Goal: Task Accomplishment & Management: Manage account settings

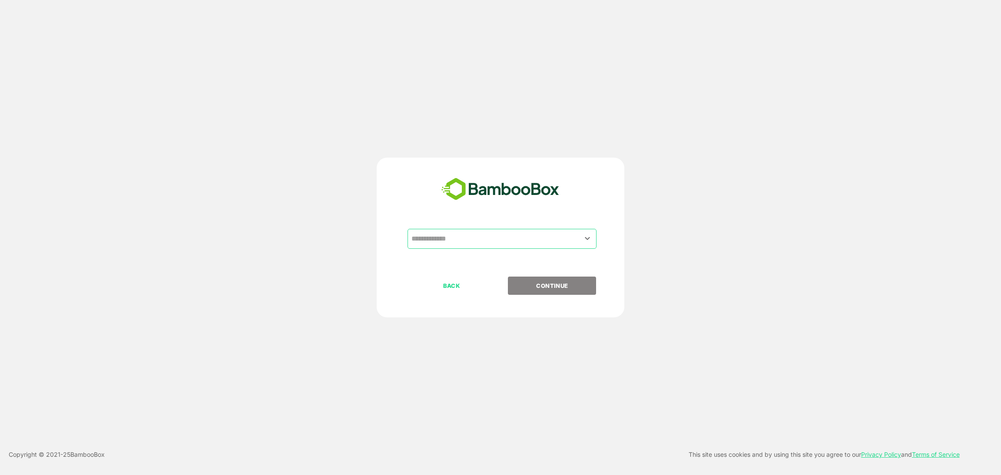
click at [506, 225] on div "​ BACK CONTINUE" at bounding box center [501, 238] width 248 height 160
click at [499, 237] on input "text" at bounding box center [501, 239] width 185 height 17
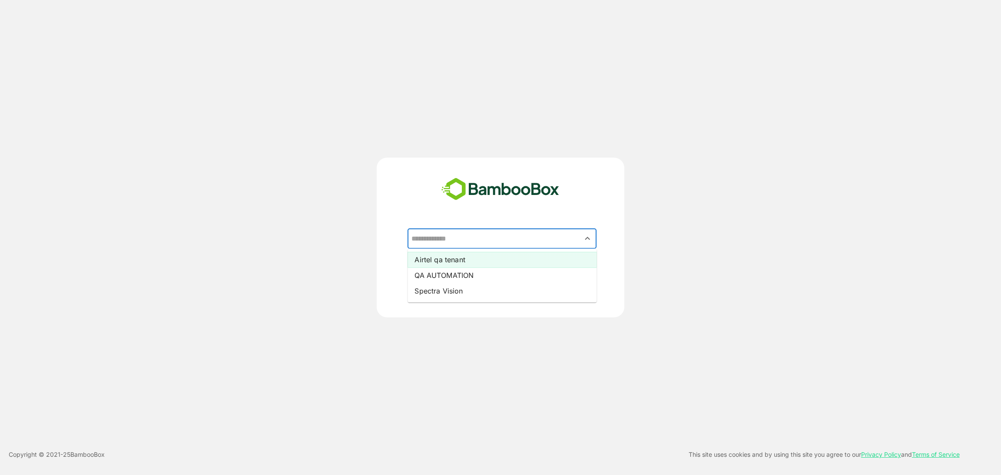
click at [451, 261] on li "Airtel qa tenant" at bounding box center [501, 260] width 189 height 16
type input "**********"
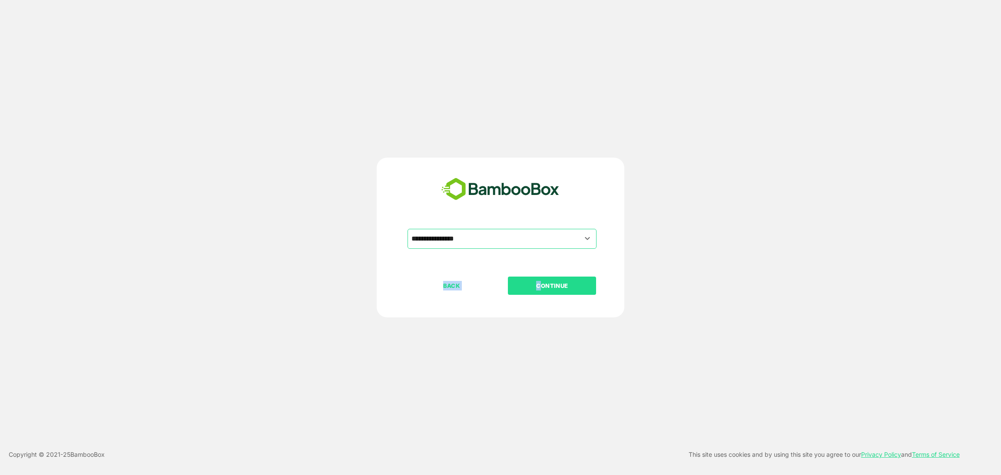
click at [539, 277] on div "**********" at bounding box center [500, 290] width 216 height 122
click at [541, 284] on p "CONTINUE" at bounding box center [552, 286] width 87 height 10
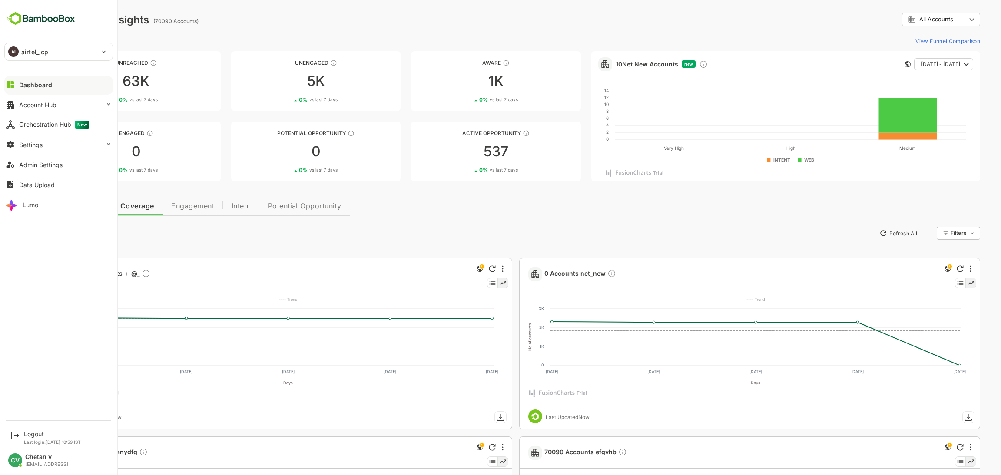
click at [23, 57] on div "AI airtel_icp" at bounding box center [53, 51] width 97 height 17
click at [56, 77] on li "AI airtel" at bounding box center [60, 75] width 109 height 19
type input "******"
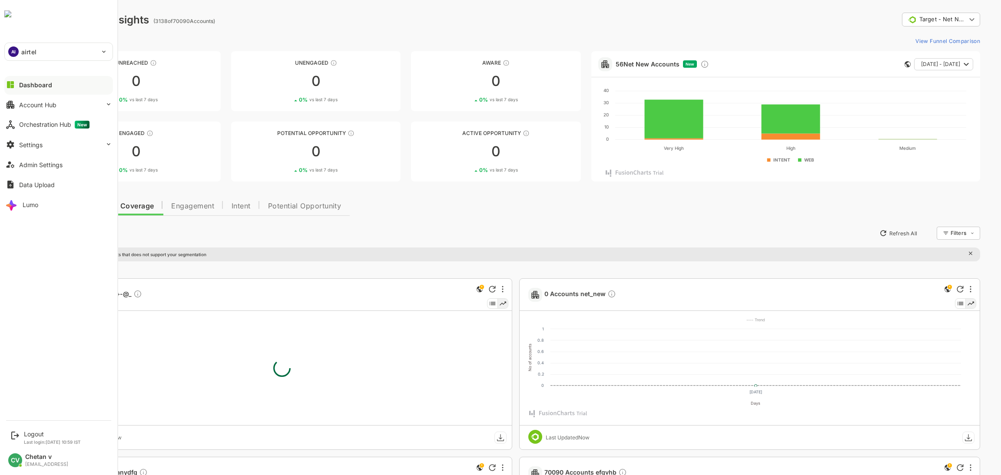
click at [49, 48] on div "AI airtel" at bounding box center [53, 51] width 97 height 17
click at [60, 119] on li "AI airtel_icp" at bounding box center [60, 117] width 109 height 19
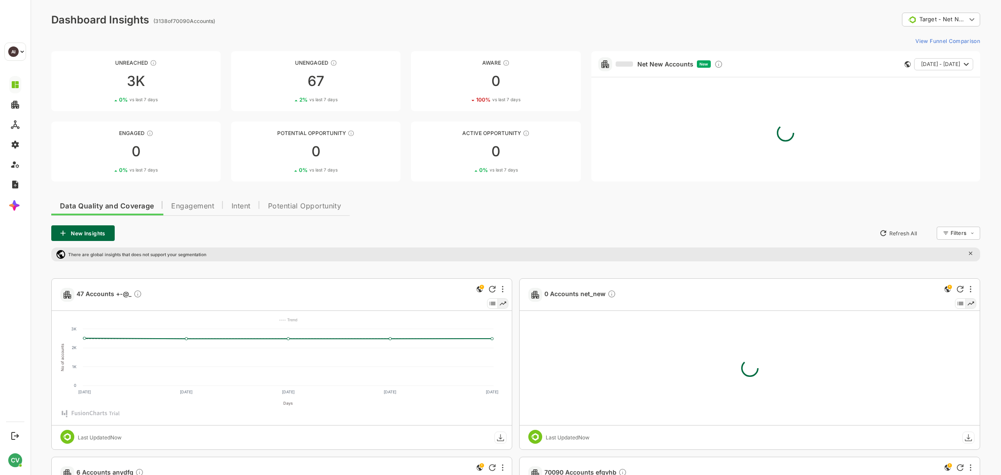
type input "**********"
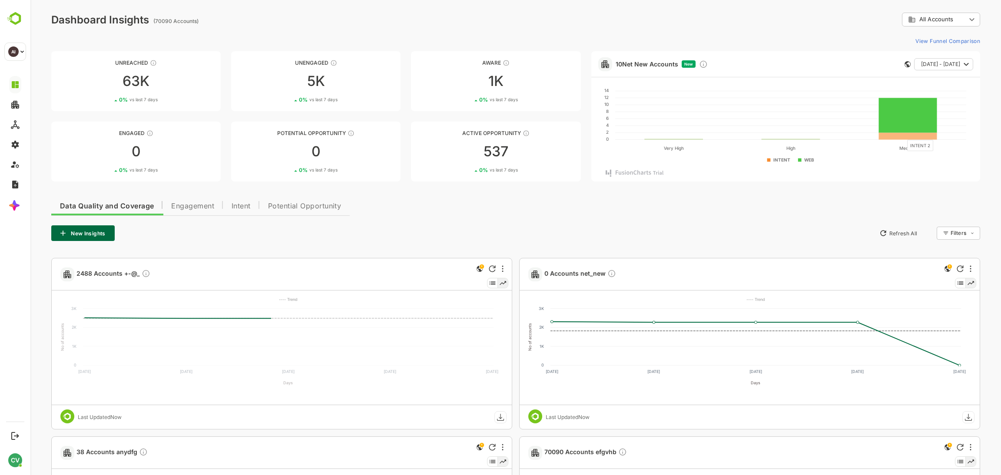
click at [902, 135] on rect at bounding box center [908, 135] width 58 height 7
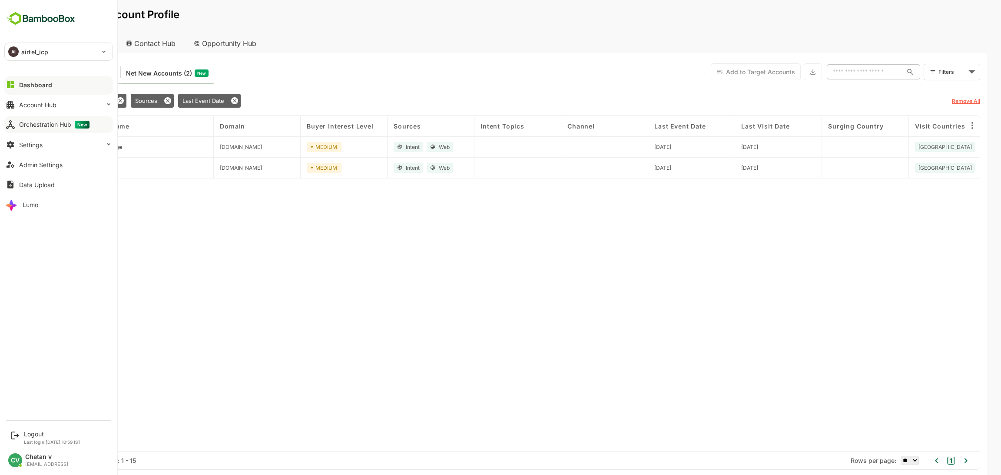
click at [52, 128] on button "Orchestration Hub New" at bounding box center [58, 124] width 109 height 17
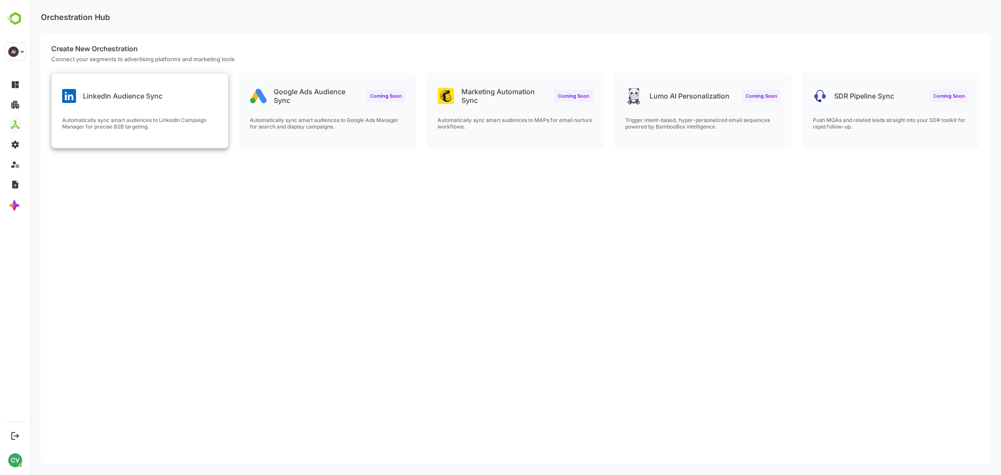
click at [177, 118] on p "Automatically sync smart audiences to LinkedIn Campaign Manager for precise B2B…" at bounding box center [139, 123] width 155 height 13
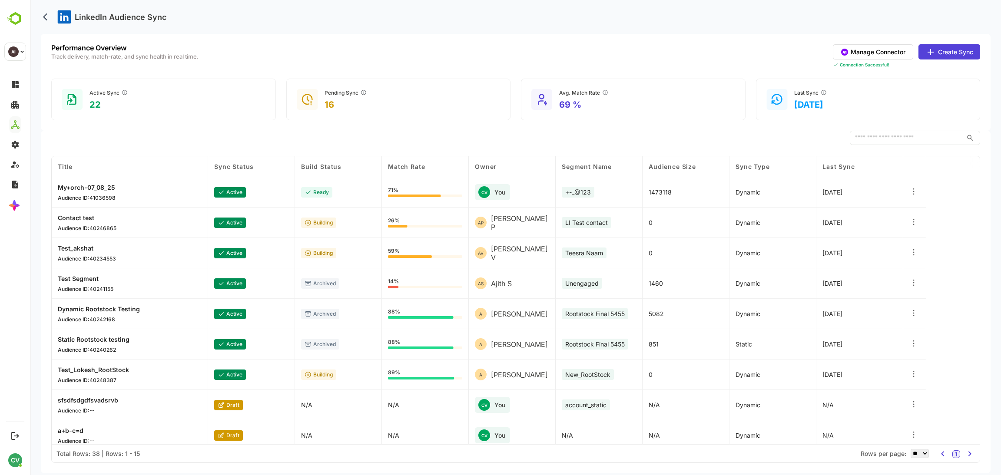
click at [941, 53] on button "Create Sync" at bounding box center [949, 51] width 62 height 15
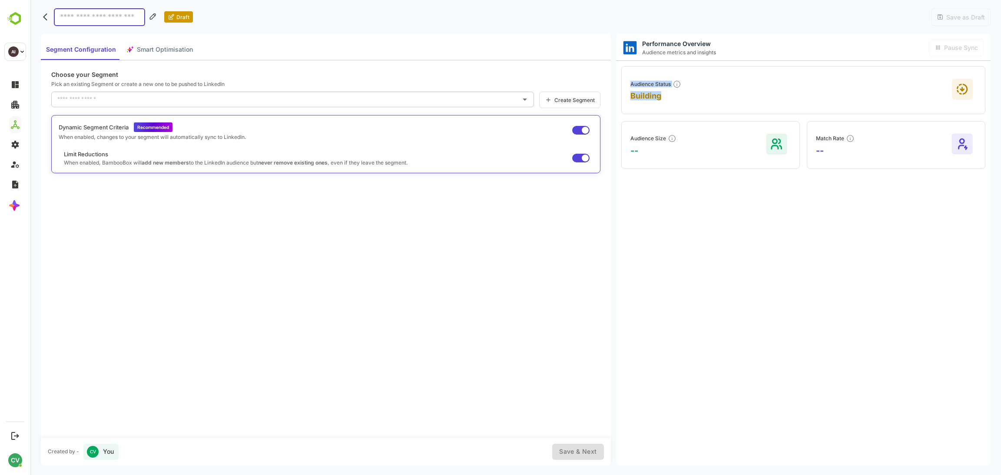
drag, startPoint x: 663, startPoint y: 96, endPoint x: 634, endPoint y: 82, distance: 32.6
click at [629, 78] on div "Audience Status Building" at bounding box center [803, 90] width 364 height 48
click at [761, 99] on div "Audience Status Building" at bounding box center [803, 90] width 364 height 48
click at [44, 19] on icon "back" at bounding box center [47, 17] width 9 height 9
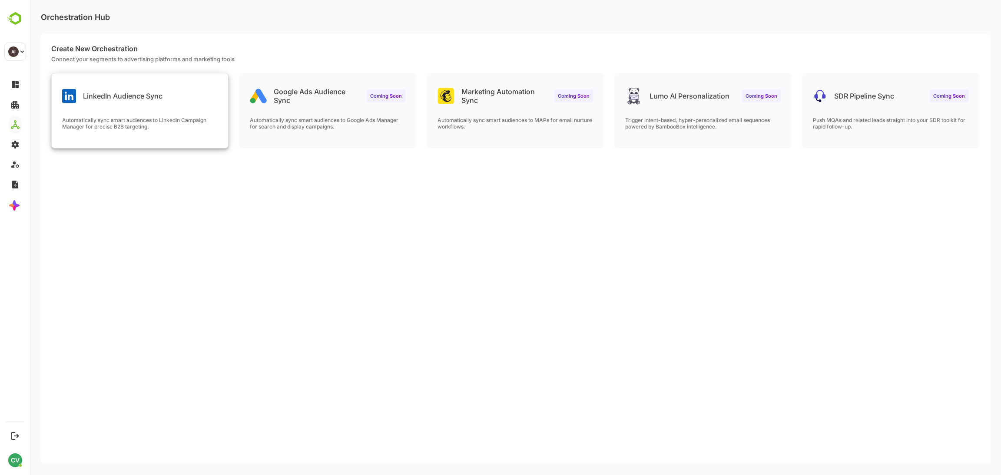
click at [160, 128] on p "Automatically sync smart audiences to LinkedIn Campaign Manager for precise B2B…" at bounding box center [139, 123] width 155 height 13
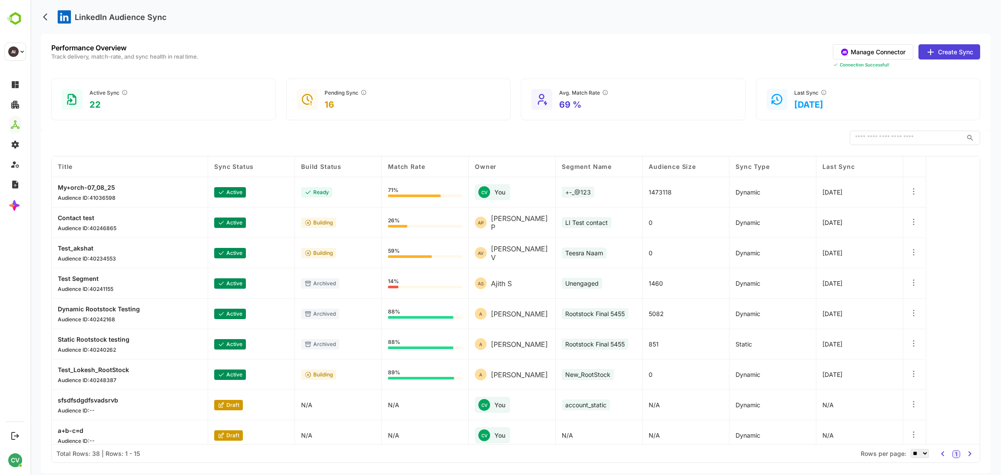
drag, startPoint x: 516, startPoint y: 16, endPoint x: 515, endPoint y: 12, distance: 4.5
click at [515, 12] on div "LinkedIn Audience Sync" at bounding box center [515, 17] width 949 height 34
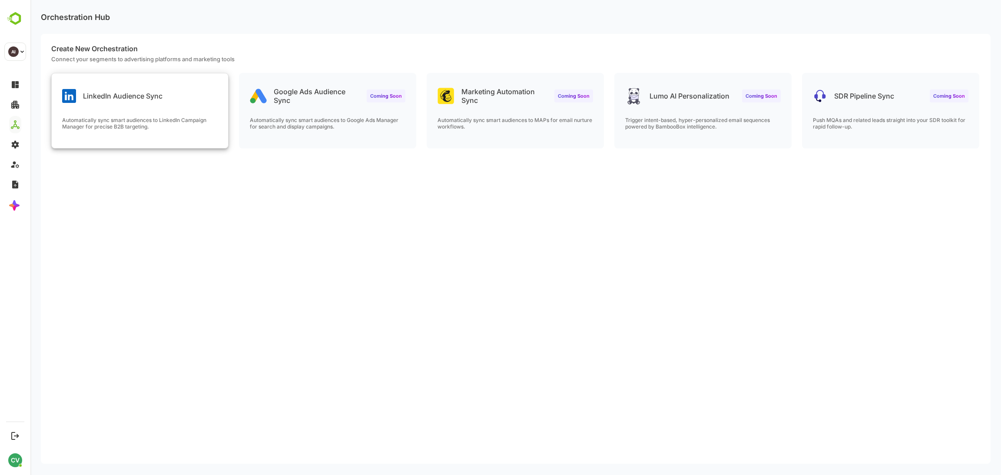
click at [152, 109] on div "LinkedIn Audience Sync Automatically sync smart audiences to LinkedIn Campaign …" at bounding box center [140, 110] width 176 height 75
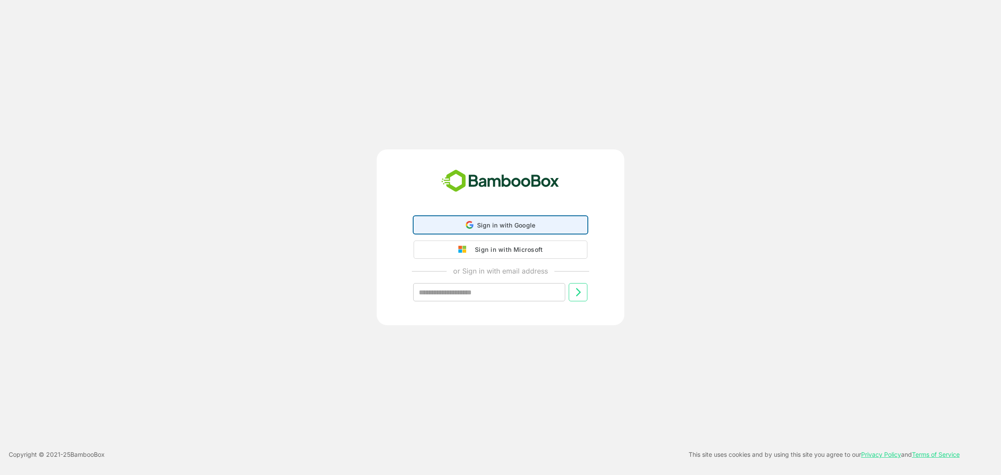
click at [519, 227] on span "Sign in with Google" at bounding box center [506, 225] width 59 height 7
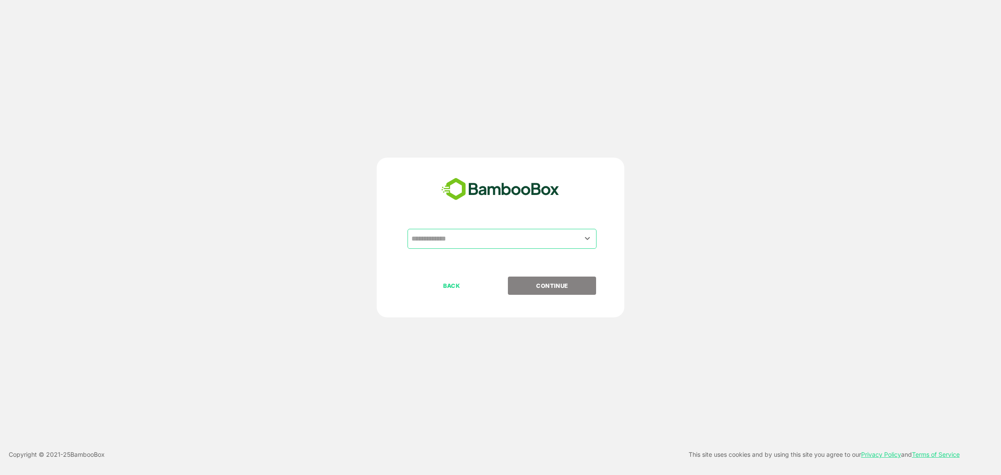
click at [481, 242] on input "text" at bounding box center [501, 239] width 185 height 17
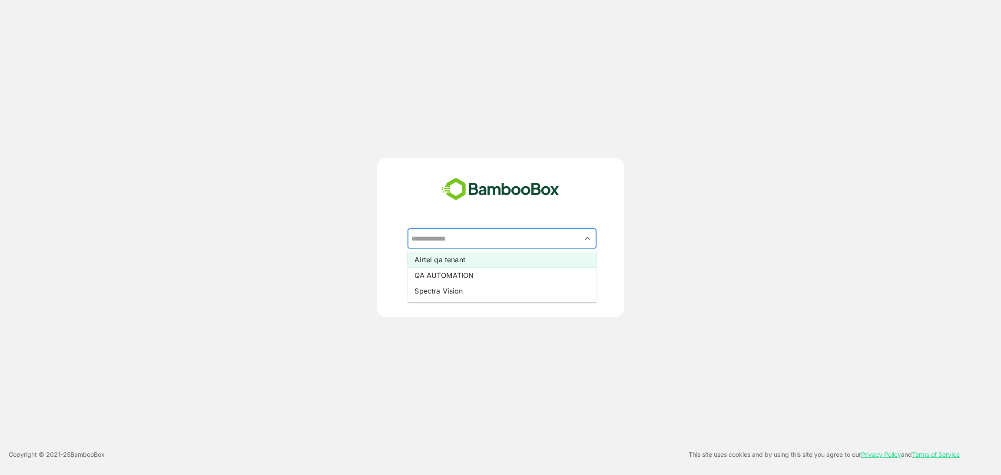
click at [470, 258] on li "Airtel qa tenant" at bounding box center [501, 260] width 189 height 16
type input "**********"
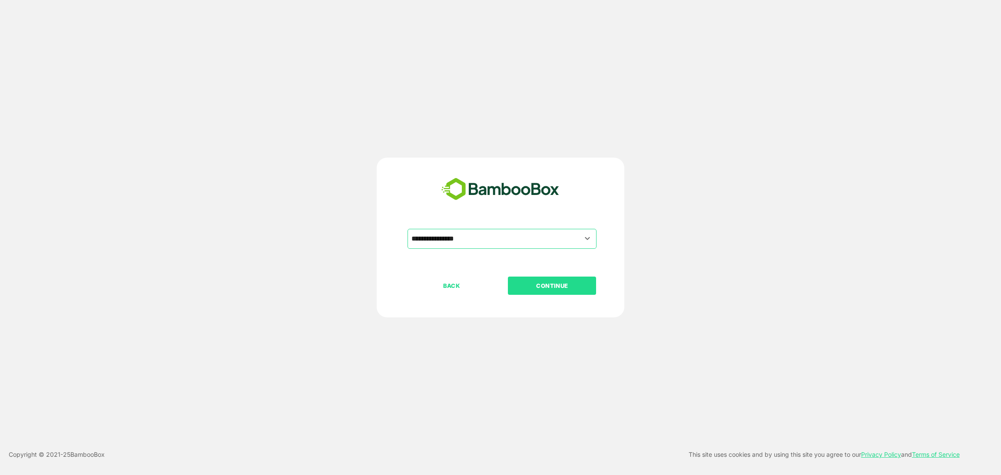
click at [551, 286] on p "CONTINUE" at bounding box center [552, 286] width 87 height 10
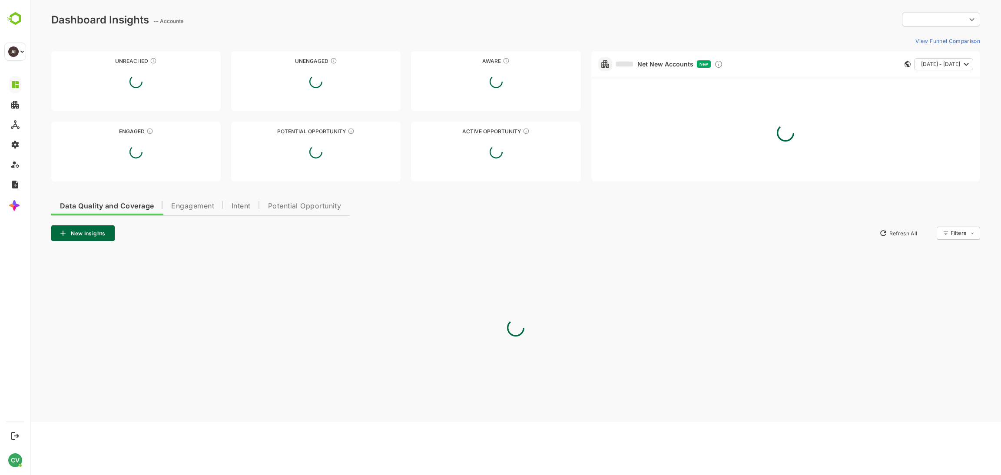
type input "**********"
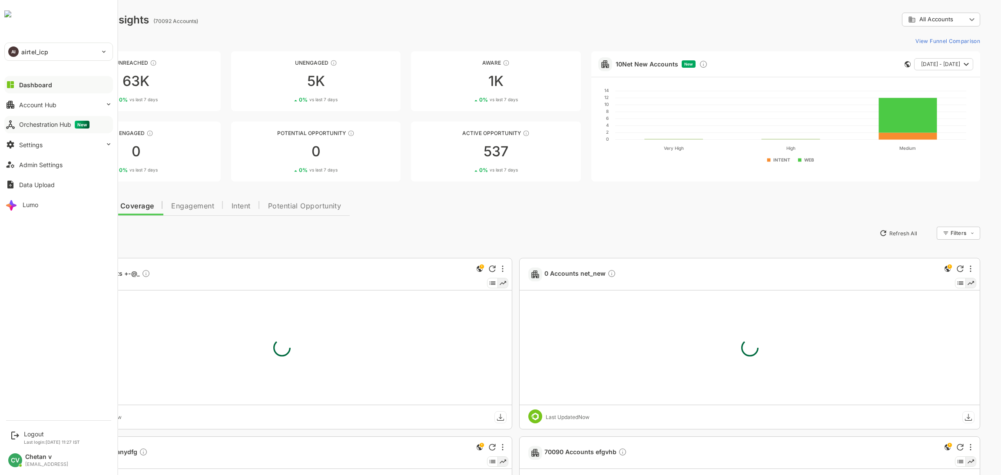
click at [43, 129] on button "Orchestration Hub New" at bounding box center [58, 124] width 109 height 17
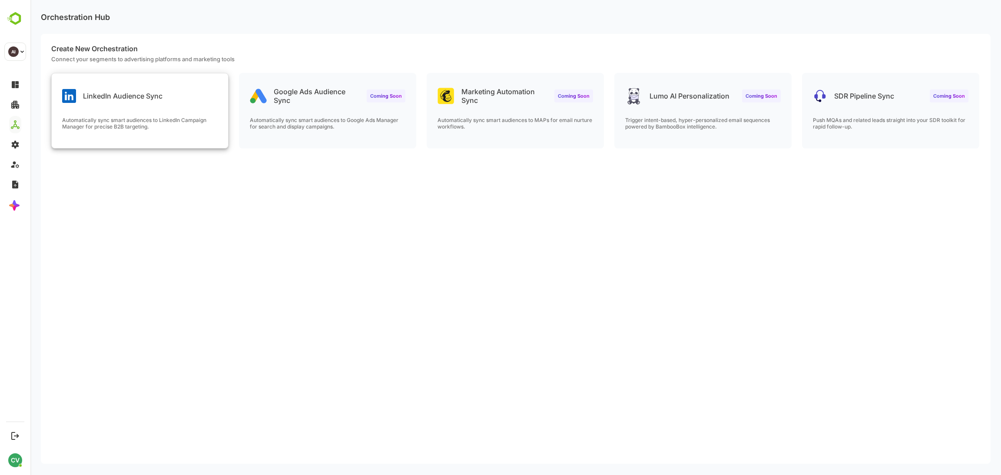
click at [100, 121] on p "Automatically sync smart audiences to LinkedIn Campaign Manager for precise B2B…" at bounding box center [139, 123] width 155 height 13
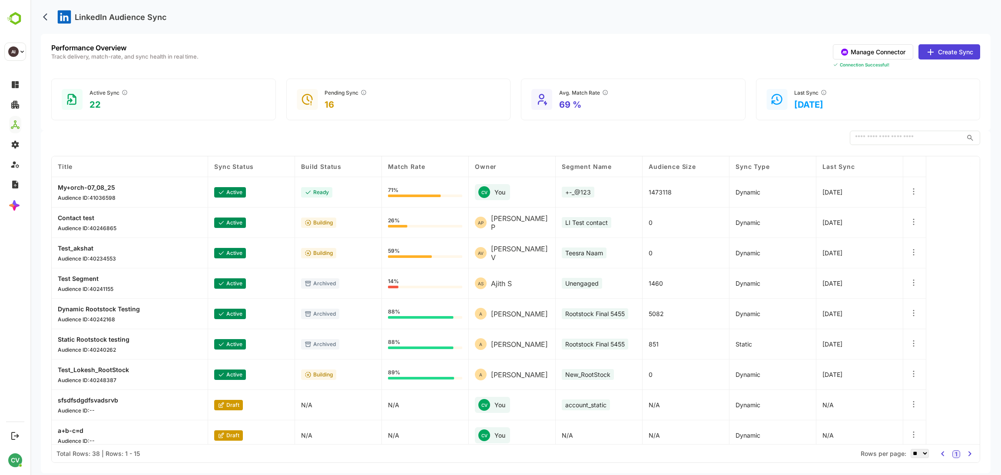
click at [939, 54] on button "Create Sync" at bounding box center [949, 51] width 62 height 15
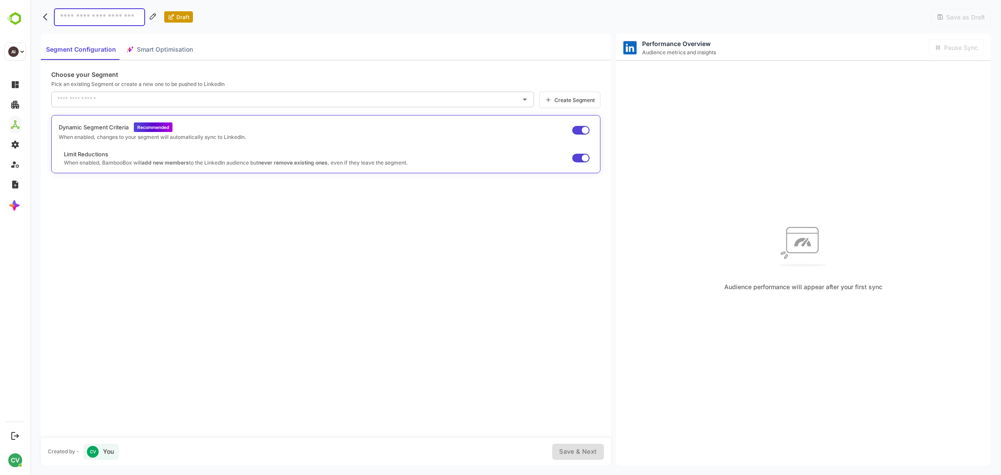
click at [45, 13] on icon "back" at bounding box center [47, 17] width 9 height 9
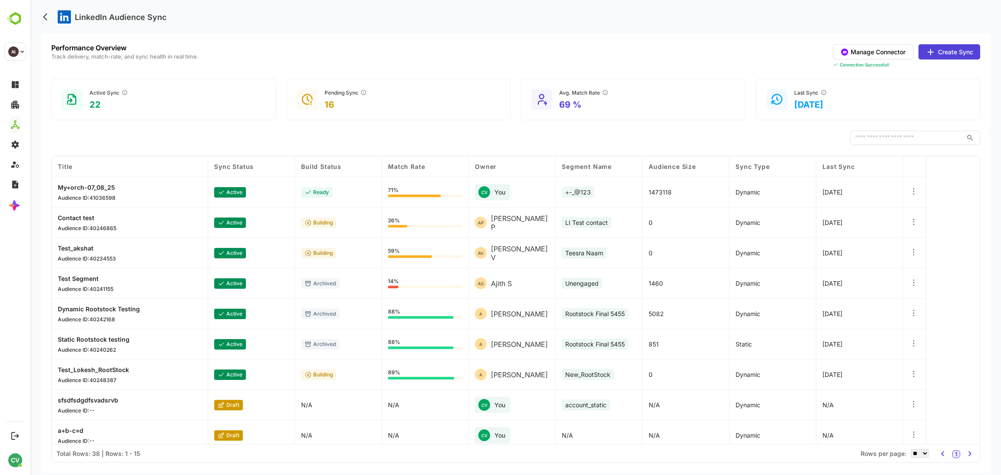
click at [954, 53] on button "Create Sync" at bounding box center [949, 51] width 62 height 15
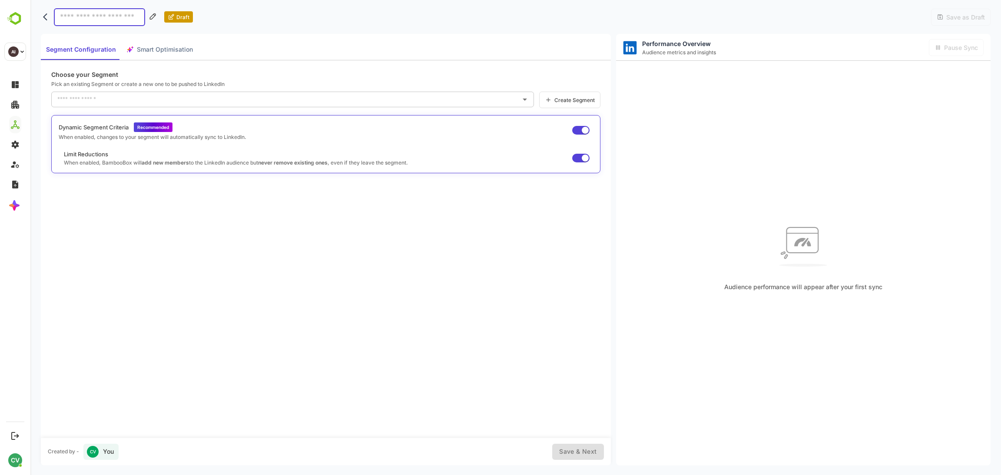
click at [578, 97] on span "Create Segment" at bounding box center [573, 100] width 43 height 7
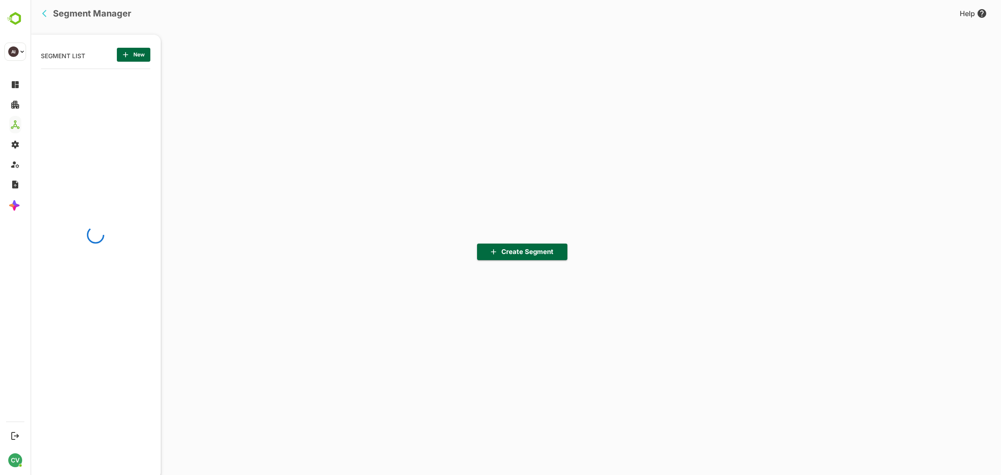
scroll to position [331, 107]
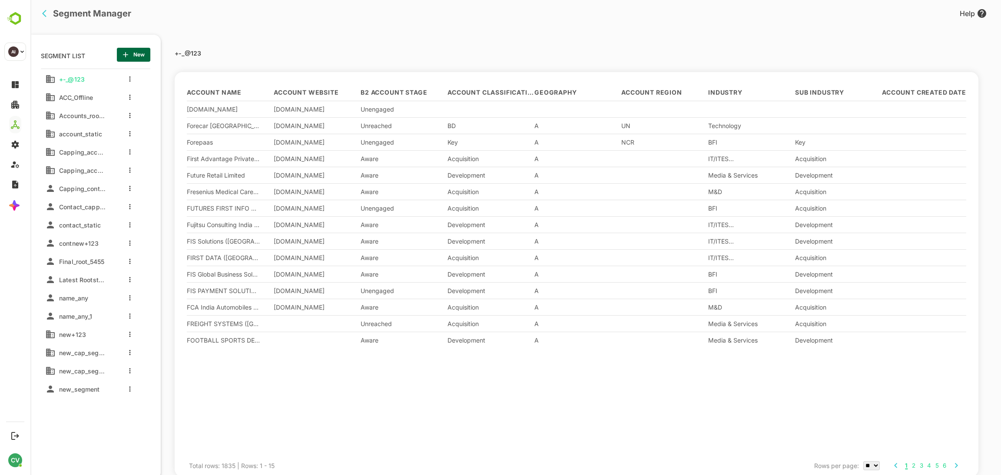
click at [46, 14] on icon "back" at bounding box center [46, 13] width 9 height 9
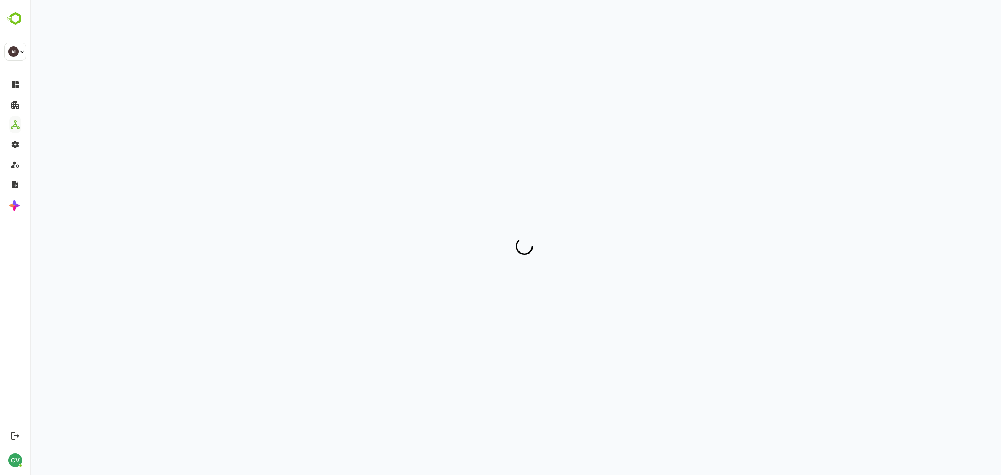
scroll to position [0, 0]
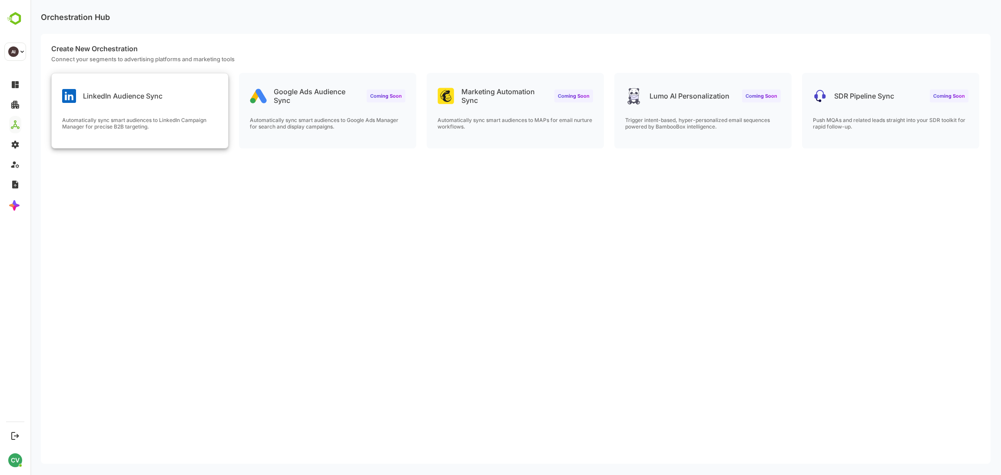
click at [139, 109] on div "LinkedIn Audience Sync Automatically sync smart audiences to LinkedIn Campaign …" at bounding box center [140, 110] width 176 height 75
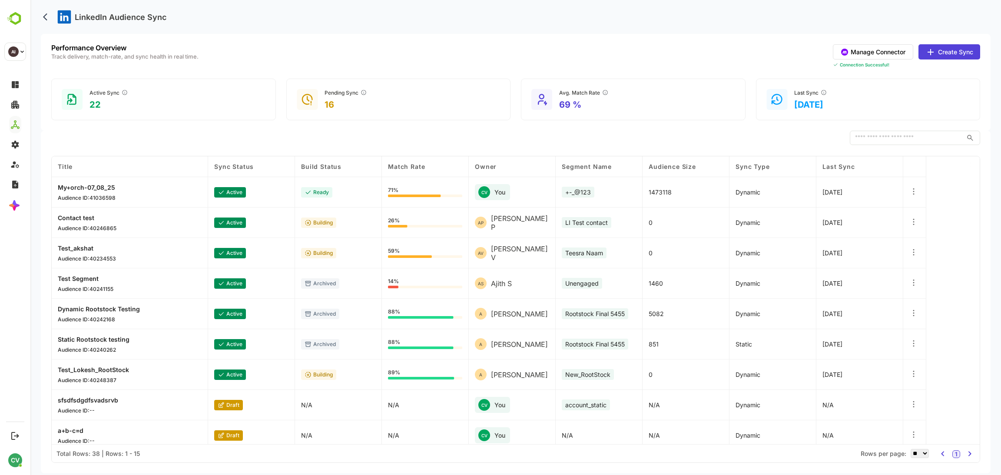
click at [958, 50] on button "Create Sync" at bounding box center [949, 51] width 62 height 15
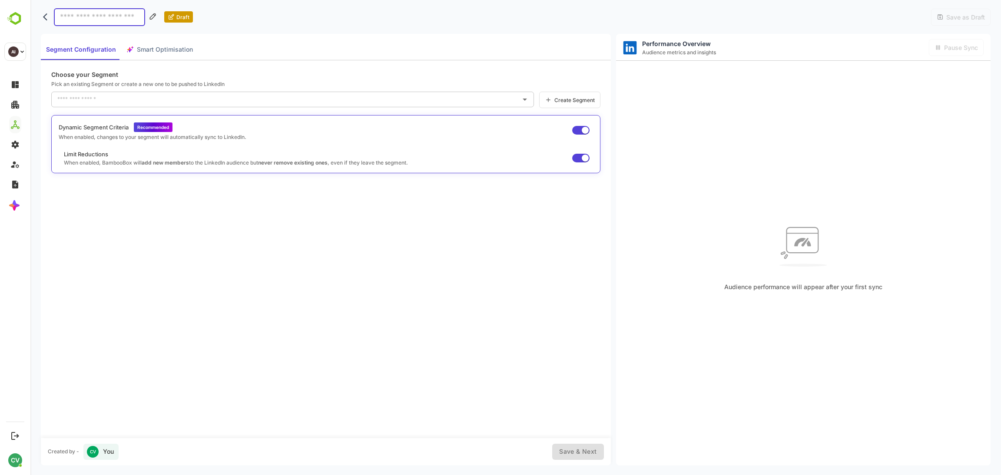
click at [101, 13] on input at bounding box center [99, 17] width 91 height 18
type input "***"
click at [118, 98] on input "text" at bounding box center [286, 100] width 462 height 14
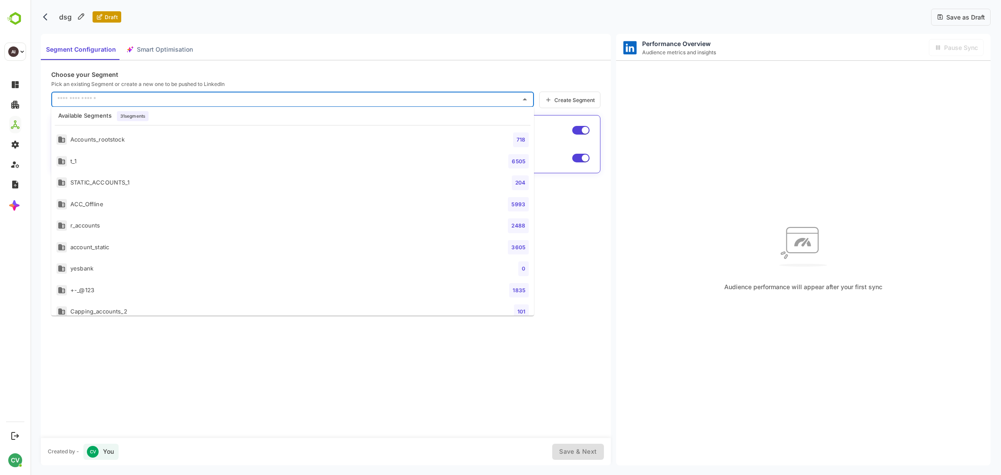
click at [84, 164] on li "t_1 6505" at bounding box center [292, 162] width 483 height 22
type input "***"
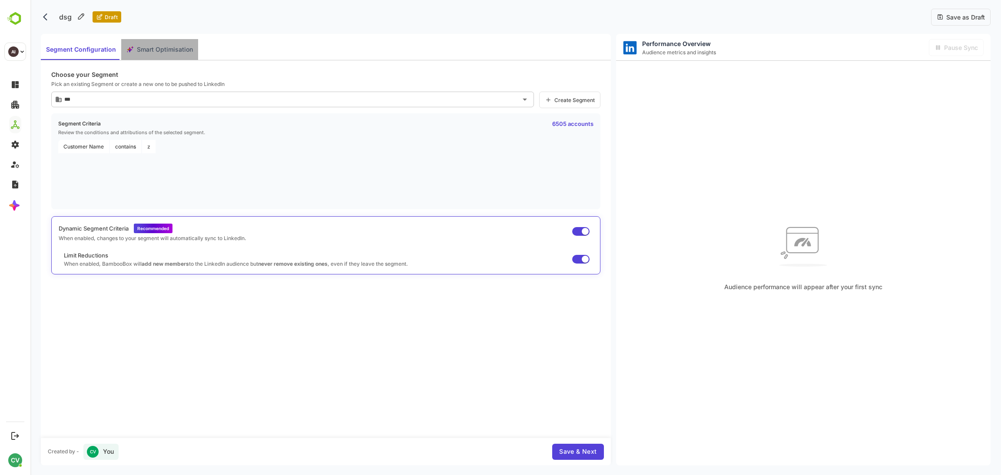
click at [174, 52] on span "Smart Optimisation" at bounding box center [165, 49] width 56 height 11
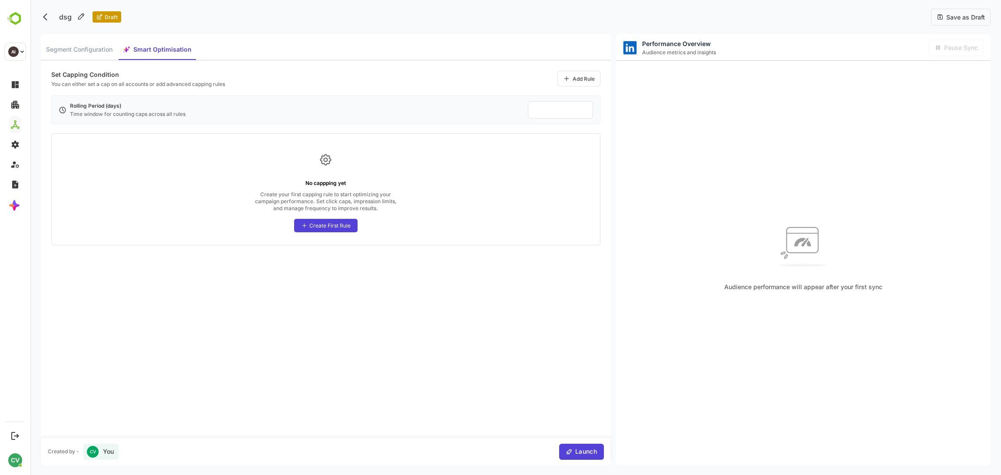
click at [332, 224] on div "Create First Rule" at bounding box center [329, 225] width 41 height 7
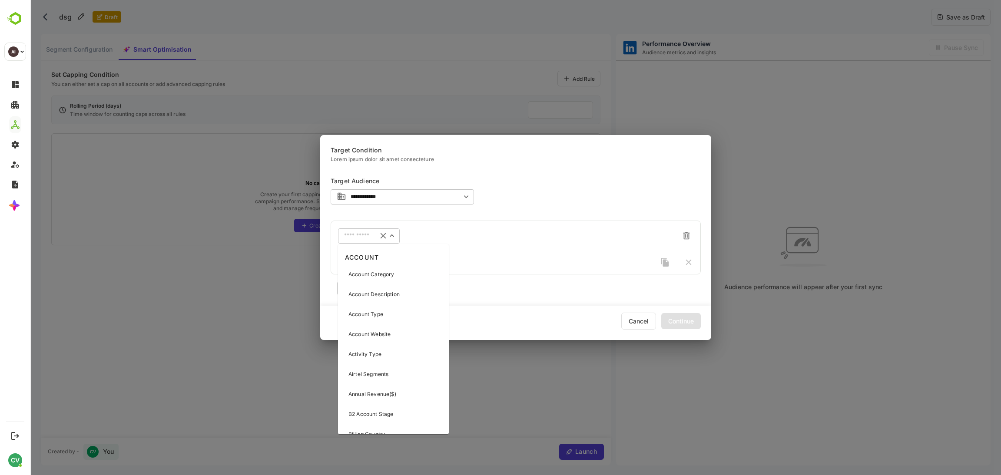
click at [362, 238] on input "text" at bounding box center [357, 236] width 27 height 7
click at [376, 272] on p "Account Category" at bounding box center [371, 275] width 46 height 8
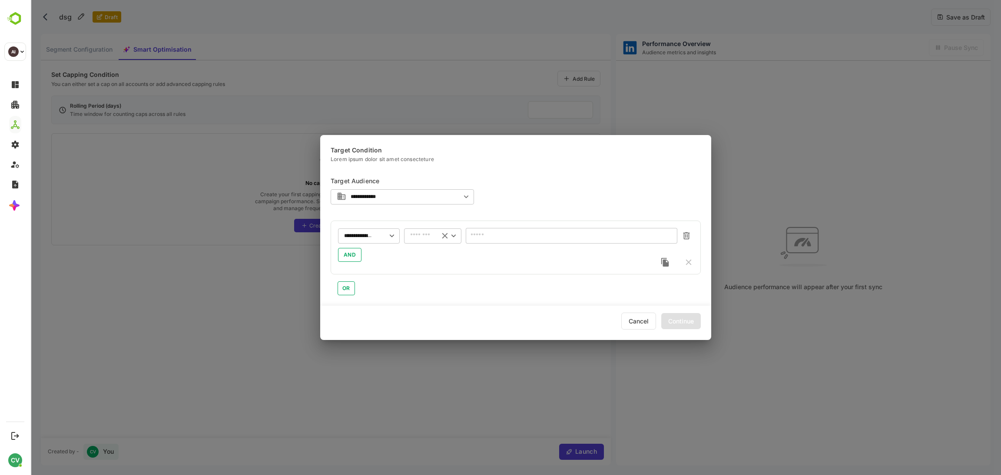
click at [414, 239] on div "​" at bounding box center [432, 236] width 57 height 16
click at [420, 251] on li "includes" at bounding box center [432, 254] width 57 height 13
type input "********"
click at [507, 230] on div "​" at bounding box center [572, 236] width 212 height 16
click at [442, 237] on icon "Clear" at bounding box center [445, 236] width 10 height 10
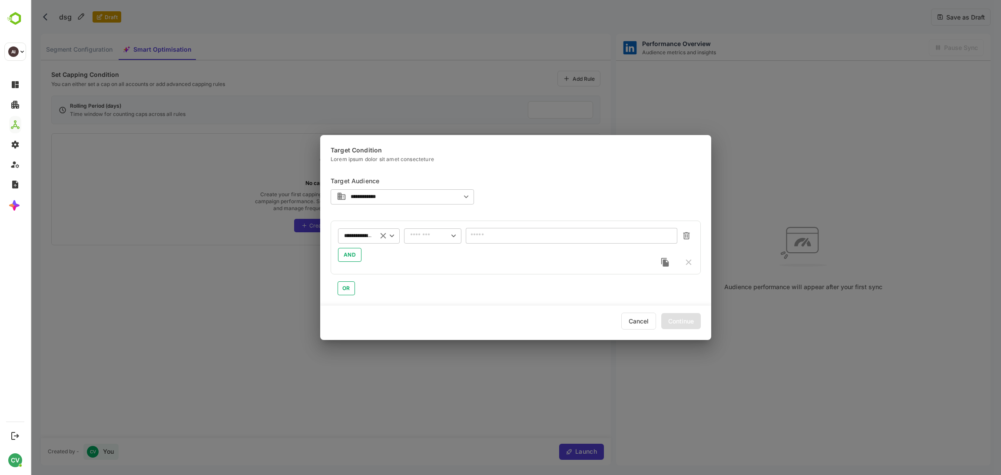
click at [364, 240] on div "**********" at bounding box center [369, 236] width 62 height 16
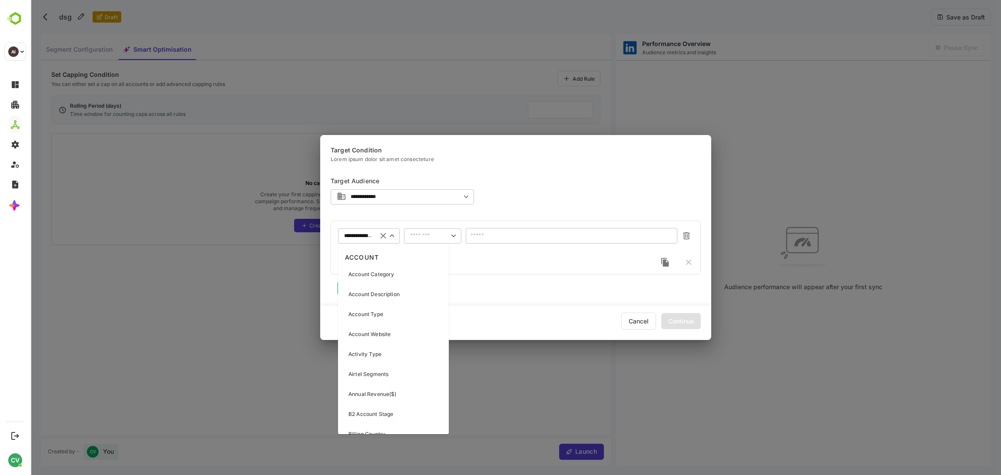
click at [462, 279] on div "OR" at bounding box center [516, 284] width 370 height 21
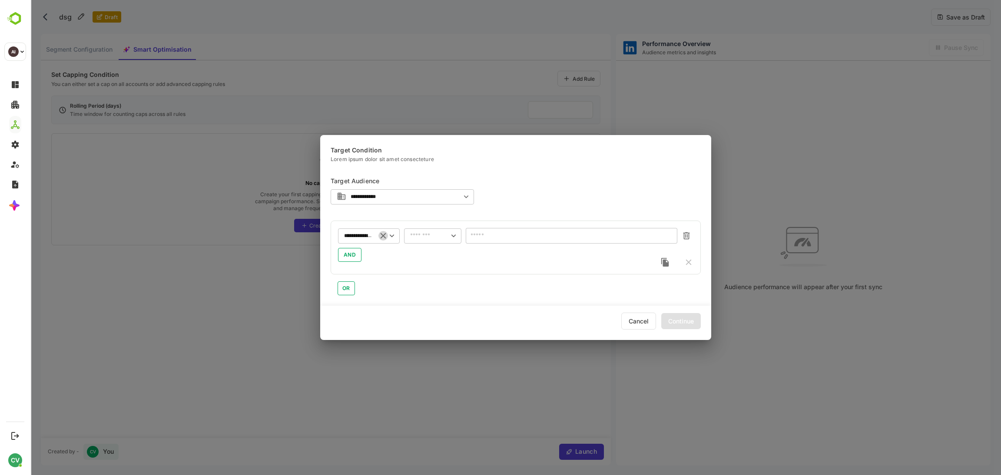
click at [381, 233] on icon "Clear" at bounding box center [383, 236] width 10 height 10
click at [361, 242] on div "​" at bounding box center [369, 236] width 62 height 16
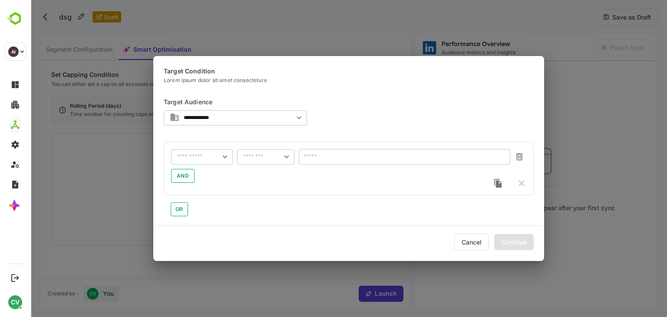
click at [368, 193] on div "​ ​ AND" at bounding box center [349, 169] width 370 height 54
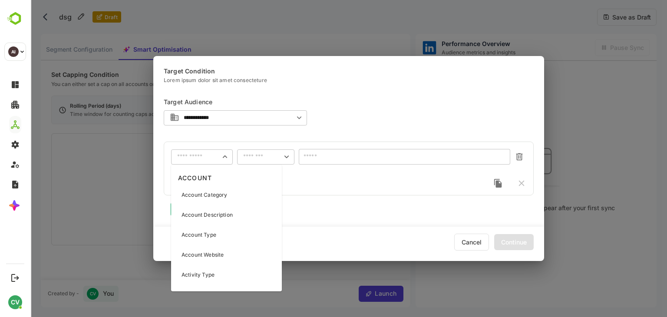
click at [202, 154] on input "text" at bounding box center [196, 157] width 39 height 7
click at [212, 195] on p "Account Category" at bounding box center [205, 195] width 46 height 8
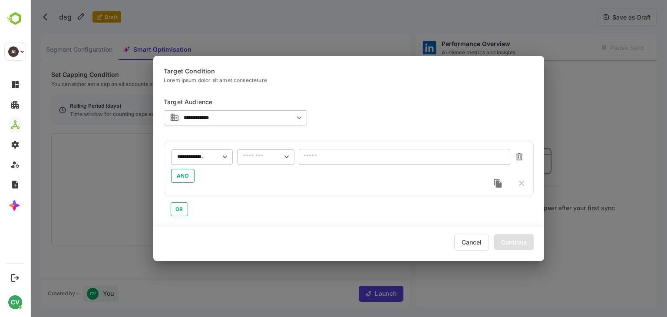
click at [318, 154] on input "text" at bounding box center [405, 157] width 212 height 16
click at [217, 159] on icon "Clear" at bounding box center [217, 157] width 10 height 10
click at [195, 154] on input "text" at bounding box center [196, 157] width 39 height 7
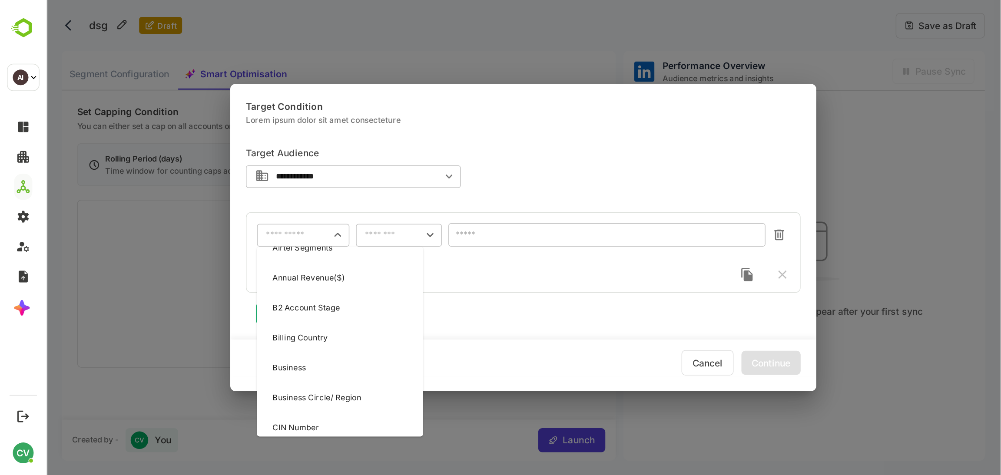
scroll to position [129, 0]
click at [194, 245] on p "Business" at bounding box center [193, 246] width 22 height 8
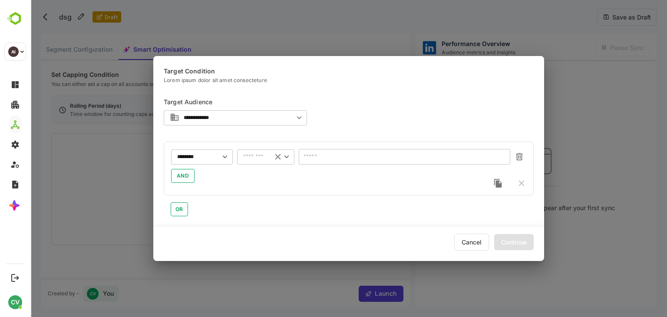
click at [257, 161] on div "​" at bounding box center [265, 157] width 57 height 16
click at [259, 179] on li "includes" at bounding box center [265, 174] width 57 height 13
type input "********"
click at [318, 159] on input "text" at bounding box center [404, 157] width 199 height 7
click at [266, 180] on div "AND" at bounding box center [348, 176] width 355 height 14
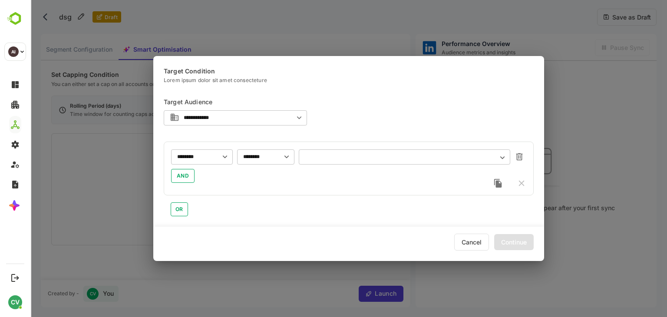
click at [343, 155] on input "text" at bounding box center [404, 157] width 199 height 7
click at [259, 179] on div "AND" at bounding box center [348, 176] width 355 height 14
click at [214, 159] on icon "Clear" at bounding box center [217, 157] width 6 height 6
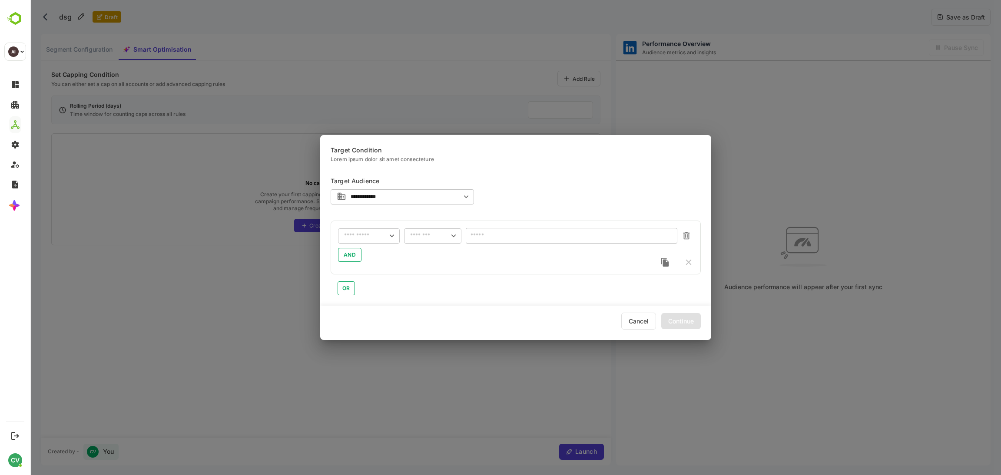
click at [360, 231] on div "​" at bounding box center [369, 236] width 62 height 16
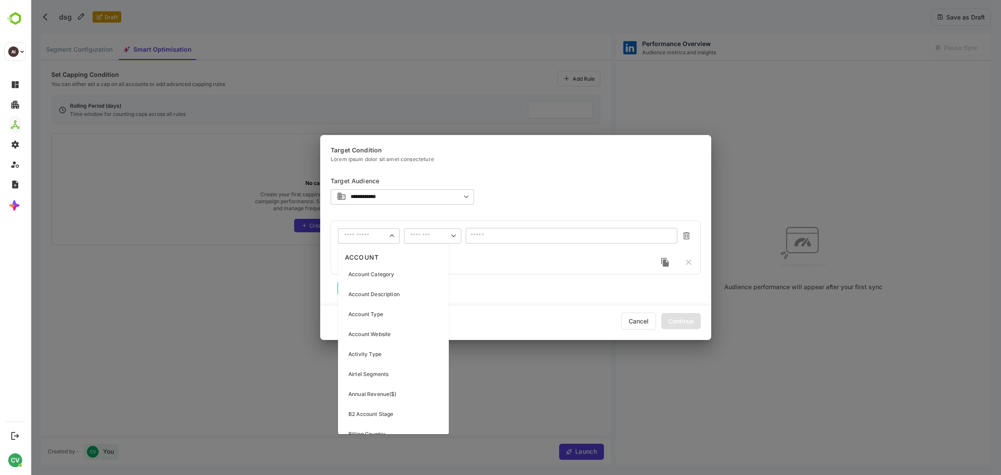
click at [483, 274] on div "​ ​ AND" at bounding box center [516, 248] width 370 height 54
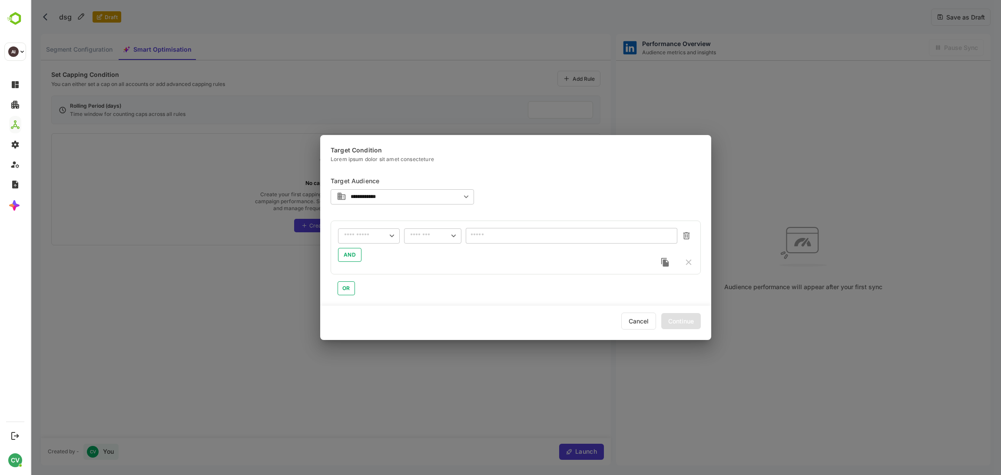
click at [357, 235] on input "text" at bounding box center [363, 236] width 39 height 7
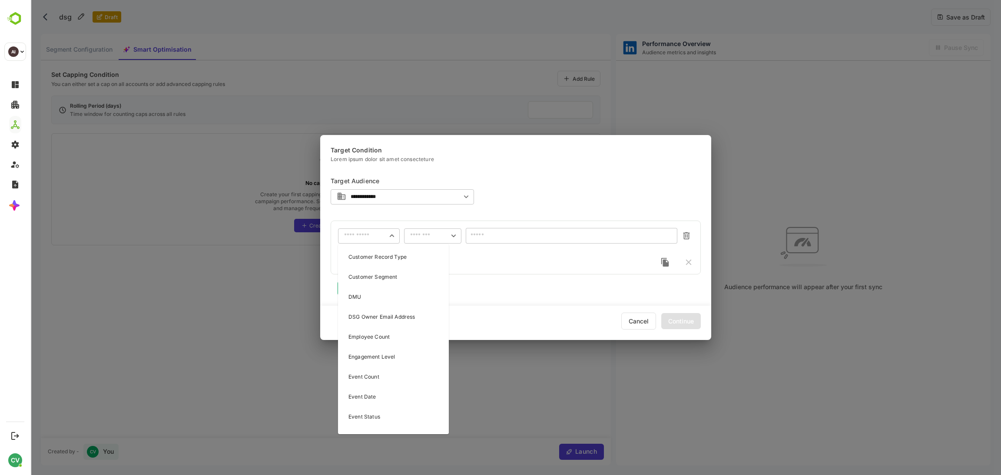
scroll to position [378, 0]
click at [369, 302] on div "DMU" at bounding box center [393, 296] width 107 height 18
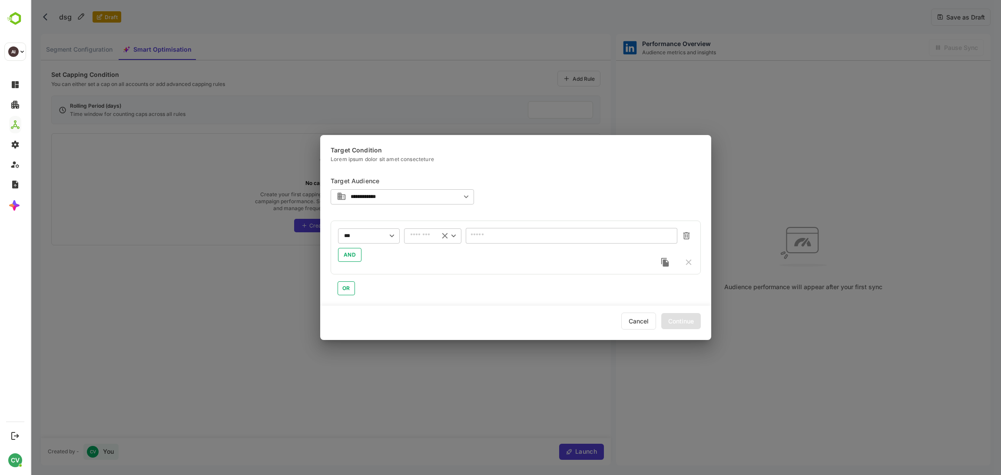
click at [424, 241] on div "​" at bounding box center [432, 236] width 57 height 16
click at [426, 257] on li "includes" at bounding box center [432, 254] width 57 height 13
type input "********"
click at [480, 226] on div "*** ​ ******** ​ ​ AND" at bounding box center [516, 248] width 370 height 54
click at [480, 238] on input "text" at bounding box center [571, 236] width 199 height 7
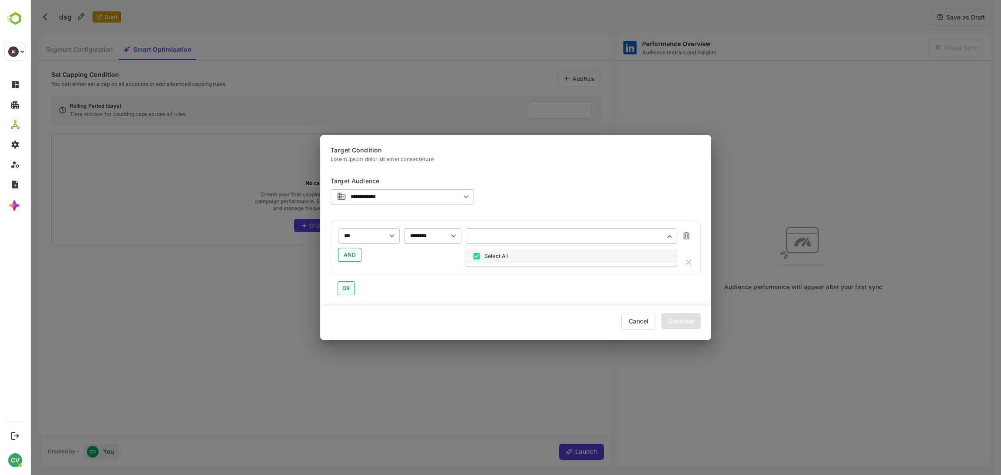
click at [433, 261] on div "AND" at bounding box center [515, 255] width 355 height 14
drag, startPoint x: 129, startPoint y: 124, endPoint x: 158, endPoint y: 159, distance: 45.4
click at [129, 124] on div "**********" at bounding box center [515, 237] width 970 height 475
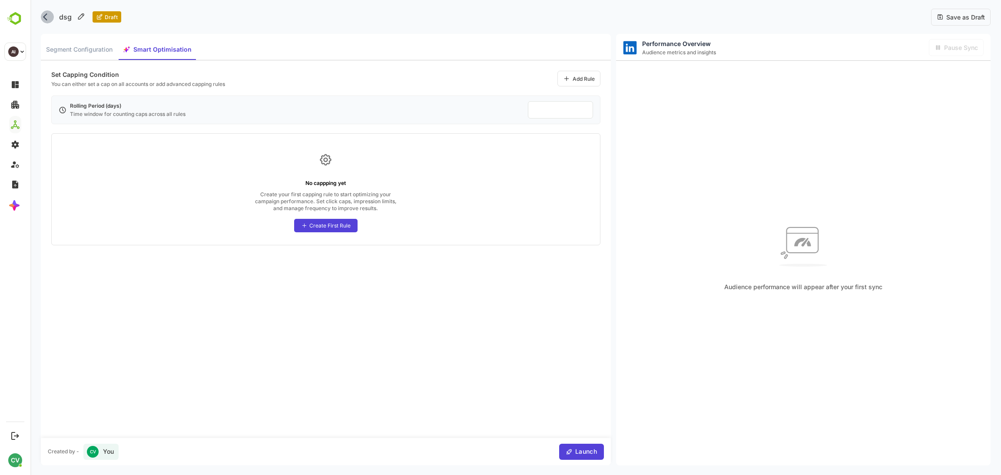
click at [42, 13] on button "back" at bounding box center [47, 16] width 13 height 13
click at [43, 22] on div "dsg Draft" at bounding box center [81, 16] width 80 height 17
click at [45, 15] on icon "back" at bounding box center [45, 16] width 4 height 7
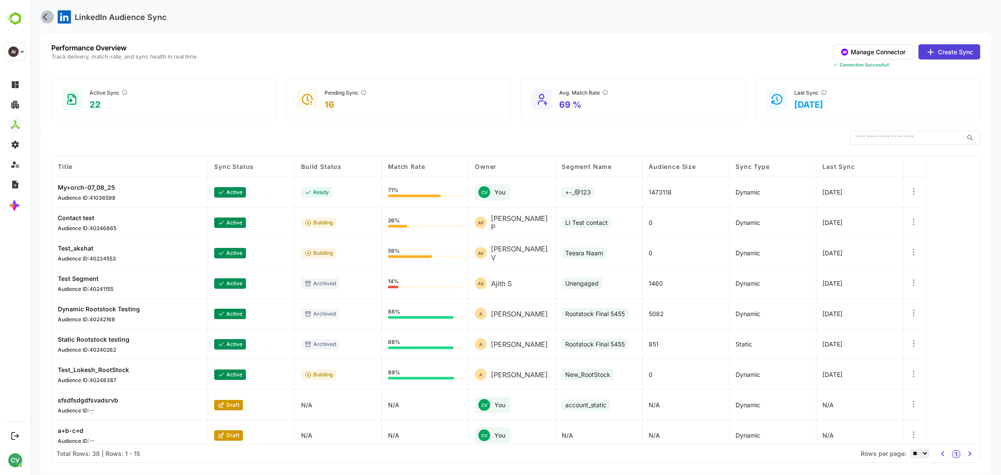
click at [45, 15] on icon "back" at bounding box center [45, 16] width 4 height 7
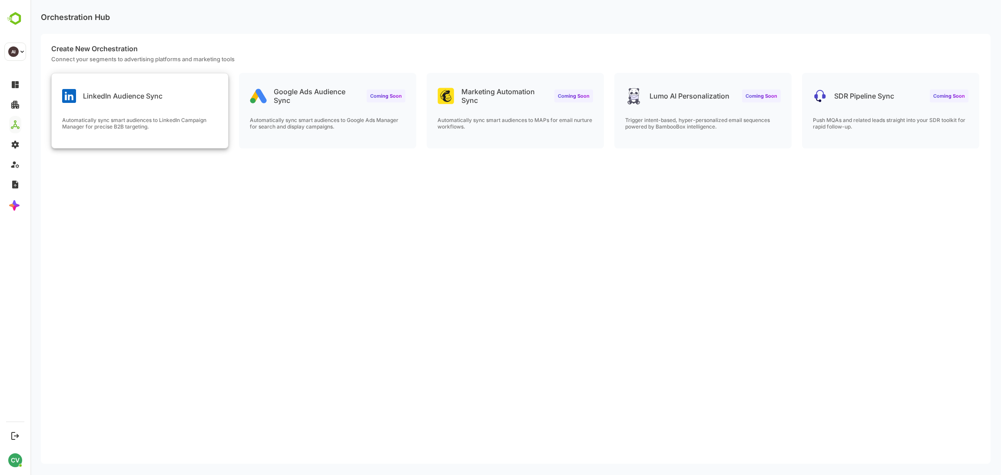
click at [109, 95] on p "LinkedIn Audience Sync" at bounding box center [122, 96] width 79 height 9
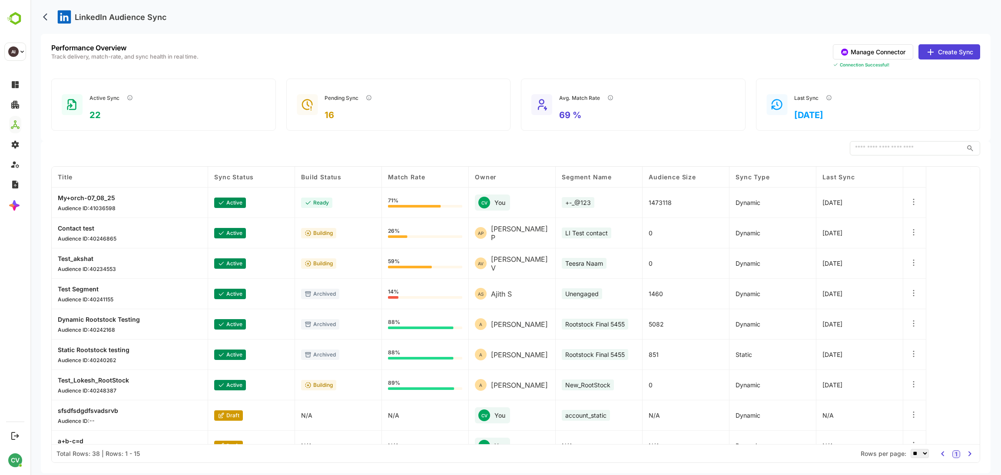
click at [941, 58] on button "Create Sync" at bounding box center [949, 51] width 62 height 15
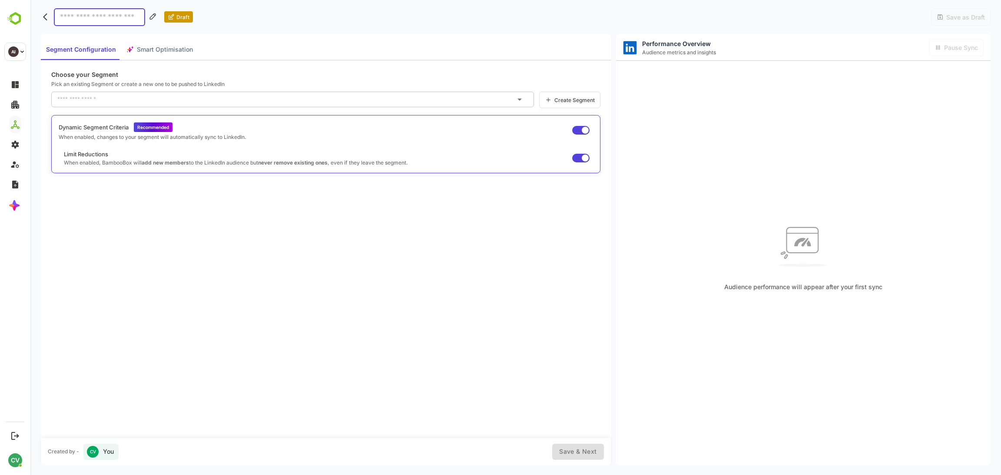
click at [158, 56] on div "Segment Configuration Smart Optimisation" at bounding box center [119, 49] width 157 height 21
click at [74, 13] on input at bounding box center [99, 17] width 91 height 18
type input "***"
click at [85, 97] on input "text" at bounding box center [286, 100] width 462 height 14
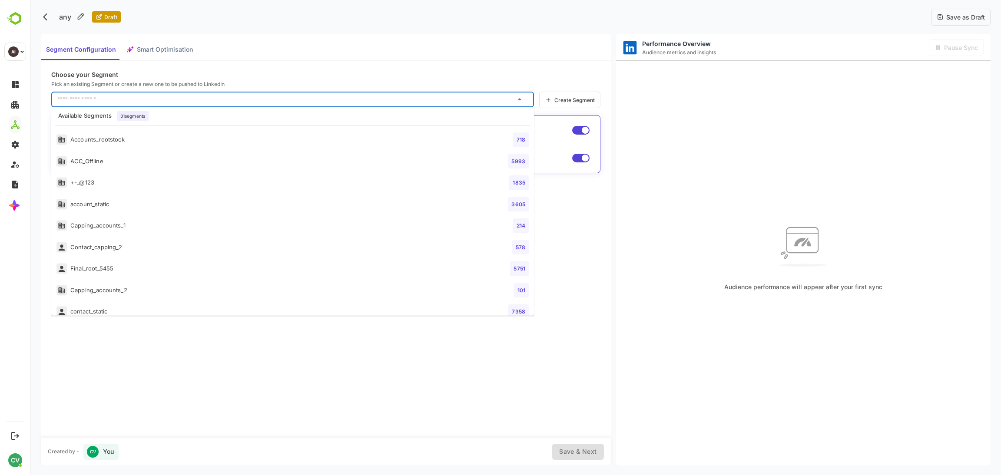
click at [186, 146] on li "Accounts_rootstock 718" at bounding box center [292, 140] width 483 height 22
type input "**********"
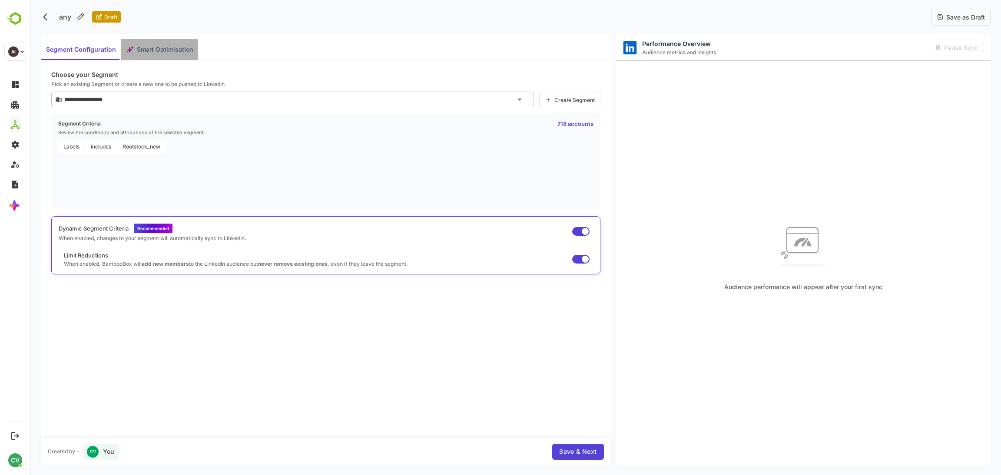
click at [160, 49] on span "Smart Optimisation" at bounding box center [165, 49] width 56 height 11
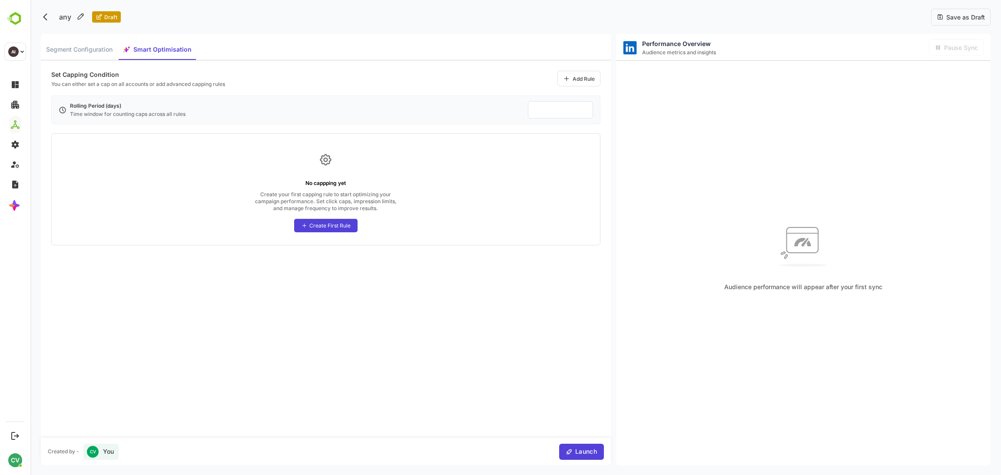
click at [327, 229] on div "Create First Rule" at bounding box center [329, 225] width 41 height 7
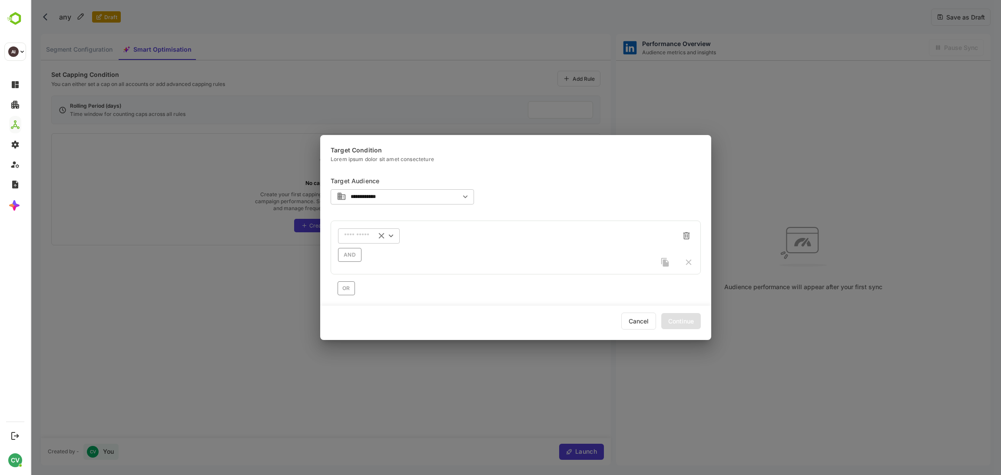
click at [350, 231] on div "​" at bounding box center [369, 236] width 62 height 16
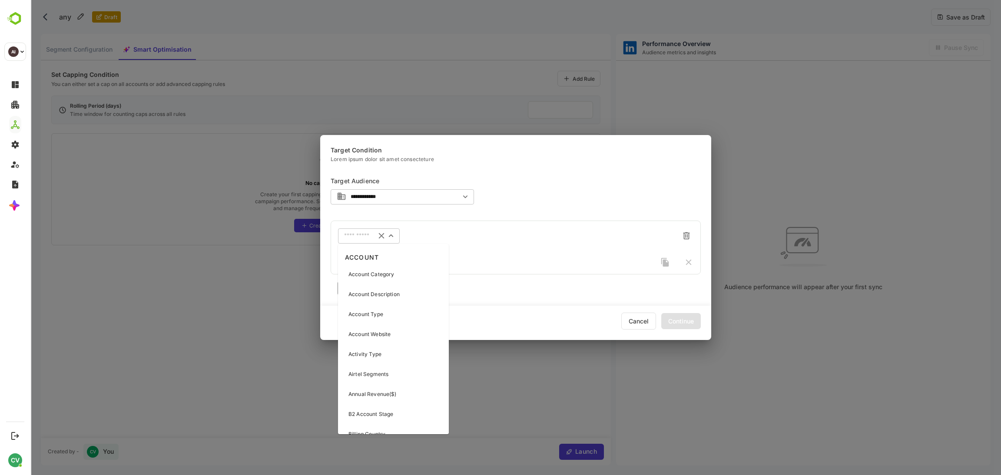
click at [376, 276] on p "Account Category" at bounding box center [371, 275] width 46 height 8
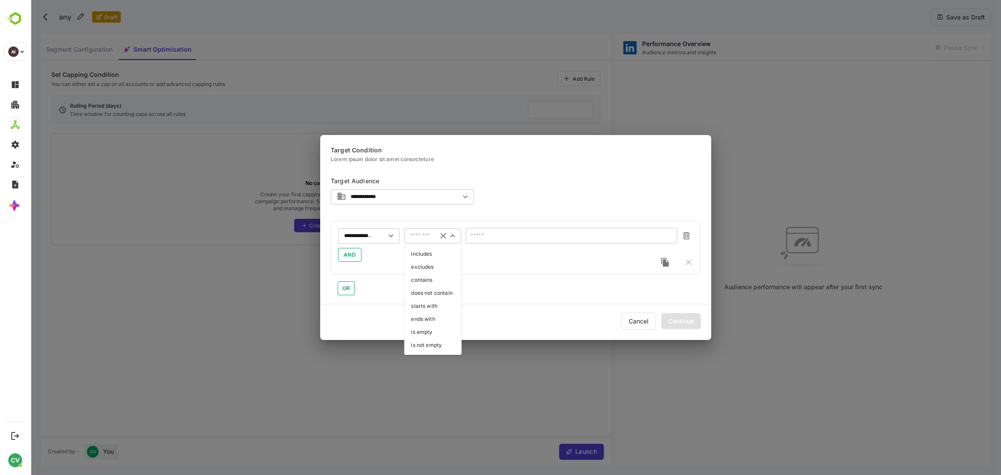
click at [419, 235] on input "text" at bounding box center [421, 236] width 23 height 7
click at [424, 256] on li "includes" at bounding box center [432, 254] width 57 height 13
type input "********"
click at [509, 234] on input "text" at bounding box center [566, 236] width 188 height 7
click at [470, 290] on div "OR" at bounding box center [516, 284] width 370 height 21
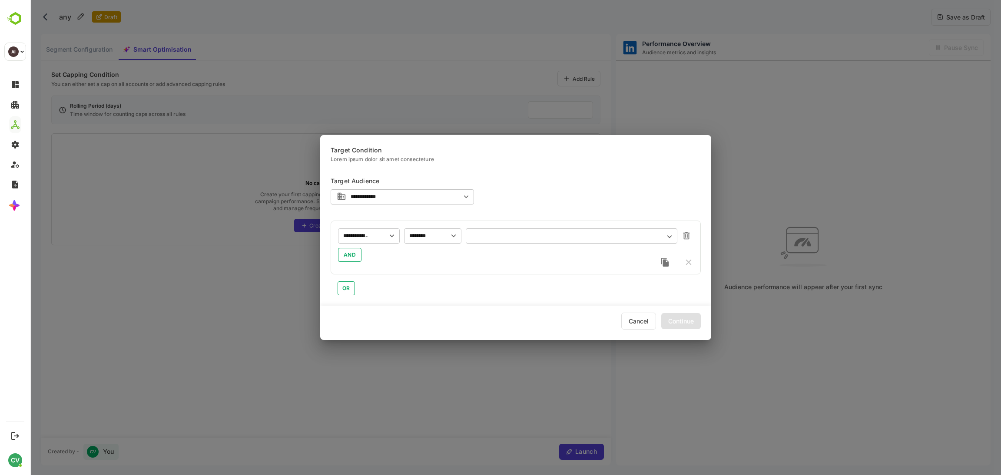
click at [516, 238] on input "text" at bounding box center [566, 236] width 188 height 7
click at [516, 255] on div "Select All" at bounding box center [571, 256] width 198 height 9
click at [425, 282] on div "OR" at bounding box center [516, 284] width 370 height 21
click at [510, 245] on div "**********" at bounding box center [516, 248] width 370 height 54
click at [514, 238] on input "text" at bounding box center [566, 236] width 188 height 7
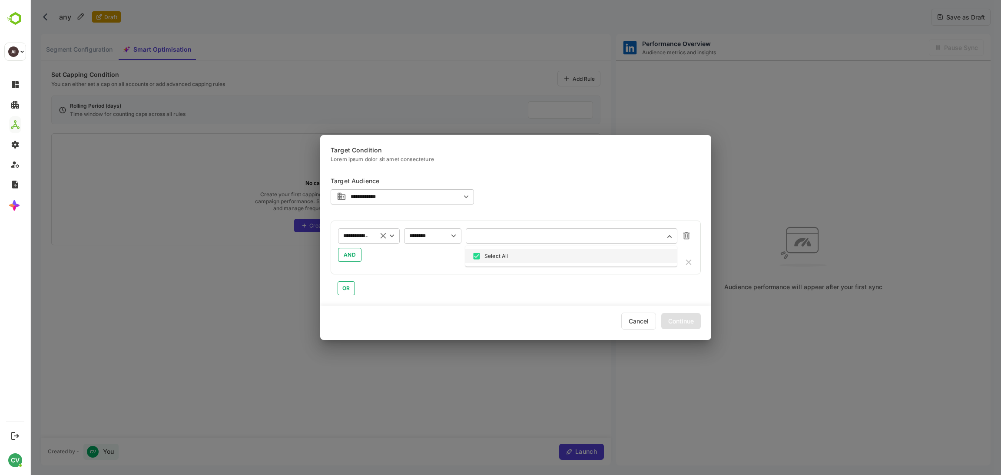
click at [369, 238] on input "**********" at bounding box center [356, 236] width 31 height 10
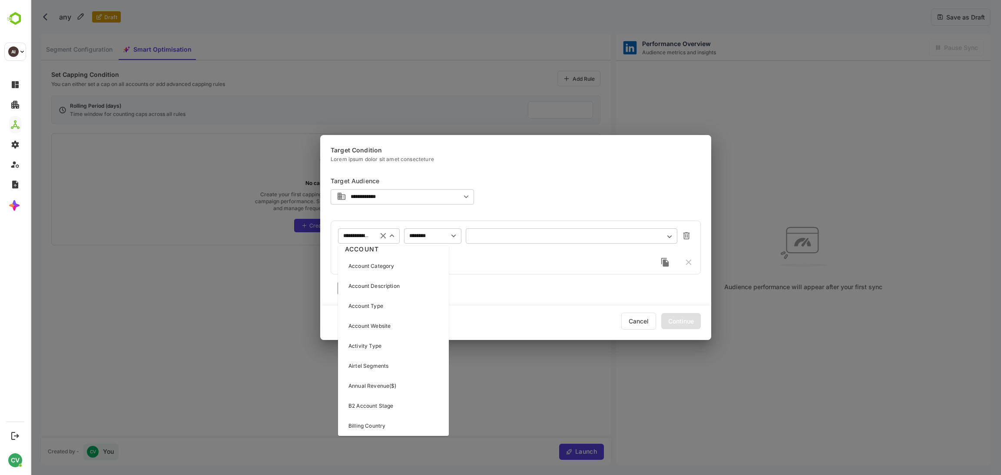
scroll to position [10, 0]
click at [385, 326] on p "Account Website" at bounding box center [369, 326] width 42 height 8
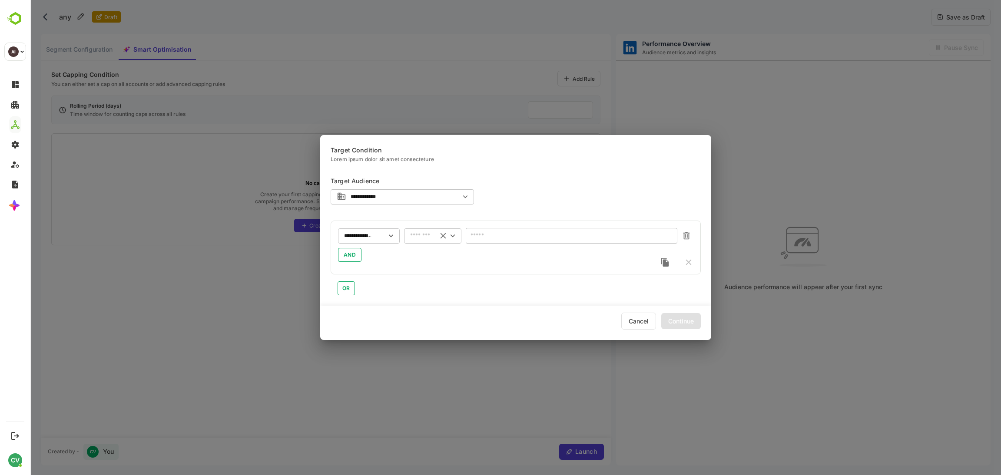
click at [436, 238] on div "​" at bounding box center [432, 236] width 57 height 16
click at [418, 251] on li "includes" at bounding box center [432, 254] width 57 height 13
type input "********"
click at [515, 236] on input "text" at bounding box center [566, 236] width 188 height 7
click at [438, 264] on div "**********" at bounding box center [516, 248] width 370 height 54
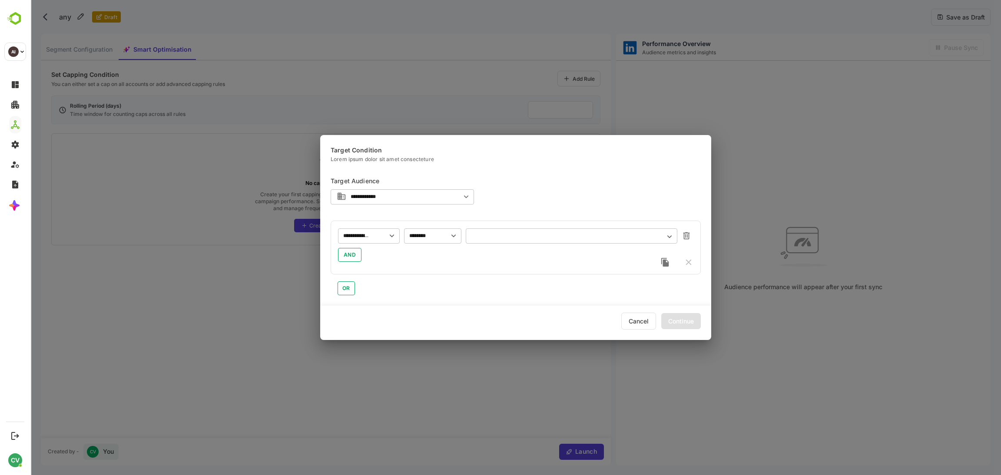
click at [482, 238] on input "text" at bounding box center [566, 236] width 188 height 7
click at [426, 266] on div "**********" at bounding box center [516, 248] width 370 height 54
click at [432, 235] on input "********" at bounding box center [420, 236] width 26 height 10
click at [473, 277] on div "OR" at bounding box center [516, 284] width 370 height 21
click at [359, 241] on input "**********" at bounding box center [356, 236] width 31 height 10
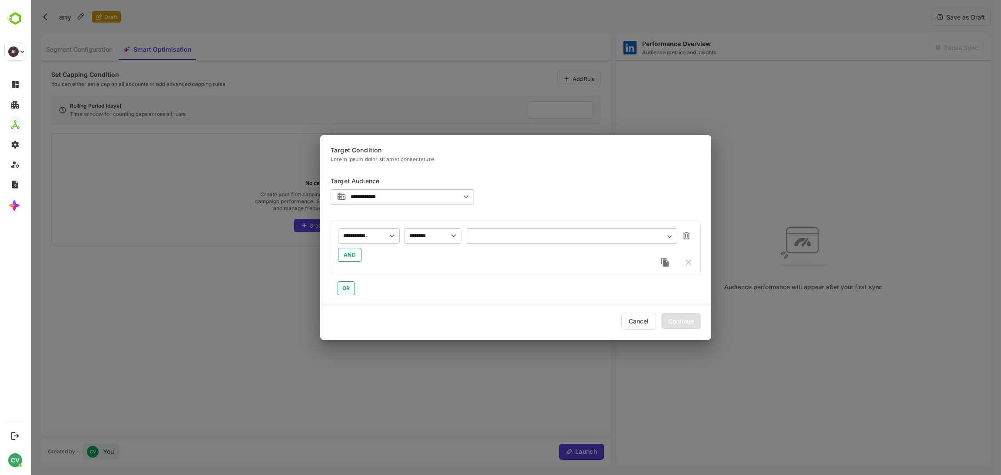
click at [472, 300] on div "**********" at bounding box center [516, 234] width 370 height 142
click at [433, 232] on input "********" at bounding box center [420, 236] width 26 height 10
click at [496, 240] on div "​" at bounding box center [572, 236] width 212 height 16
click at [512, 231] on div "​" at bounding box center [572, 236] width 212 height 16
click at [465, 256] on div "AND" at bounding box center [515, 255] width 355 height 14
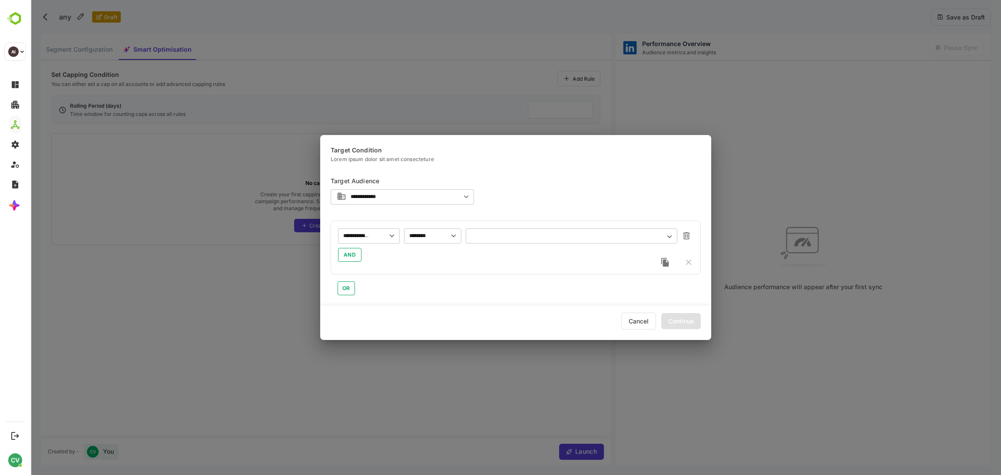
click at [494, 235] on input "text" at bounding box center [566, 236] width 188 height 7
click at [380, 236] on icon "Clear" at bounding box center [383, 236] width 10 height 10
click at [358, 233] on input "text" at bounding box center [363, 236] width 39 height 7
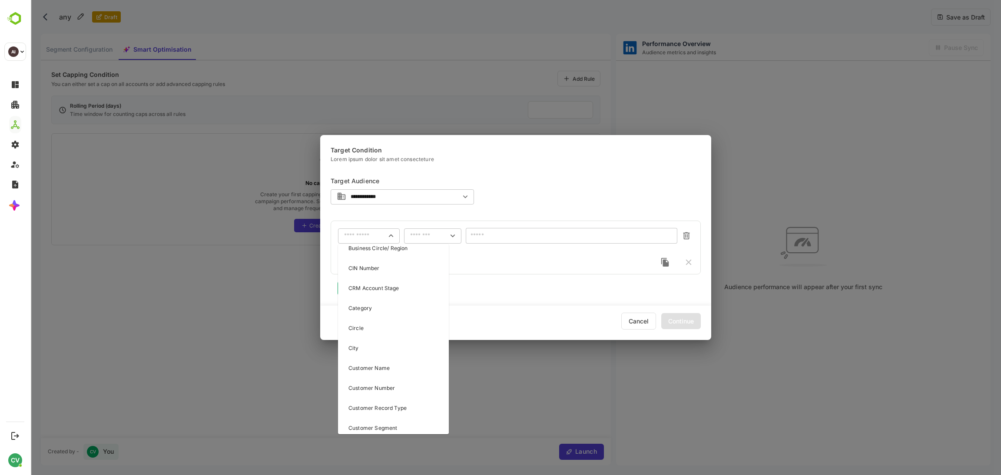
scroll to position [227, 0]
click at [360, 350] on div "City" at bounding box center [393, 347] width 107 height 18
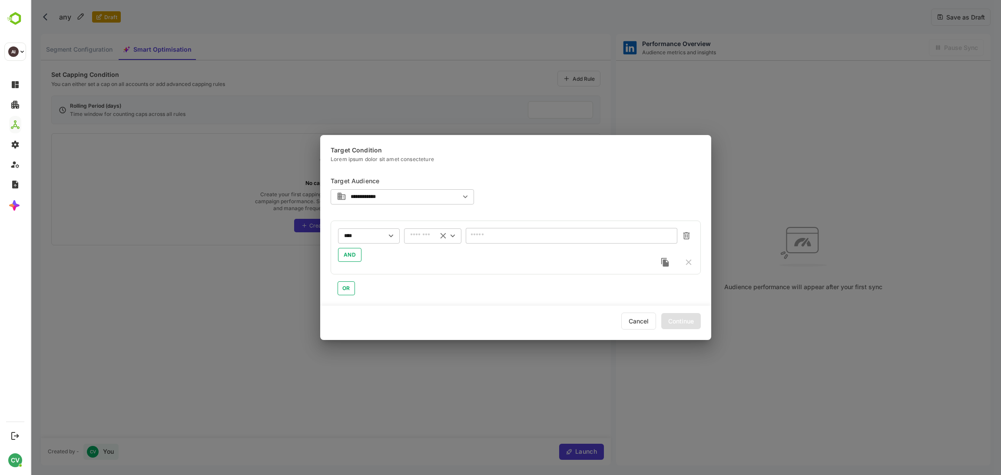
click at [434, 237] on div "​" at bounding box center [432, 236] width 57 height 16
click at [426, 255] on li "includes" at bounding box center [432, 254] width 57 height 13
type input "********"
click at [519, 237] on input "text" at bounding box center [566, 236] width 188 height 7
click at [421, 262] on div "**** ​ ******** ​ ​ AND" at bounding box center [516, 248] width 370 height 54
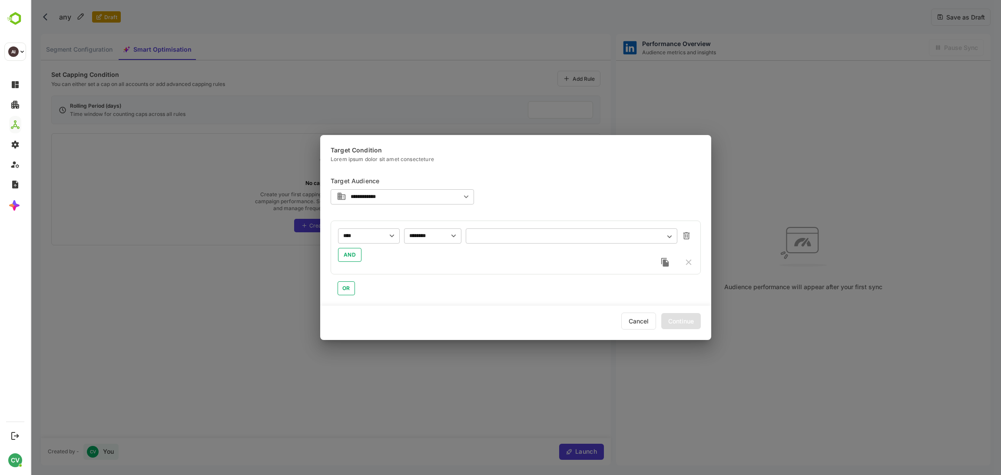
click at [503, 239] on div "​" at bounding box center [572, 236] width 212 height 16
click at [496, 240] on div "​" at bounding box center [572, 236] width 212 height 16
click at [501, 231] on div "​" at bounding box center [572, 236] width 212 height 16
drag, startPoint x: 501, startPoint y: 232, endPoint x: 498, endPoint y: 238, distance: 7.2
click at [501, 232] on div "​" at bounding box center [572, 236] width 212 height 16
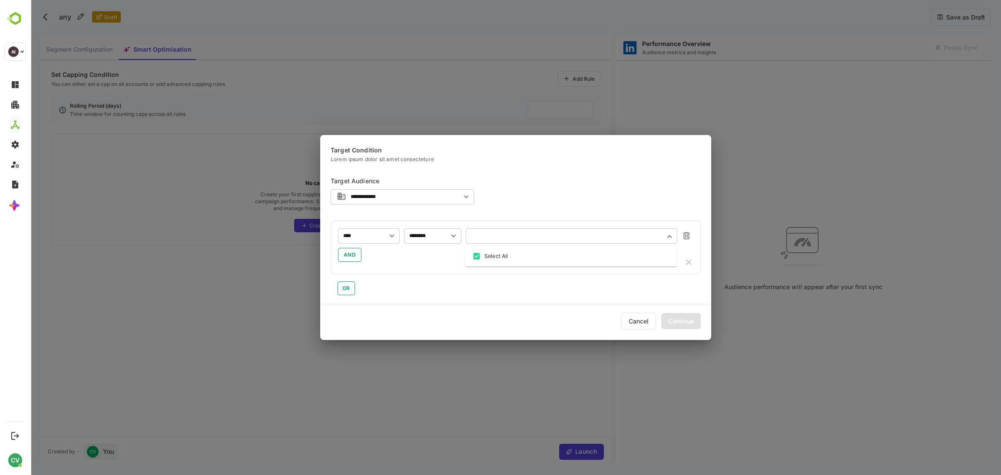
click at [501, 236] on input "text" at bounding box center [566, 236] width 188 height 7
type input "*"
click at [379, 235] on icon "Clear" at bounding box center [383, 236] width 10 height 10
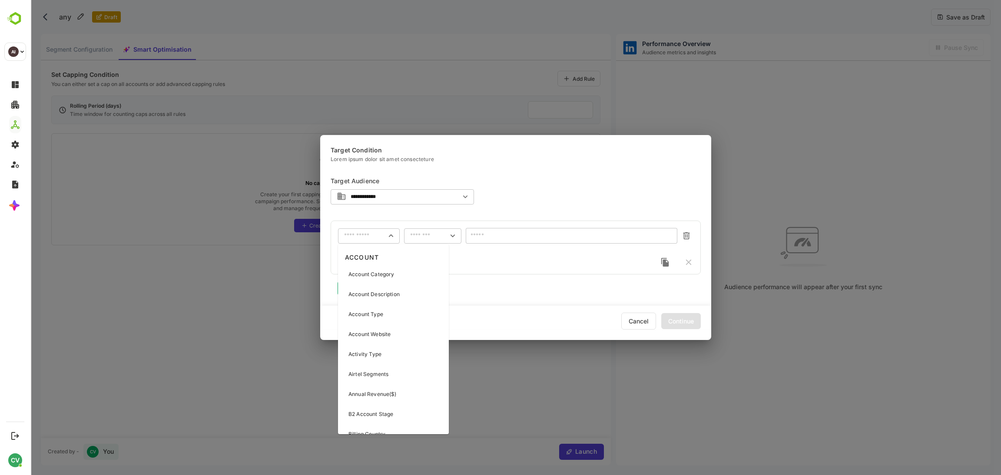
click at [372, 238] on input "text" at bounding box center [363, 236] width 39 height 7
click at [375, 276] on p "Account Category" at bounding box center [371, 275] width 46 height 8
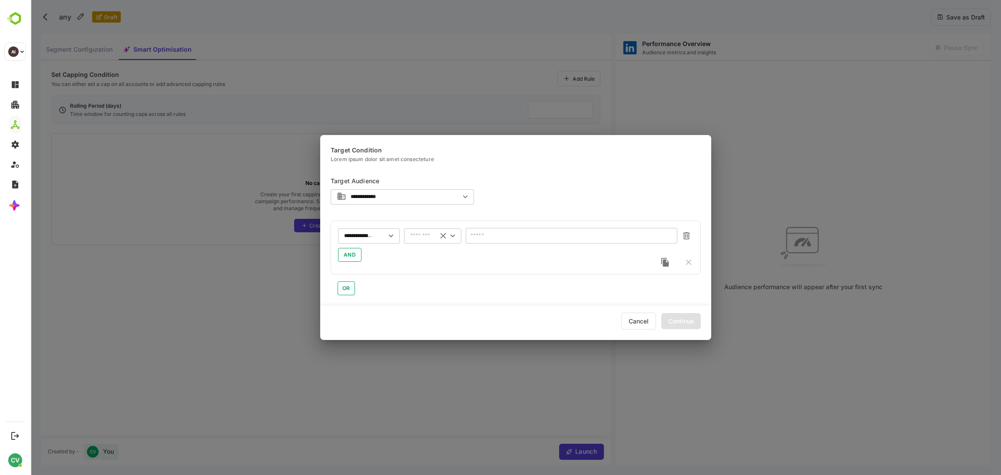
click at [428, 235] on input "text" at bounding box center [421, 236] width 23 height 7
click at [427, 282] on li "contains" at bounding box center [432, 280] width 57 height 13
type input "********"
click at [486, 234] on input "text" at bounding box center [572, 236] width 212 height 16
type input "**"
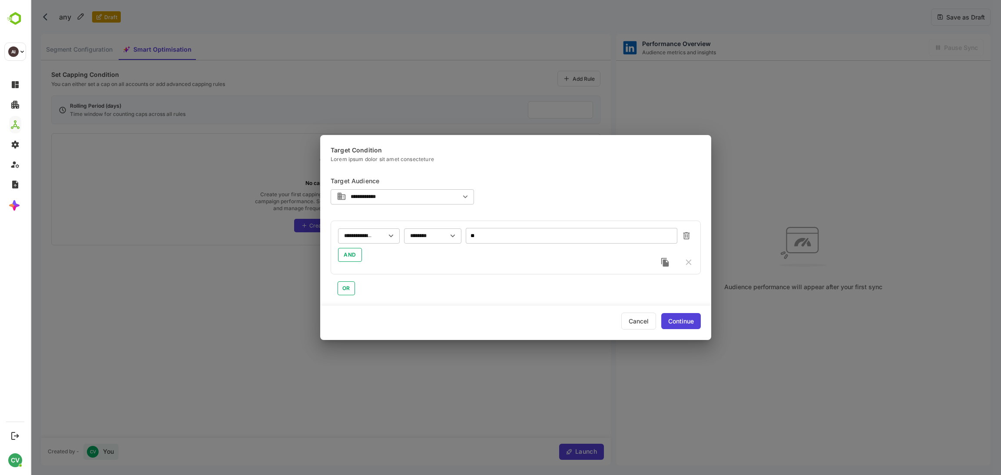
click at [350, 287] on button "OR" at bounding box center [345, 288] width 17 height 14
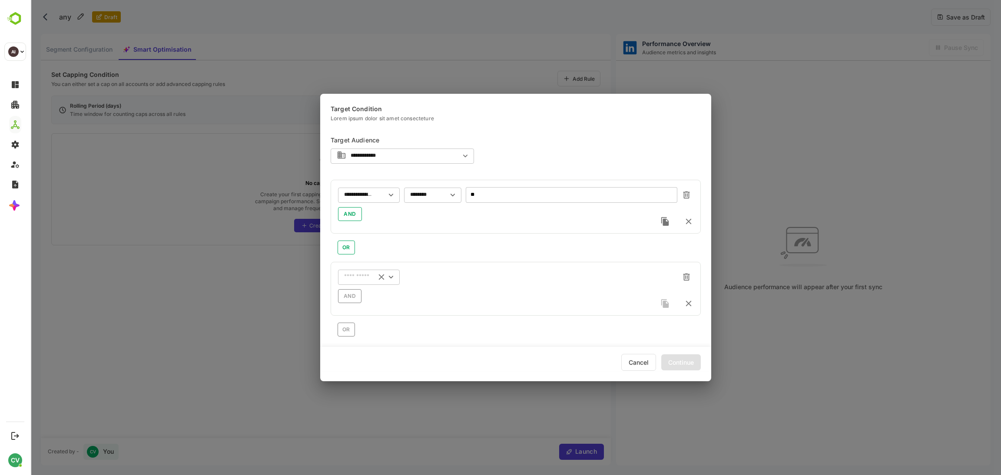
click at [361, 273] on div "​" at bounding box center [369, 277] width 62 height 16
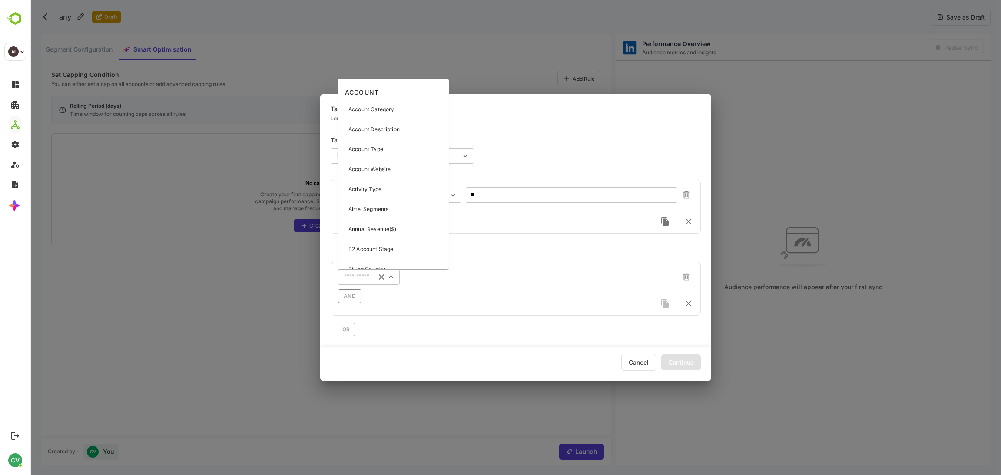
click at [374, 249] on p "B2 Account Stage" at bounding box center [370, 249] width 45 height 8
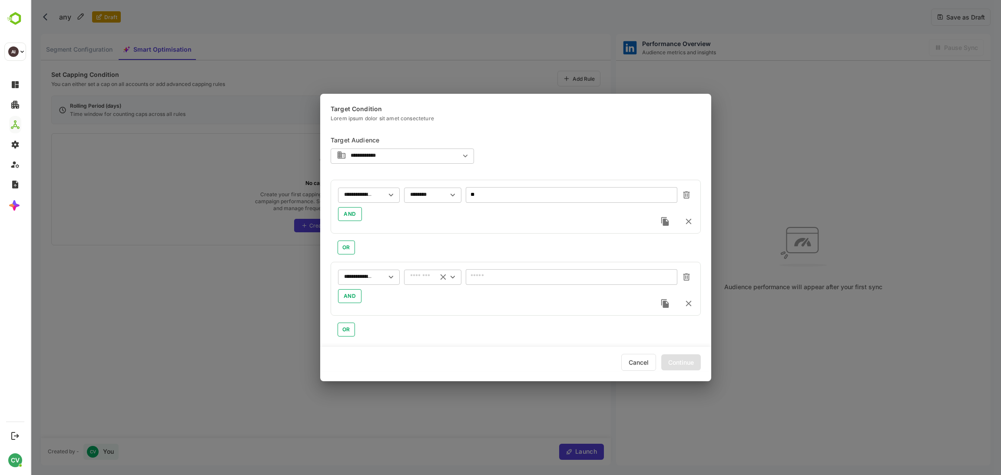
click at [428, 271] on div "​" at bounding box center [432, 277] width 57 height 16
click at [415, 292] on li "includes" at bounding box center [432, 294] width 57 height 13
type input "********"
click at [515, 279] on input "text" at bounding box center [566, 277] width 188 height 7
click at [446, 274] on icon "Clear" at bounding box center [445, 277] width 10 height 10
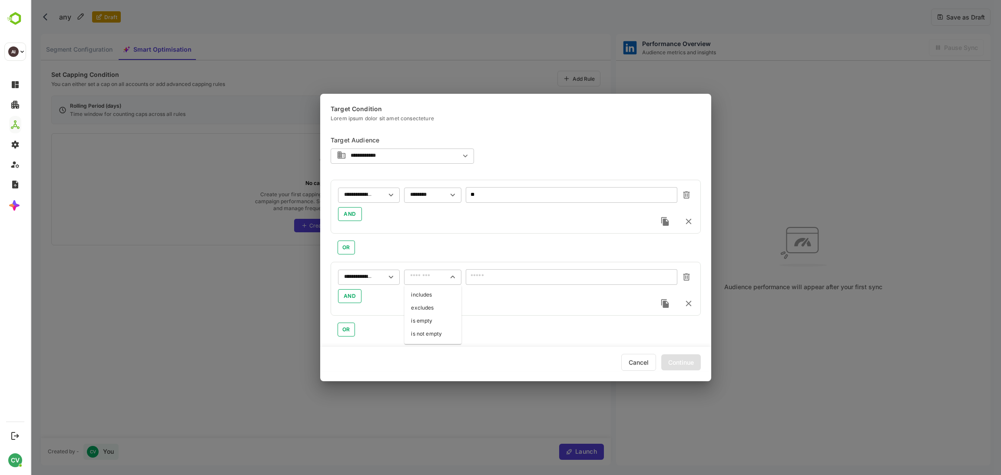
click at [426, 276] on input "text" at bounding box center [427, 277] width 34 height 7
click at [430, 334] on li "is not empty" at bounding box center [432, 333] width 57 height 13
type input "**********"
drag, startPoint x: 431, startPoint y: 300, endPoint x: 413, endPoint y: 305, distance: 18.7
click at [431, 300] on div "AND" at bounding box center [515, 296] width 355 height 14
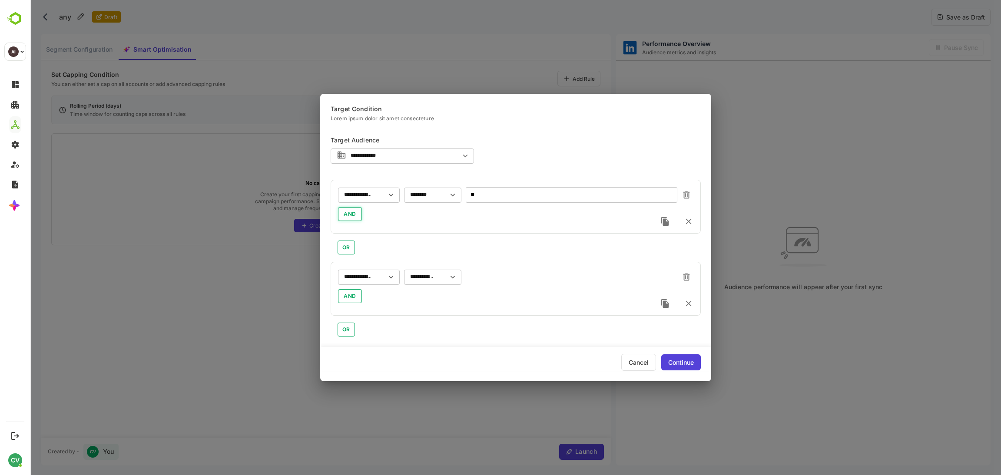
click at [353, 213] on span "AND" at bounding box center [350, 214] width 13 height 10
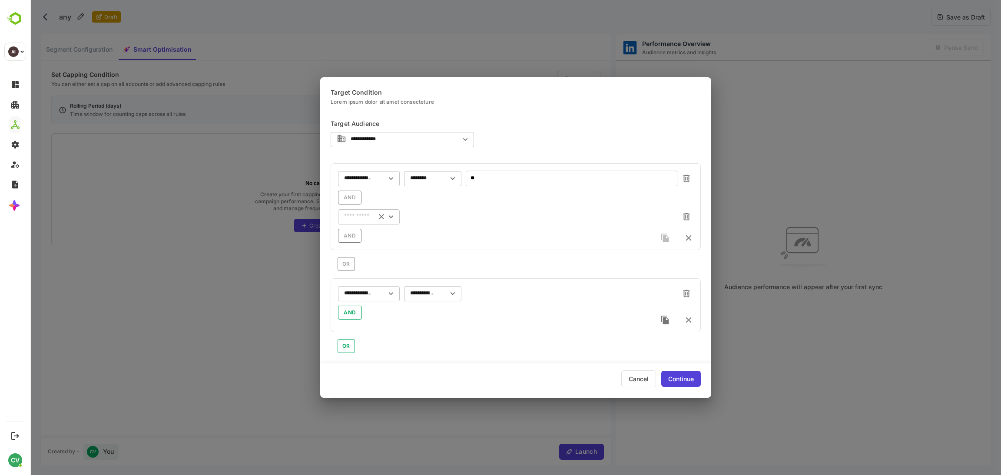
click at [358, 182] on input "text" at bounding box center [357, 178] width 27 height 7
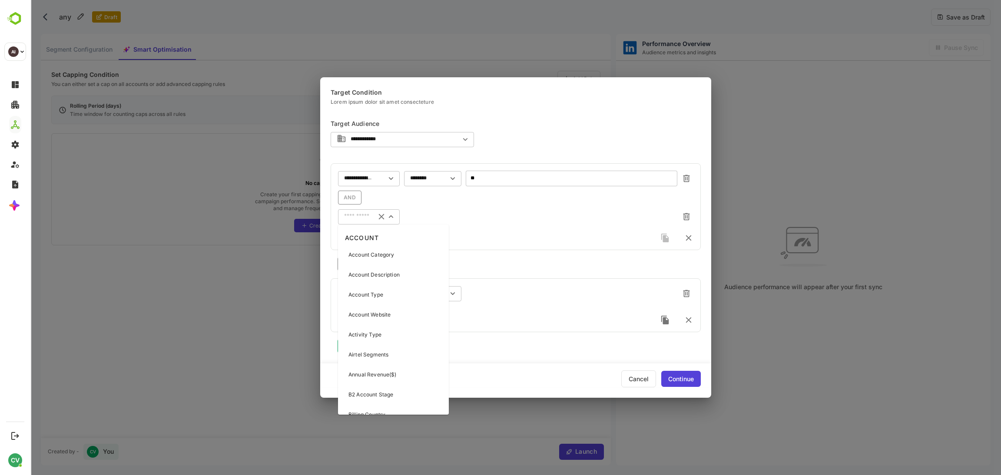
click at [365, 274] on p "Account Description" at bounding box center [373, 275] width 51 height 8
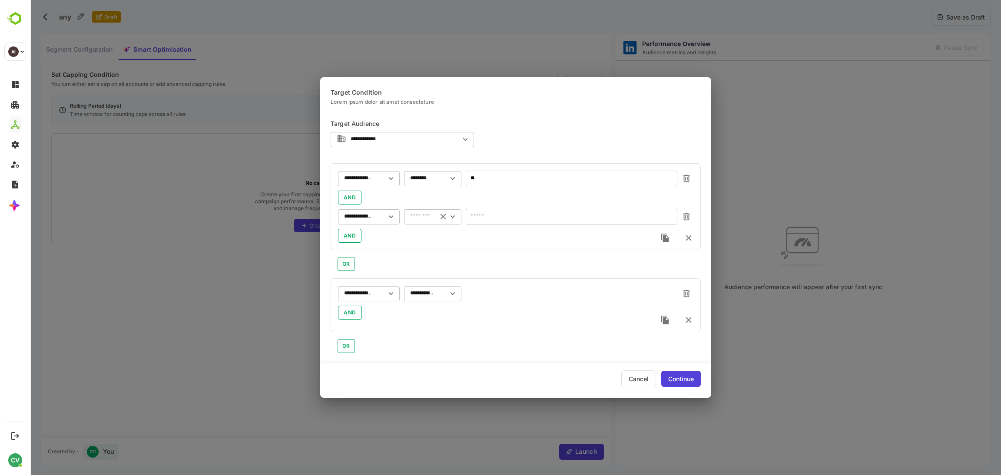
click at [421, 213] on input "text" at bounding box center [421, 216] width 23 height 7
click at [425, 269] on li "is not empty" at bounding box center [432, 273] width 57 height 13
type input "**********"
click at [442, 219] on icon "Clear" at bounding box center [443, 217] width 10 height 10
click at [427, 219] on input "text" at bounding box center [427, 216] width 34 height 7
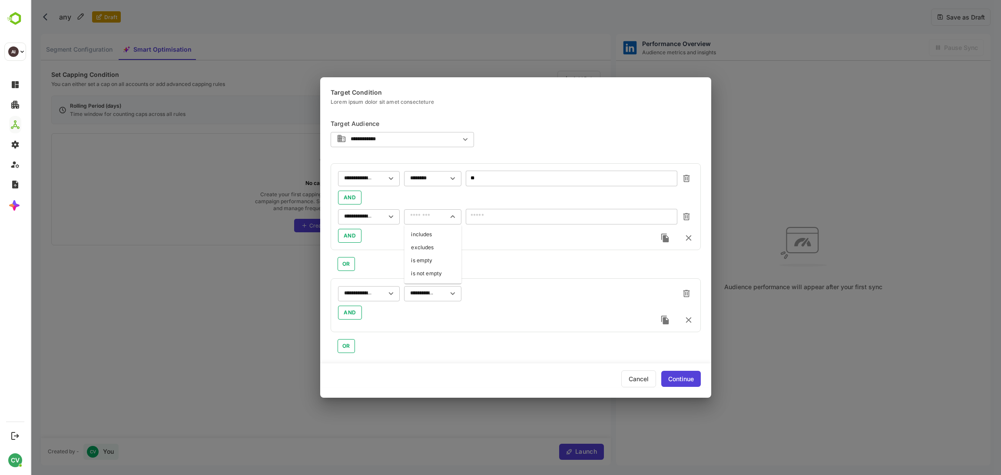
click at [431, 235] on li "includes" at bounding box center [432, 234] width 57 height 13
type input "********"
click at [488, 217] on input "text" at bounding box center [566, 216] width 188 height 7
click at [440, 241] on div "AND" at bounding box center [515, 236] width 355 height 14
click at [496, 220] on div "​" at bounding box center [572, 217] width 212 height 16
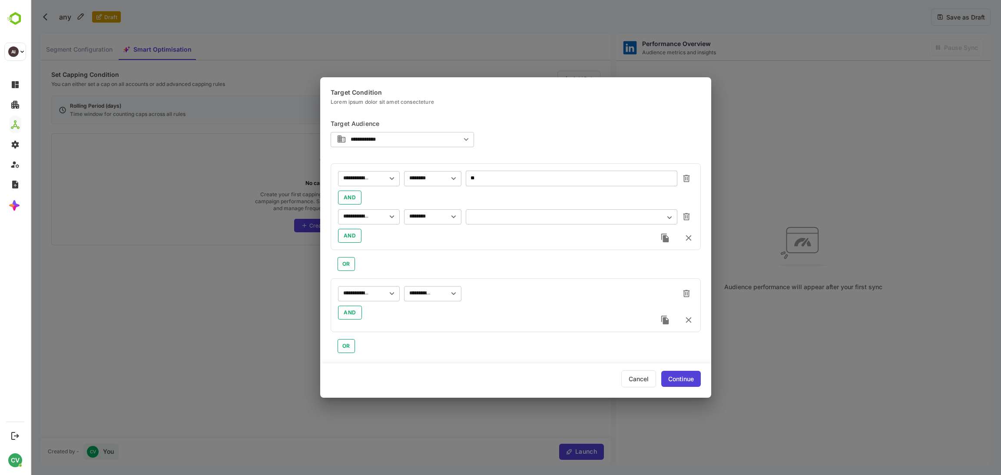
click at [428, 240] on div "AND" at bounding box center [515, 236] width 355 height 14
click at [539, 210] on div "​" at bounding box center [572, 217] width 212 height 16
click at [507, 245] on div "**********" at bounding box center [516, 206] width 370 height 87
click at [679, 375] on div "Continue" at bounding box center [681, 379] width 40 height 16
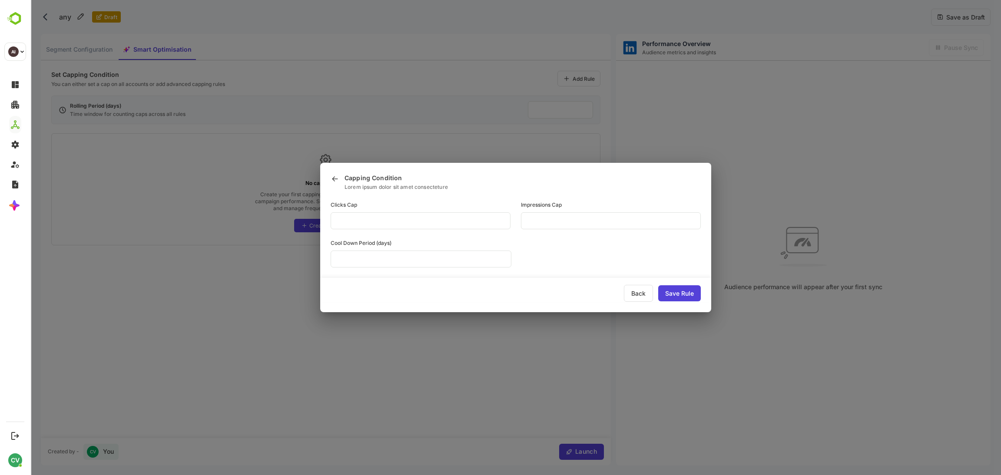
click at [681, 296] on div "Save Rule" at bounding box center [679, 293] width 43 height 16
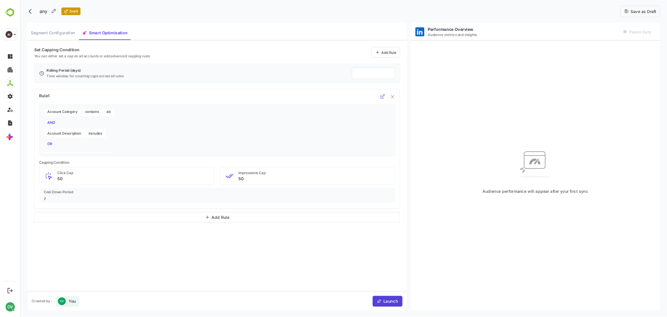
scroll to position [0, 0]
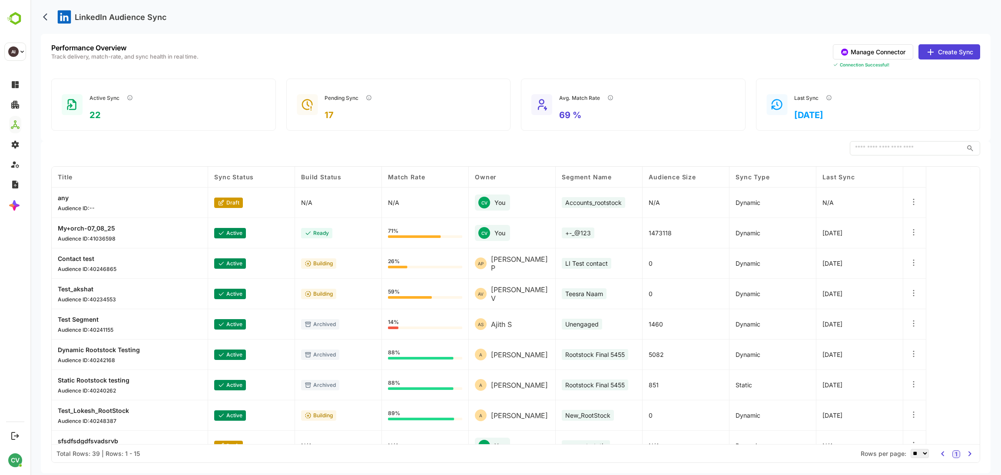
click at [915, 198] on icon at bounding box center [913, 202] width 9 height 9
click at [947, 199] on div "Title Sync Status Build Status Match Rate Owner Segment Name Audience Size Sync…" at bounding box center [516, 306] width 928 height 278
click at [910, 203] on icon at bounding box center [913, 202] width 9 height 9
click at [864, 201] on div "Edit" at bounding box center [860, 199] width 76 height 15
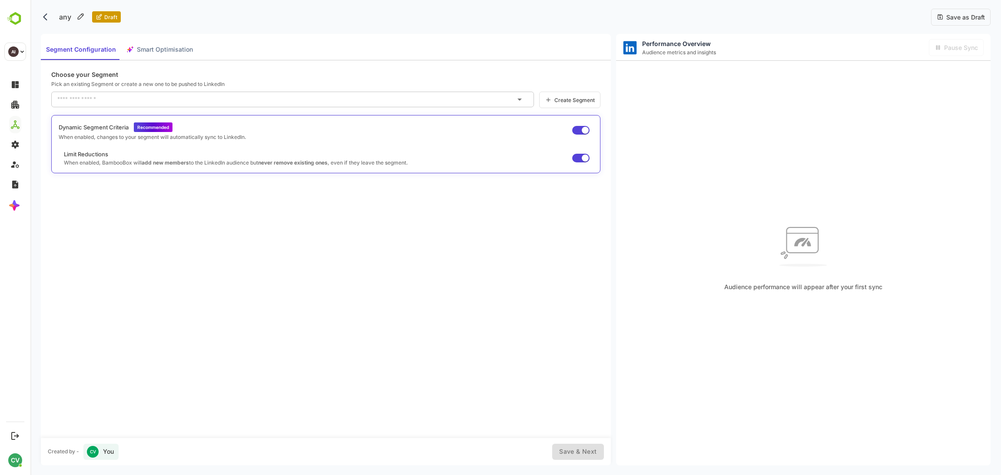
click at [202, 102] on input "text" at bounding box center [286, 100] width 462 height 14
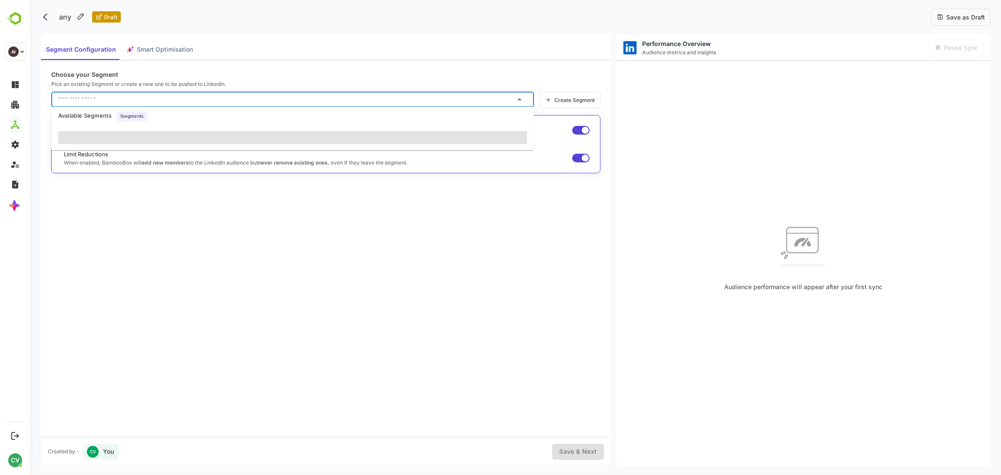
type input "**********"
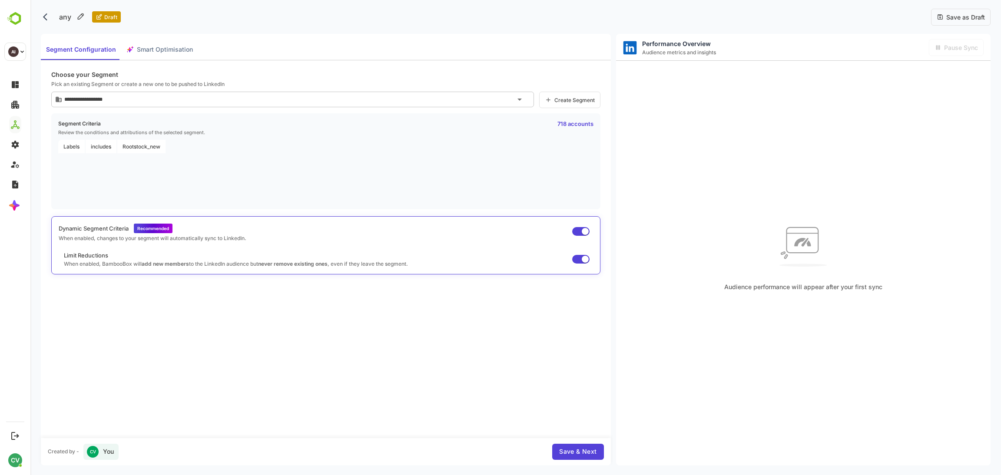
click at [256, 71] on p "Choose your Segment" at bounding box center [325, 74] width 549 height 7
click at [175, 44] on span "Smart Optimisation" at bounding box center [165, 49] width 56 height 11
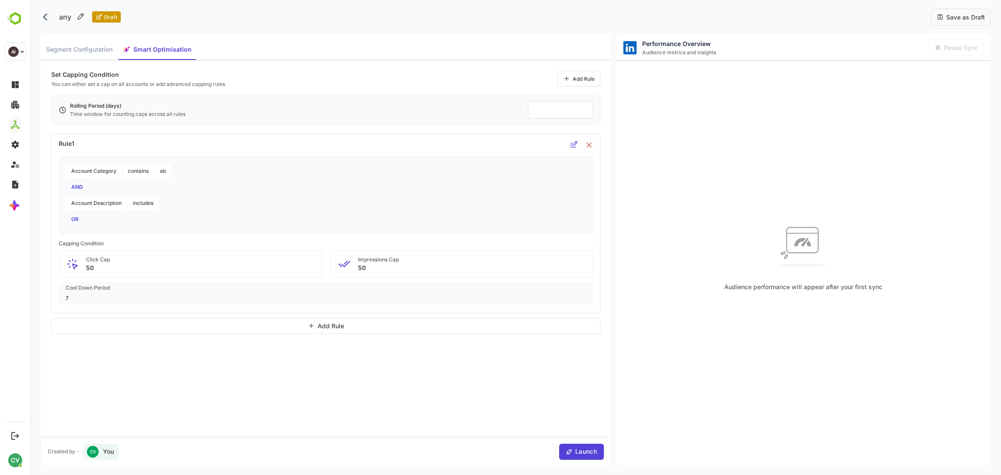
click at [574, 147] on icon at bounding box center [573, 144] width 7 height 7
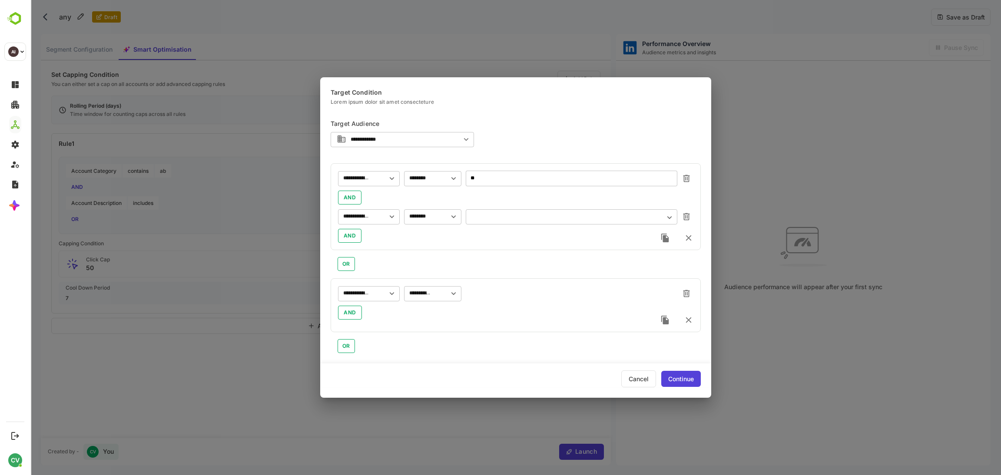
click at [489, 222] on div "​" at bounding box center [572, 217] width 212 height 16
click at [484, 216] on input "text" at bounding box center [566, 216] width 188 height 7
click at [418, 242] on div "AND" at bounding box center [515, 236] width 355 height 14
drag, startPoint x: 644, startPoint y: 380, endPoint x: 634, endPoint y: 388, distance: 12.3
click at [645, 380] on div "Cancel" at bounding box center [638, 378] width 35 height 17
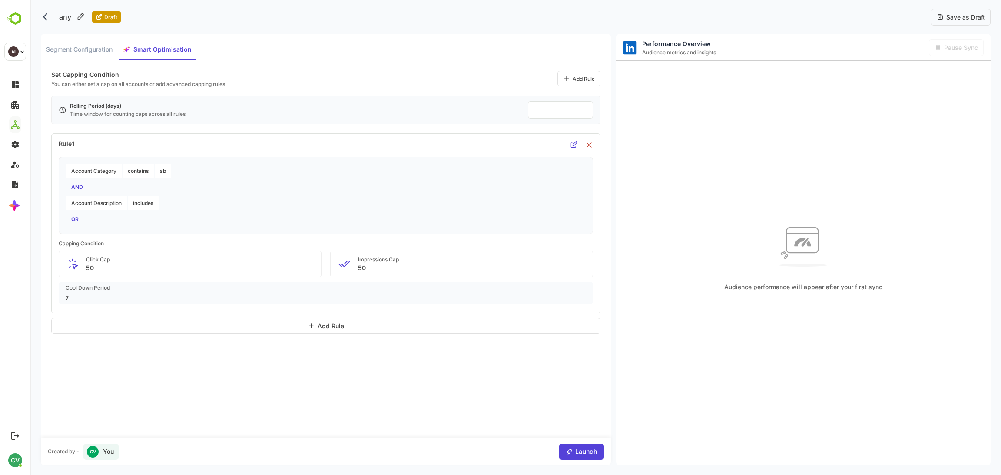
click at [303, 358] on div "Set Capping Condition You can either set a cap on all accounts or add advanced …" at bounding box center [326, 249] width 570 height 378
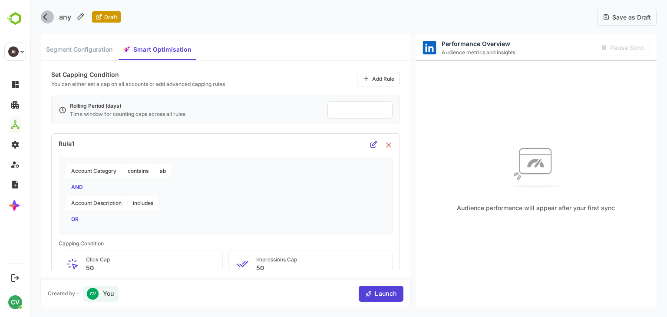
click at [48, 23] on button "back" at bounding box center [47, 16] width 13 height 13
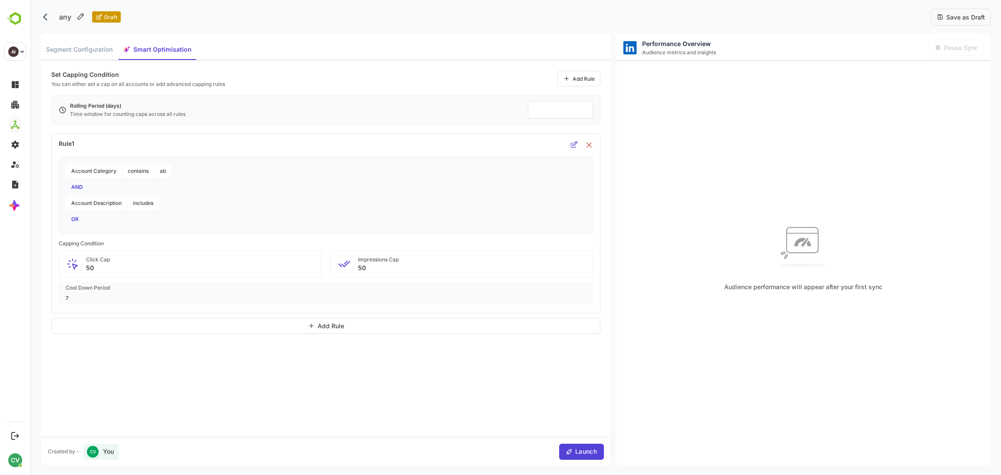
click at [44, 19] on icon "back" at bounding box center [47, 17] width 9 height 9
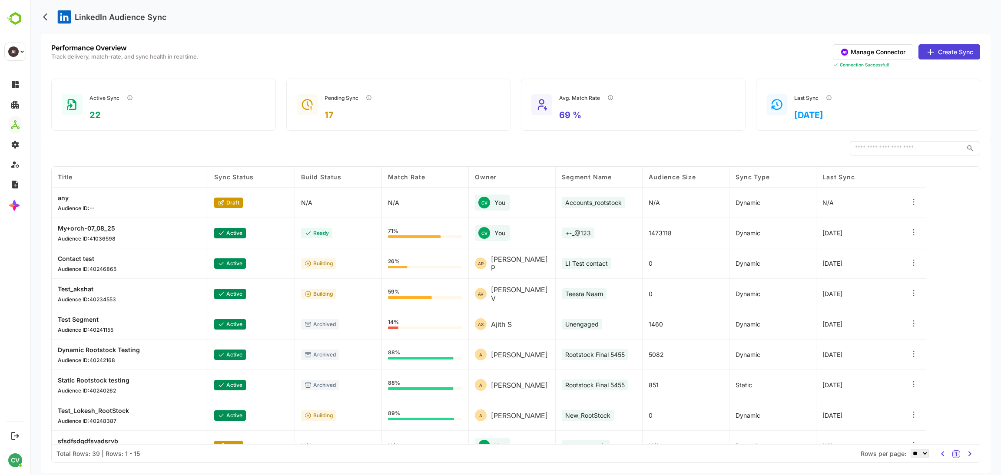
click at [66, 194] on p "any" at bounding box center [76, 197] width 37 height 7
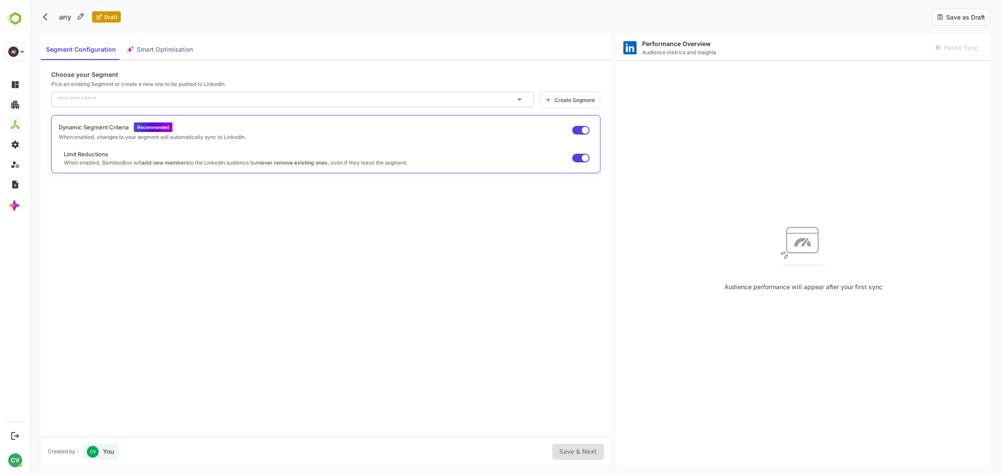
click at [168, 52] on div "Segment Configuration Smart Optimisation" at bounding box center [119, 49] width 157 height 21
click at [168, 50] on div "Segment Configuration Smart Optimisation" at bounding box center [119, 49] width 157 height 21
click at [169, 50] on div "Segment Configuration Smart Optimisation" at bounding box center [119, 49] width 157 height 21
click at [170, 50] on div "Segment Configuration Smart Optimisation" at bounding box center [119, 49] width 157 height 21
click at [121, 249] on div "Choose your Segment Pick an existing Segment or create a new one to be pushed t…" at bounding box center [326, 249] width 570 height 378
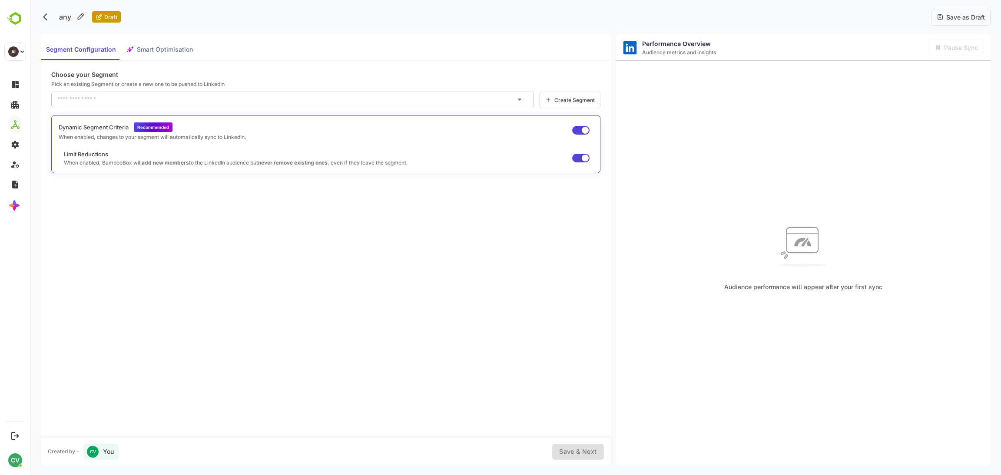
type input "**********"
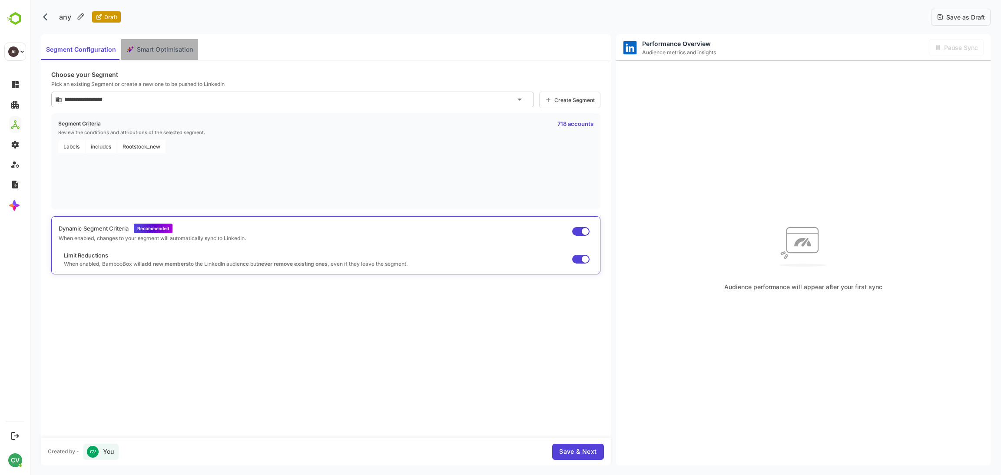
click at [139, 48] on span "Smart Optimisation" at bounding box center [165, 49] width 56 height 11
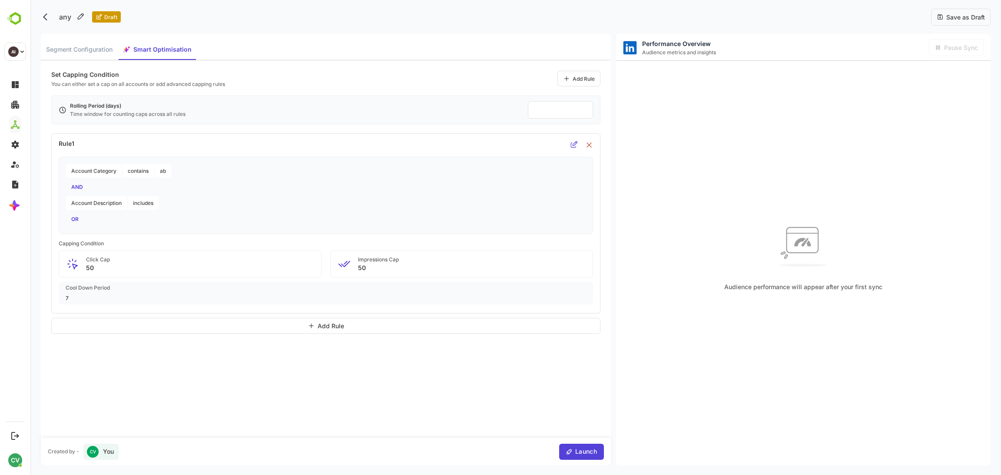
click at [576, 147] on icon at bounding box center [573, 144] width 7 height 7
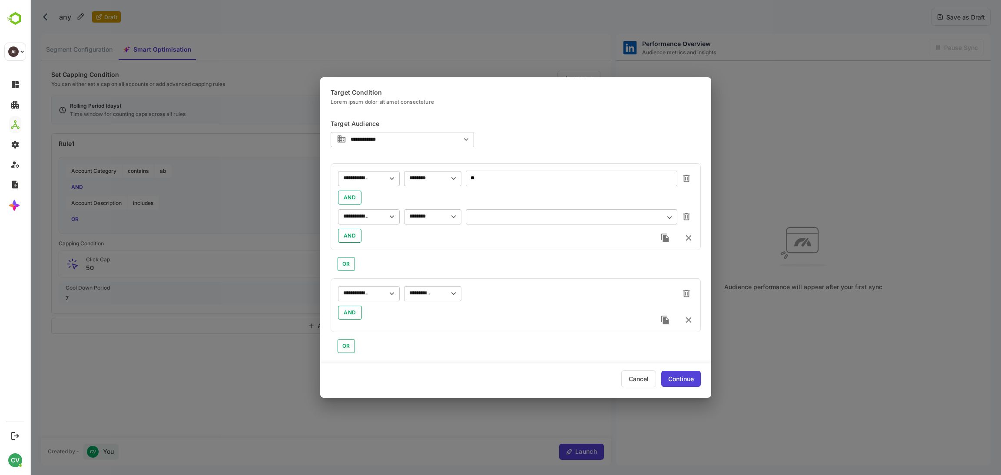
click at [515, 209] on div "​" at bounding box center [572, 217] width 212 height 16
click at [497, 213] on input "text" at bounding box center [566, 216] width 188 height 7
click at [428, 239] on div "AND" at bounding box center [515, 236] width 355 height 14
click at [488, 215] on input "text" at bounding box center [566, 216] width 188 height 7
click at [425, 237] on div "AND" at bounding box center [515, 236] width 355 height 14
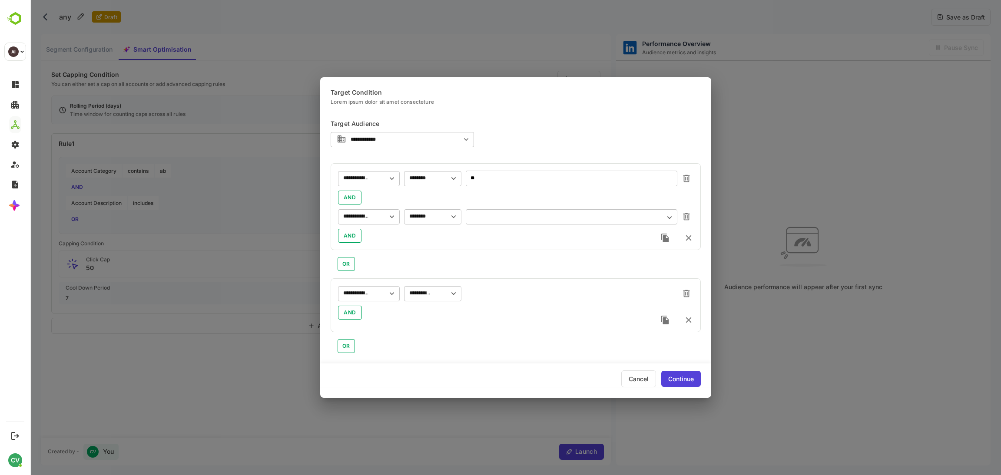
click at [512, 211] on div "​" at bounding box center [572, 217] width 212 height 16
click at [499, 213] on input "text" at bounding box center [566, 216] width 188 height 7
click at [442, 240] on div "AND" at bounding box center [515, 236] width 355 height 14
click at [505, 215] on input "text" at bounding box center [566, 216] width 188 height 7
click at [404, 238] on div "AND" at bounding box center [515, 236] width 355 height 14
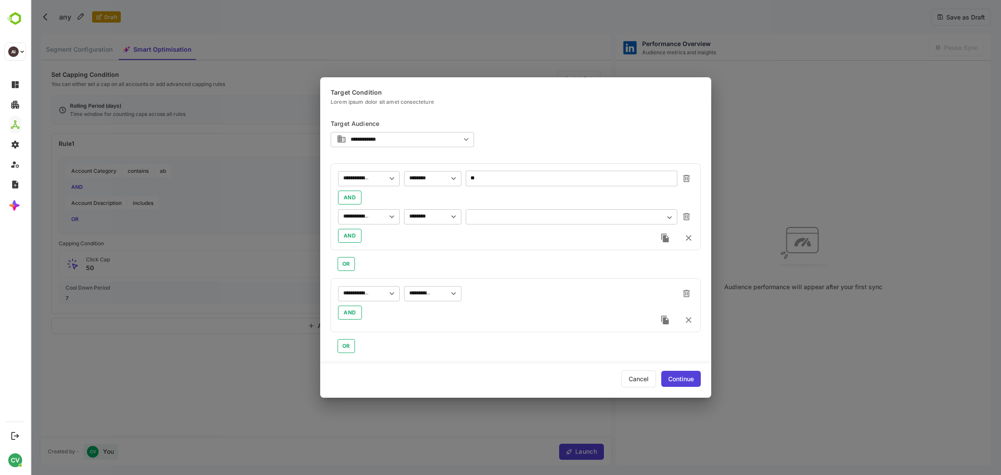
click at [630, 373] on div "Cancel" at bounding box center [638, 378] width 35 height 17
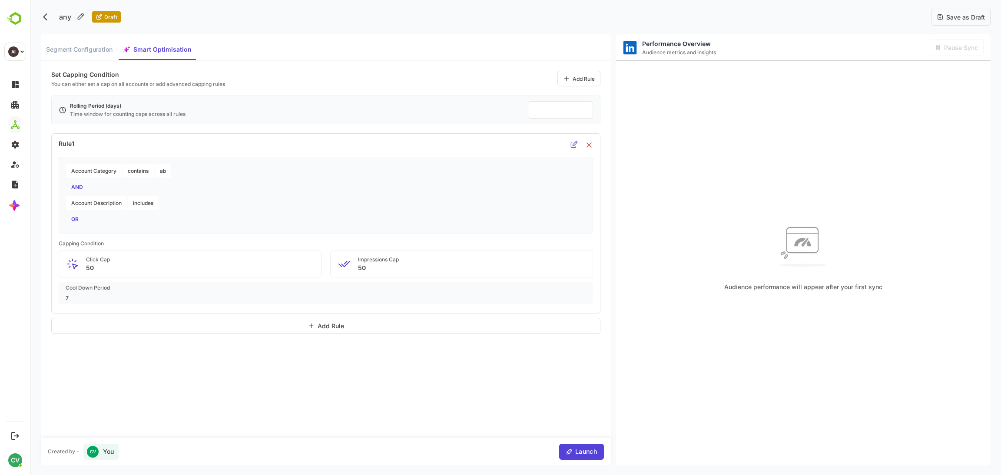
click at [579, 141] on div at bounding box center [580, 145] width 21 height 9
click at [572, 143] on icon at bounding box center [573, 144] width 7 height 7
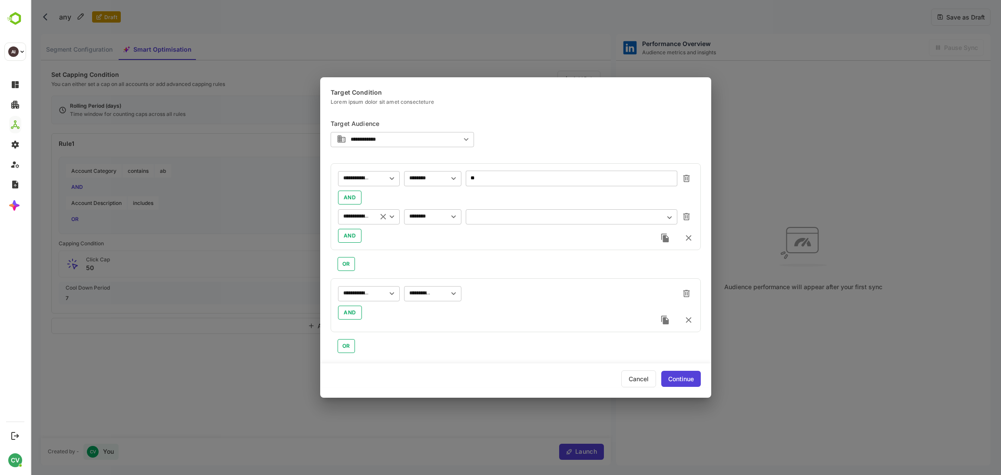
click at [358, 224] on div "**********" at bounding box center [369, 217] width 62 height 16
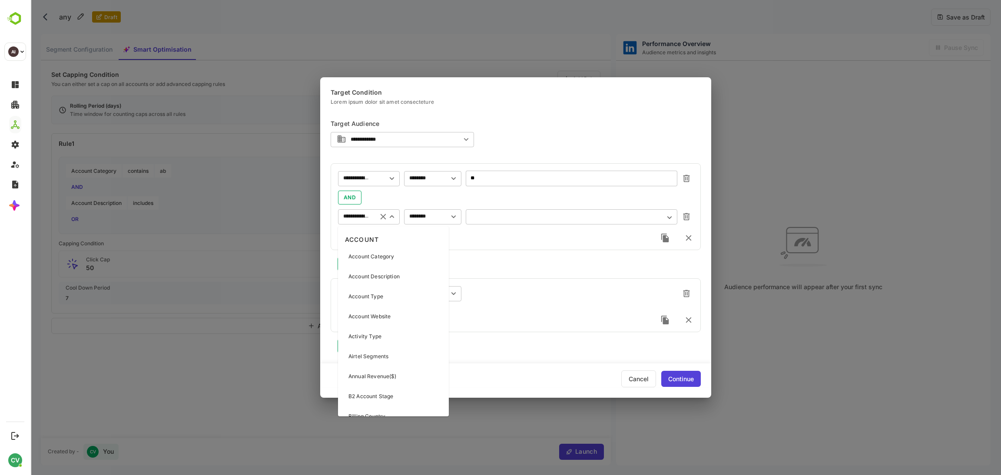
click at [476, 245] on div "**********" at bounding box center [516, 206] width 370 height 87
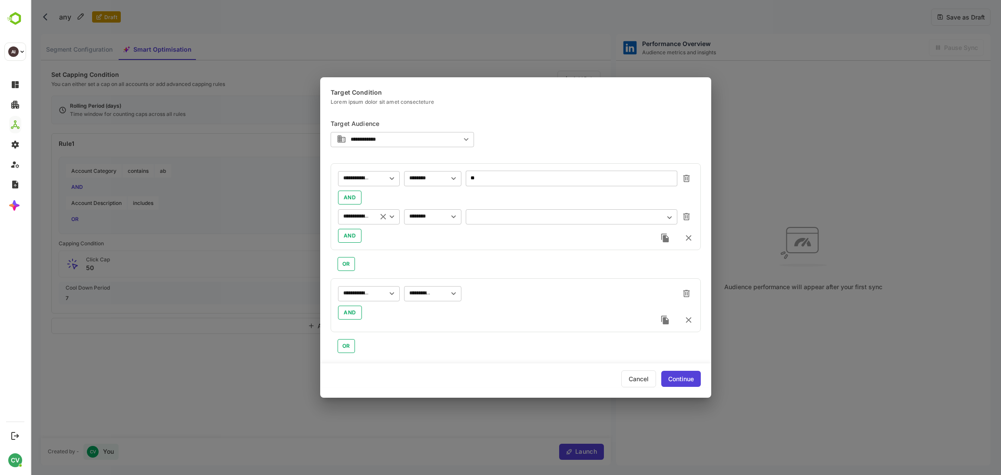
click at [364, 184] on input "**********" at bounding box center [356, 178] width 31 height 10
type input "**********"
click at [466, 240] on div "AND" at bounding box center [515, 236] width 355 height 14
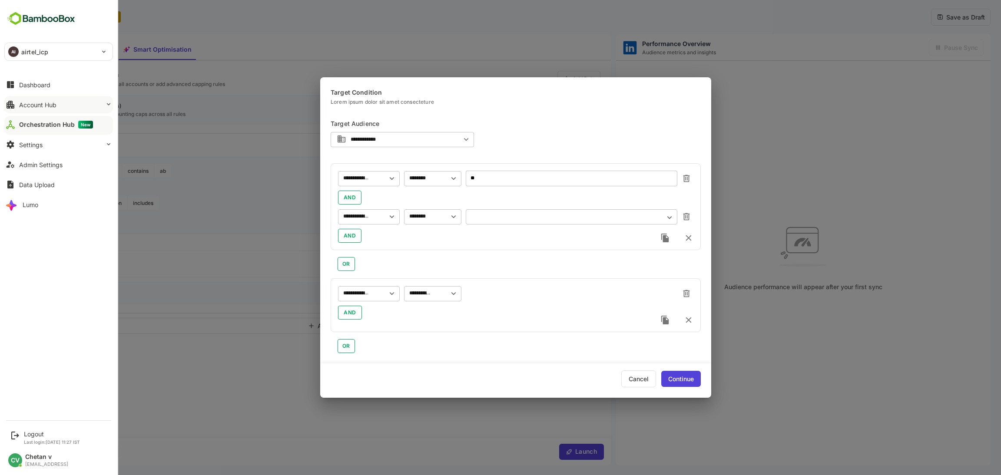
click at [49, 104] on div "Account Hub" at bounding box center [37, 104] width 37 height 7
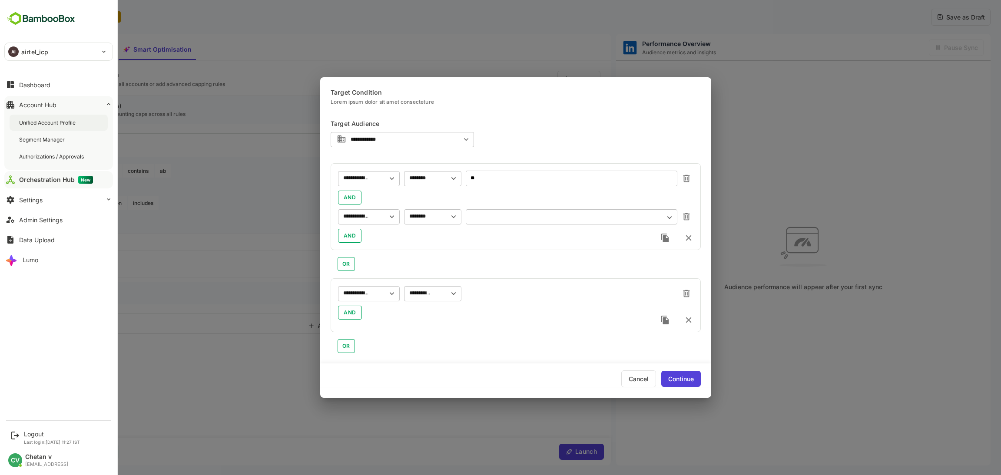
click at [51, 121] on div "Unified Account Profile" at bounding box center [48, 122] width 58 height 7
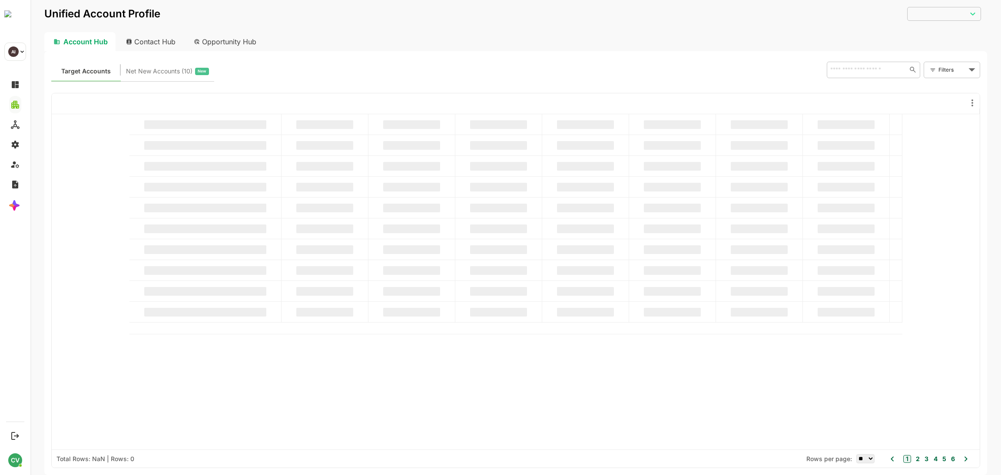
click at [953, 69] on body "Unified Account Profile ​ ​ Account Hub Contact Hub Opportunity Hub Target Acco…" at bounding box center [515, 237] width 970 height 475
type input "**********"
click at [936, 188] on span "New Filter" at bounding box center [932, 187] width 26 height 10
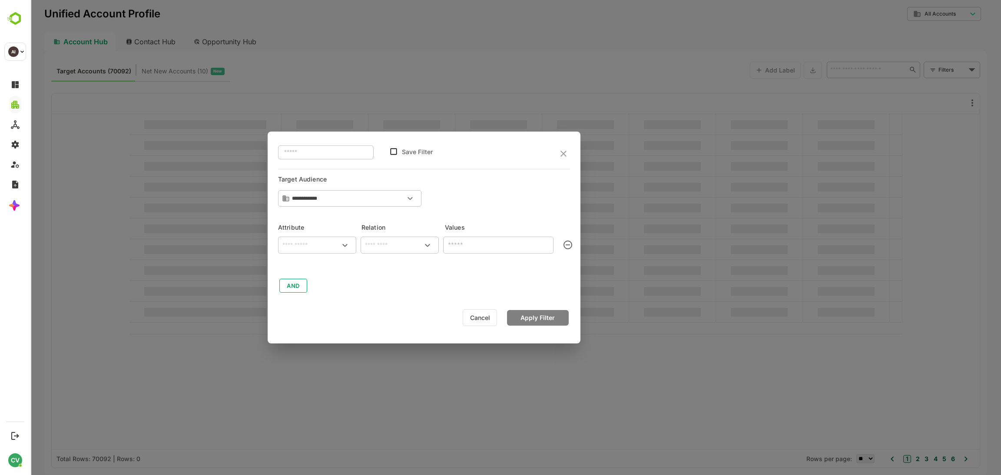
click at [311, 250] on input "text" at bounding box center [317, 245] width 75 height 10
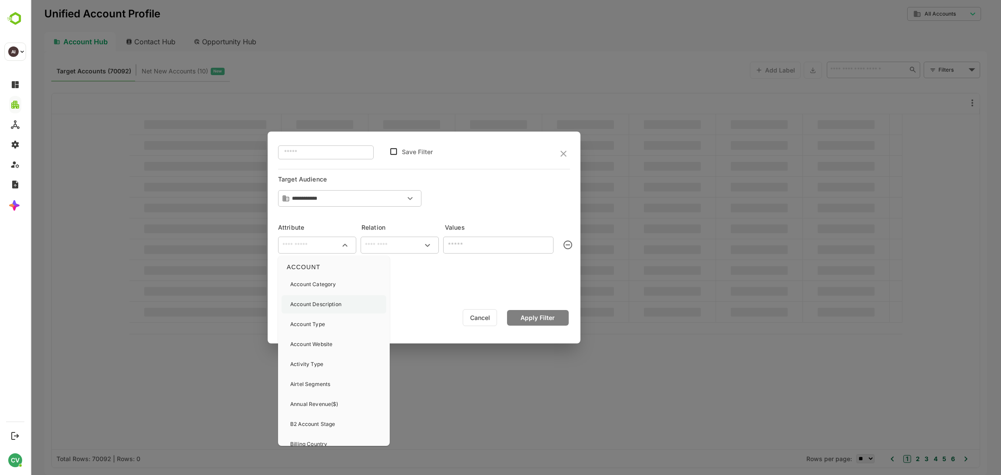
click at [313, 309] on div "Account Description" at bounding box center [315, 304] width 51 height 18
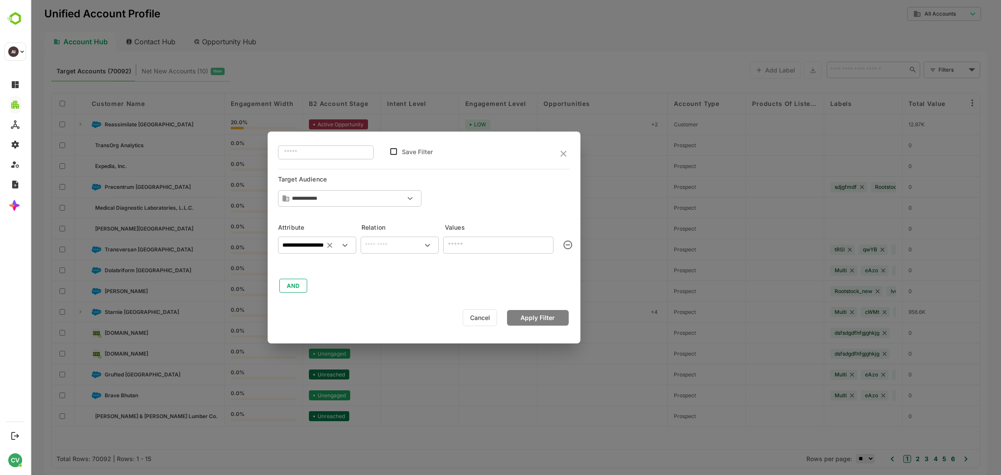
type input "**********"
click at [399, 238] on div "​" at bounding box center [399, 245] width 78 height 17
click at [386, 266] on li "includes" at bounding box center [399, 265] width 75 height 16
type input "********"
click at [456, 238] on div "​" at bounding box center [498, 245] width 110 height 16
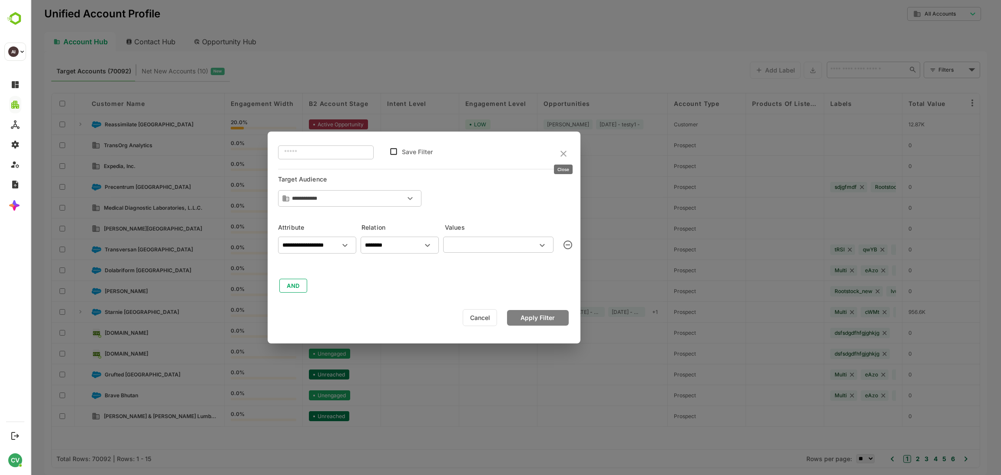
click at [562, 152] on icon "close" at bounding box center [563, 154] width 6 height 6
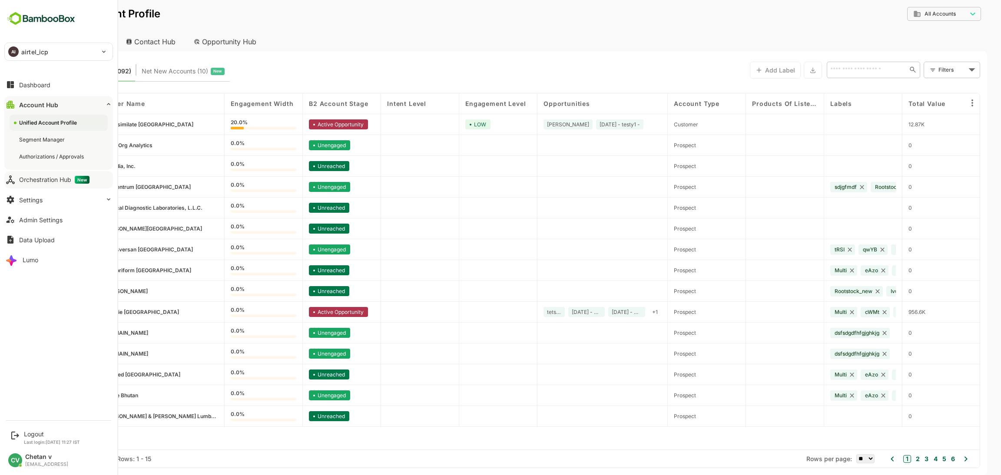
click at [56, 177] on div "Orchestration Hub New" at bounding box center [54, 180] width 70 height 8
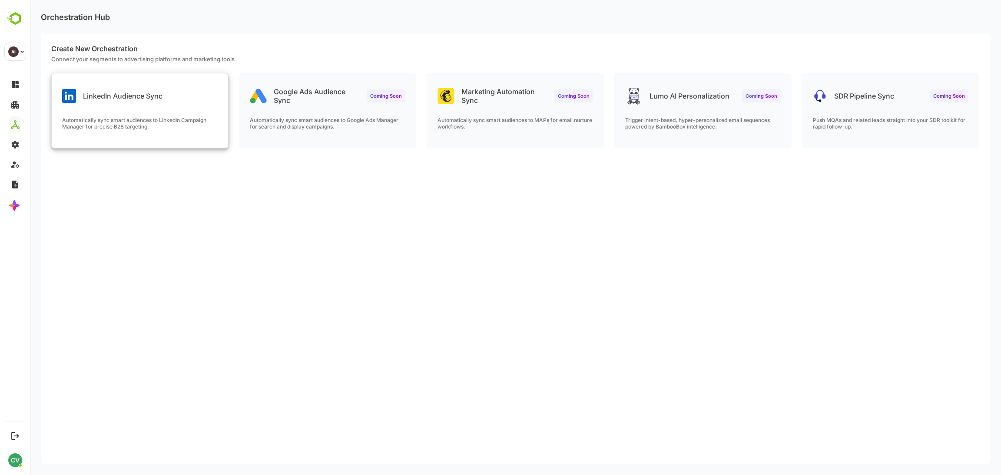
click at [175, 101] on div "LinkedIn Audience Sync" at bounding box center [140, 88] width 176 height 31
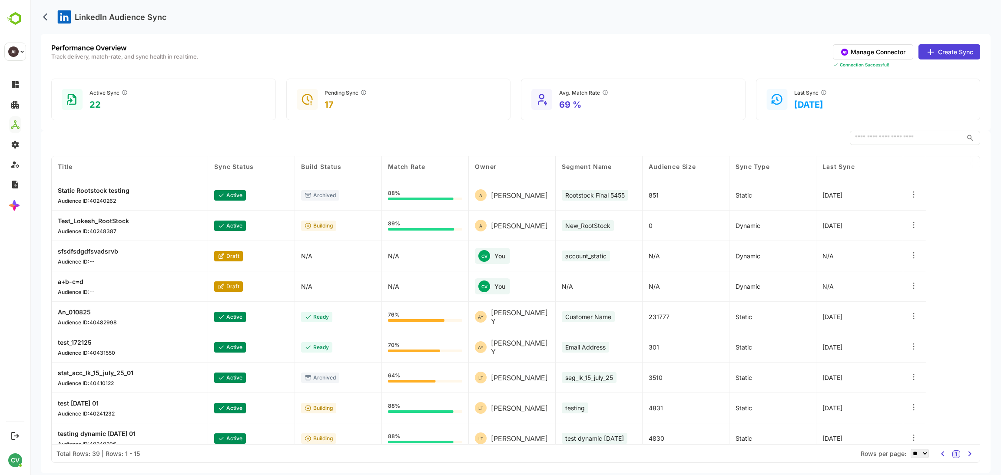
scroll to position [188, 0]
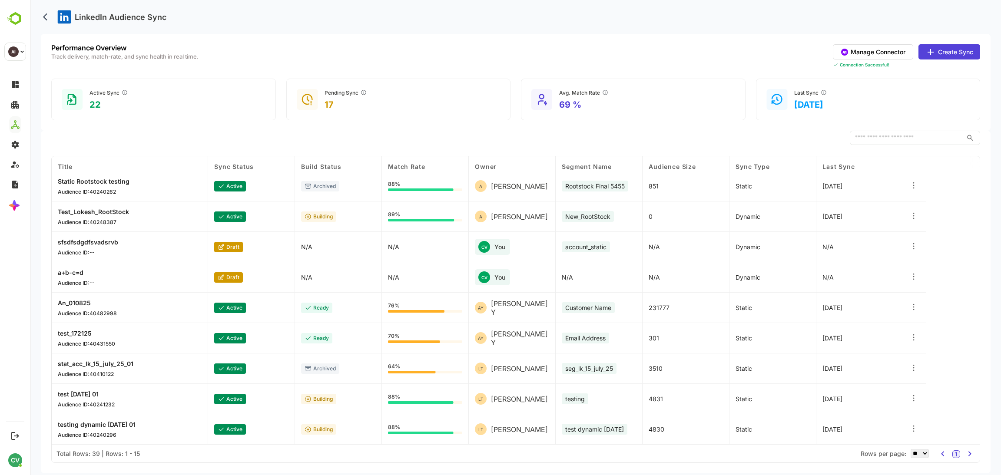
click at [927, 450] on select "** ** ** *** *** ****" at bounding box center [919, 453] width 18 height 9
select select "**"
click at [910, 449] on select "** ** ** *** *** ****" at bounding box center [919, 453] width 18 height 9
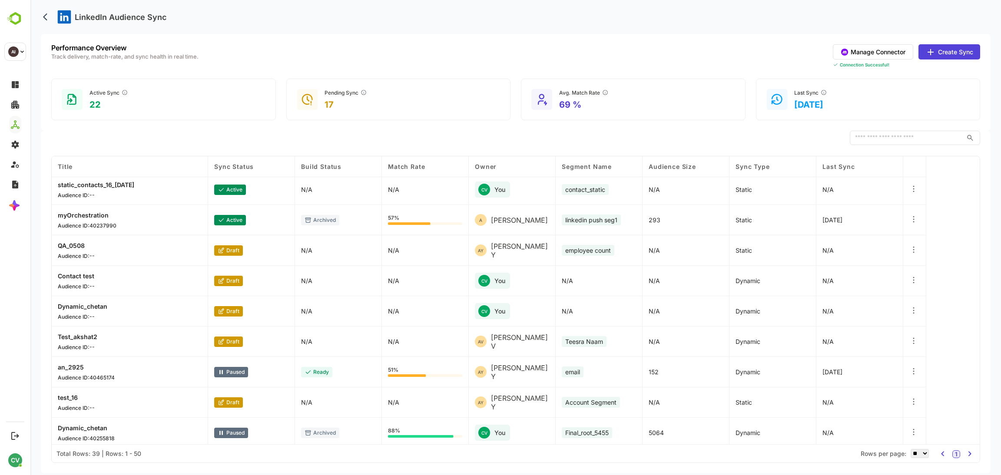
scroll to position [704, 0]
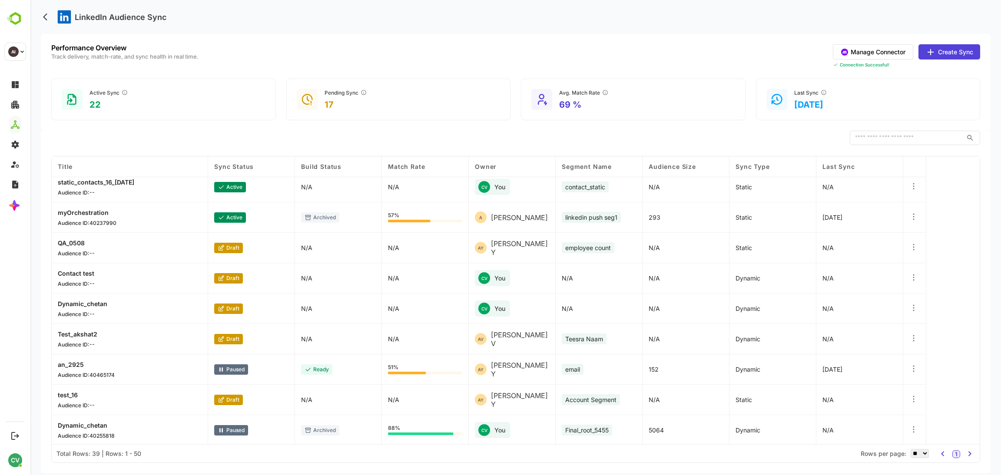
click at [66, 241] on p "QA_0508" at bounding box center [76, 242] width 37 height 7
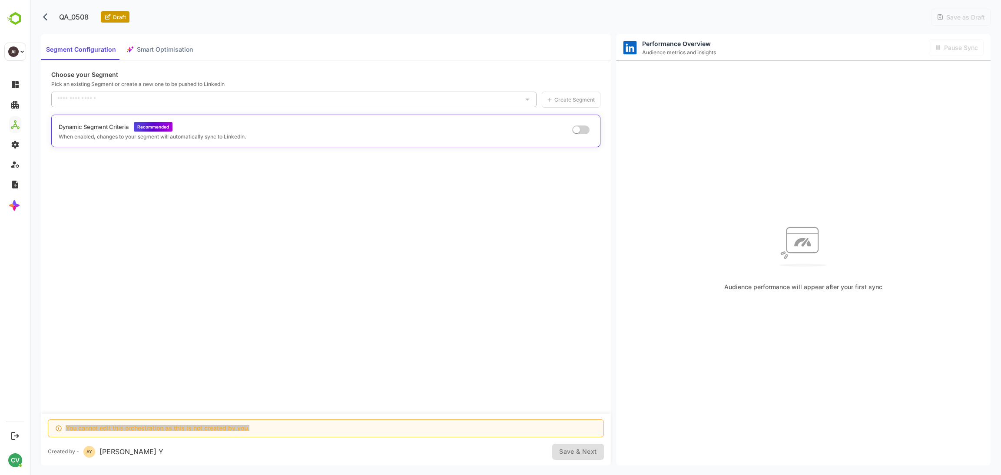
click at [79, 20] on p "QA_0508" at bounding box center [74, 16] width 40 height 17
click at [79, 15] on p "QA_0508" at bounding box center [74, 16] width 40 height 17
click at [170, 29] on div "QA_0508 Draft Save as Draft" at bounding box center [515, 17] width 949 height 34
type input "**********"
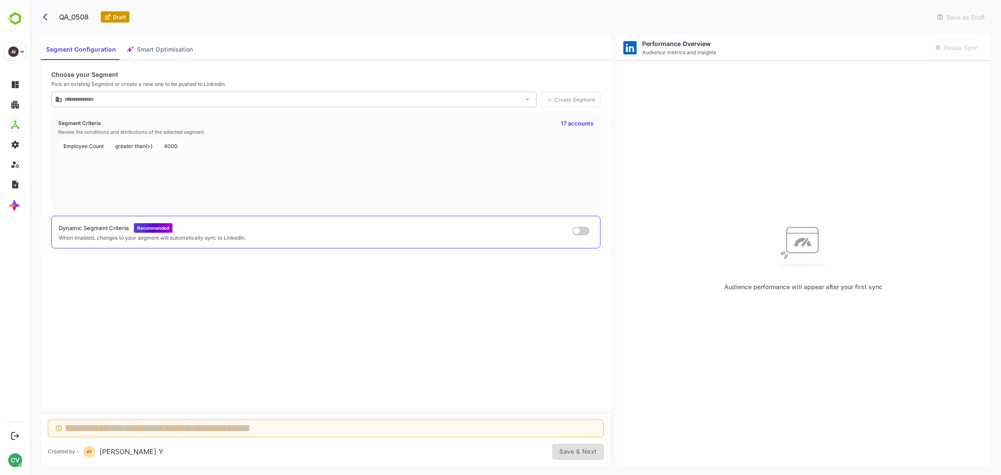
click at [146, 53] on span "Smart Optimisation" at bounding box center [165, 49] width 56 height 11
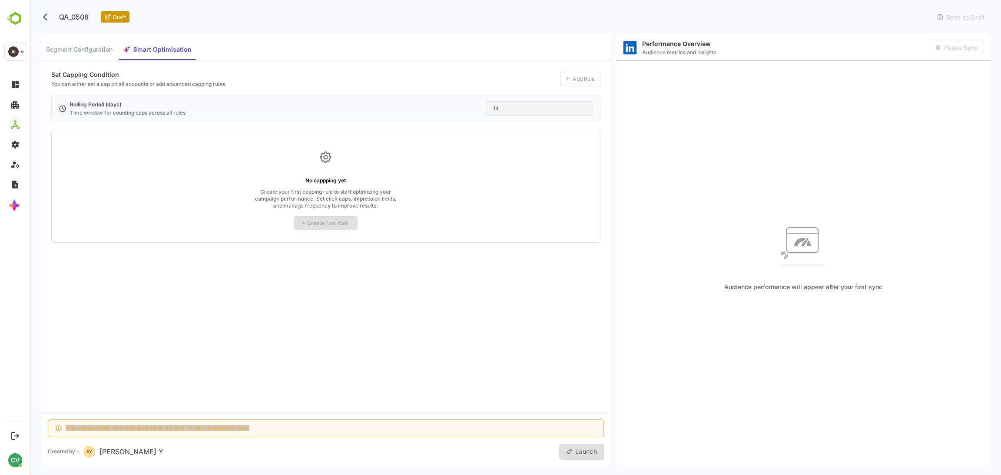
click at [47, 18] on icon "back" at bounding box center [47, 17] width 9 height 9
select select "**"
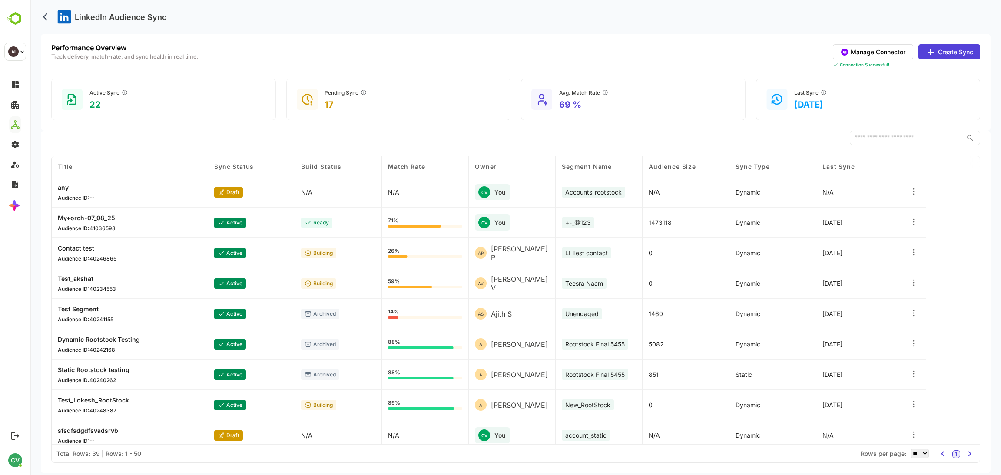
click at [64, 188] on p "any" at bounding box center [76, 187] width 37 height 7
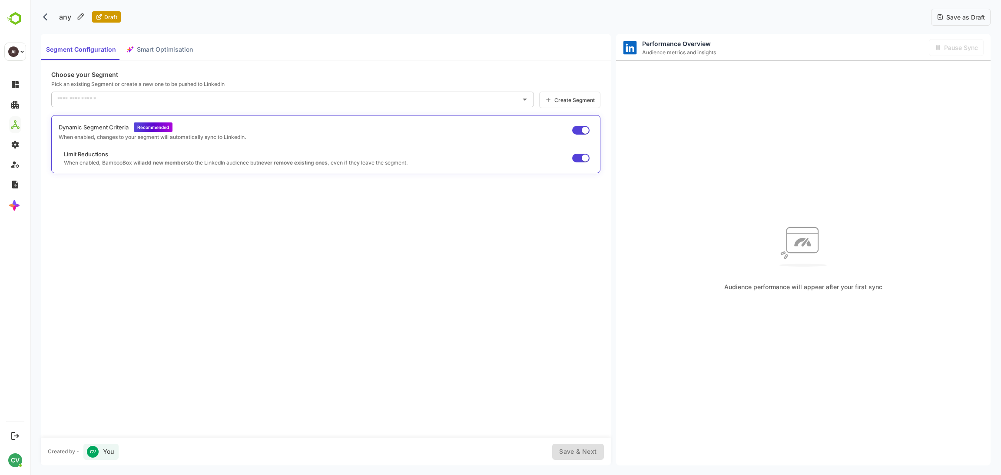
type input "**********"
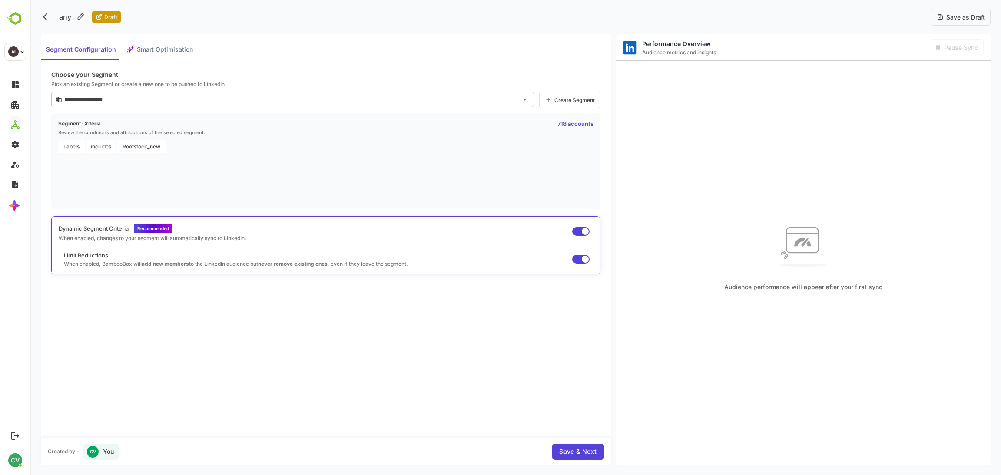
click at [149, 51] on span "Smart Optimisation" at bounding box center [165, 49] width 56 height 11
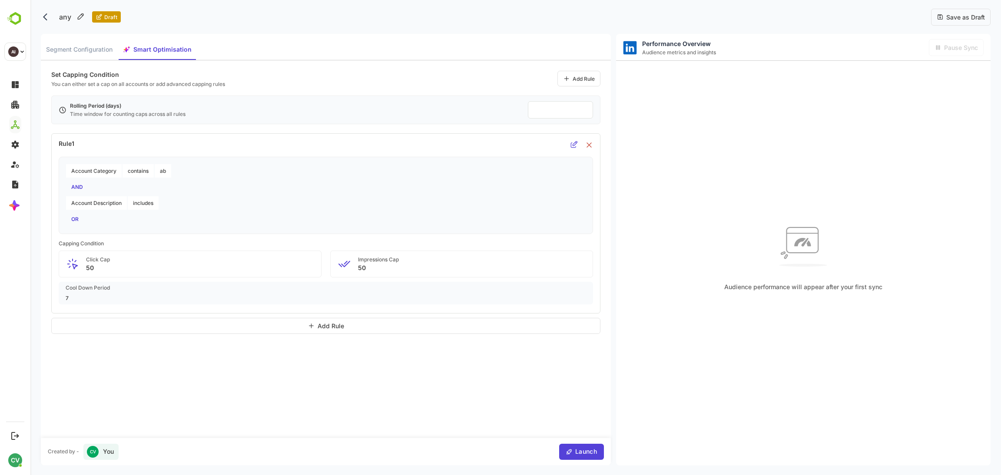
click at [575, 147] on icon at bounding box center [574, 145] width 6 height 6
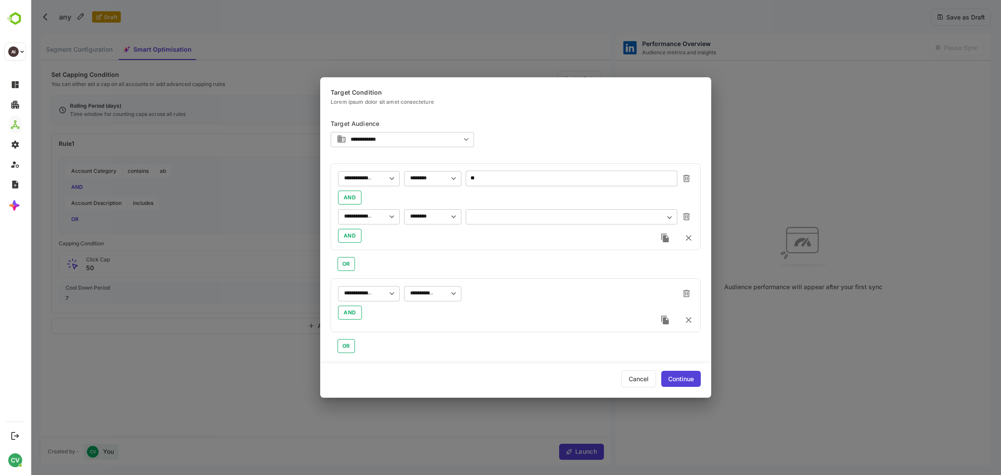
click at [518, 210] on div "​" at bounding box center [572, 217] width 212 height 16
click at [509, 217] on input "text" at bounding box center [571, 216] width 199 height 7
click at [432, 243] on div "**********" at bounding box center [516, 206] width 370 height 87
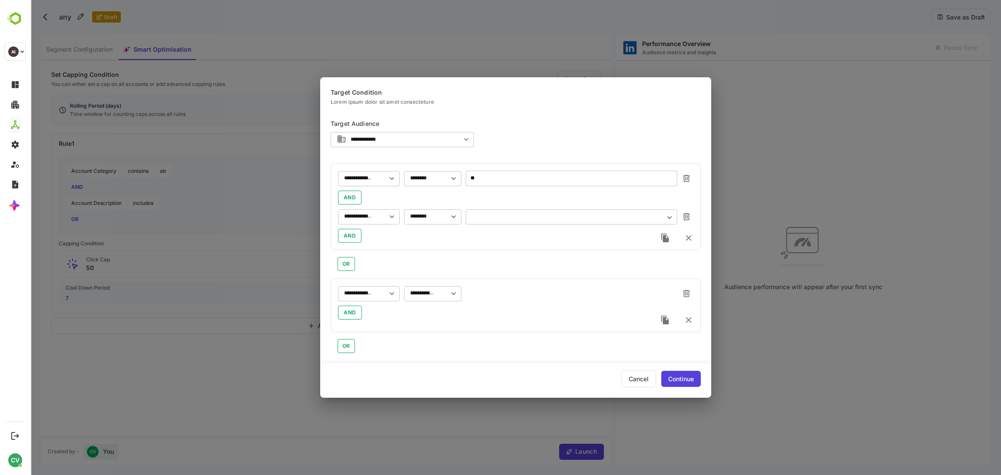
click at [631, 376] on div "Cancel" at bounding box center [638, 378] width 35 height 17
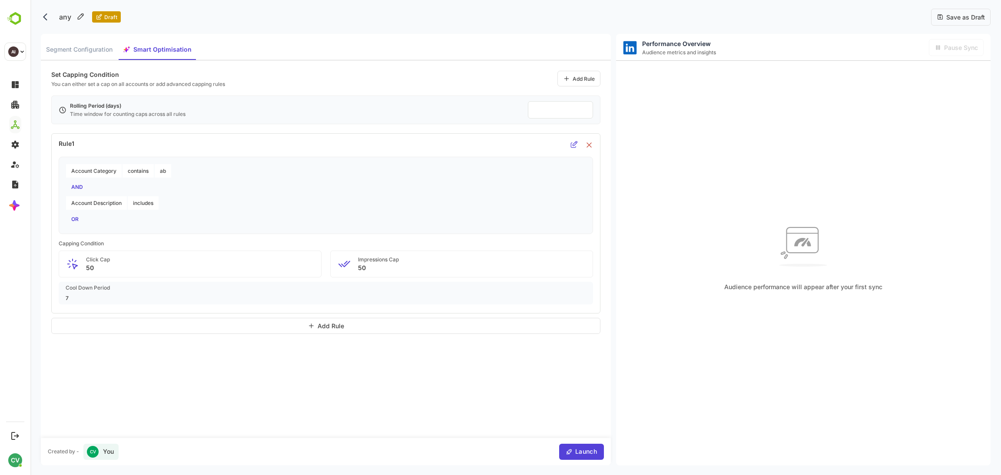
click at [266, 340] on div "Set Capping Condition You can either set a cap on all accounts or add advanced …" at bounding box center [326, 249] width 570 height 378
click at [321, 326] on div "Add Rule" at bounding box center [330, 326] width 26 height 6
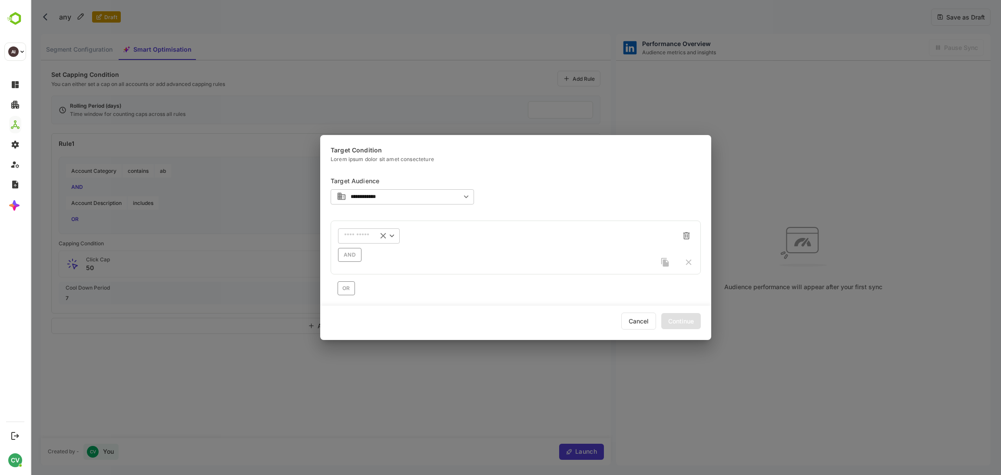
click at [367, 237] on input "text" at bounding box center [357, 236] width 27 height 7
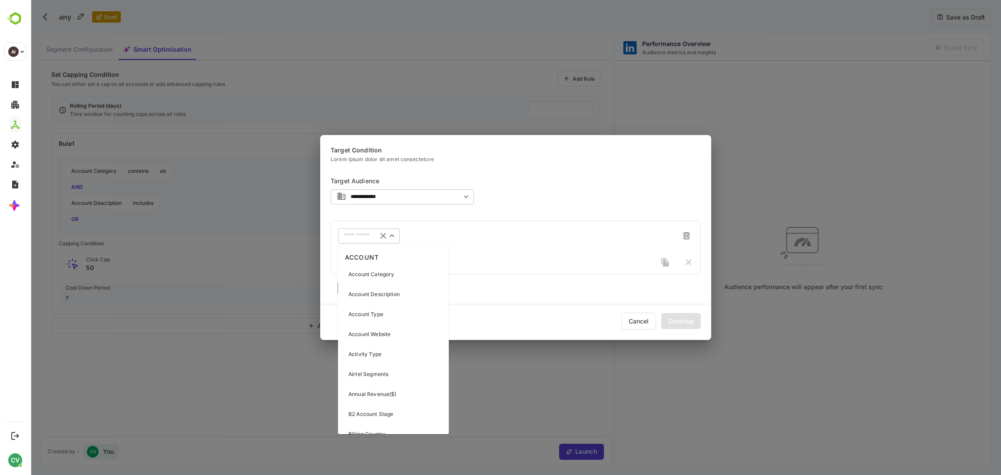
click at [363, 331] on p "Account Website" at bounding box center [369, 335] width 42 height 8
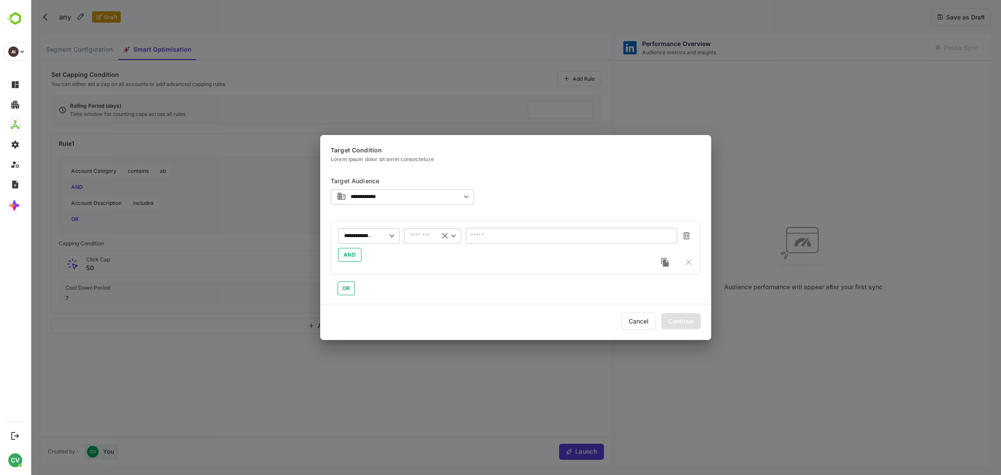
click at [405, 232] on div "​" at bounding box center [432, 236] width 57 height 16
click at [429, 251] on li "includes" at bounding box center [432, 254] width 57 height 13
type input "********"
click at [510, 228] on div "​" at bounding box center [572, 236] width 212 height 16
click at [501, 240] on div "​" at bounding box center [572, 236] width 212 height 16
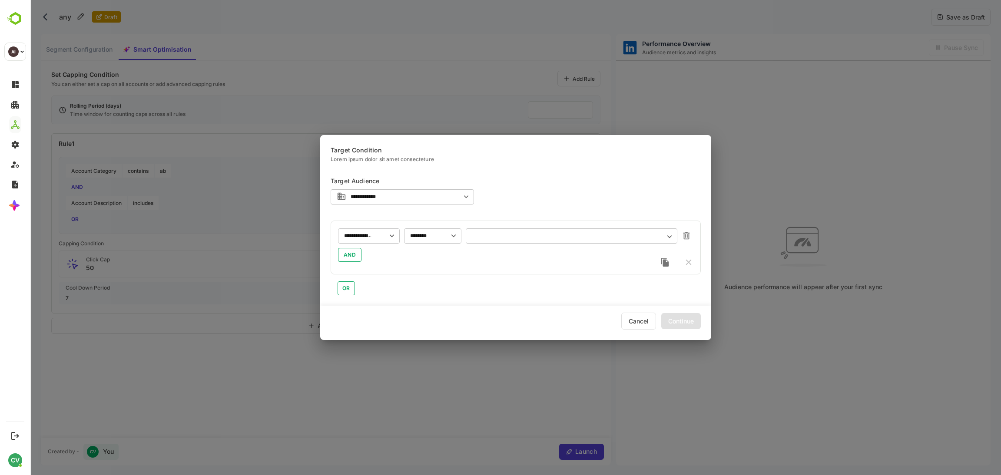
drag, startPoint x: 446, startPoint y: 266, endPoint x: 462, endPoint y: 254, distance: 20.1
click at [453, 261] on div "**********" at bounding box center [516, 248] width 370 height 54
click at [494, 230] on div "​" at bounding box center [572, 236] width 212 height 16
click at [493, 235] on input "text" at bounding box center [571, 236] width 199 height 7
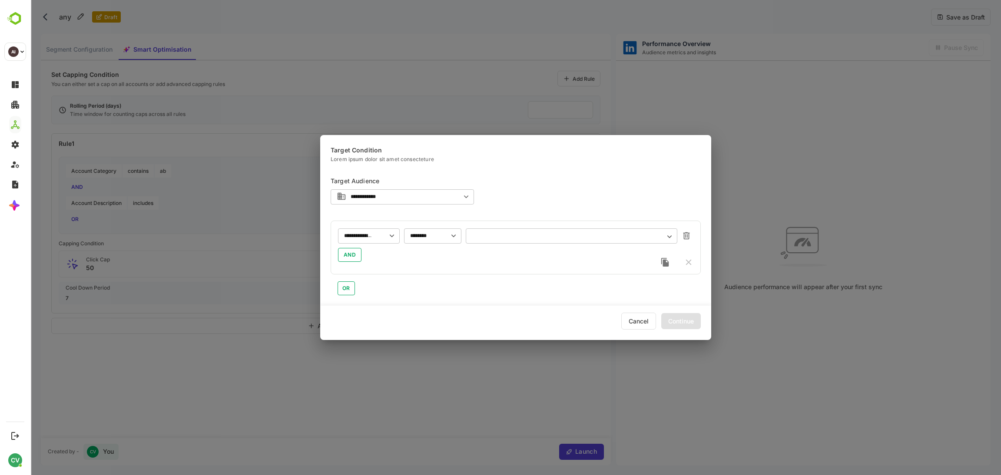
click at [490, 237] on input "text" at bounding box center [571, 236] width 199 height 7
click at [218, 263] on div "**********" at bounding box center [515, 237] width 970 height 475
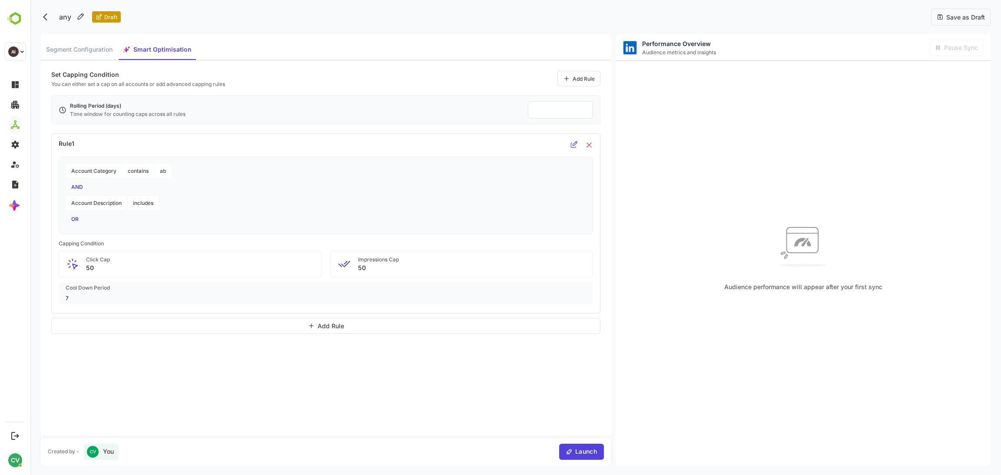
click at [337, 326] on div "Add Rule" at bounding box center [330, 326] width 26 height 6
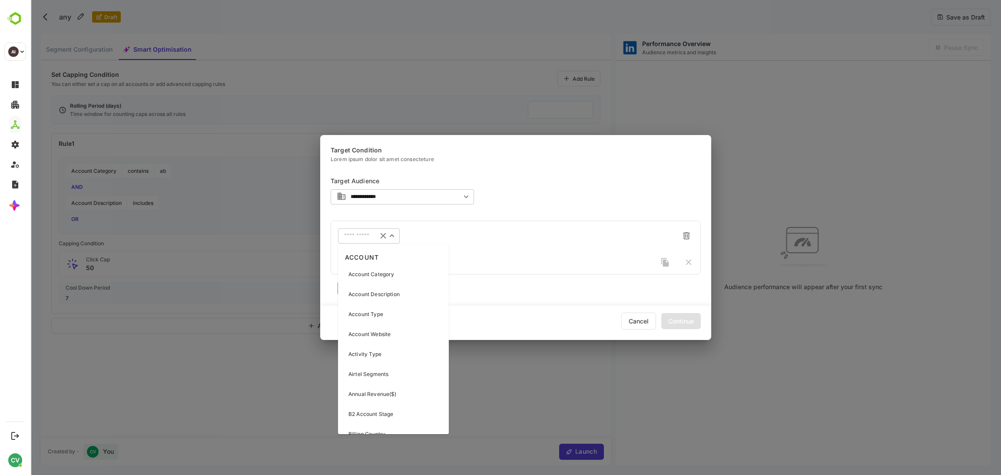
click at [366, 238] on input "text" at bounding box center [357, 236] width 27 height 7
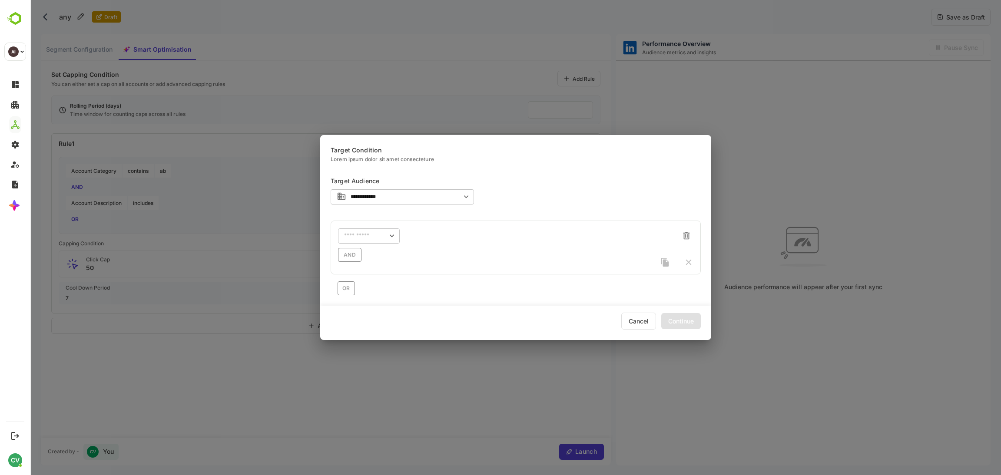
click at [546, 405] on div "**********" at bounding box center [515, 237] width 970 height 475
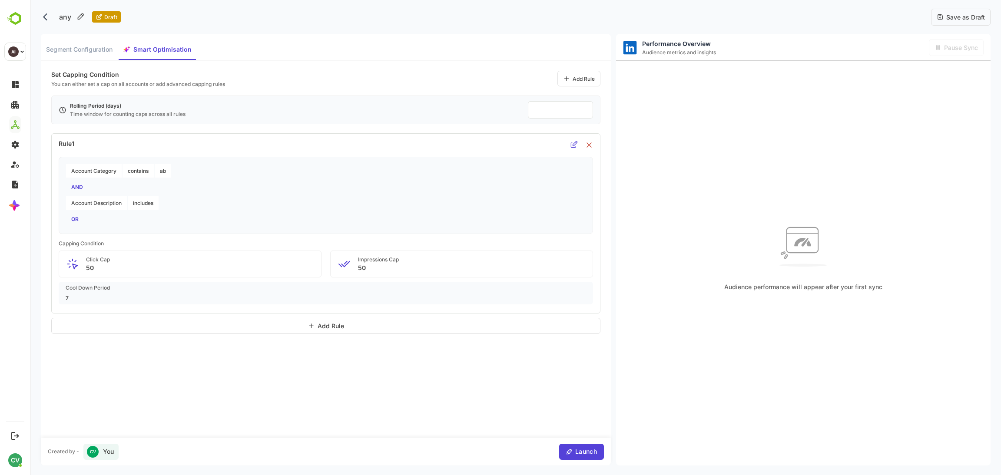
click at [332, 377] on div "Set Capping Condition You can either set a cap on all accounts or add advanced …" at bounding box center [326, 249] width 570 height 378
click at [333, 329] on div "Add Rule" at bounding box center [325, 326] width 549 height 16
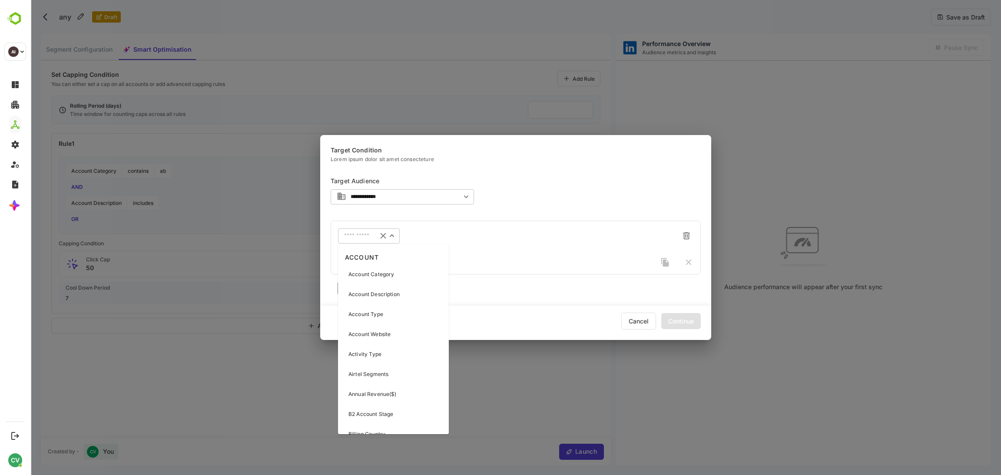
click at [364, 237] on input "text" at bounding box center [357, 236] width 27 height 7
click at [365, 336] on p "Account Website" at bounding box center [369, 335] width 42 height 8
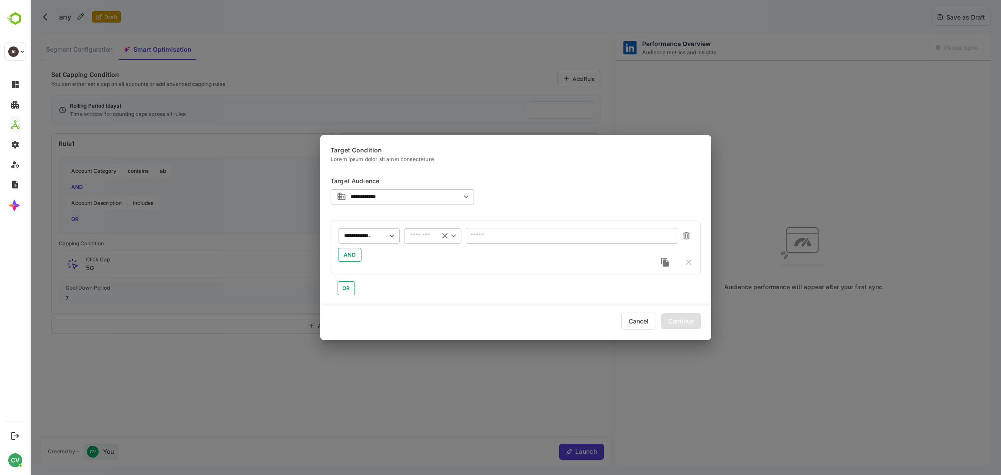
click at [432, 235] on input "text" at bounding box center [421, 236] width 23 height 7
click at [430, 248] on li "includes" at bounding box center [432, 254] width 57 height 13
type input "********"
click at [491, 227] on div "**********" at bounding box center [516, 248] width 370 height 54
click at [490, 234] on input "text" at bounding box center [571, 236] width 199 height 7
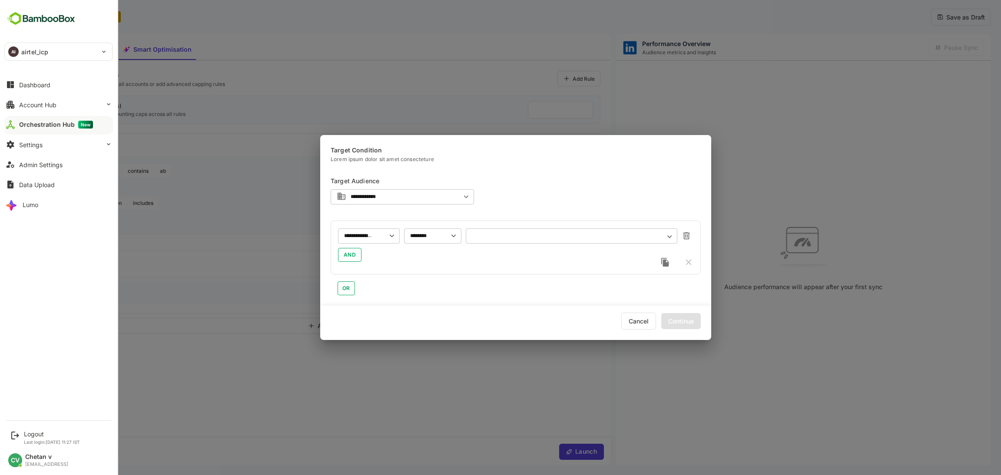
click at [35, 56] on div "AI airtel_icp" at bounding box center [53, 51] width 97 height 17
click at [36, 433] on div at bounding box center [500, 237] width 1001 height 475
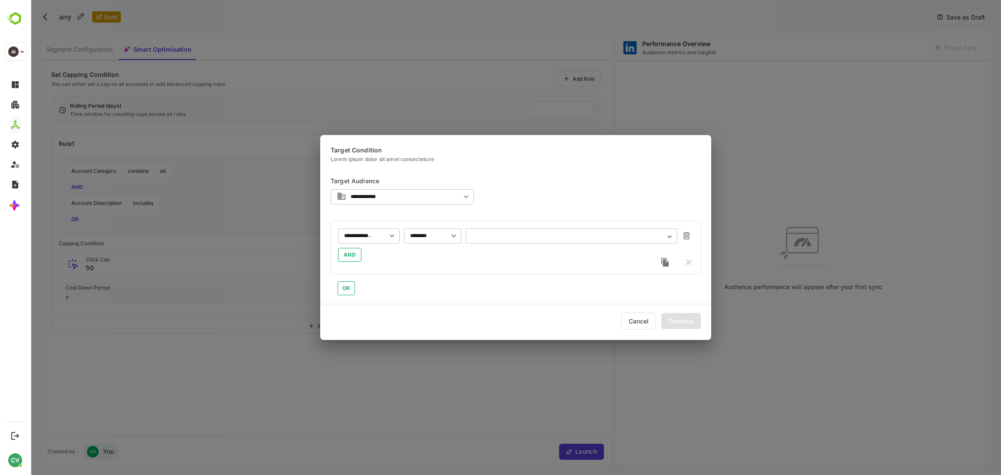
click at [520, 235] on input "text" at bounding box center [571, 236] width 199 height 7
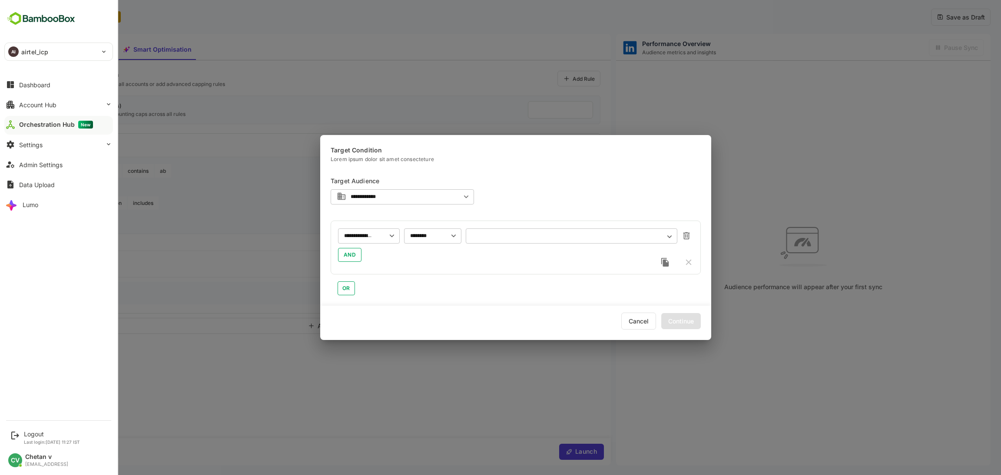
click at [74, 125] on div "Orchestration Hub New" at bounding box center [56, 125] width 74 height 8
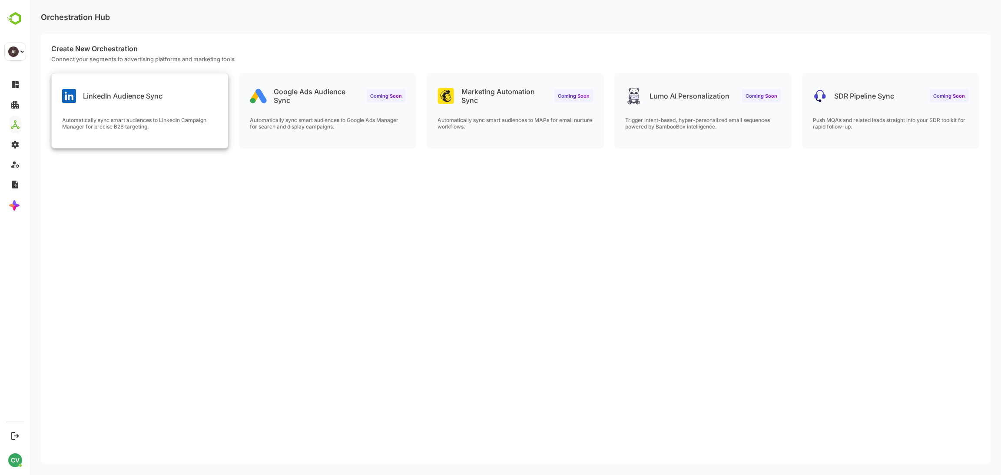
drag, startPoint x: 100, startPoint y: 85, endPoint x: 105, endPoint y: 91, distance: 8.0
click at [105, 91] on div "LinkedIn Audience Sync" at bounding box center [112, 96] width 100 height 14
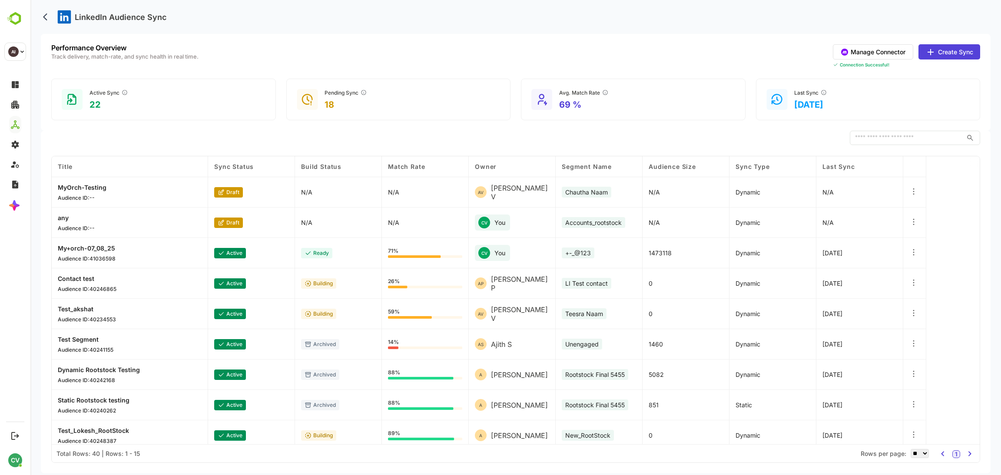
click at [86, 187] on p "MyOrch-Testing" at bounding box center [82, 187] width 49 height 7
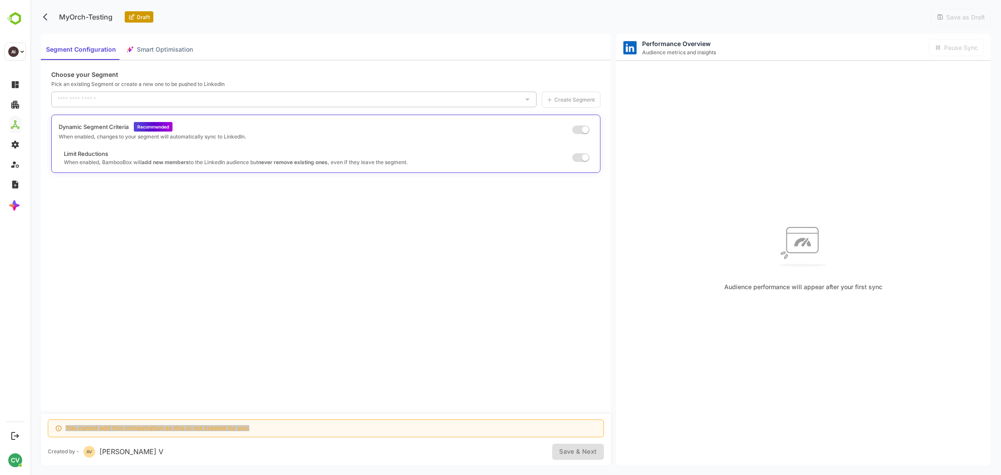
type input "**********"
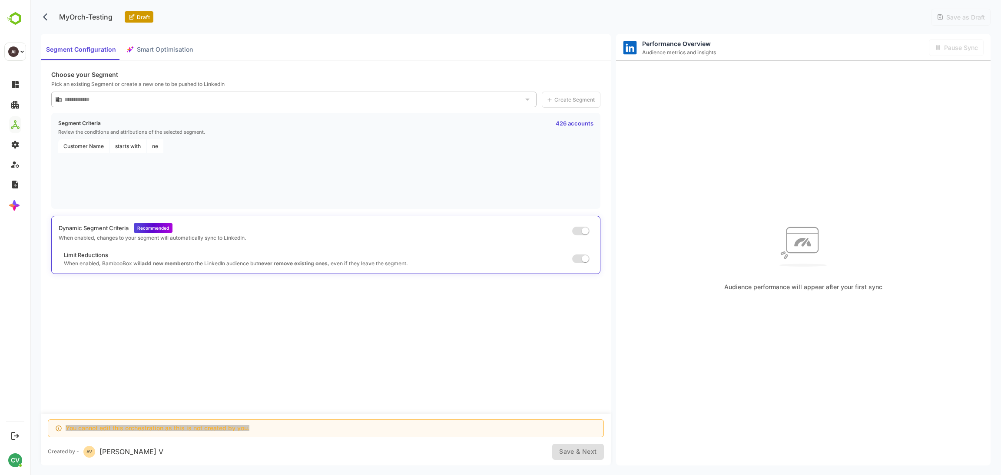
click at [179, 48] on span "Smart Optimisation" at bounding box center [165, 49] width 56 height 11
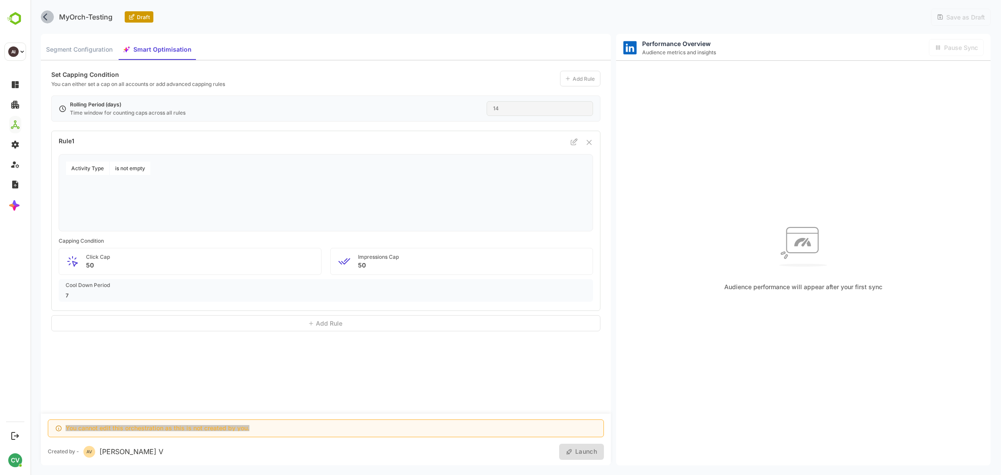
click at [47, 19] on icon "back" at bounding box center [47, 17] width 9 height 9
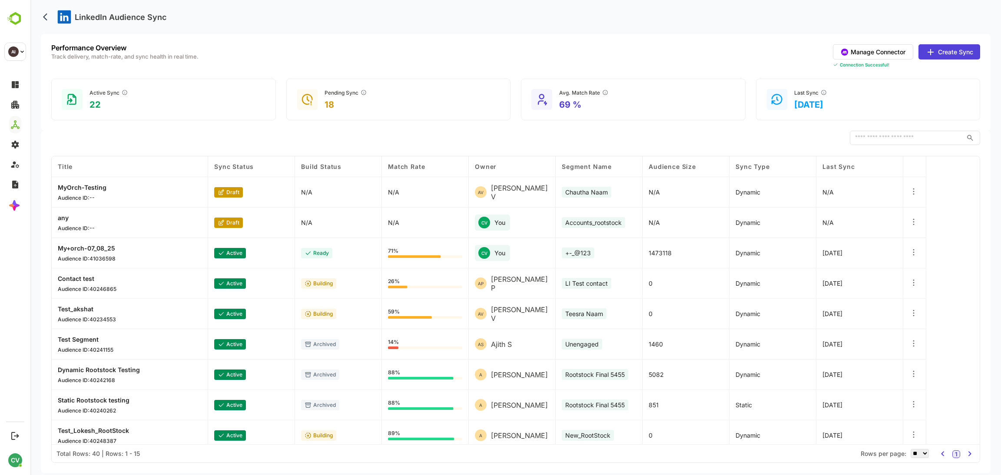
click at [96, 186] on p "MyOrch-Testing" at bounding box center [82, 187] width 49 height 7
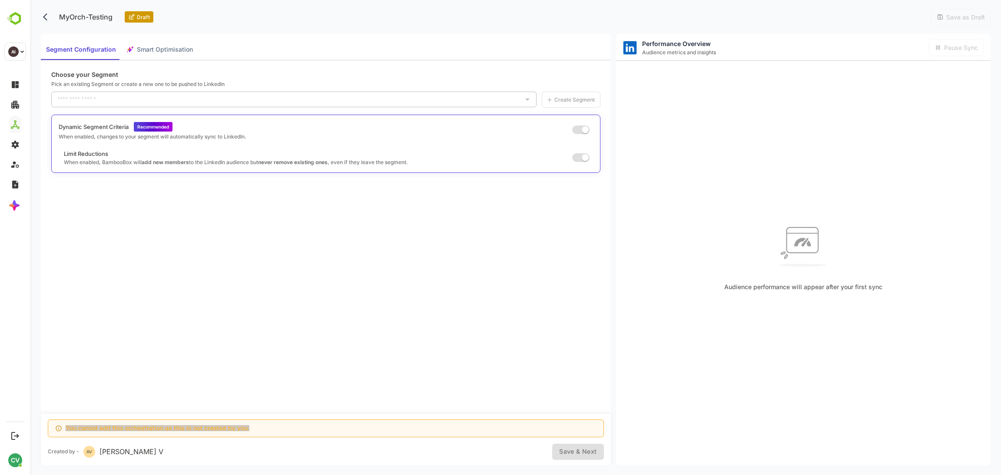
type input "**********"
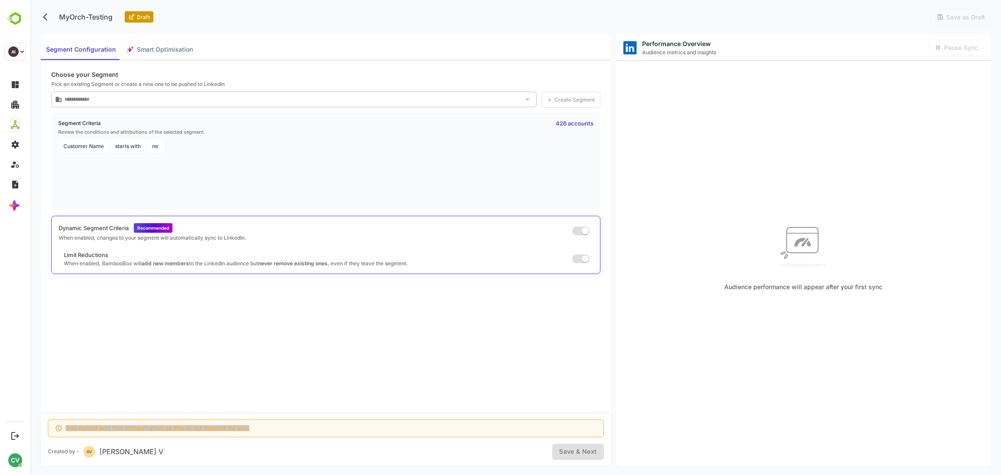
click at [46, 13] on icon "back" at bounding box center [47, 17] width 9 height 9
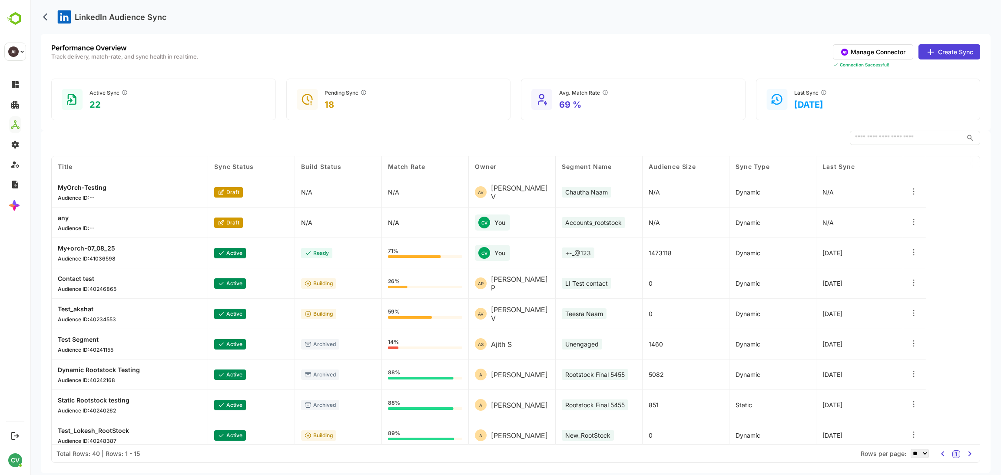
click at [91, 190] on p "MyOrch-Testing" at bounding box center [82, 187] width 49 height 7
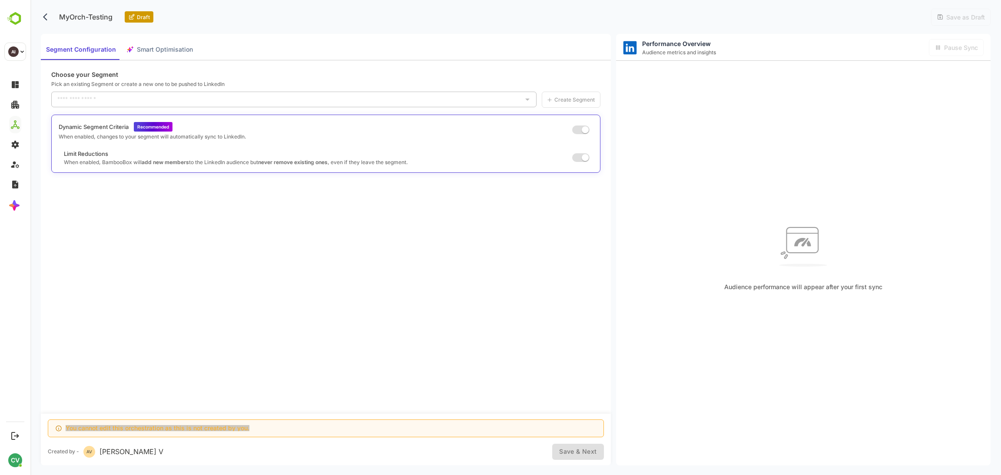
type input "**********"
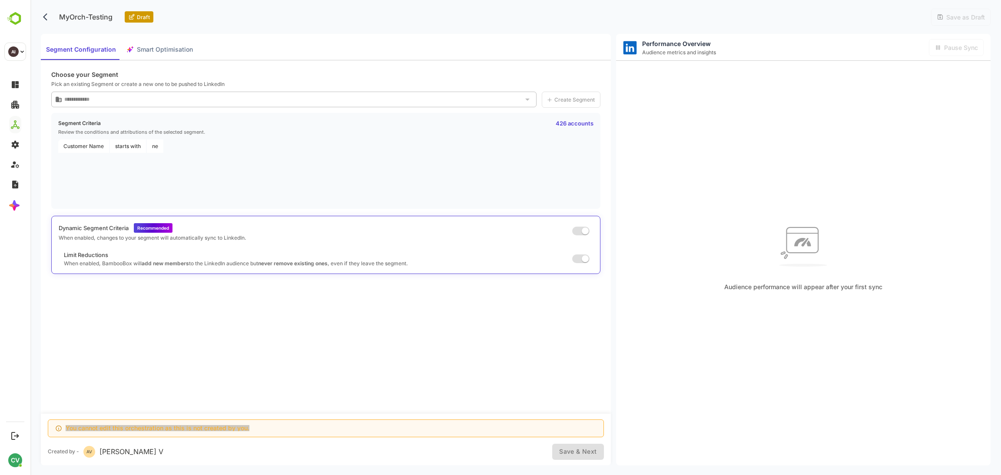
click at [576, 231] on span at bounding box center [580, 231] width 17 height 9
click at [588, 260] on span at bounding box center [580, 259] width 17 height 9
click at [585, 258] on span at bounding box center [580, 259] width 17 height 9
click at [574, 216] on div "Dynamic Segment Criteria Recommended When enabled, changes to your segment will…" at bounding box center [325, 245] width 549 height 58
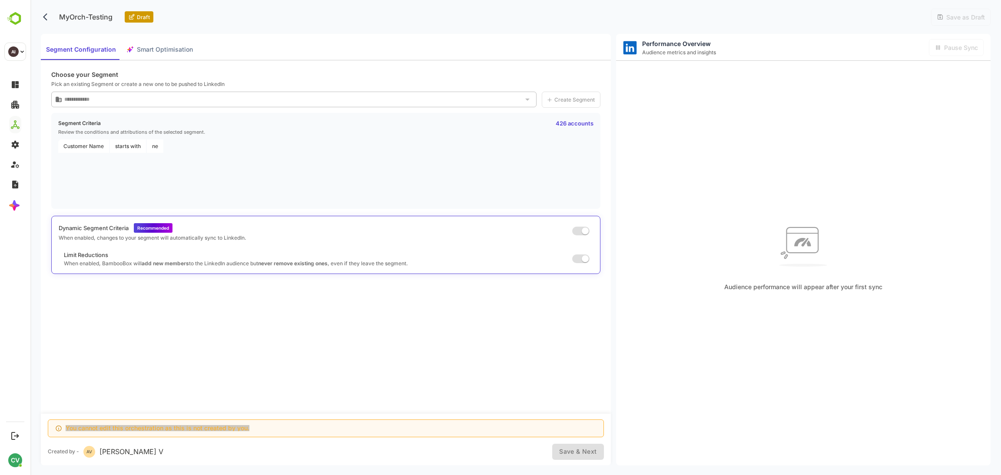
click at [48, 22] on button "back" at bounding box center [47, 16] width 13 height 13
click at [46, 15] on icon "back" at bounding box center [45, 16] width 4 height 7
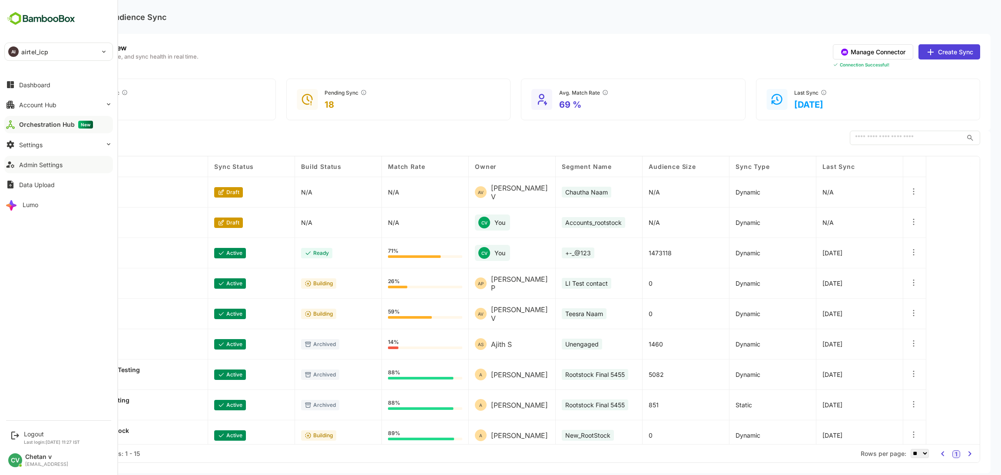
click at [48, 165] on div "Admin Settings" at bounding box center [40, 164] width 43 height 7
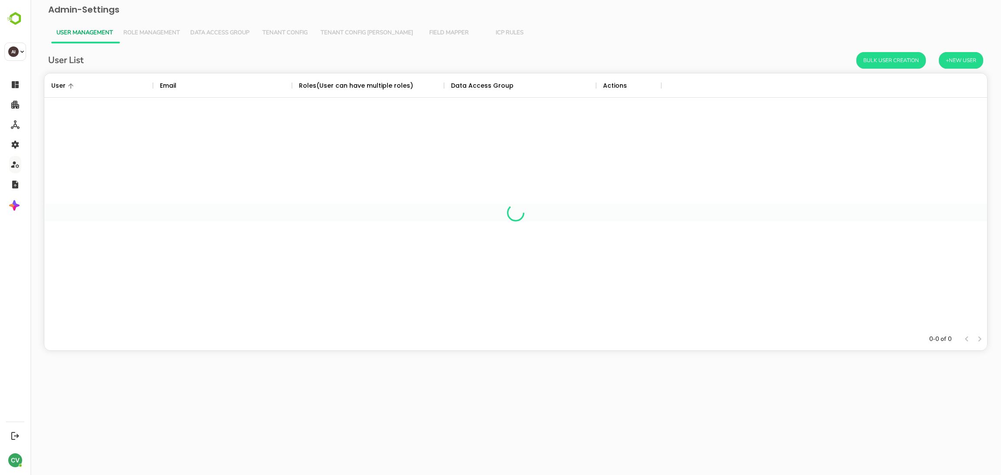
scroll to position [244, 933]
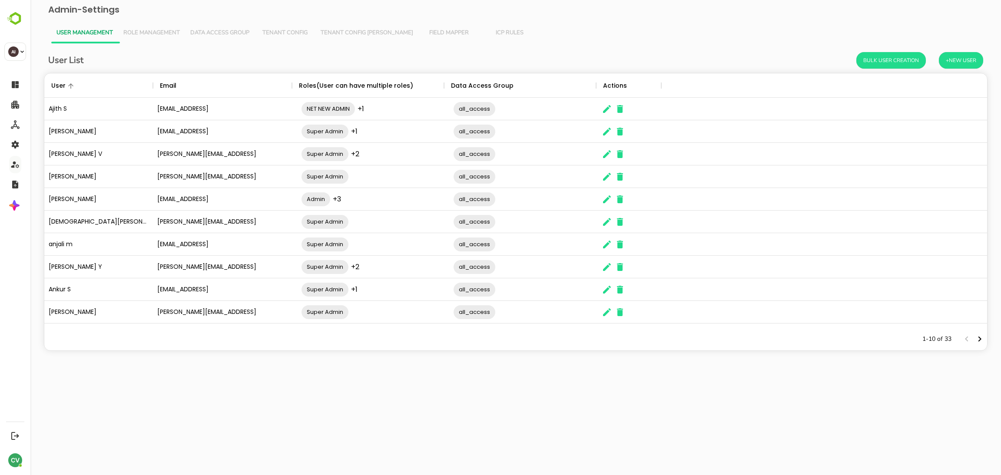
click at [602, 202] on icon "The User Data" at bounding box center [607, 199] width 10 height 10
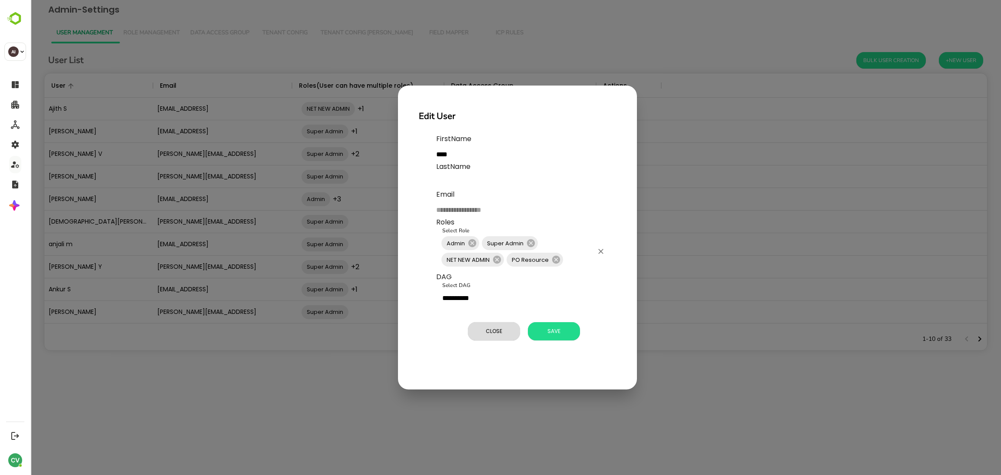
click at [569, 258] on input "Select Role" at bounding box center [578, 259] width 29 height 17
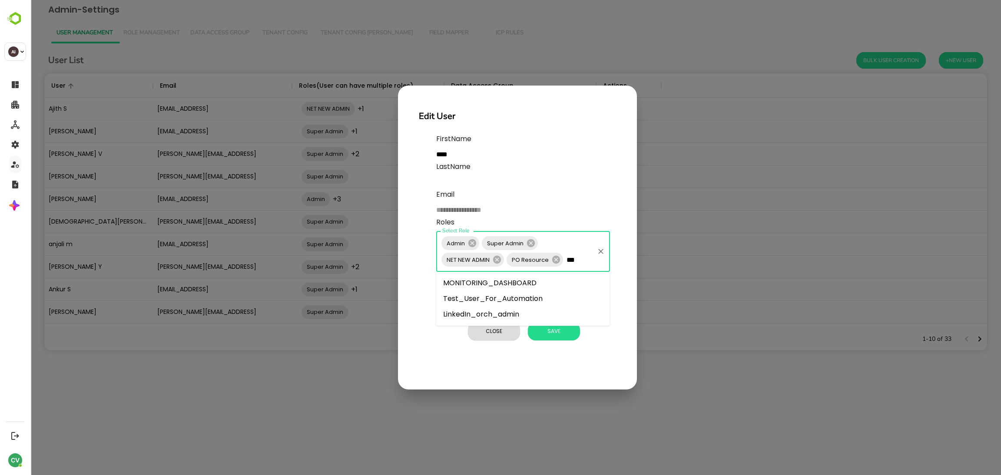
type input "****"
click at [540, 284] on li "LinkedIn_orch_admin" at bounding box center [523, 283] width 174 height 16
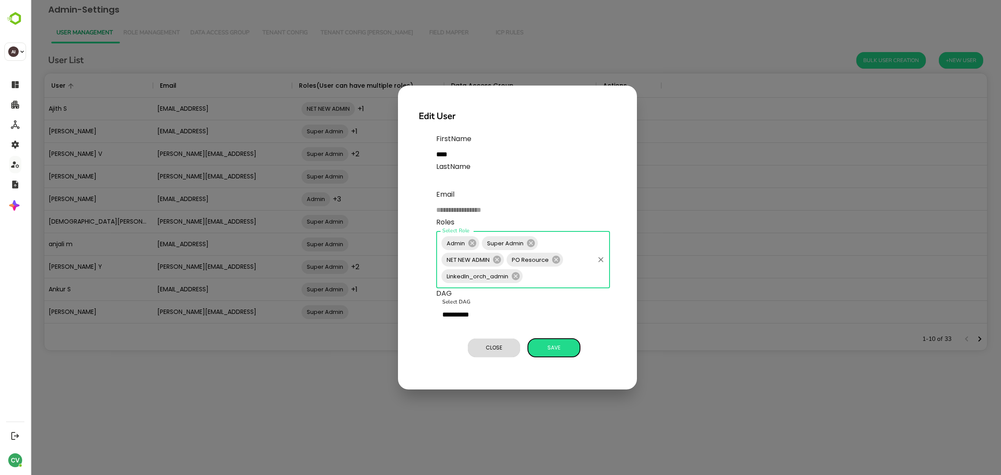
click at [556, 350] on span "Save" at bounding box center [553, 347] width 43 height 11
click at [549, 347] on span "Save" at bounding box center [553, 347] width 43 height 11
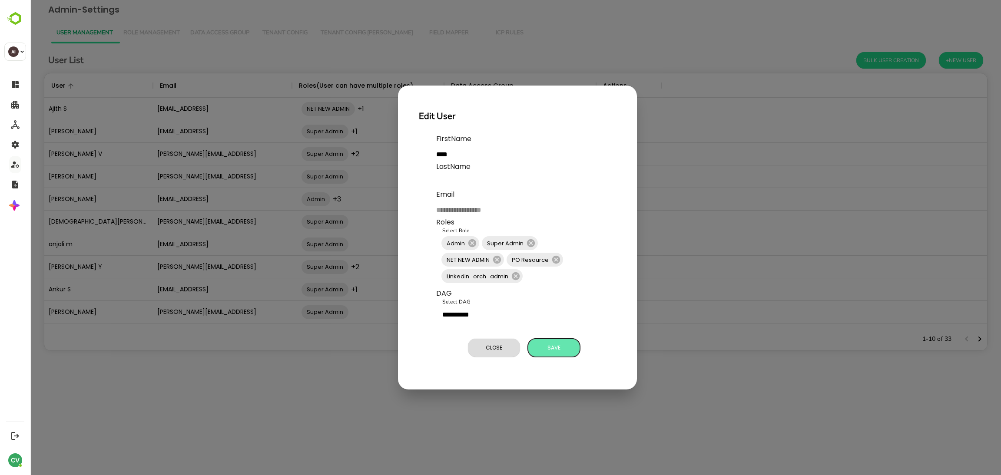
click at [549, 347] on span "Save" at bounding box center [553, 347] width 43 height 11
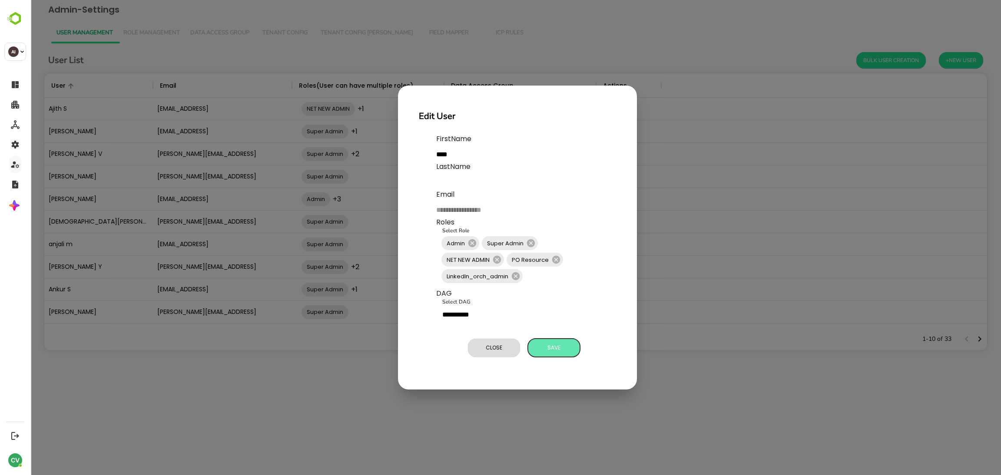
click at [556, 347] on span "Save" at bounding box center [553, 347] width 43 height 11
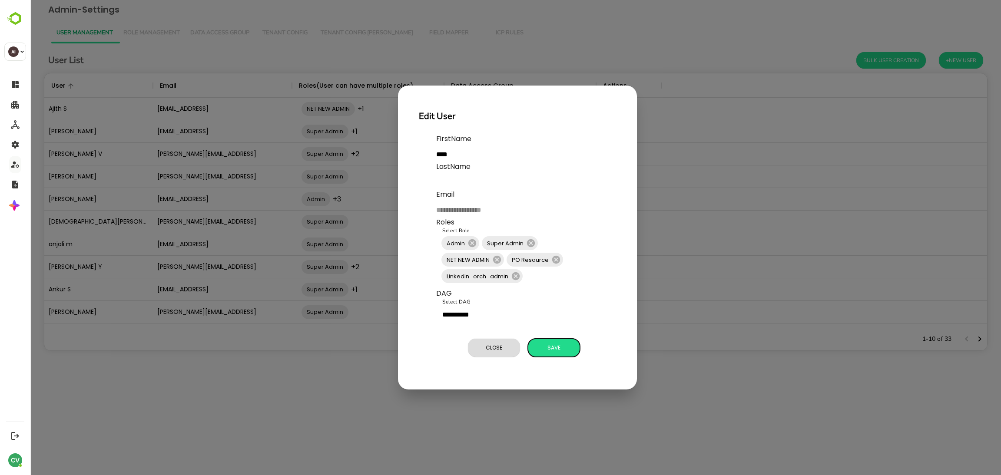
click at [556, 347] on span "Save" at bounding box center [553, 347] width 43 height 11
click at [556, 346] on span "Save" at bounding box center [553, 347] width 43 height 11
click at [471, 183] on input "text" at bounding box center [501, 182] width 130 height 14
type input "*****"
click at [549, 349] on span "Save" at bounding box center [553, 347] width 43 height 11
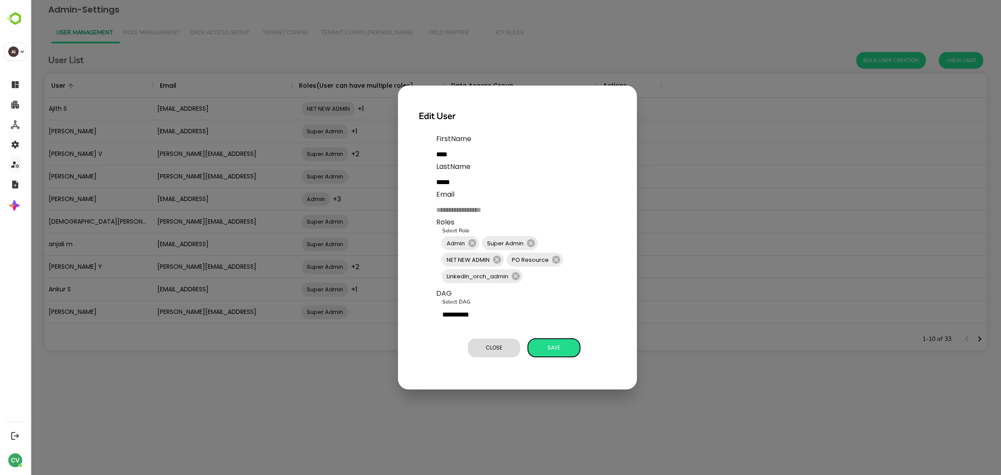
click at [553, 340] on button "Save" at bounding box center [554, 348] width 52 height 18
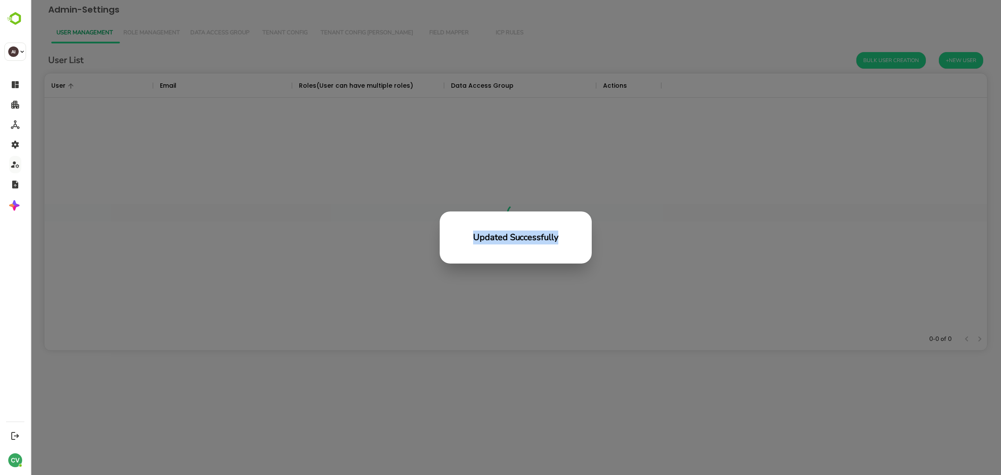
click at [553, 340] on div "Updated Successfully" at bounding box center [515, 237] width 970 height 475
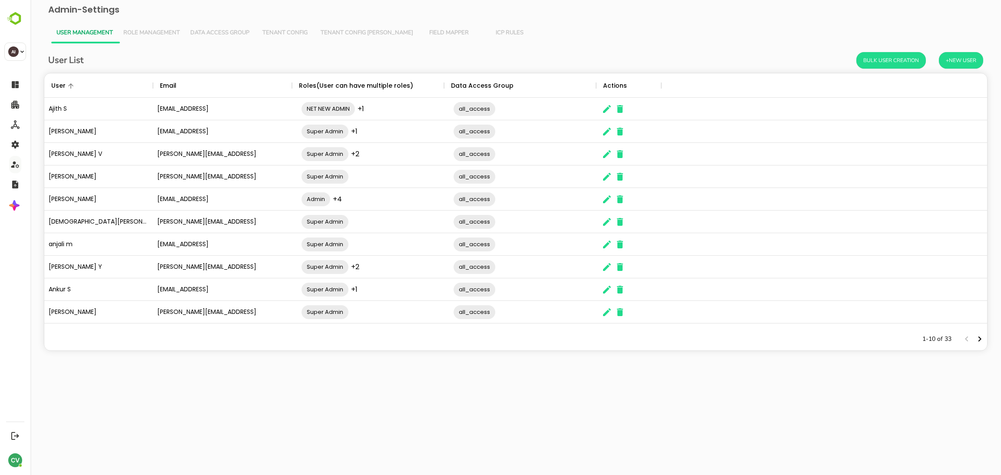
click at [441, 373] on html "Admin-Settings User Management Role Management Data Access Group Tenant Config …" at bounding box center [515, 186] width 970 height 373
click at [608, 197] on icon "The User Data" at bounding box center [607, 199] width 10 height 10
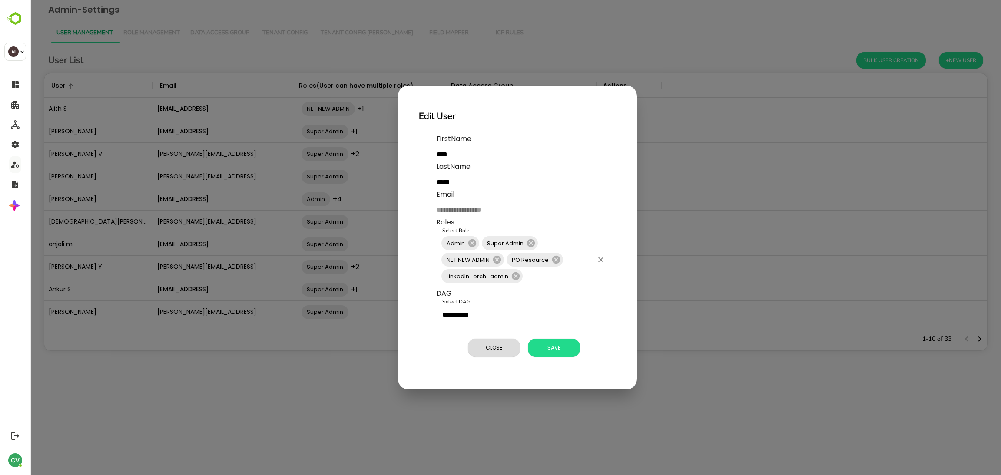
click at [554, 284] on input "Select Role" at bounding box center [558, 276] width 69 height 17
click at [602, 357] on div "Close Save" at bounding box center [526, 347] width 180 height 25
click at [550, 348] on span "Save" at bounding box center [553, 347] width 43 height 11
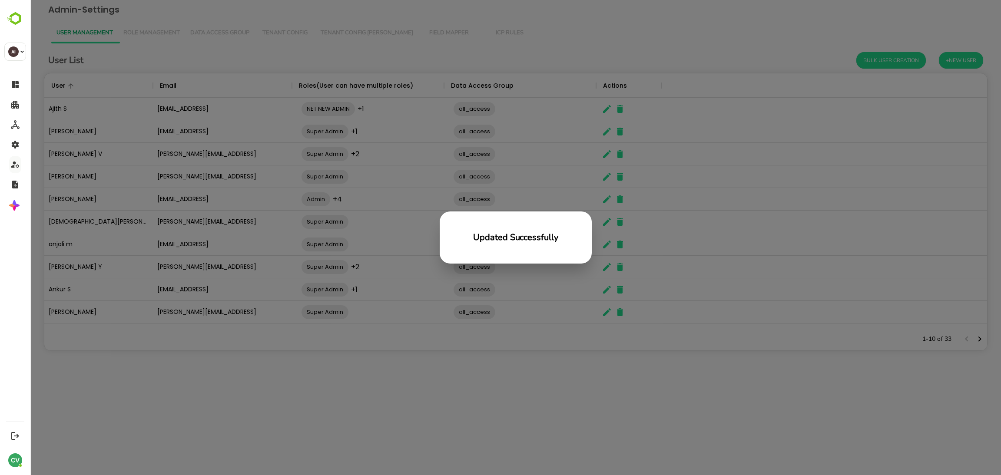
click at [511, 377] on div "Updated Successfully" at bounding box center [515, 237] width 970 height 475
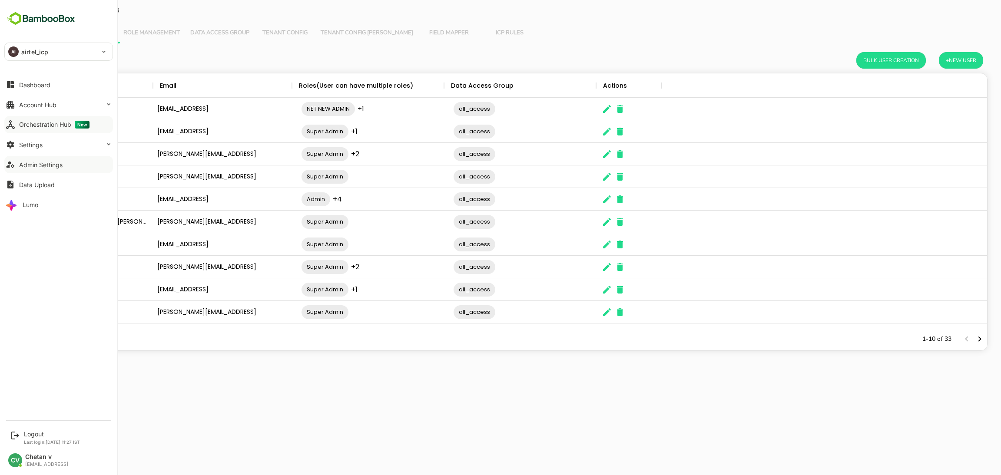
click at [61, 125] on div "Orchestration Hub New" at bounding box center [54, 125] width 70 height 8
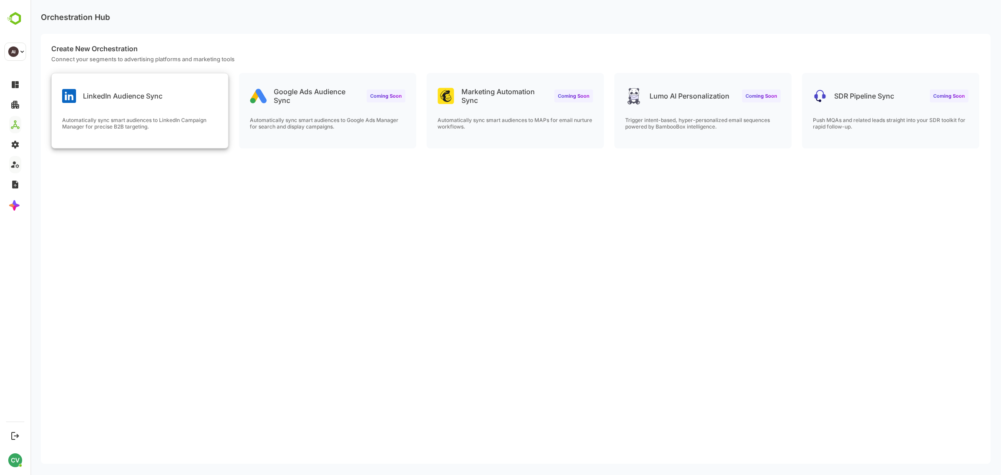
click at [162, 102] on div "LinkedIn Audience Sync" at bounding box center [140, 88] width 176 height 31
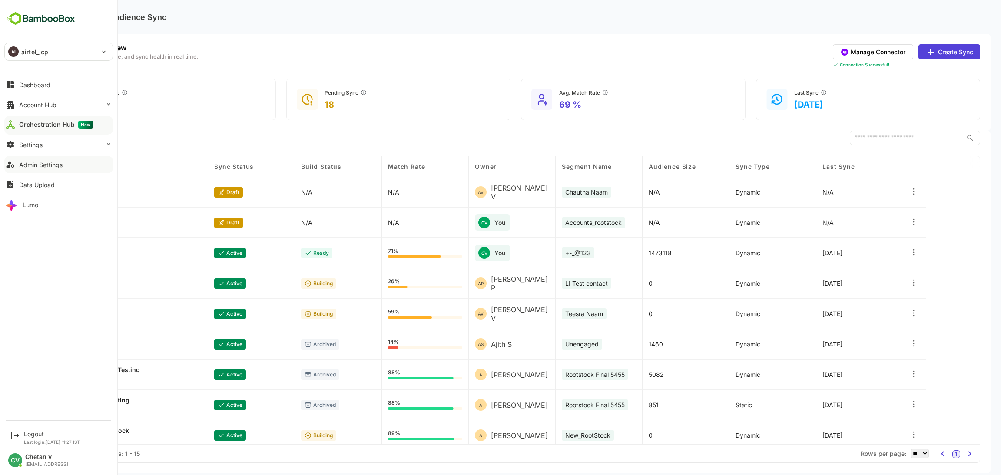
click at [43, 172] on button "Admin Settings" at bounding box center [58, 164] width 109 height 17
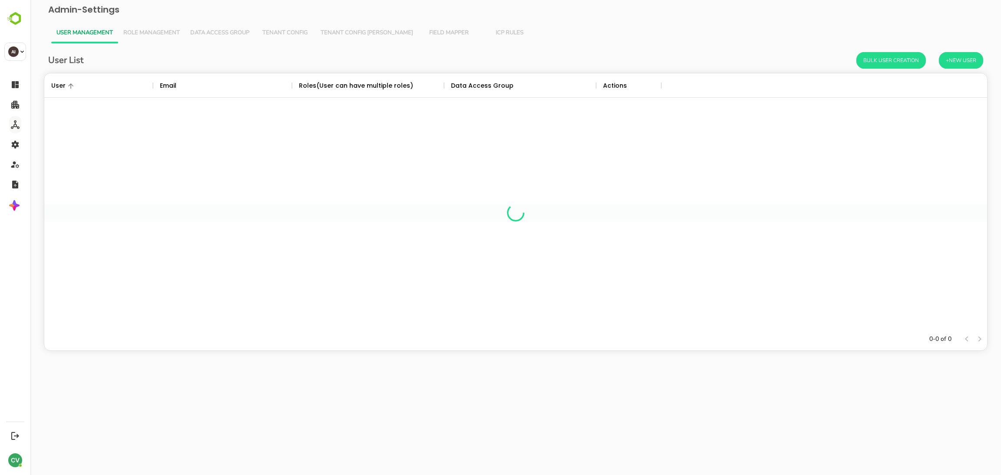
scroll to position [244, 933]
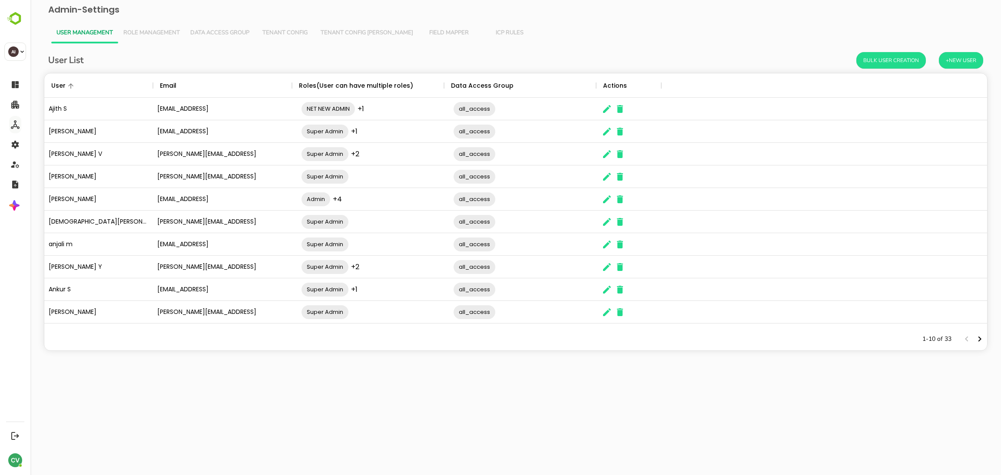
click at [173, 32] on span "Role Management" at bounding box center [151, 33] width 56 height 7
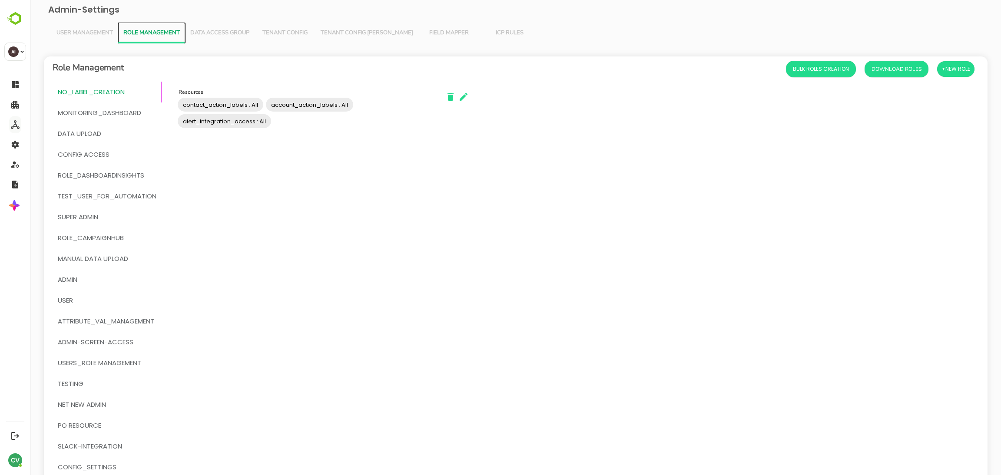
scroll to position [53, 0]
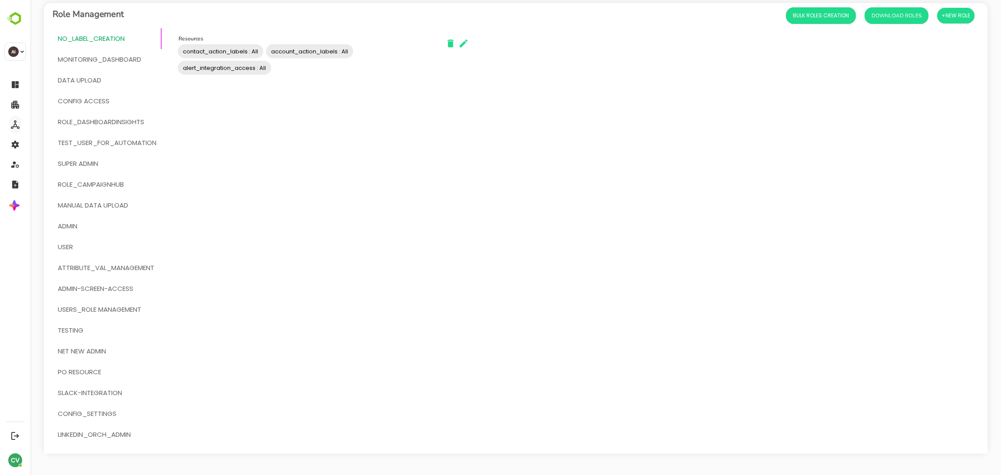
click at [114, 436] on span "LinkedIn_orch_admin" at bounding box center [94, 434] width 73 height 11
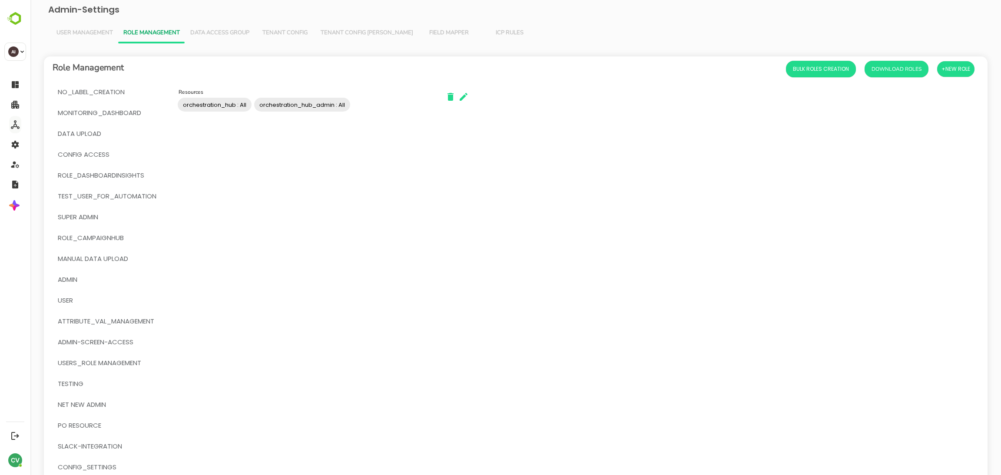
click at [382, 105] on input "Resources" at bounding box center [390, 104] width 78 height 17
click at [568, 196] on div "No_Label_Creation MONITORING_DASHBOARD DATA UPLOAD Config Access Role_Dashboard…" at bounding box center [515, 295] width 943 height 426
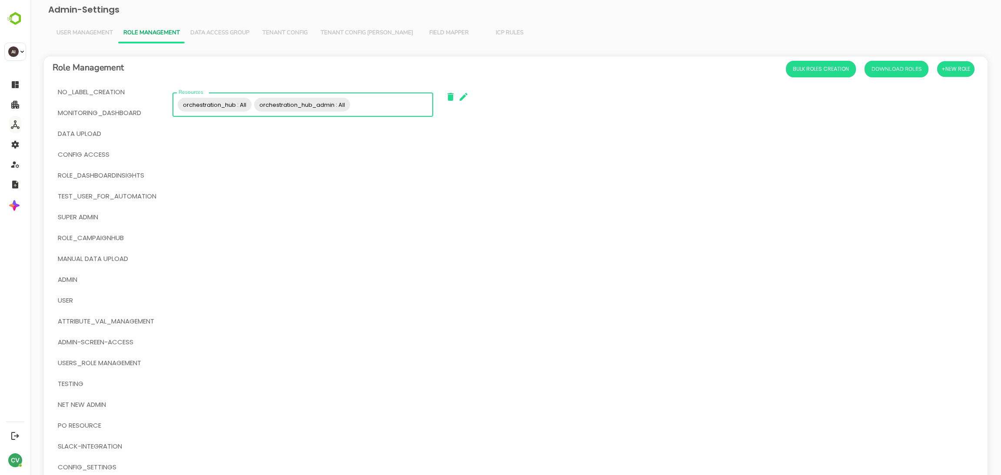
click at [356, 106] on input "Resources" at bounding box center [390, 104] width 78 height 17
drag, startPoint x: 205, startPoint y: 40, endPoint x: 208, endPoint y: 37, distance: 4.5
click at [207, 37] on button "Data Access Group" at bounding box center [219, 33] width 69 height 21
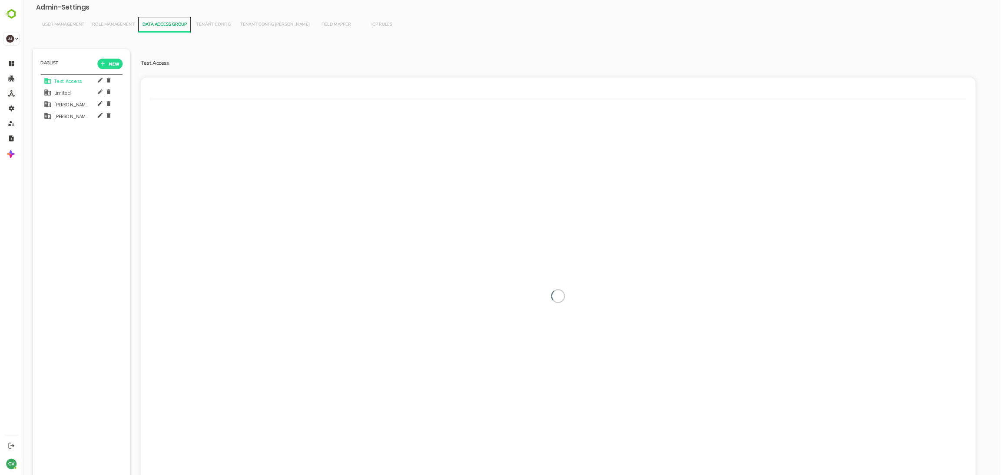
scroll to position [331, 107]
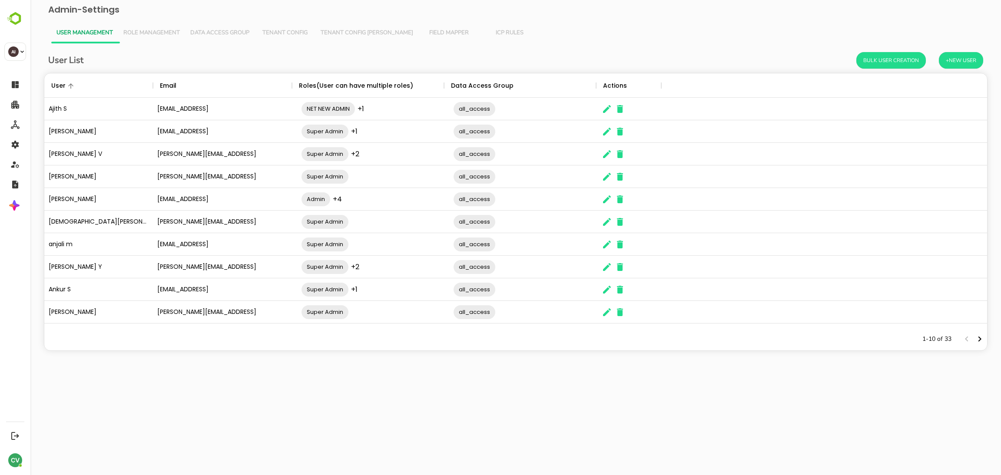
scroll to position [244, 933]
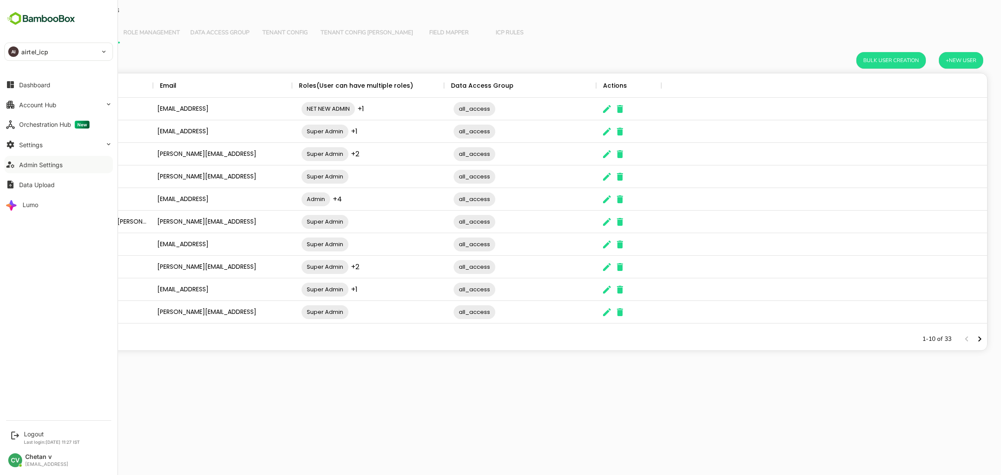
click at [45, 167] on div "Admin Settings" at bounding box center [40, 164] width 43 height 7
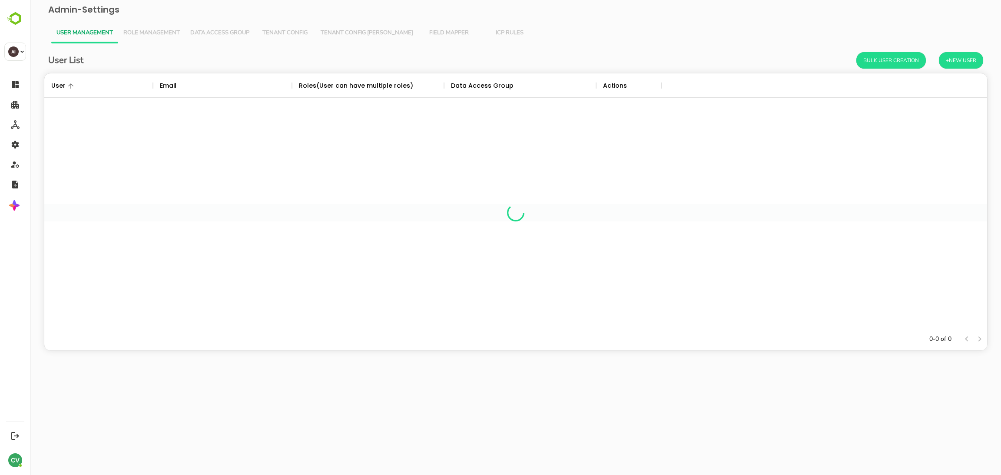
scroll to position [244, 933]
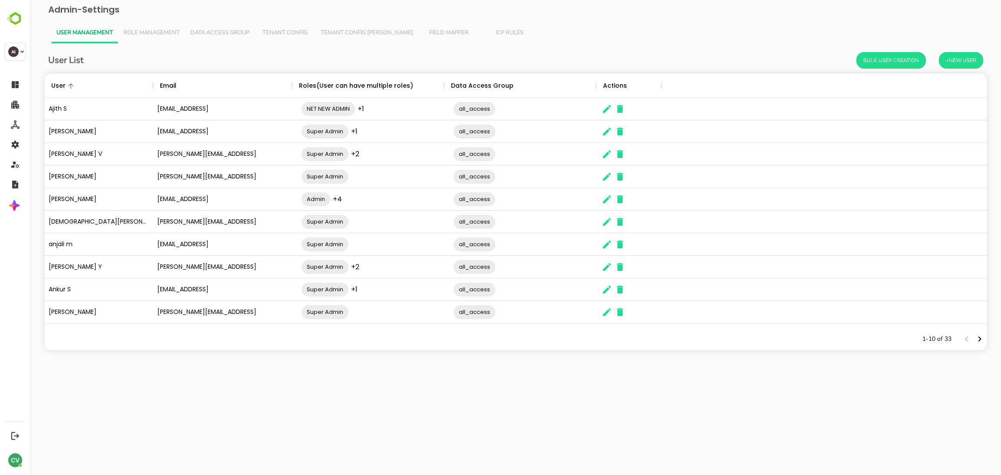
click at [229, 34] on span "Data Access Group" at bounding box center [219, 33] width 59 height 7
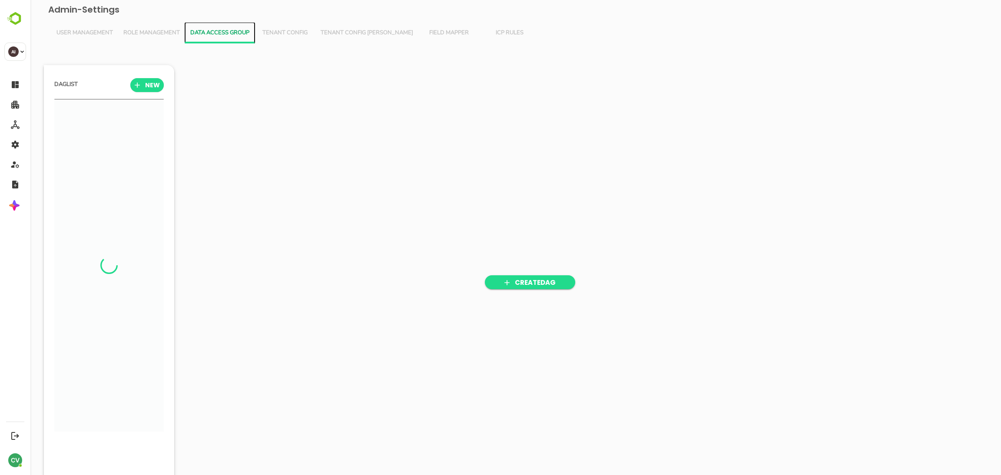
scroll to position [331, 107]
click at [273, 31] on span "Tenant Config" at bounding box center [285, 33] width 50 height 7
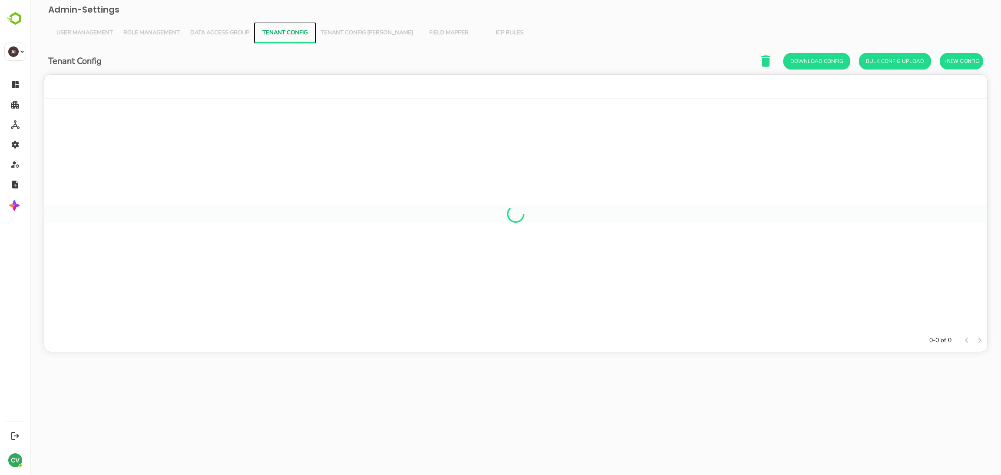
scroll to position [244, 933]
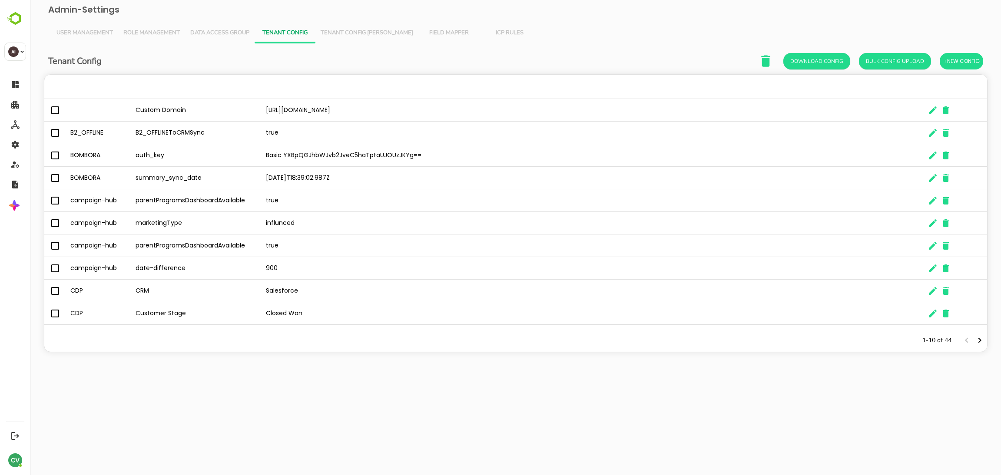
click at [245, 30] on span "Data Access Group" at bounding box center [219, 33] width 59 height 7
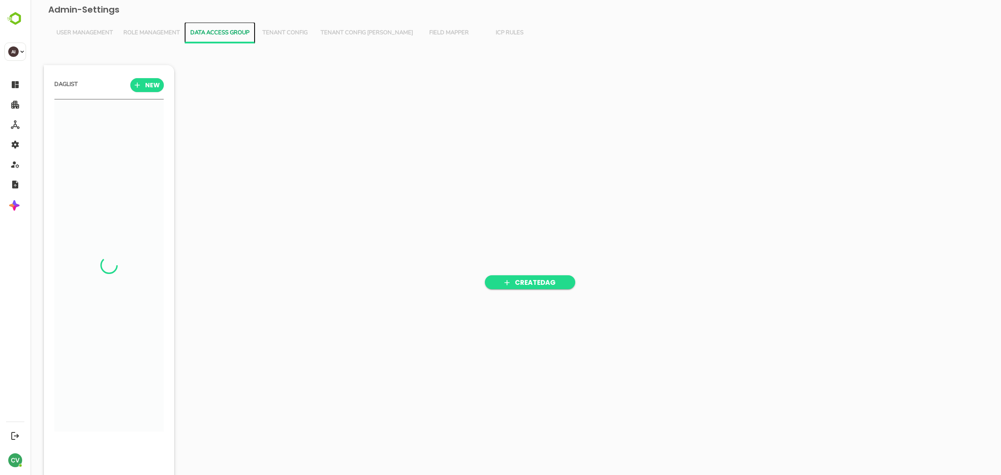
scroll to position [331, 107]
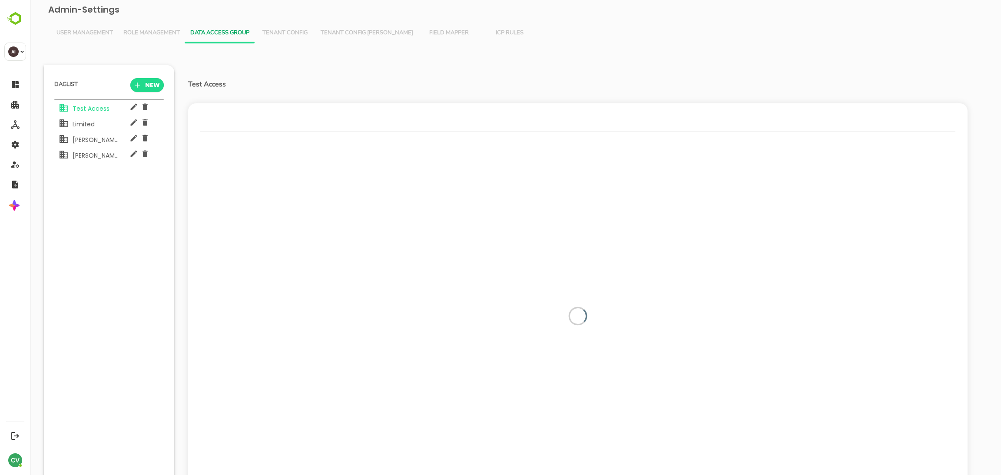
click at [83, 117] on div "Limited" at bounding box center [82, 123] width 26 height 16
click at [99, 142] on span "Midhun DAG" at bounding box center [102, 140] width 66 height 9
click at [96, 153] on span "puneet dag" at bounding box center [101, 155] width 65 height 9
click at [77, 31] on span "User Management" at bounding box center [84, 33] width 56 height 7
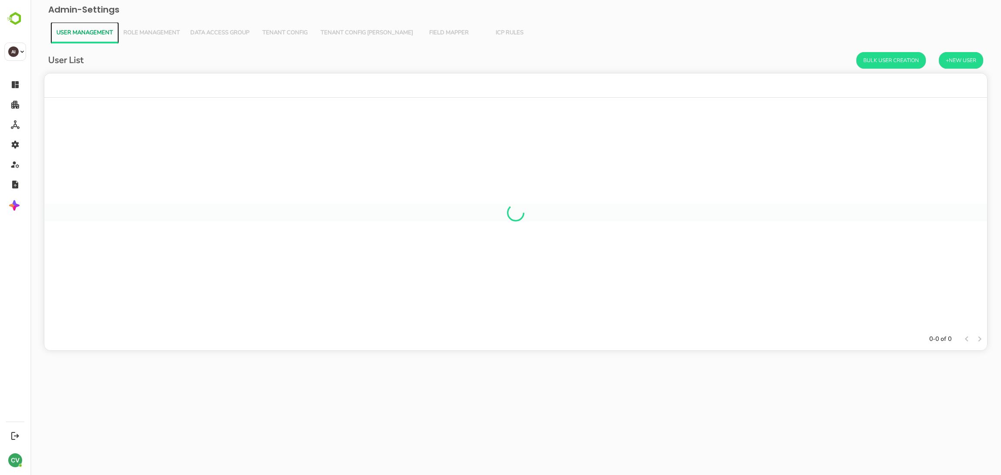
scroll to position [244, 933]
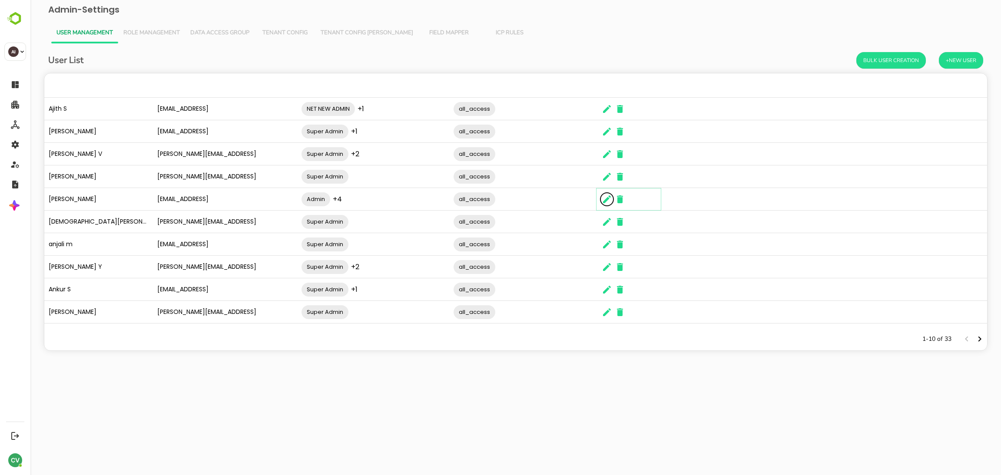
click at [605, 200] on icon "The User Data" at bounding box center [607, 199] width 8 height 8
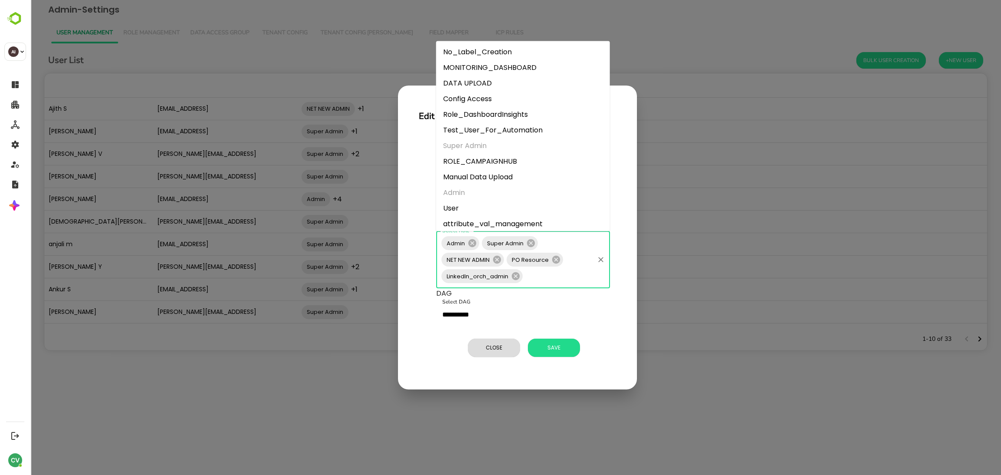
click at [554, 279] on input "Select Role" at bounding box center [558, 276] width 69 height 17
click at [698, 369] on div "**********" at bounding box center [515, 237] width 970 height 475
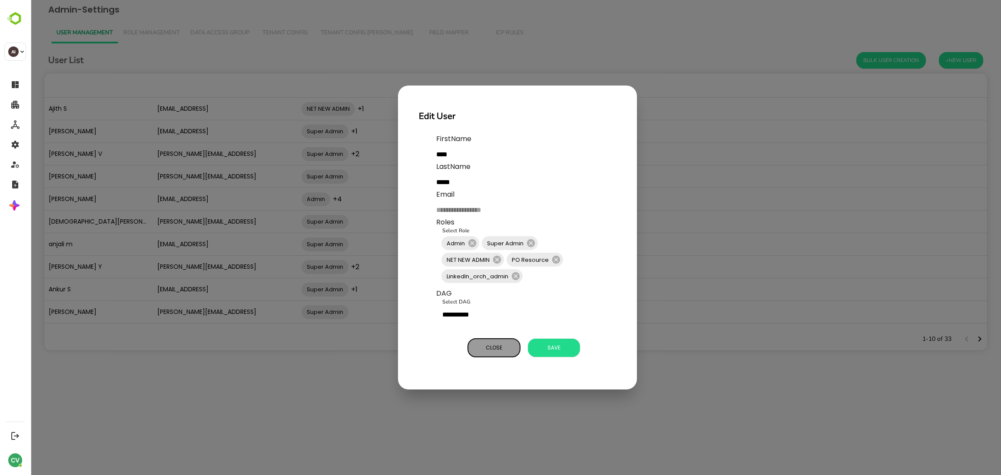
click at [493, 354] on button "Close" at bounding box center [494, 348] width 52 height 18
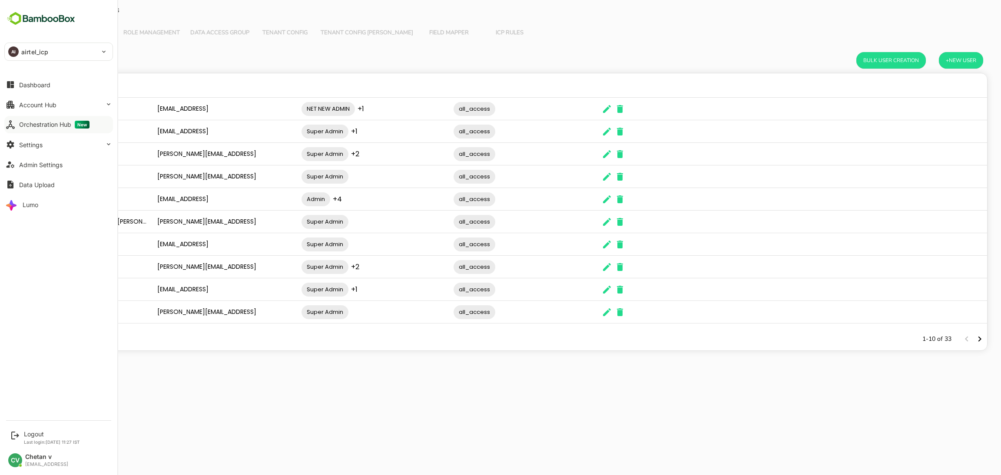
click at [43, 132] on button "Orchestration Hub New" at bounding box center [58, 124] width 109 height 17
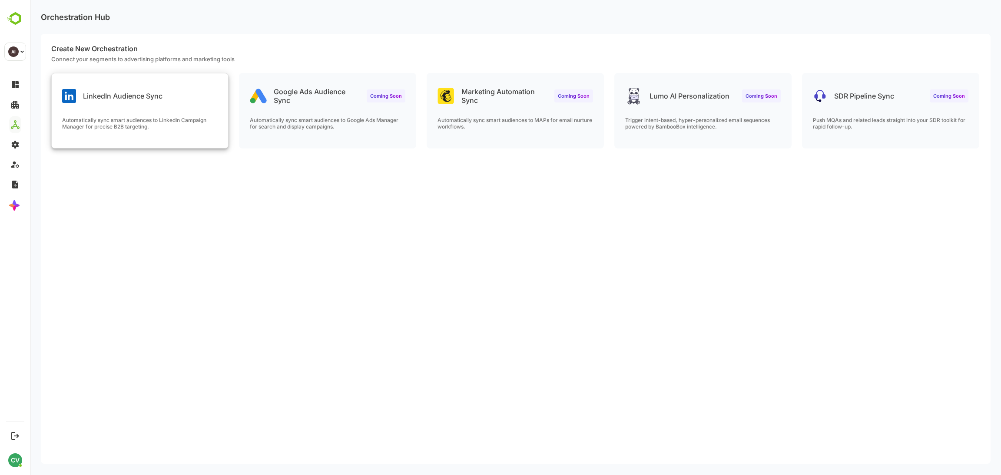
click at [153, 113] on div "LinkedIn Audience Sync Automatically sync smart audiences to LinkedIn Campaign …" at bounding box center [140, 110] width 176 height 75
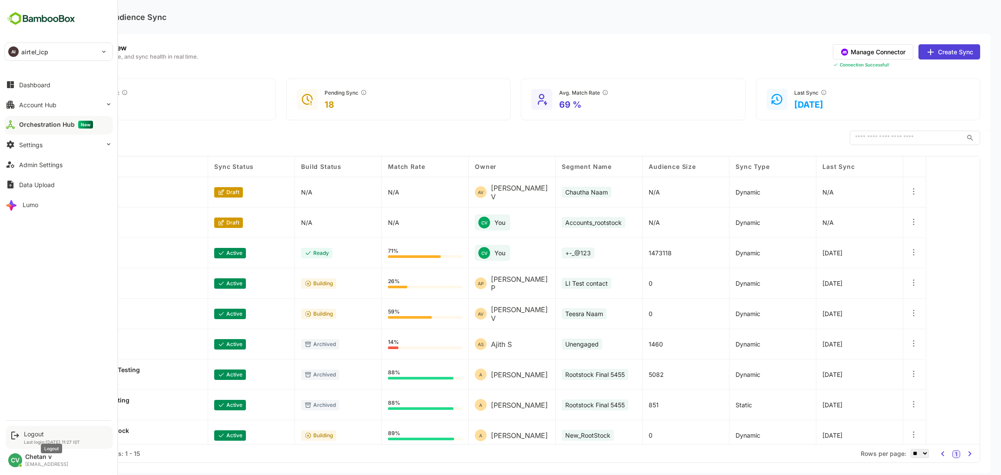
click at [40, 436] on div "Logout" at bounding box center [52, 433] width 56 height 7
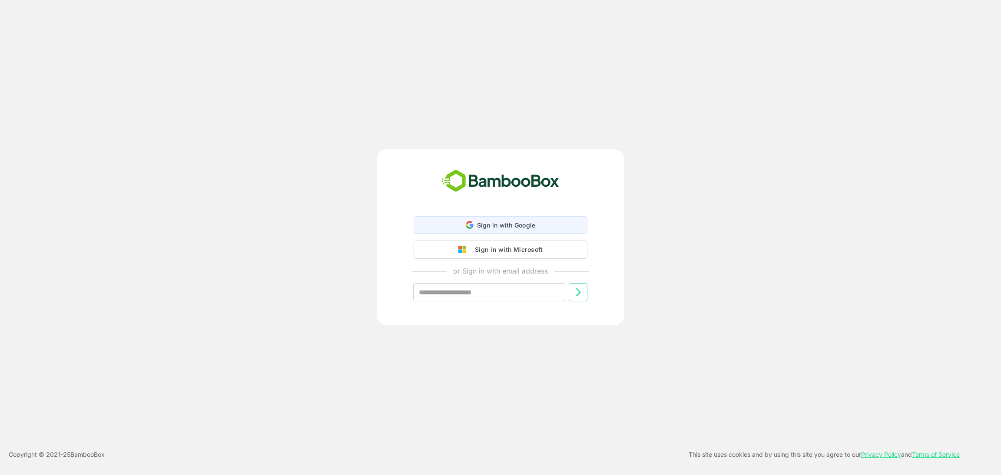
click at [483, 231] on div "Sign in with Google Sign in with Google. Opens in new tab" at bounding box center [500, 225] width 162 height 17
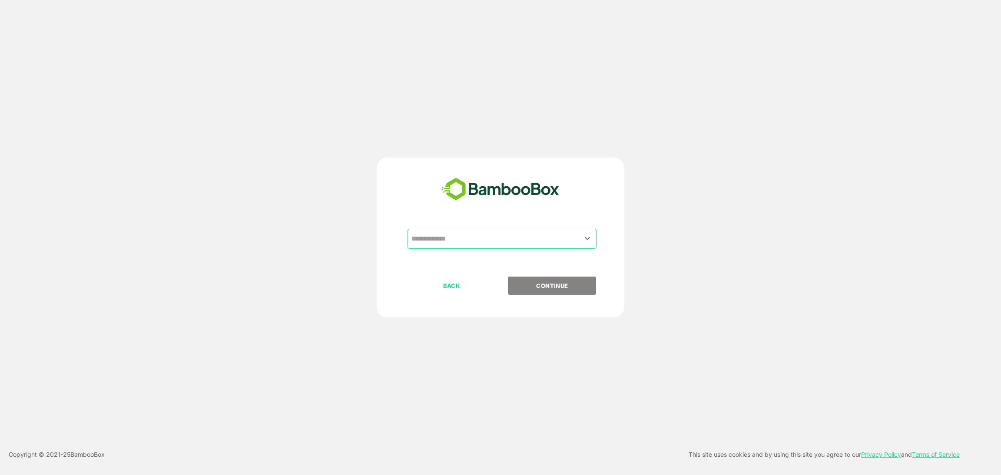
click at [473, 241] on input "text" at bounding box center [501, 239] width 185 height 17
click at [460, 274] on li "QA AUTOMATION" at bounding box center [501, 276] width 189 height 16
type input "**********"
click at [549, 288] on p "CONTINUE" at bounding box center [552, 286] width 87 height 10
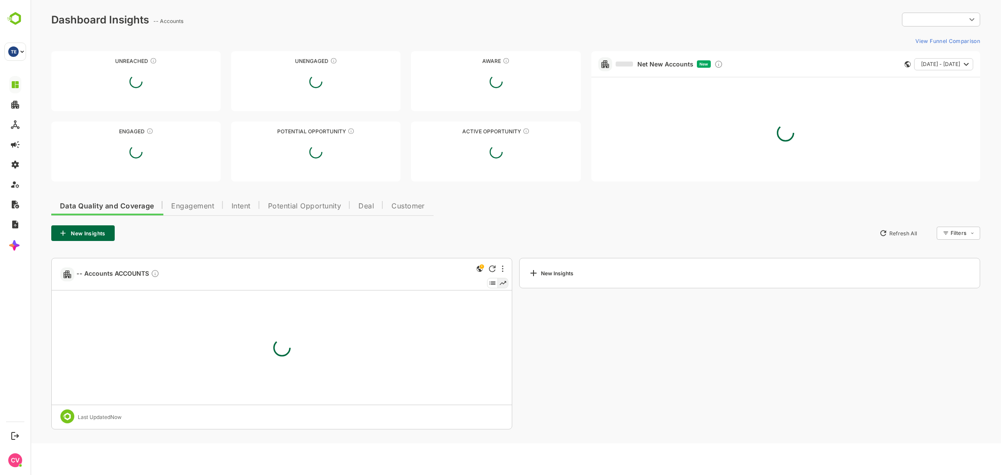
type input "**********"
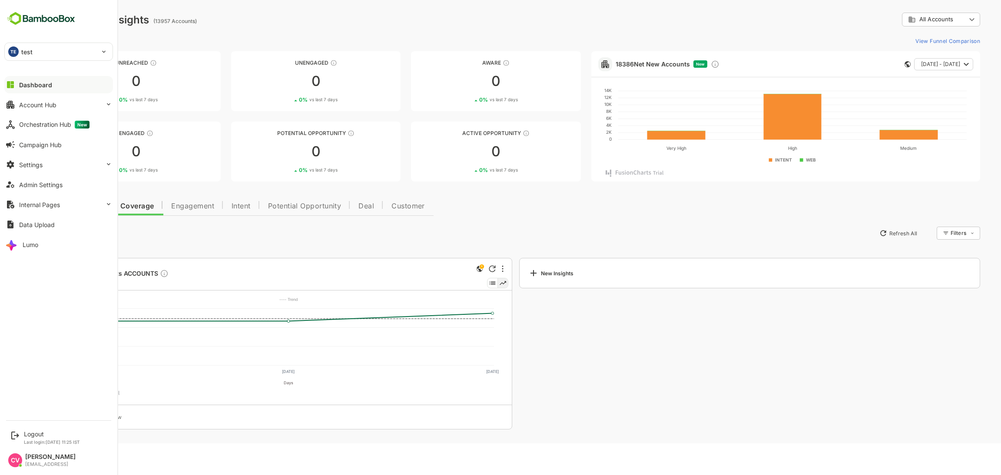
click at [53, 56] on div "TE test" at bounding box center [53, 51] width 97 height 17
drag, startPoint x: 51, startPoint y: 73, endPoint x: 54, endPoint y: 69, distance: 5.3
click at [51, 73] on p "automation_test_tenant" at bounding box center [54, 75] width 68 height 9
type input "**********"
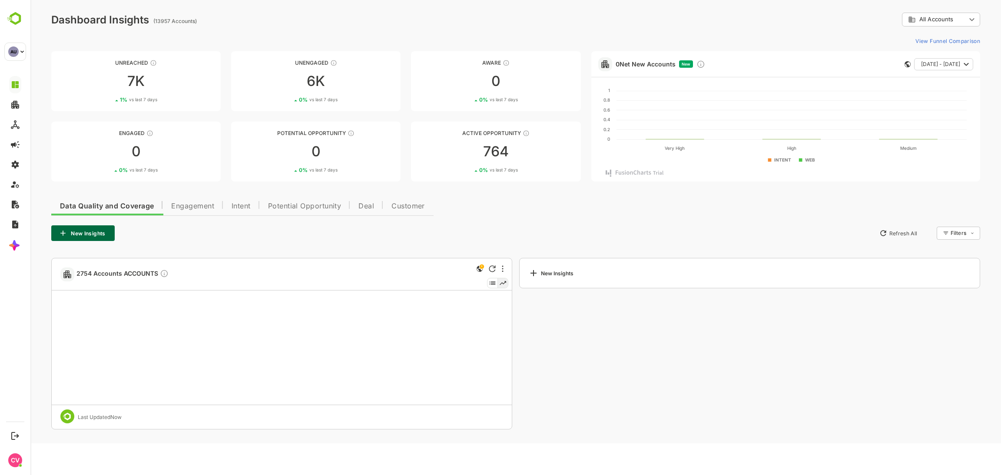
drag, startPoint x: 586, startPoint y: 27, endPoint x: 586, endPoint y: 20, distance: 6.9
click at [586, 20] on div "**********" at bounding box center [515, 20] width 929 height 14
click at [585, 18] on div "**********" at bounding box center [515, 20] width 929 height 14
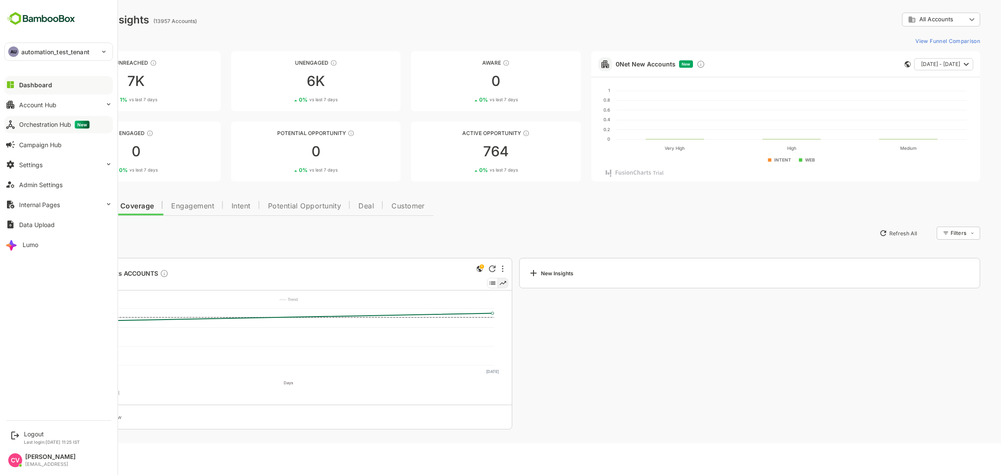
click at [62, 128] on div "Orchestration Hub New" at bounding box center [54, 125] width 70 height 8
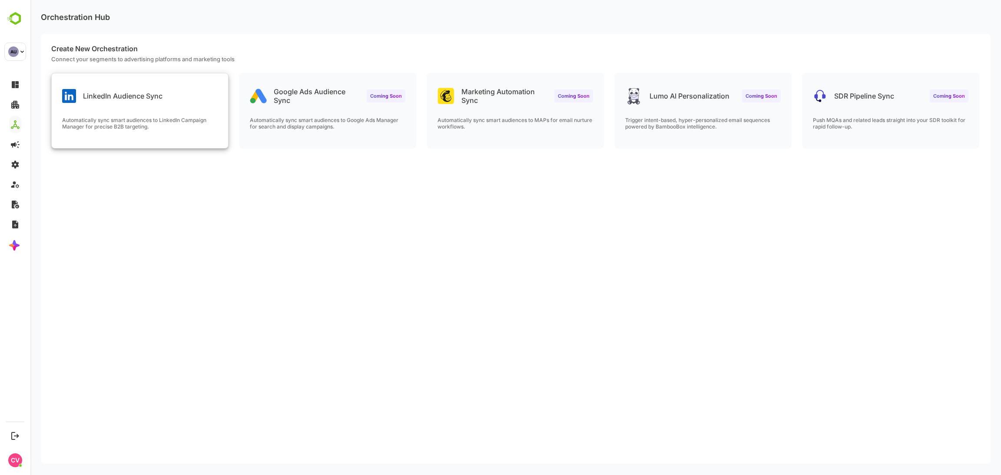
click at [164, 114] on div "LinkedIn Audience Sync Automatically sync smart audiences to LinkedIn Campaign …" at bounding box center [140, 110] width 176 height 75
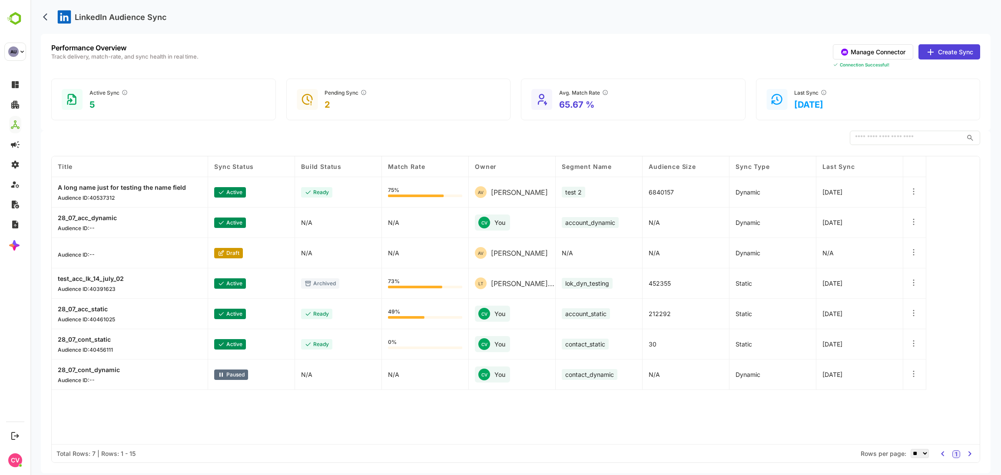
click at [910, 223] on icon at bounding box center [913, 222] width 9 height 9
click at [850, 254] on div "Delete Orchestration" at bounding box center [860, 253] width 76 height 15
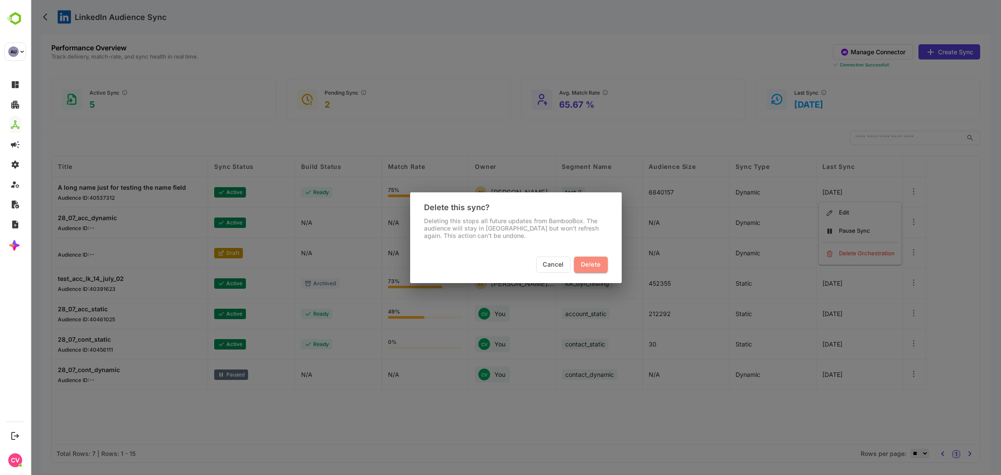
click at [589, 267] on span "Delete" at bounding box center [591, 264] width 20 height 11
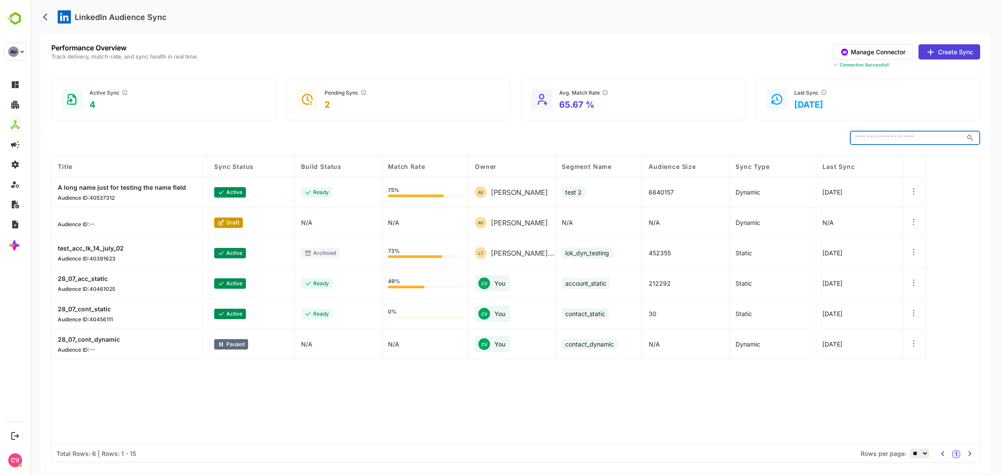
click at [890, 136] on input "text" at bounding box center [906, 138] width 113 height 14
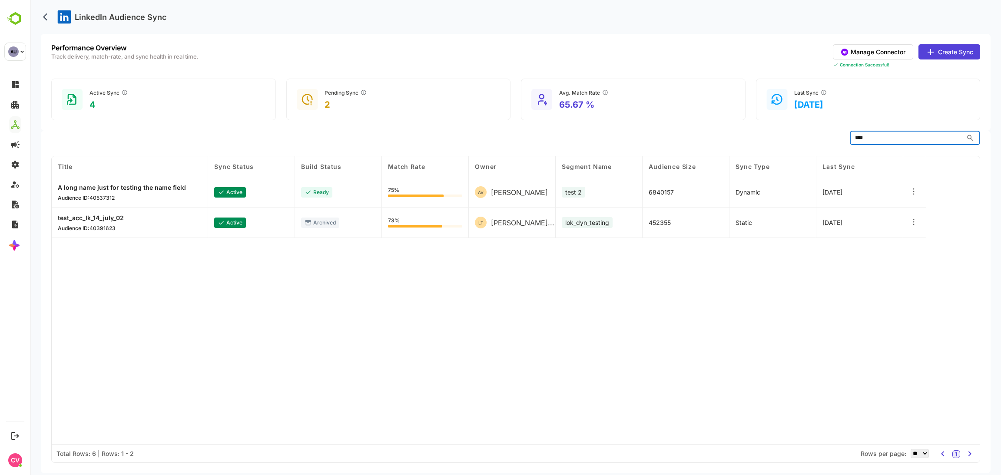
type input "****"
click at [421, 333] on div "Title Sync Status Build Status Match Rate Owner Segment Name Audience Size Sync…" at bounding box center [516, 300] width 928 height 288
click at [904, 137] on input "****" at bounding box center [906, 138] width 113 height 14
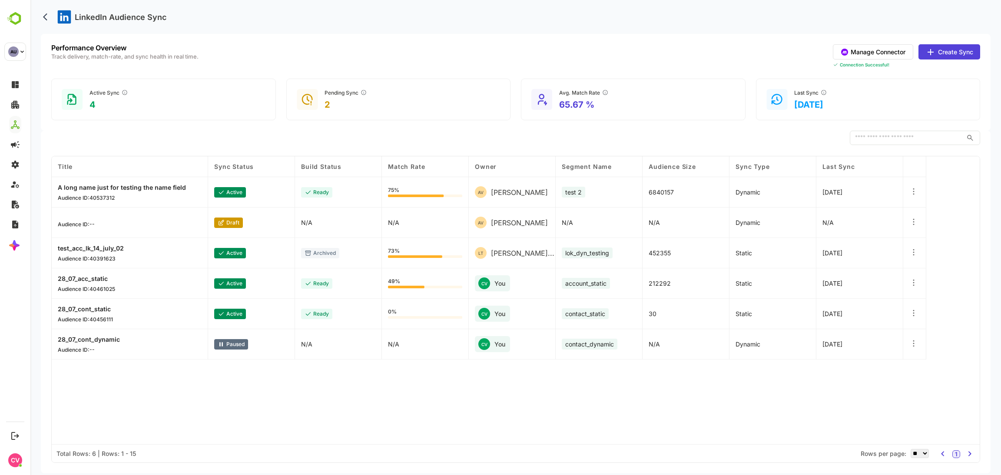
click at [916, 219] on icon at bounding box center [913, 222] width 9 height 9
click at [882, 254] on div "Delete Orchestration" at bounding box center [860, 253] width 76 height 15
drag, startPoint x: 903, startPoint y: 186, endPoint x: 909, endPoint y: 185, distance: 6.1
click at [903, 185] on div "Edit Pause Sync Delete Orchestration" at bounding box center [863, 222] width 91 height 85
click at [915, 185] on div at bounding box center [914, 192] width 23 height 30
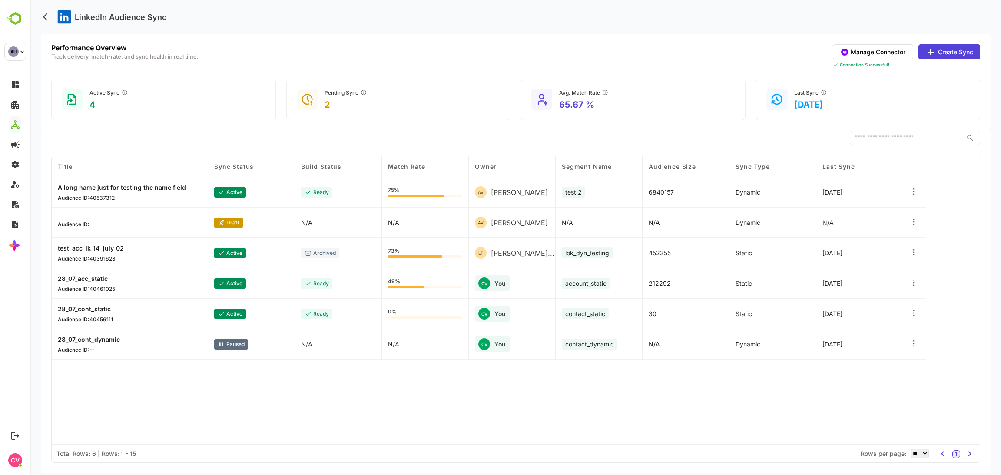
click at [913, 188] on icon at bounding box center [913, 191] width 9 height 9
drag, startPoint x: 942, startPoint y: 214, endPoint x: 936, endPoint y: 211, distance: 7.6
click at [942, 214] on div "Title Sync Status Build Status Match Rate Owner Segment Name Audience Size Sync…" at bounding box center [516, 300] width 928 height 288
click at [909, 342] on icon at bounding box center [913, 343] width 9 height 9
click at [953, 340] on div "Title Sync Status Build Status Match Rate Owner Segment Name Audience Size Sync…" at bounding box center [516, 300] width 928 height 288
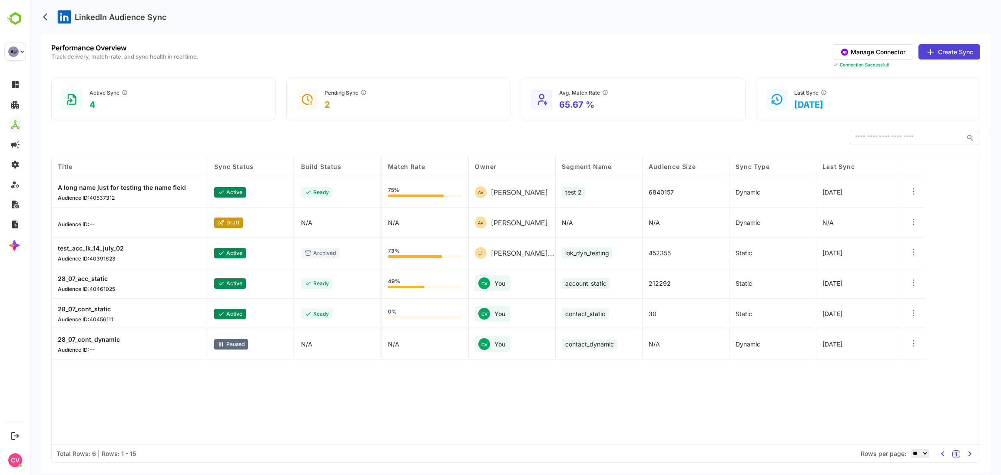
click at [910, 342] on icon at bounding box center [913, 343] width 9 height 9
click at [914, 309] on icon at bounding box center [913, 313] width 9 height 9
click at [910, 280] on icon at bounding box center [913, 282] width 9 height 9
click at [911, 251] on icon at bounding box center [913, 252] width 9 height 9
click at [910, 225] on icon at bounding box center [913, 222] width 9 height 9
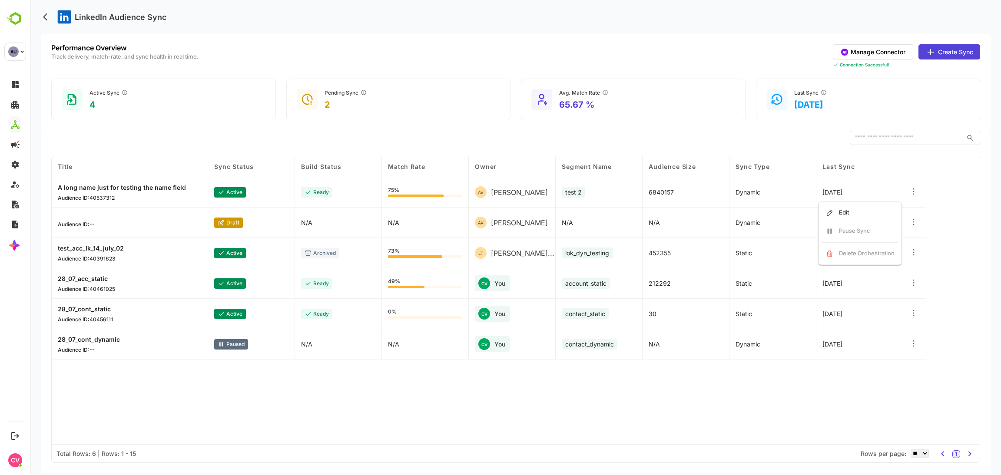
click at [915, 193] on icon at bounding box center [913, 191] width 9 height 9
click at [872, 190] on div "Edit" at bounding box center [860, 189] width 76 height 15
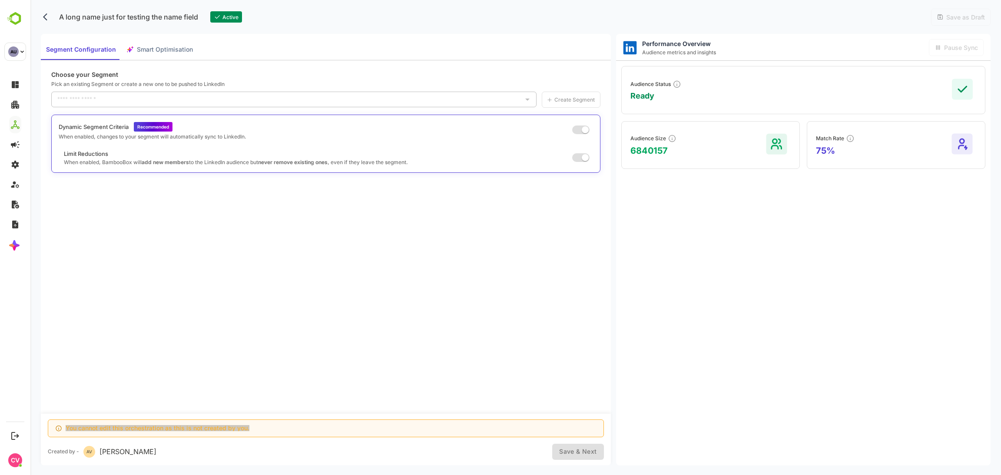
type input "******"
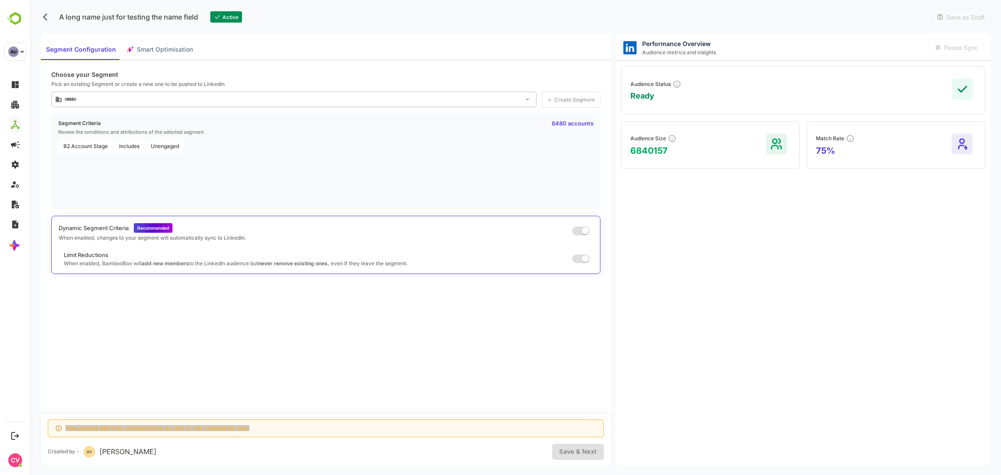
click at [126, 18] on p "A long name just for testing the name field" at bounding box center [128, 16] width 149 height 17
click at [152, 139] on span "Unengaged" at bounding box center [164, 145] width 39 height 13
click at [143, 153] on div "B2 Account Stage includes Unengaged" at bounding box center [325, 171] width 535 height 65
click at [589, 257] on span at bounding box center [580, 259] width 17 height 9
click at [583, 252] on div "Limit Reductions When enabled, BambooBox will add new members to the LinkedIn a…" at bounding box center [326, 259] width 534 height 16
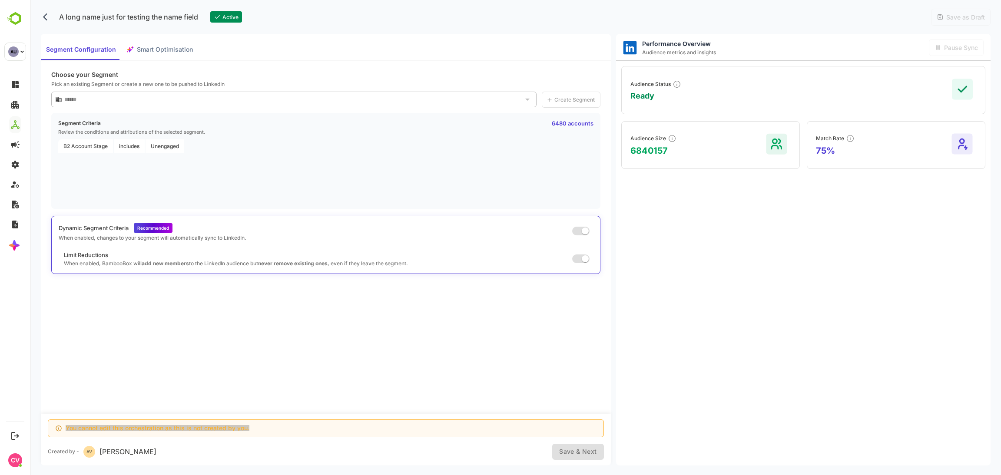
click at [585, 229] on span at bounding box center [580, 231] width 17 height 9
click at [585, 227] on span at bounding box center [580, 231] width 17 height 9
click at [707, 90] on div "Audience Status Ready" at bounding box center [803, 90] width 364 height 48
drag, startPoint x: 576, startPoint y: 458, endPoint x: 576, endPoint y: 453, distance: 4.8
click at [576, 457] on div "Save & Next" at bounding box center [577, 452] width 51 height 16
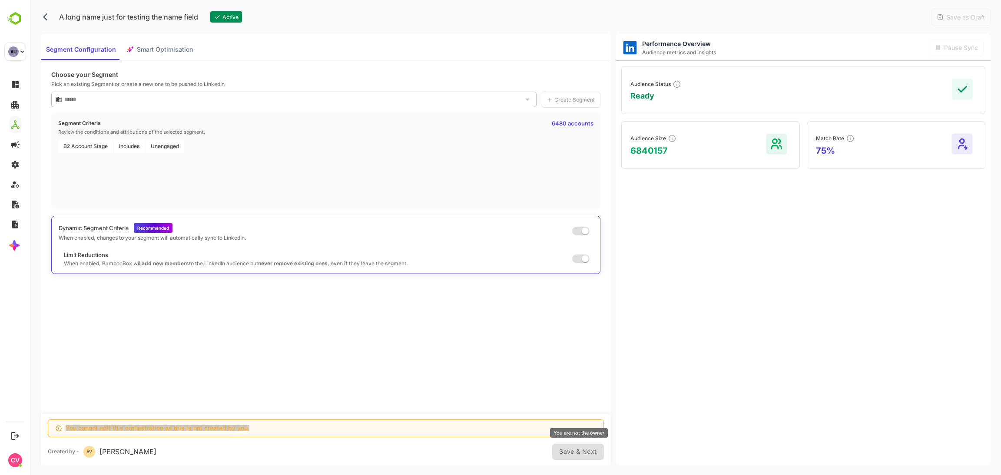
drag, startPoint x: 576, startPoint y: 453, endPoint x: 569, endPoint y: 447, distance: 9.8
click at [575, 453] on div "Save & Next" at bounding box center [577, 452] width 51 height 16
click at [169, 46] on span "Smart Optimisation" at bounding box center [165, 49] width 56 height 11
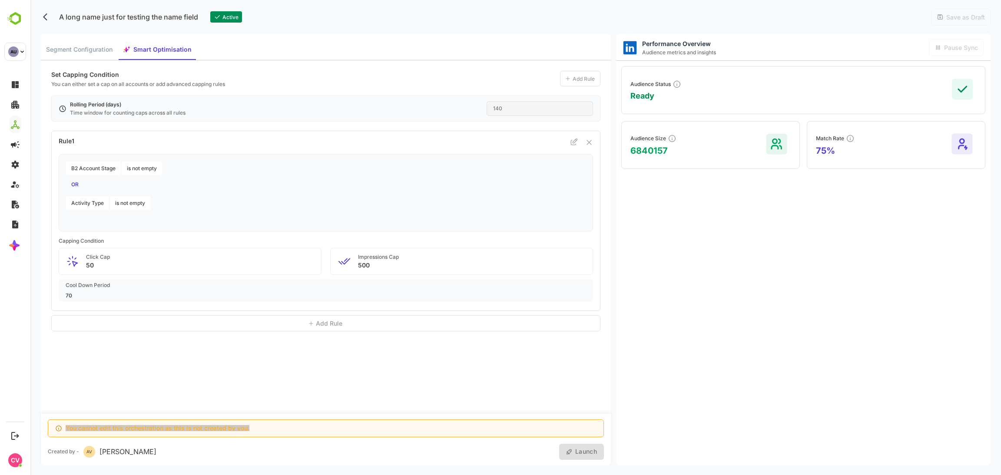
click at [433, 176] on div "B2 Account Stage is not empty OR" at bounding box center [327, 177] width 523 height 30
drag, startPoint x: 392, startPoint y: 237, endPoint x: 385, endPoint y: 247, distance: 12.5
click at [391, 238] on div "Rule 1 B2 Account Stage is not empty OR Activity Type is not empty Capping Cond…" at bounding box center [325, 221] width 549 height 180
click at [576, 139] on icon at bounding box center [573, 141] width 7 height 7
click at [590, 145] on div at bounding box center [588, 142] width 5 height 9
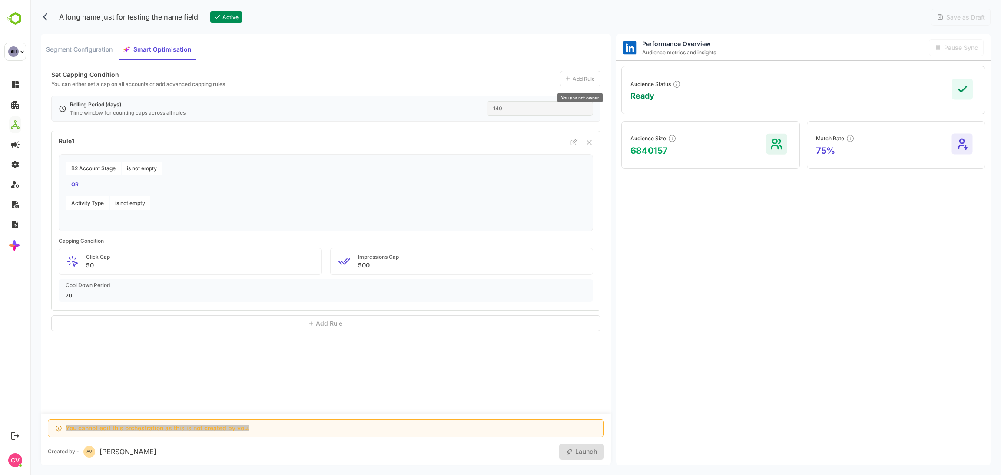
click at [584, 82] on div "Add Rule" at bounding box center [580, 79] width 40 height 16
click at [947, 9] on div "Save as Draft" at bounding box center [961, 17] width 60 height 17
click at [952, 17] on span "Save as Draft" at bounding box center [963, 16] width 41 height 7
click at [960, 46] on span "Pause Sync" at bounding box center [959, 47] width 36 height 7
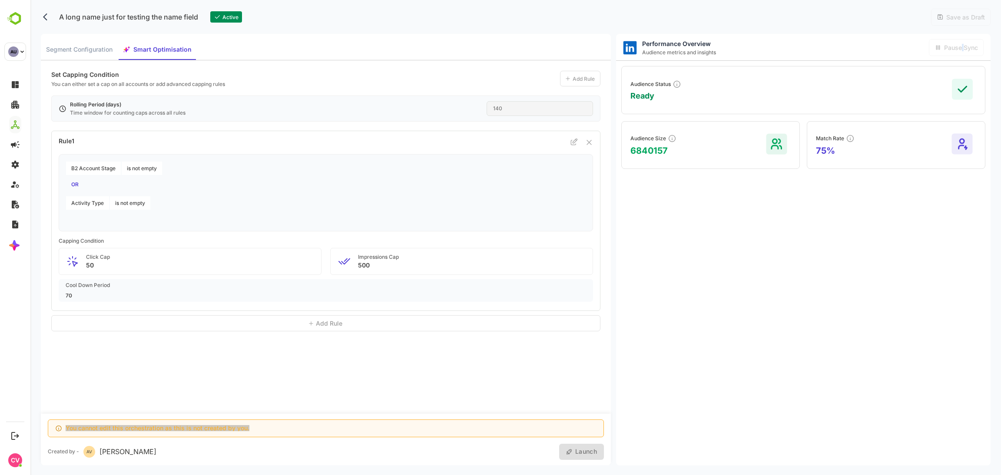
click at [48, 16] on icon "back" at bounding box center [47, 17] width 9 height 9
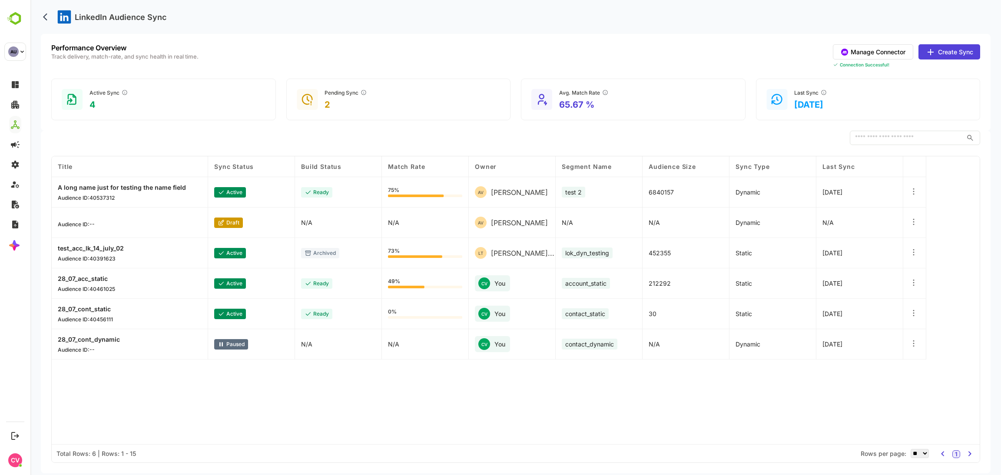
click at [700, 77] on div "Performance Overview Track delivery, match-rate, and sync health in real time. …" at bounding box center [515, 82] width 949 height 97
click at [644, 101] on div "Avg. Match Rate 65.67 %" at bounding box center [633, 100] width 225 height 42
click at [893, 55] on button "Manage Connector" at bounding box center [873, 51] width 80 height 15
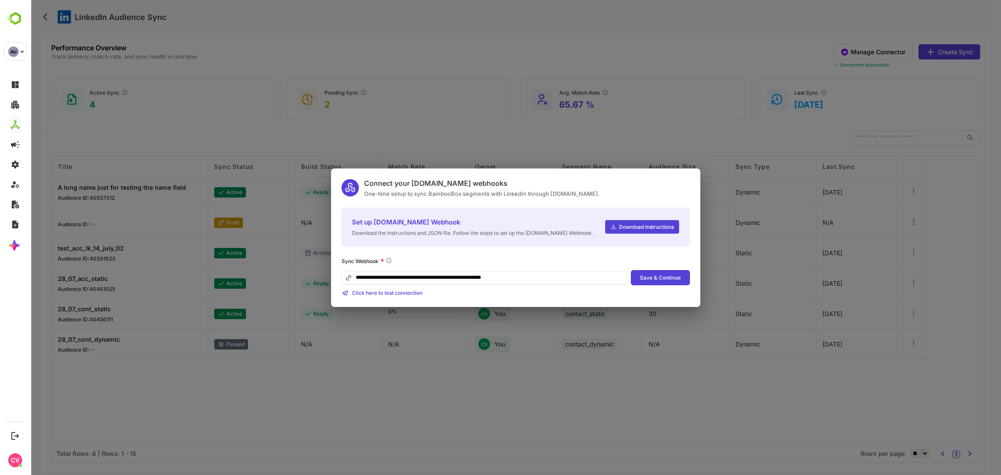
click at [540, 278] on input "**********" at bounding box center [484, 277] width 286 height 13
type input "**********"
click at [407, 294] on span "Click here to test connection" at bounding box center [387, 293] width 70 height 7
click at [642, 276] on button "Save & Continue" at bounding box center [660, 277] width 59 height 15
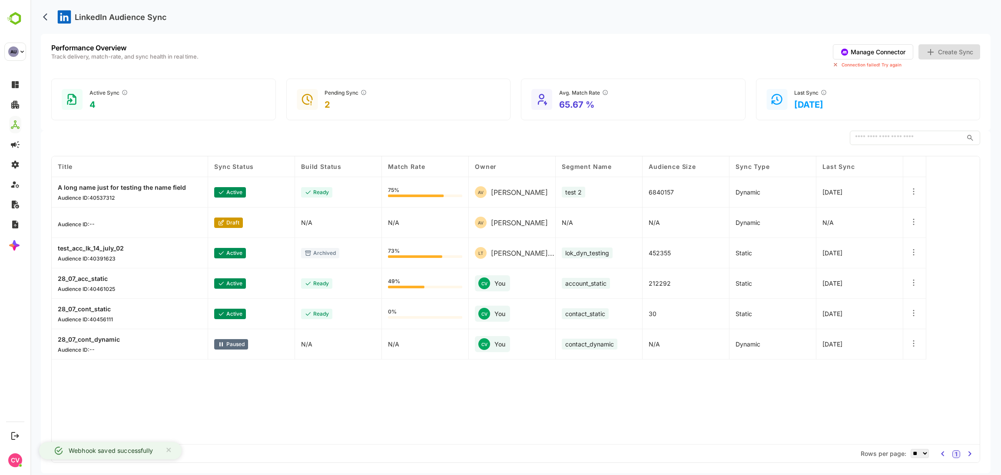
click at [855, 52] on button "Manage Connector" at bounding box center [873, 51] width 80 height 15
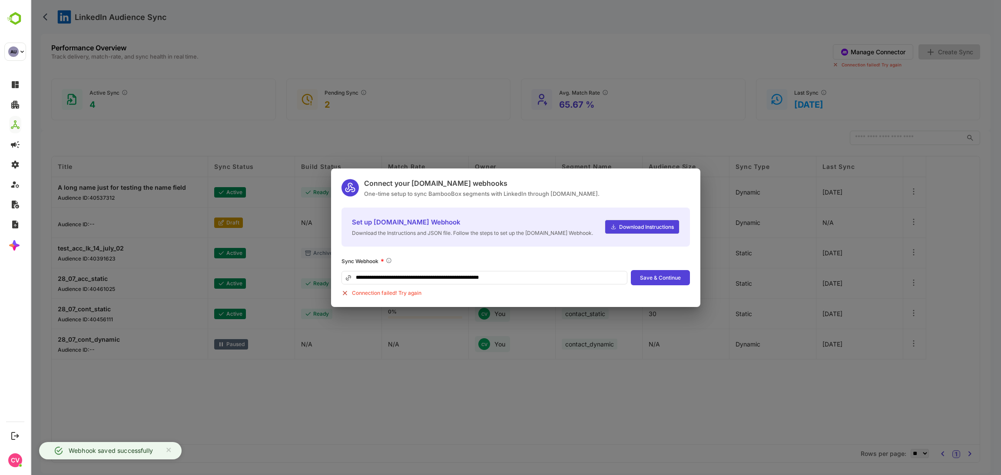
click at [569, 276] on input "**********" at bounding box center [484, 277] width 286 height 13
type input "**********"
click at [653, 276] on button "Save & Continue" at bounding box center [660, 277] width 59 height 15
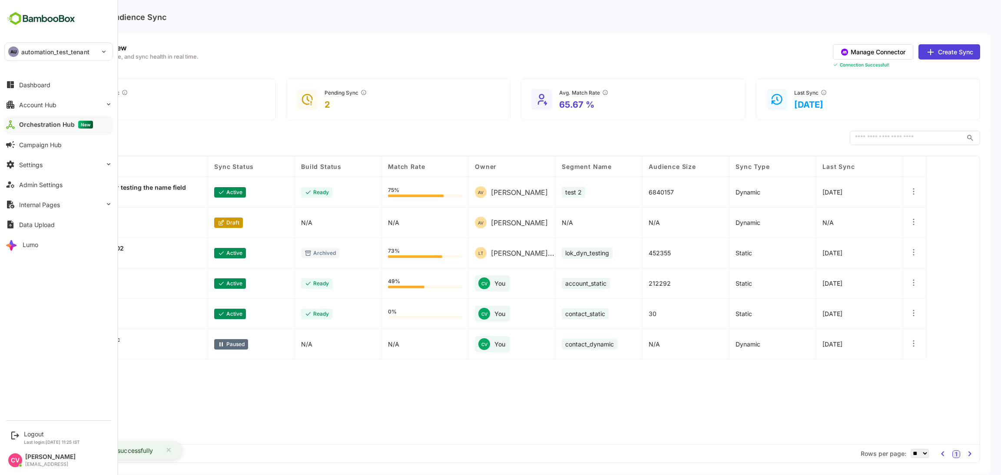
click at [39, 53] on p "automation_test_tenant" at bounding box center [55, 51] width 68 height 9
click at [53, 93] on li "TE test" at bounding box center [60, 96] width 109 height 19
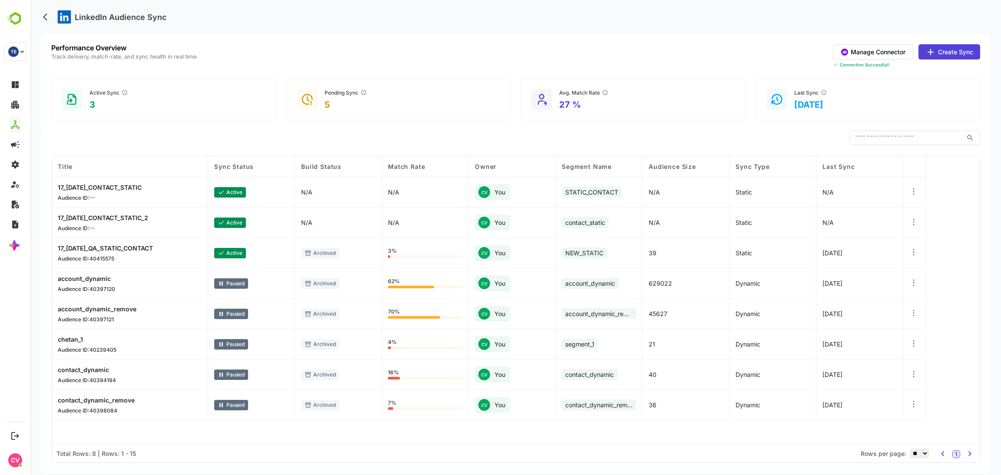
drag, startPoint x: 555, startPoint y: 22, endPoint x: 560, endPoint y: 14, distance: 9.2
click at [560, 14] on div "LinkedIn Audience Sync" at bounding box center [515, 17] width 949 height 34
click at [559, 16] on div "LinkedIn Audience Sync" at bounding box center [515, 17] width 949 height 34
drag, startPoint x: 556, startPoint y: 16, endPoint x: 557, endPoint y: 10, distance: 5.7
click at [557, 10] on div "LinkedIn Audience Sync" at bounding box center [515, 17] width 949 height 34
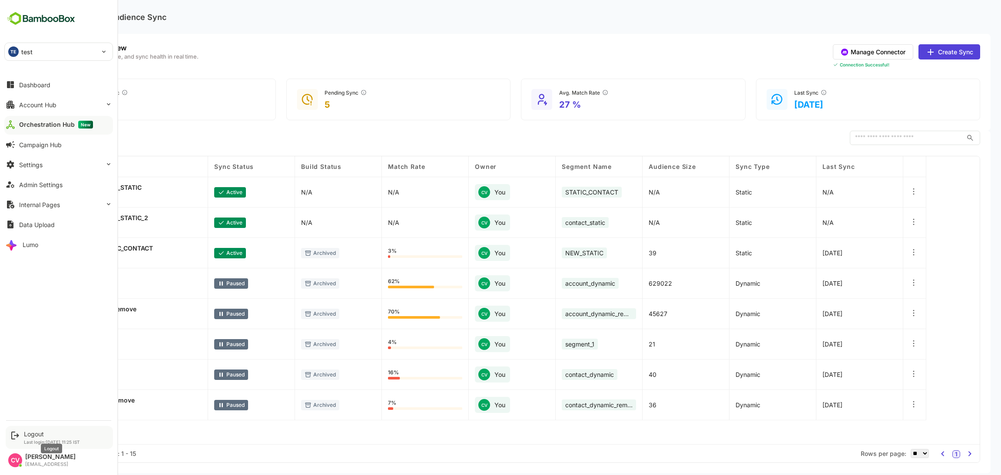
click at [40, 431] on div "Logout" at bounding box center [52, 433] width 56 height 7
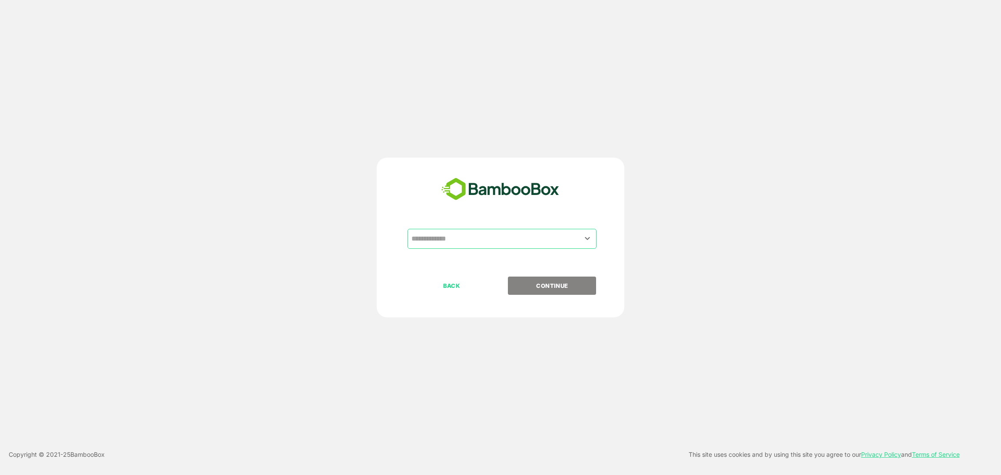
click at [494, 234] on input "text" at bounding box center [501, 239] width 185 height 17
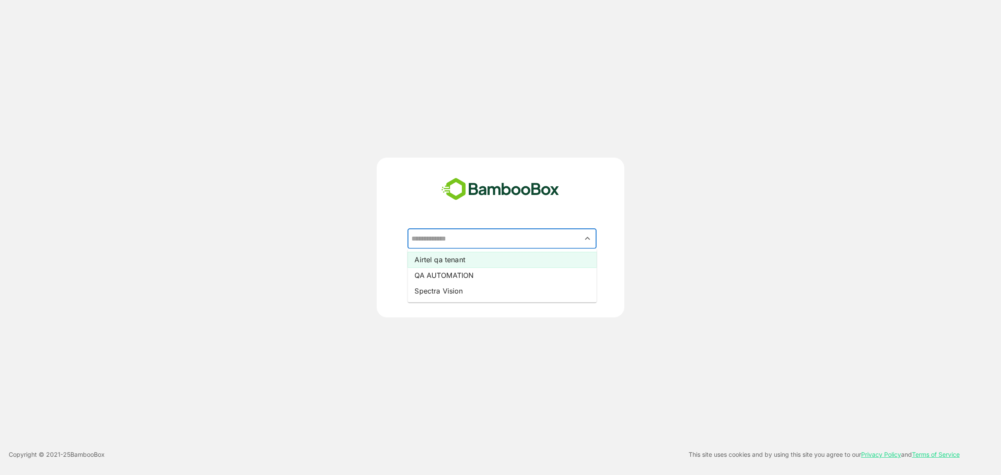
click at [450, 261] on li "Airtel qa tenant" at bounding box center [501, 260] width 189 height 16
type input "**********"
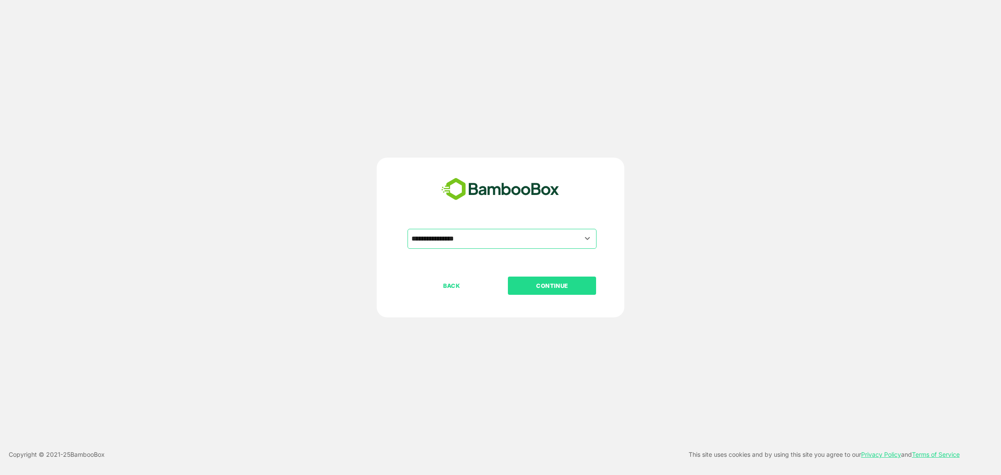
click at [543, 285] on p "CONTINUE" at bounding box center [552, 286] width 87 height 10
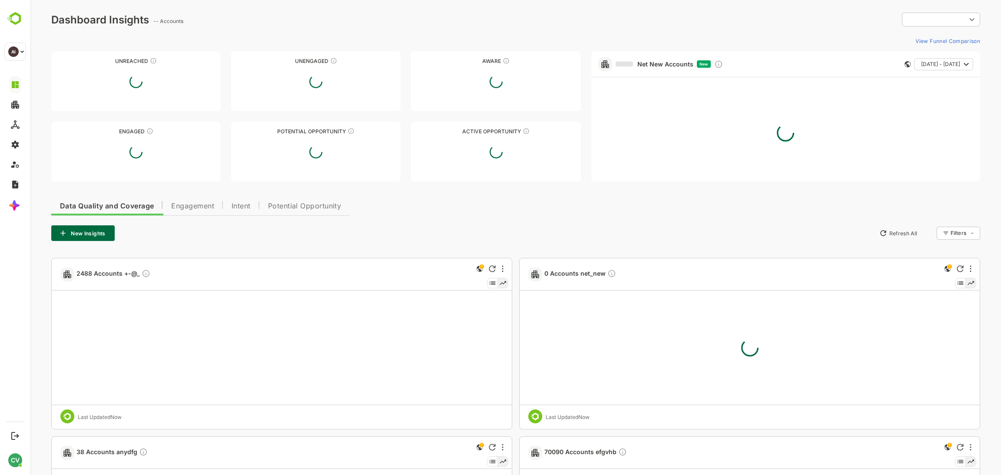
type input "**********"
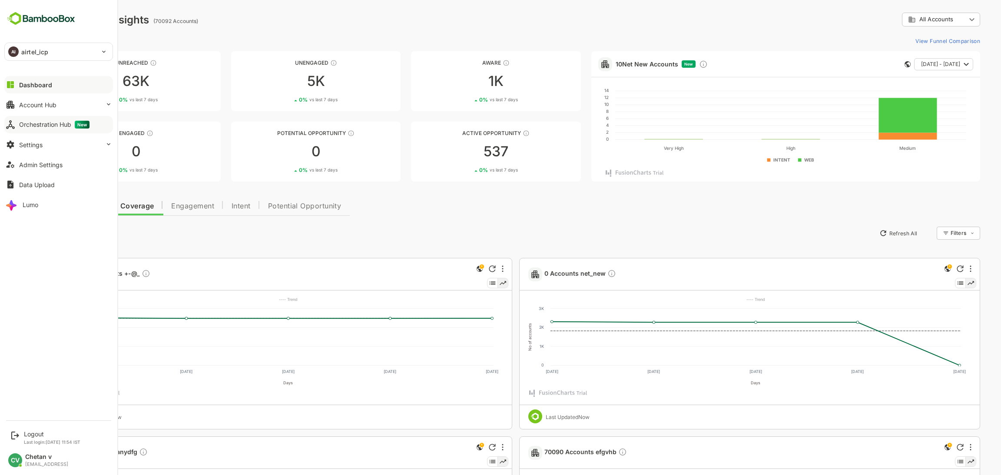
click at [37, 128] on div "Orchestration Hub New" at bounding box center [54, 125] width 70 height 8
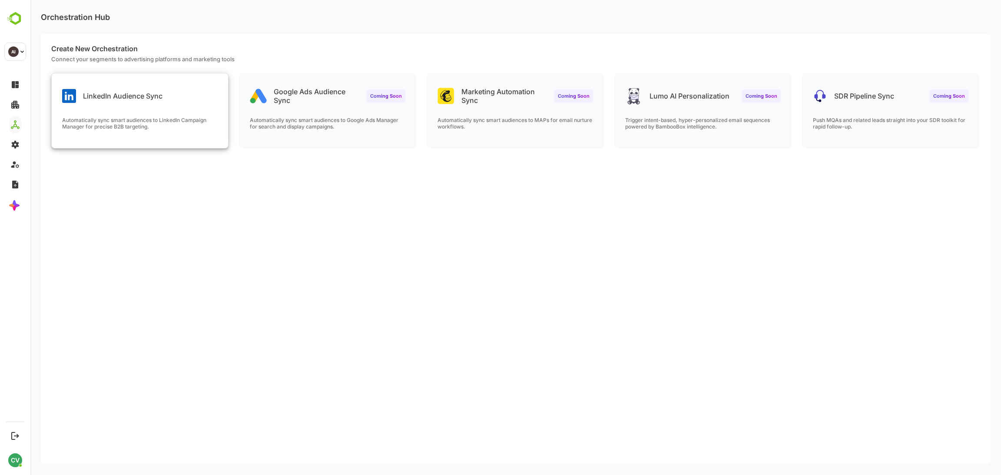
click at [140, 89] on div "LinkedIn Audience Sync" at bounding box center [112, 96] width 100 height 14
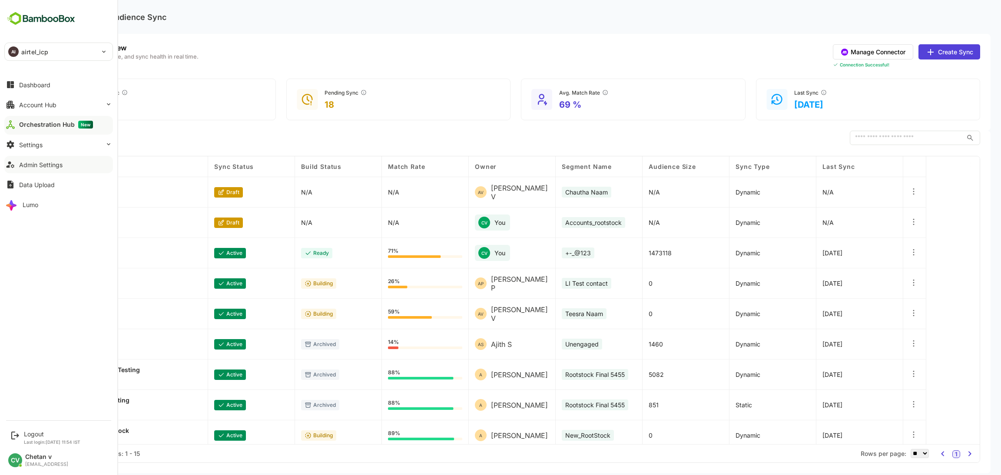
click at [53, 167] on div "Admin Settings" at bounding box center [40, 164] width 43 height 7
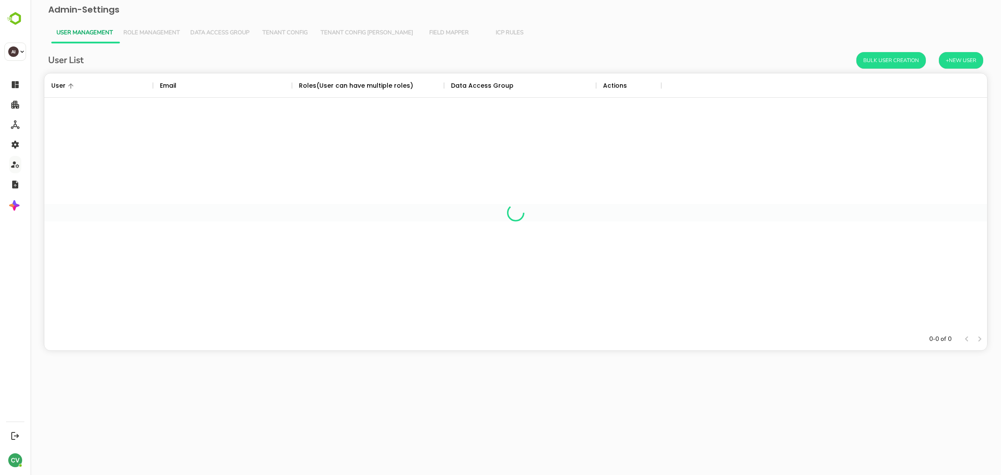
scroll to position [244, 933]
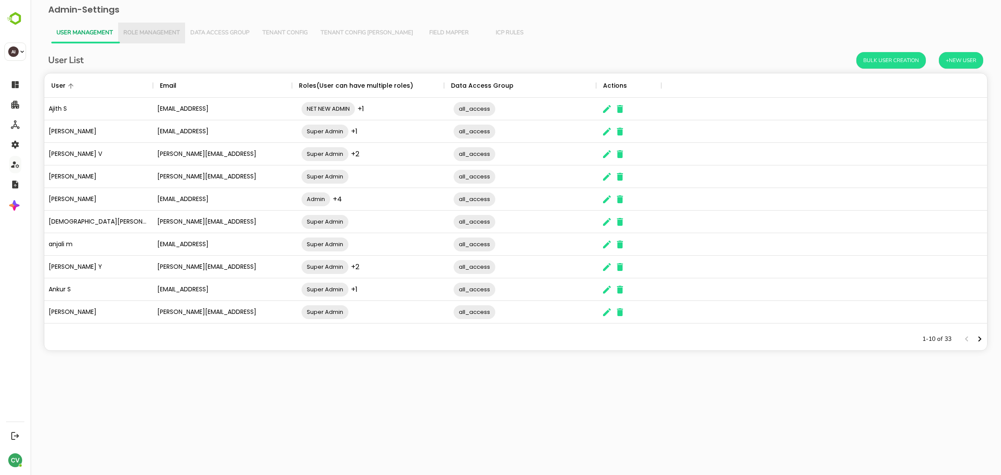
click at [165, 40] on button "Role Management" at bounding box center [151, 33] width 67 height 21
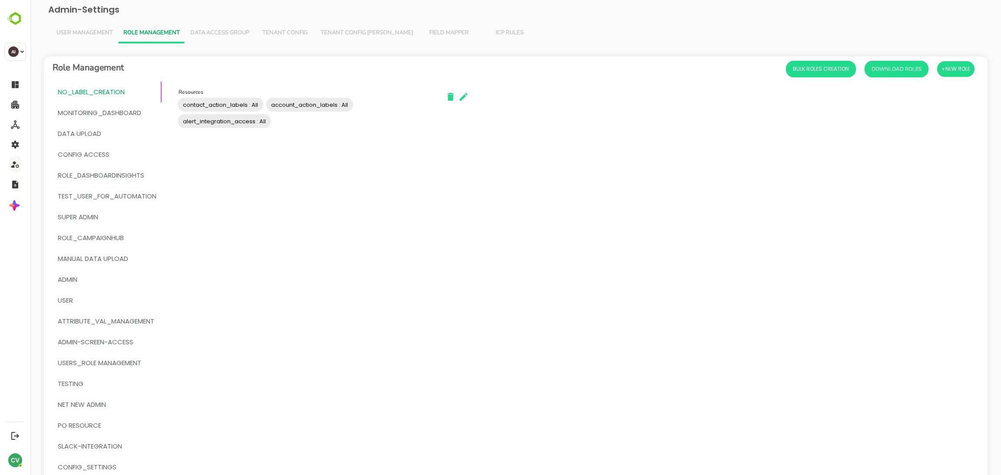
click at [95, 42] on button "User Management" at bounding box center [84, 33] width 67 height 21
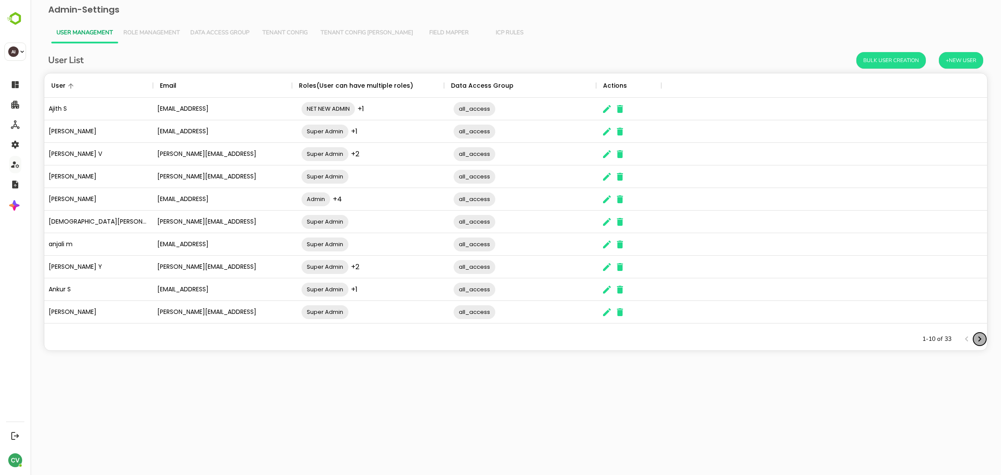
click at [981, 337] on icon "Next page" at bounding box center [979, 339] width 10 height 10
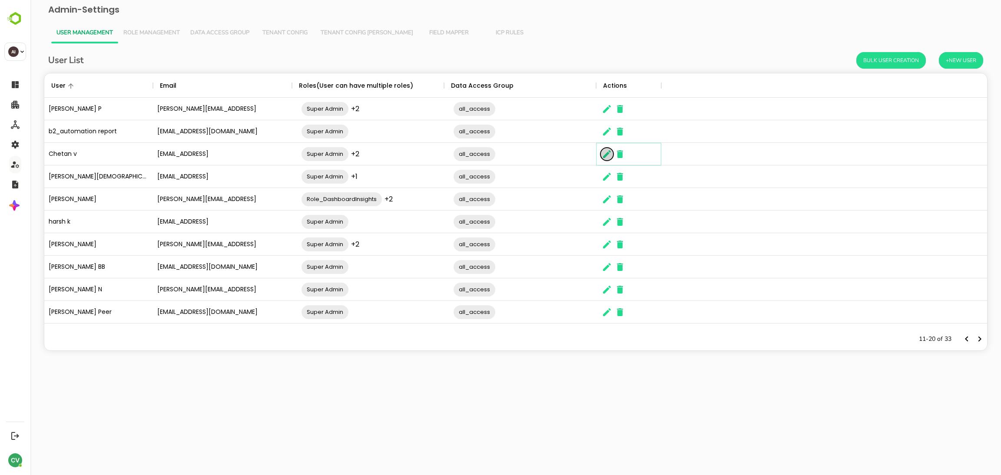
click at [605, 156] on icon "The User Data" at bounding box center [607, 154] width 8 height 8
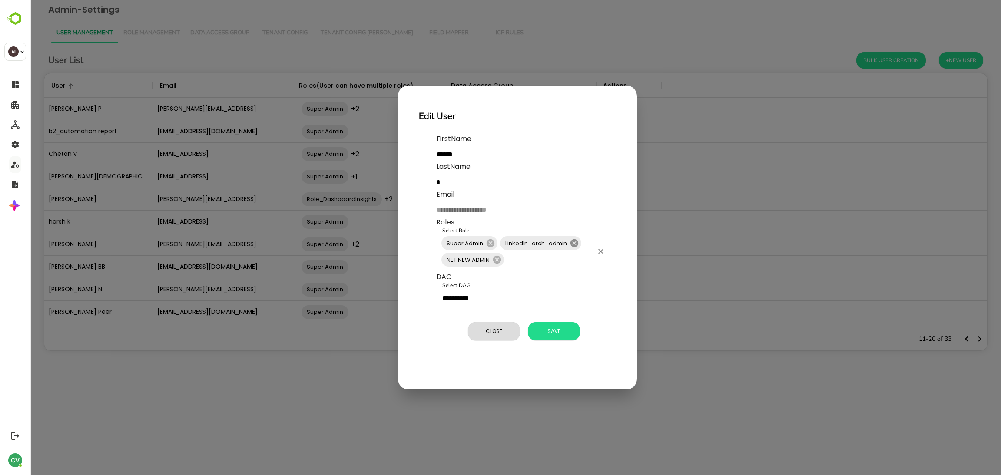
click at [574, 243] on icon at bounding box center [574, 243] width 10 height 10
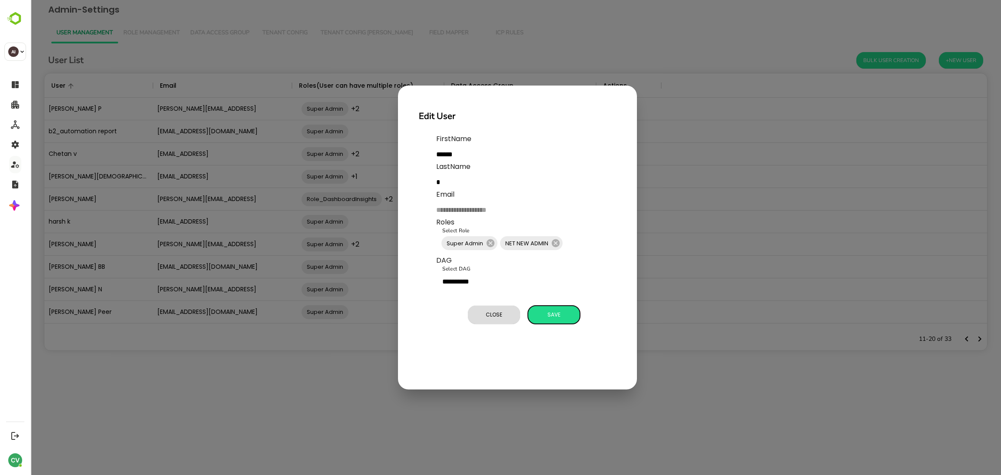
click at [558, 314] on span "Save" at bounding box center [553, 314] width 43 height 11
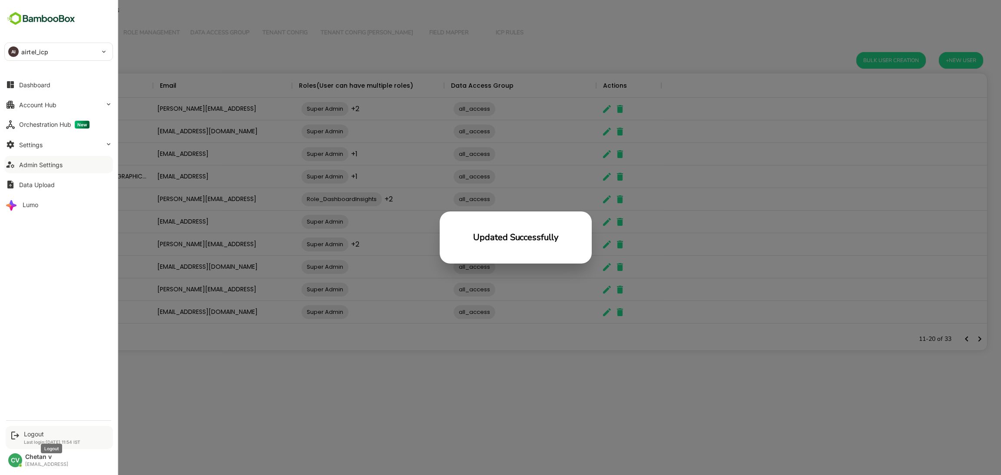
click at [51, 430] on div "Logout" at bounding box center [52, 433] width 56 height 7
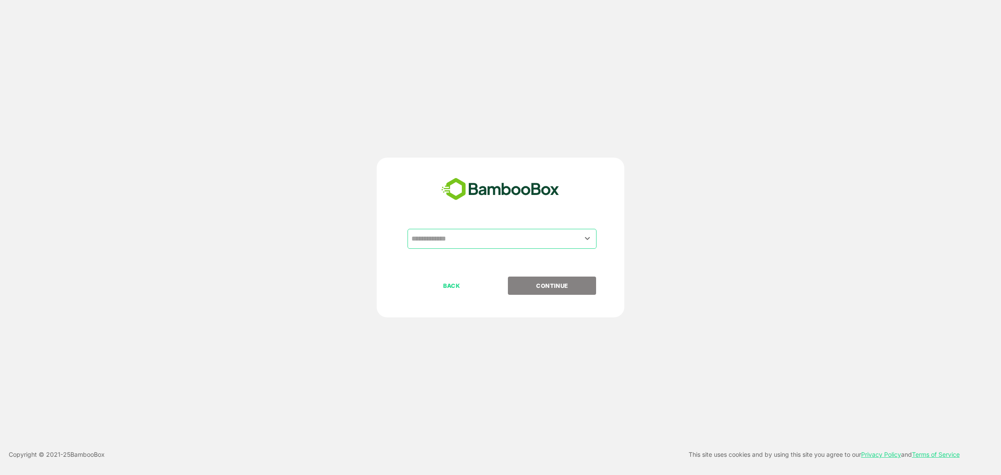
click at [477, 240] on input "text" at bounding box center [501, 239] width 185 height 17
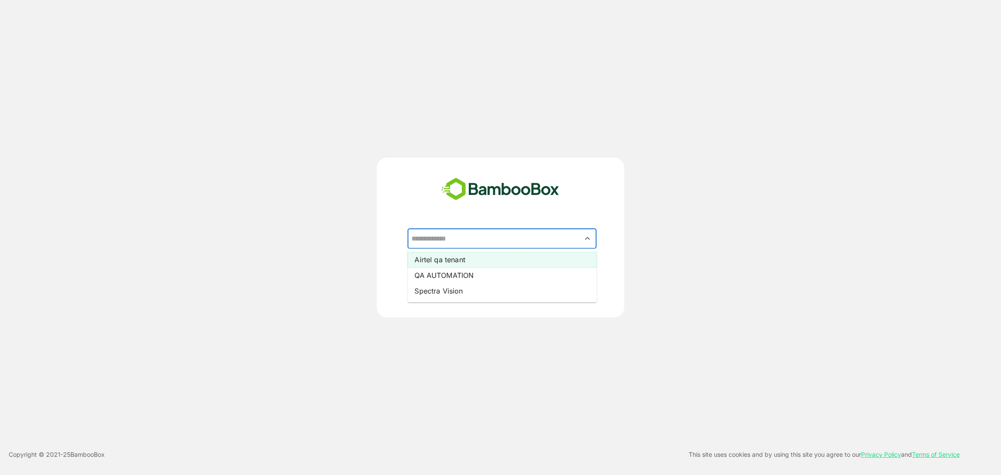
click at [466, 259] on li "Airtel qa tenant" at bounding box center [501, 260] width 189 height 16
type input "**********"
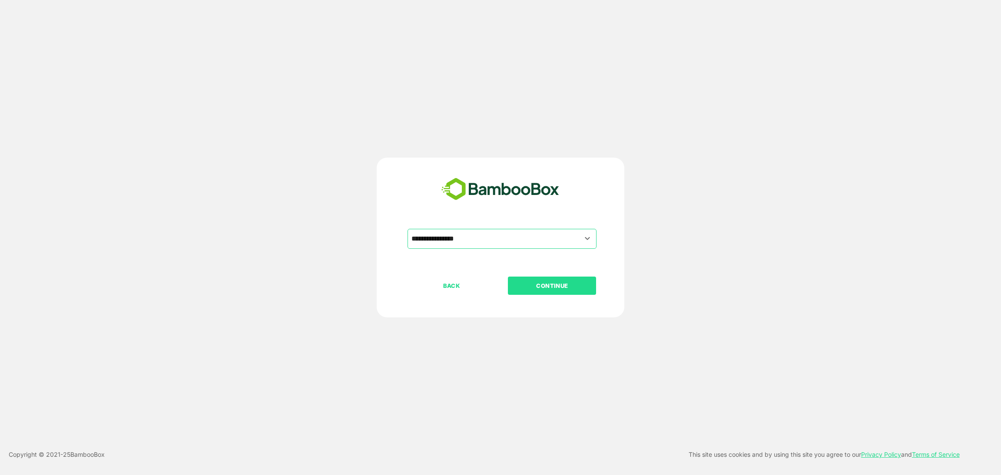
click at [549, 277] on button "CONTINUE" at bounding box center [552, 286] width 88 height 18
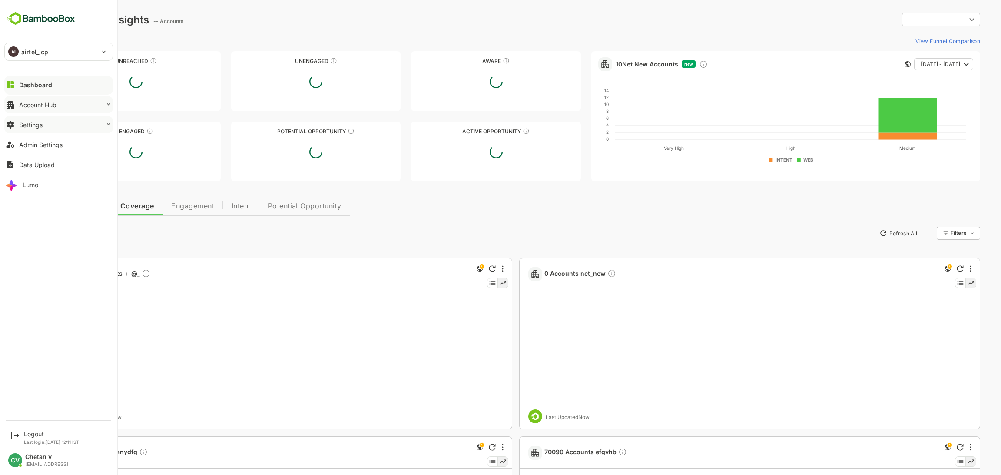
type input "**********"
click at [42, 168] on button "Data Upload" at bounding box center [58, 164] width 109 height 17
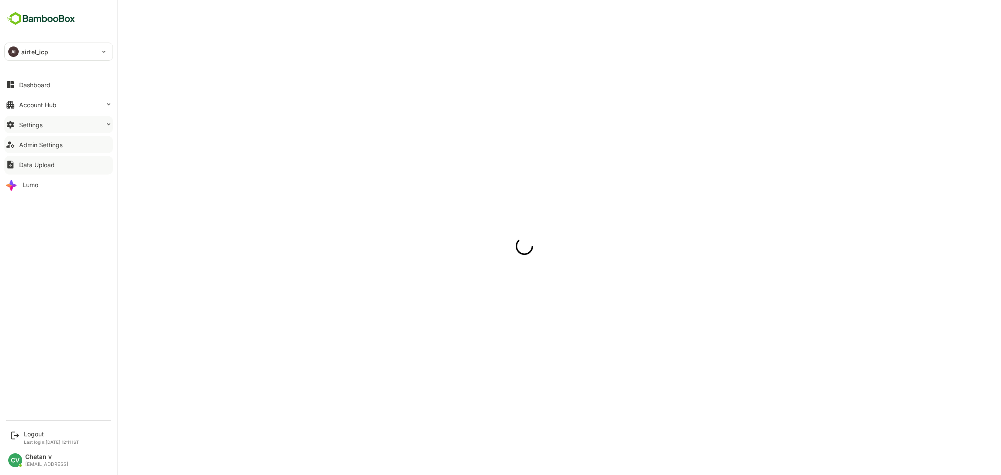
click at [46, 149] on button "Admin Settings" at bounding box center [58, 144] width 109 height 17
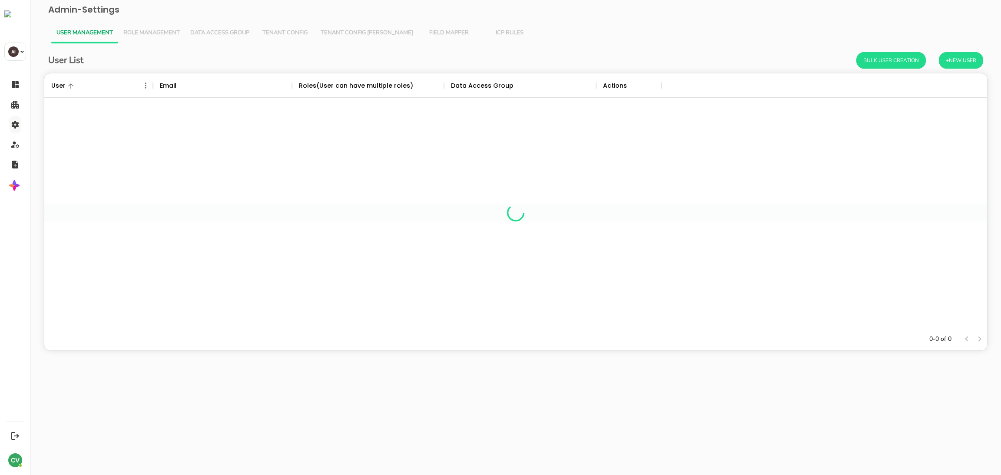
scroll to position [244, 933]
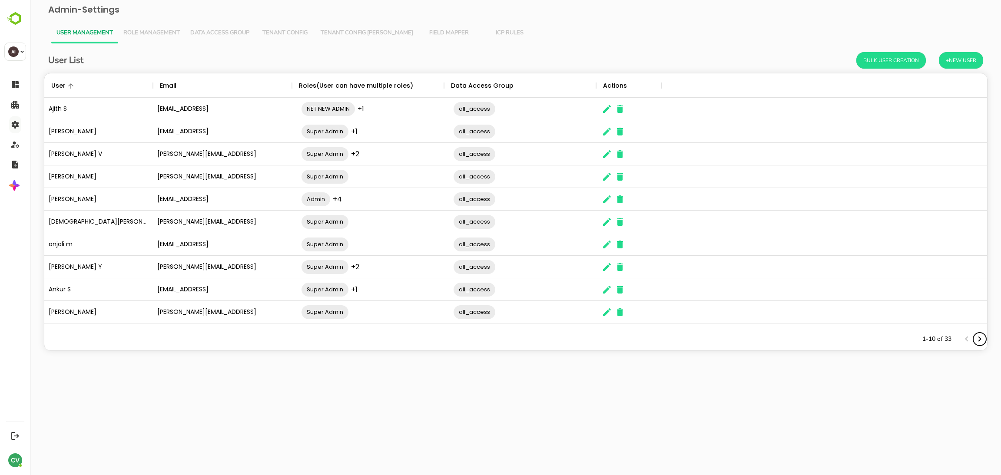
click at [975, 337] on icon "Next page" at bounding box center [979, 339] width 10 height 10
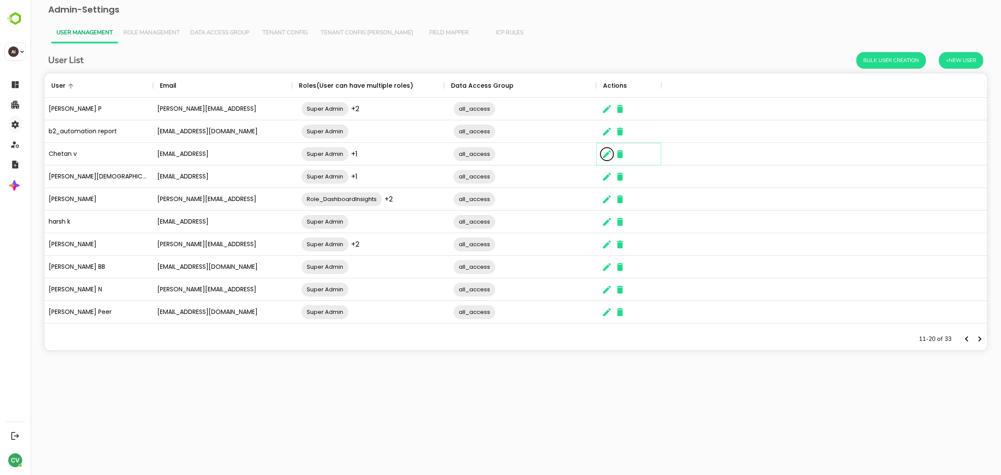
click at [603, 151] on icon "The User Data" at bounding box center [607, 154] width 10 height 10
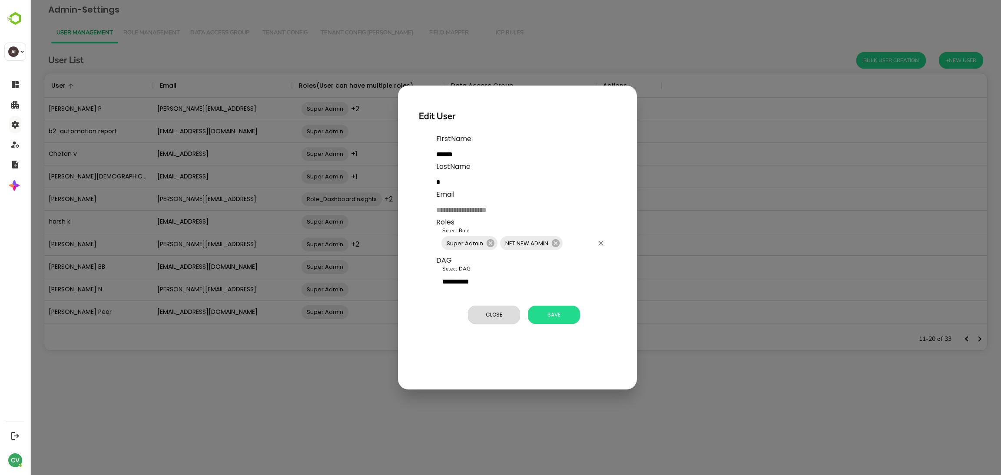
click at [577, 238] on input "Select Role" at bounding box center [578, 243] width 29 height 17
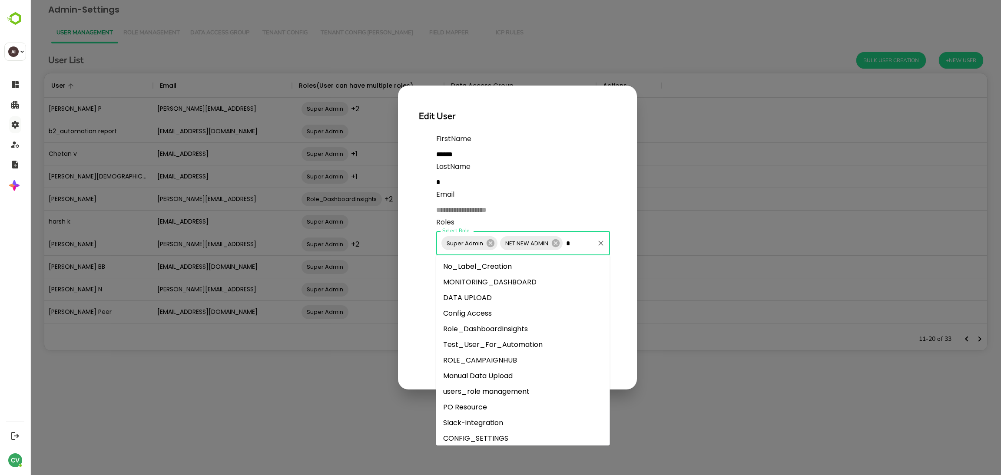
type input "**"
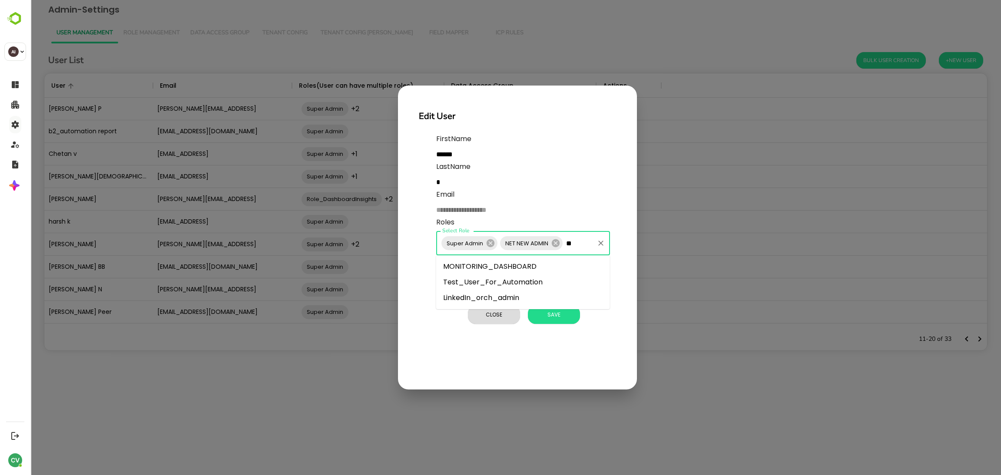
click at [502, 298] on li "LinkedIn_orch_admin" at bounding box center [523, 298] width 174 height 16
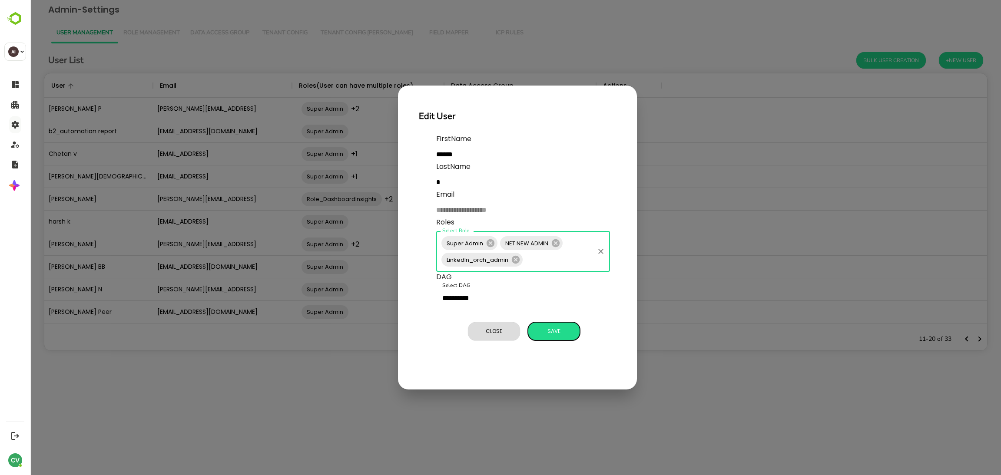
click at [549, 331] on span "Save" at bounding box center [553, 331] width 43 height 11
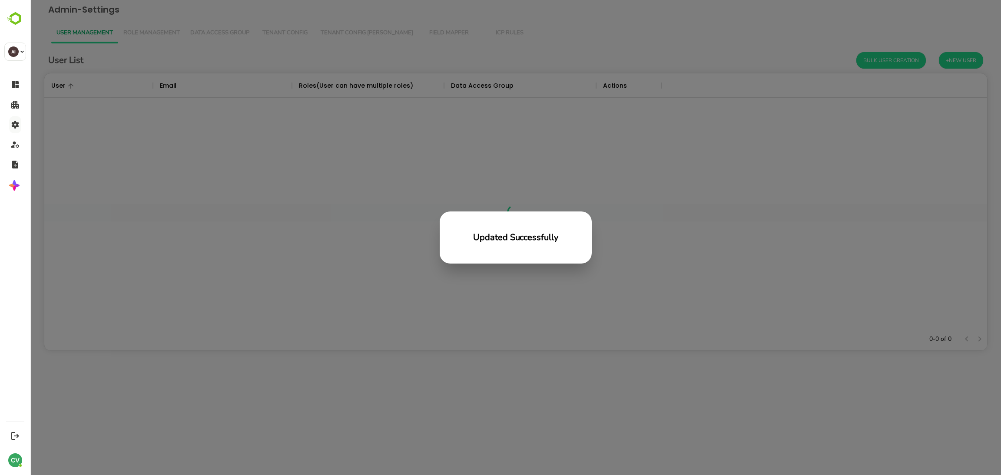
click at [371, 367] on div "Updated Successfully" at bounding box center [515, 237] width 970 height 475
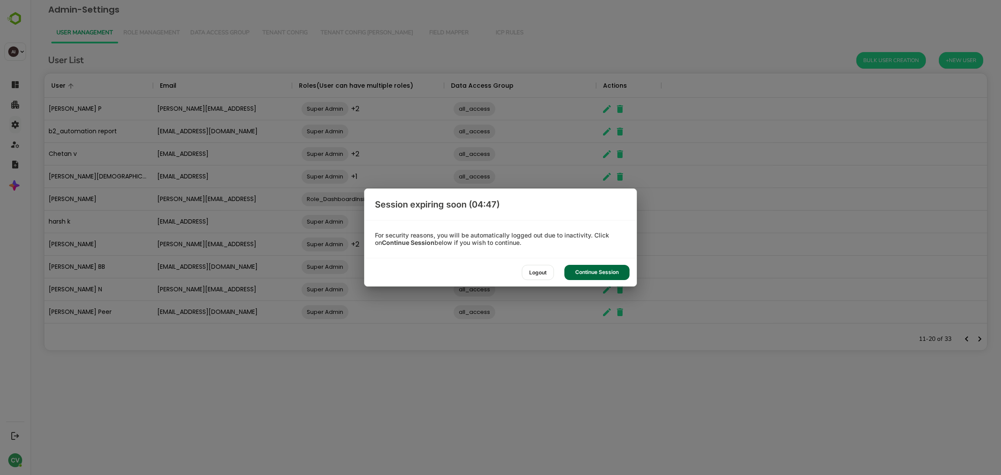
click at [593, 274] on div "Continue Session" at bounding box center [596, 272] width 65 height 15
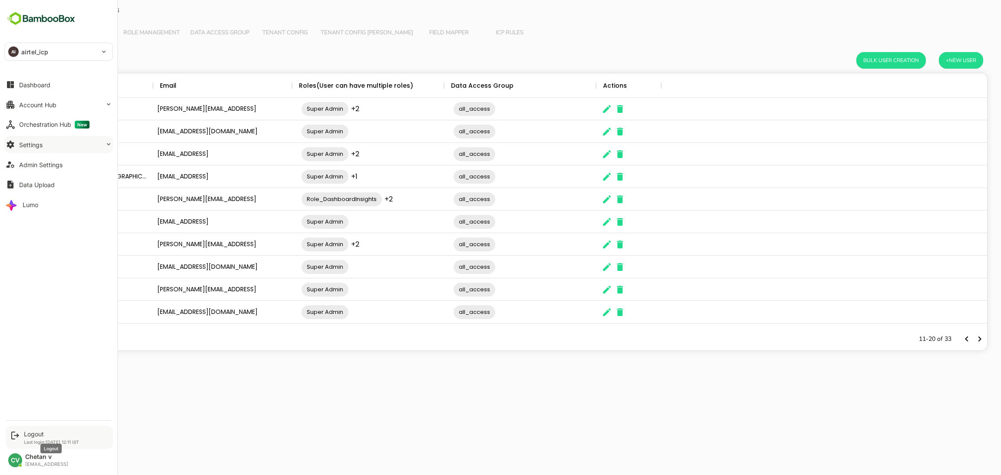
click at [43, 434] on div "Logout" at bounding box center [51, 433] width 55 height 7
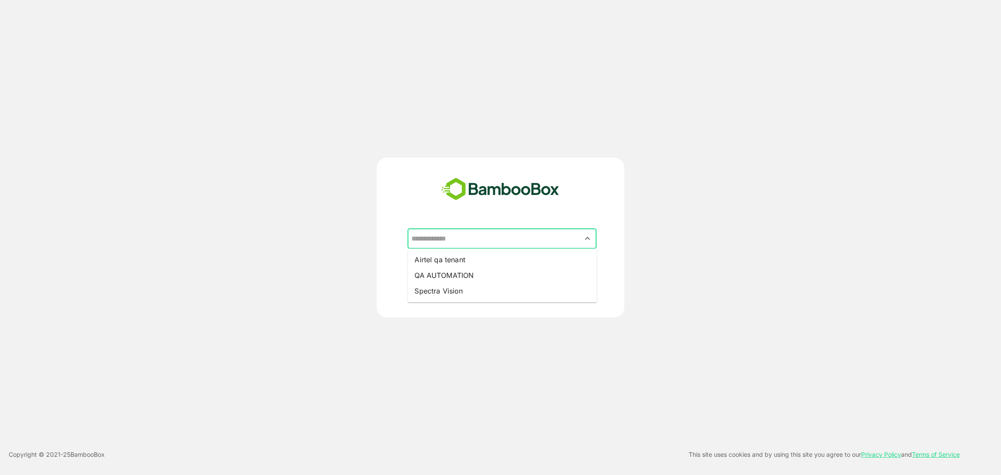
click at [501, 241] on input "text" at bounding box center [501, 239] width 185 height 17
click at [484, 262] on li "Airtel qa tenant" at bounding box center [501, 260] width 189 height 16
type input "**********"
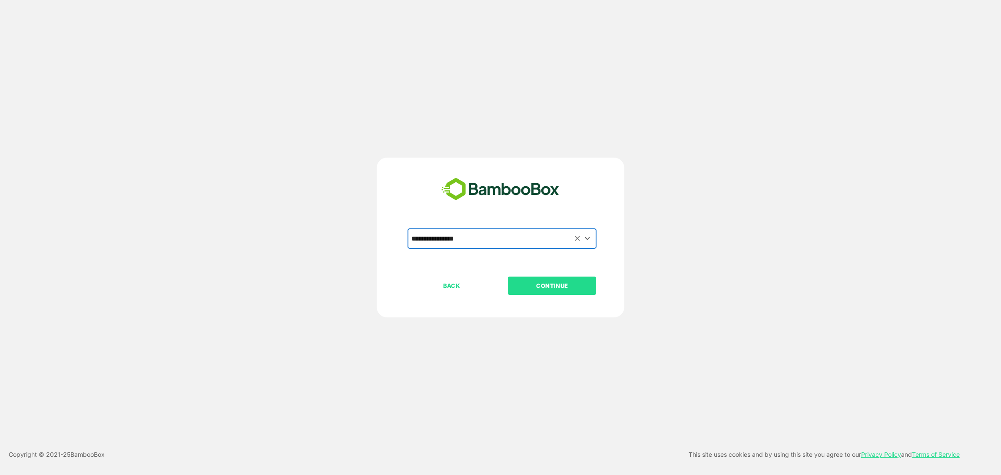
click at [552, 285] on p "CONTINUE" at bounding box center [552, 286] width 87 height 10
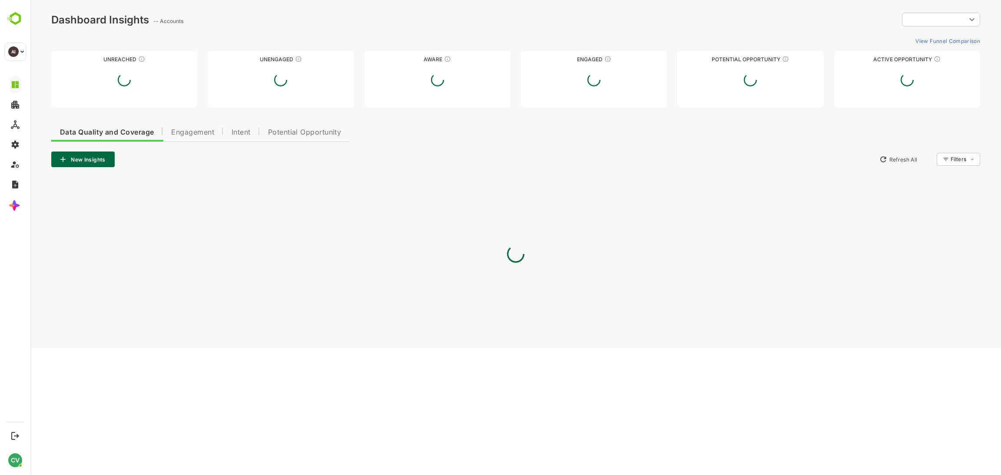
type input "**********"
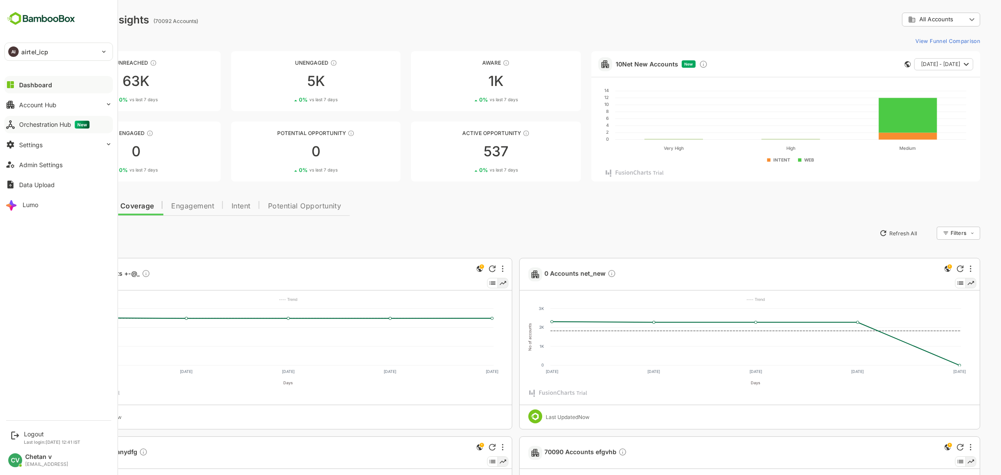
click at [56, 129] on button "Orchestration Hub New" at bounding box center [58, 124] width 109 height 17
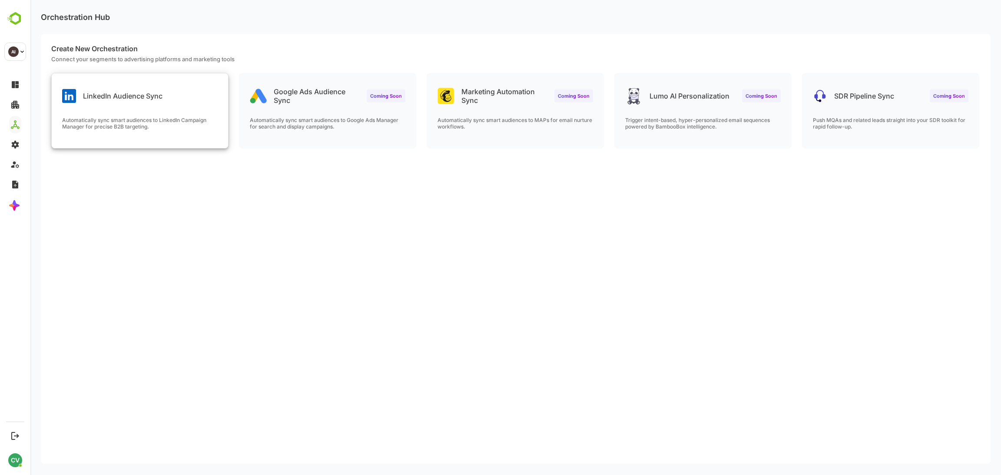
click at [126, 120] on p "Automatically sync smart audiences to LinkedIn Campaign Manager for precise B2B…" at bounding box center [139, 123] width 155 height 13
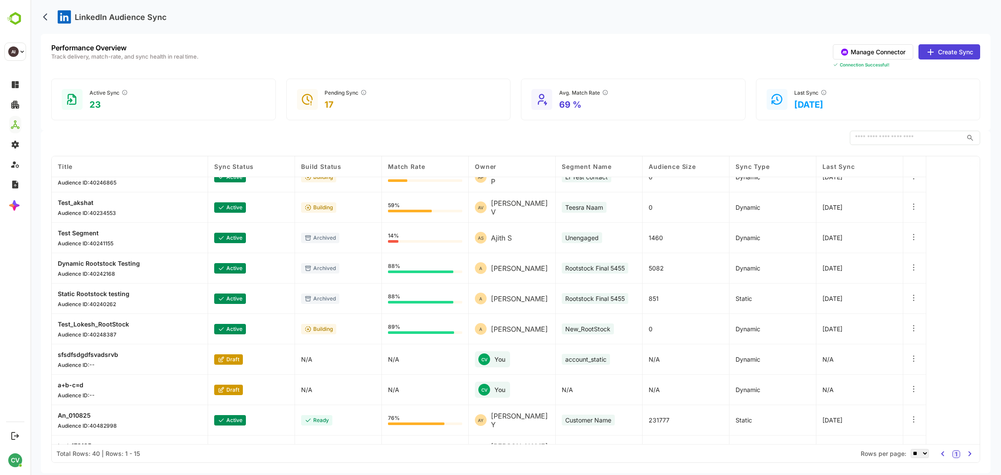
scroll to position [188, 0]
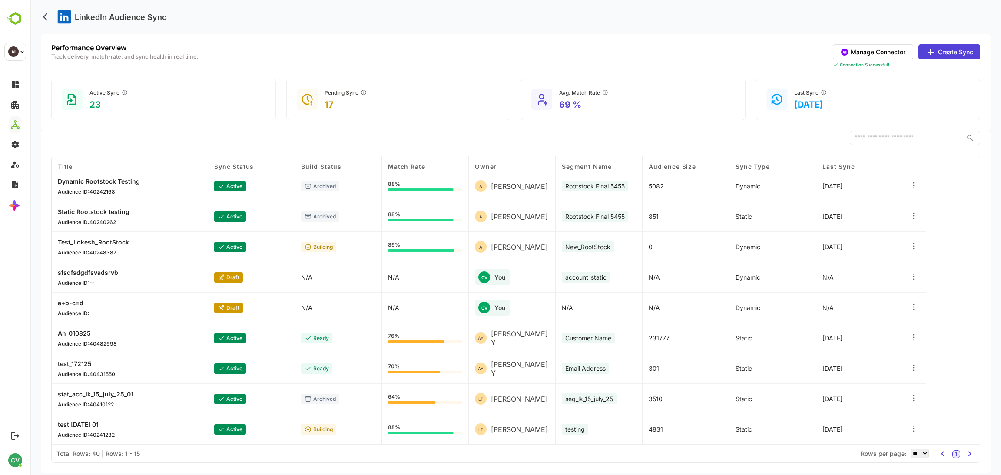
click at [913, 454] on select "** ** ** *** *** ****" at bounding box center [919, 453] width 18 height 9
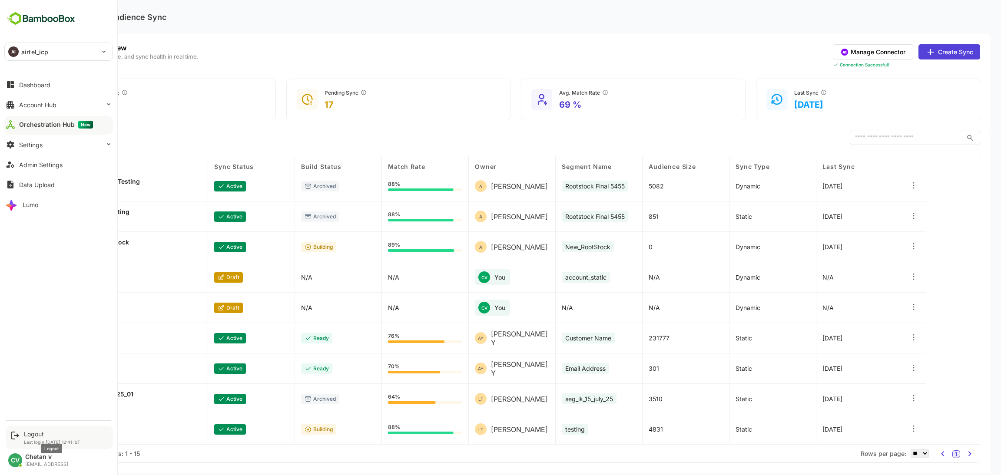
click at [38, 430] on div "Logout" at bounding box center [52, 433] width 56 height 7
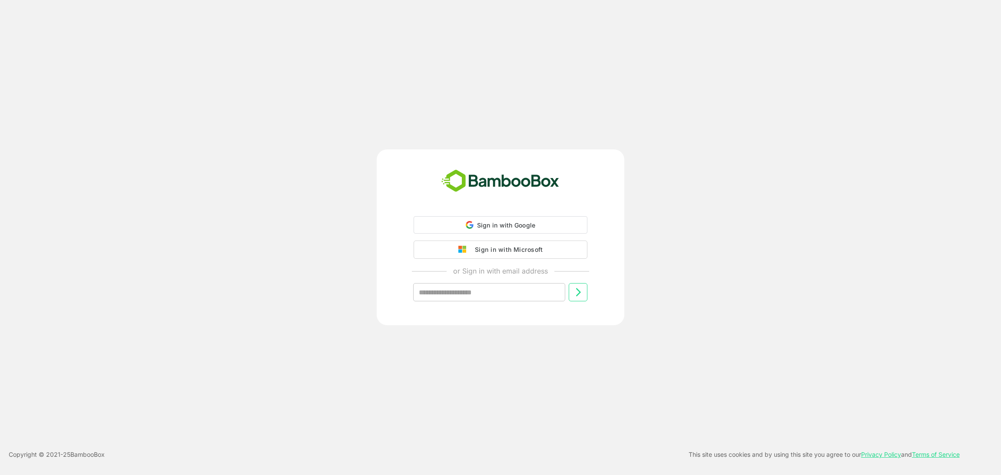
click at [506, 214] on div "Sign in with Google Sign in with Google. Opens in new tab Sign in with Microsof…" at bounding box center [501, 237] width 248 height 176
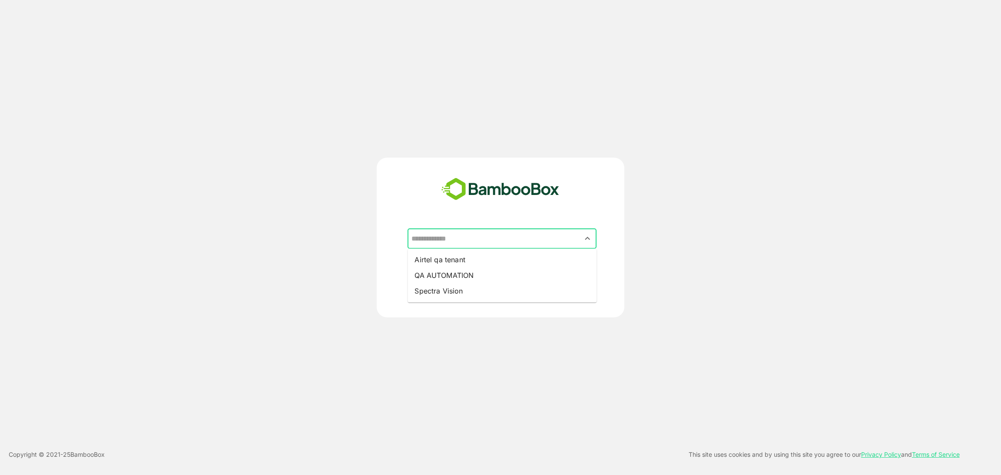
click at [445, 238] on input "text" at bounding box center [501, 239] width 185 height 17
click at [446, 276] on li "QA AUTOMATION" at bounding box center [501, 276] width 189 height 16
type input "**********"
click at [540, 289] on p "CONTINUE" at bounding box center [552, 286] width 87 height 10
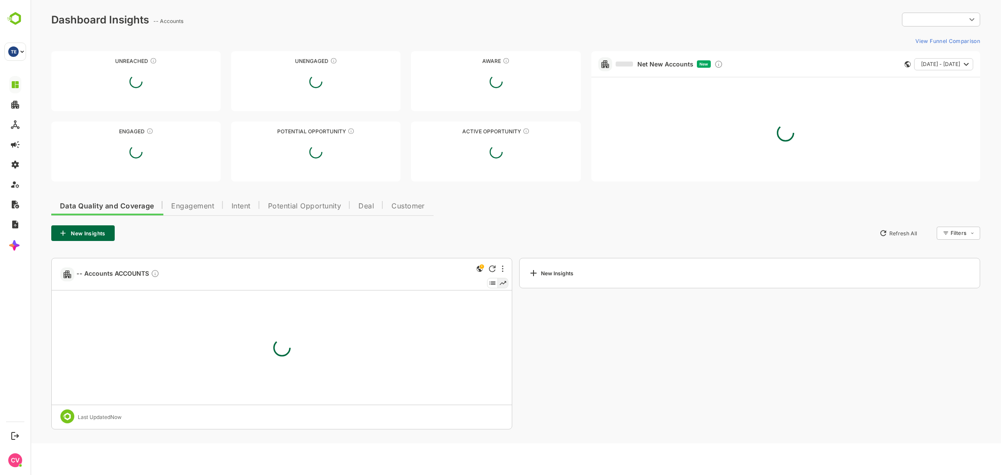
type input "**********"
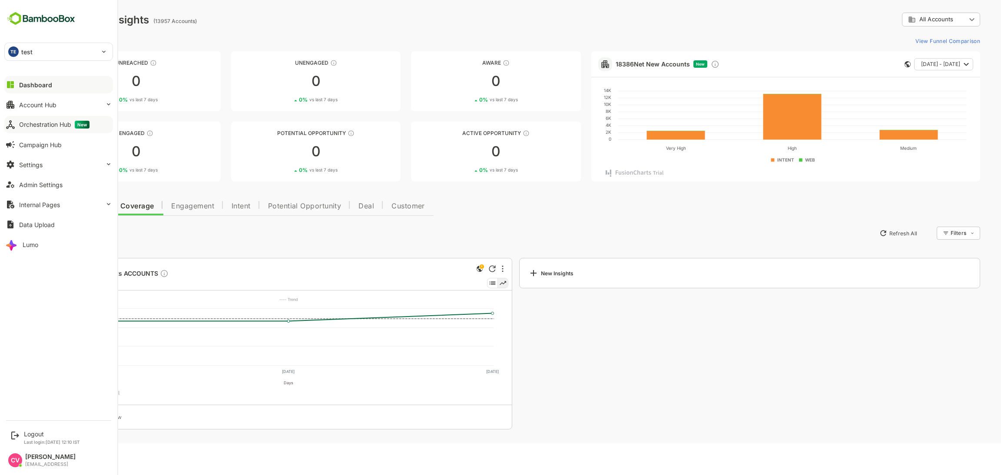
click at [52, 127] on div "Orchestration Hub New" at bounding box center [54, 125] width 70 height 8
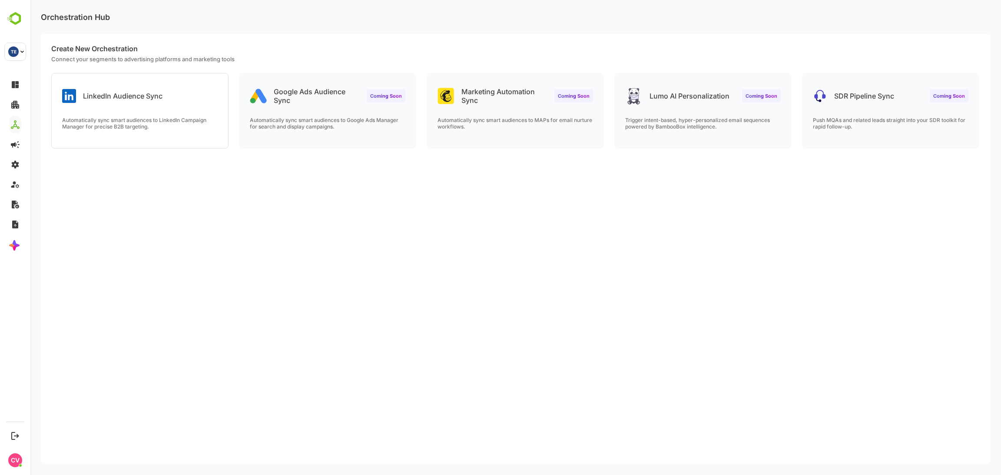
click at [189, 125] on p "Automatically sync smart audiences to LinkedIn Campaign Manager for precise B2B…" at bounding box center [139, 123] width 155 height 13
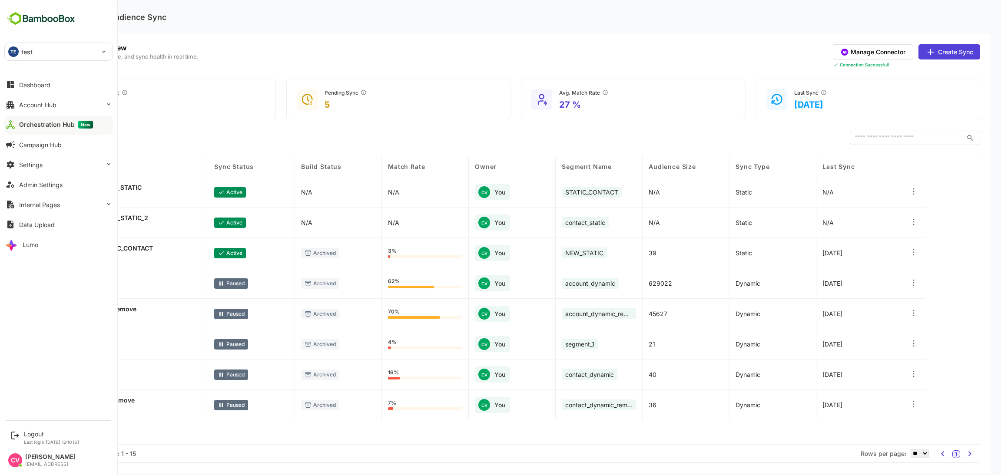
click at [28, 56] on div "TE test" at bounding box center [53, 51] width 97 height 17
click at [51, 78] on p "automation_test_tenant" at bounding box center [54, 75] width 68 height 9
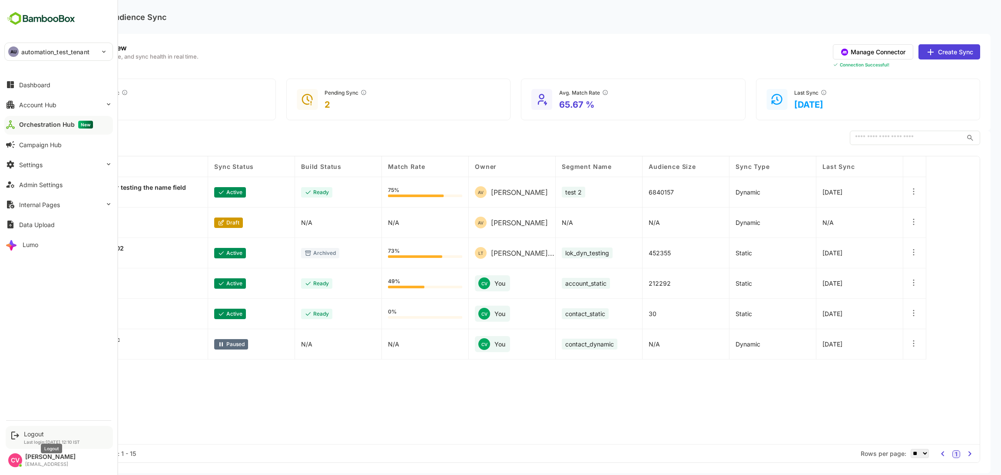
click at [36, 436] on div "Logout" at bounding box center [52, 433] width 56 height 7
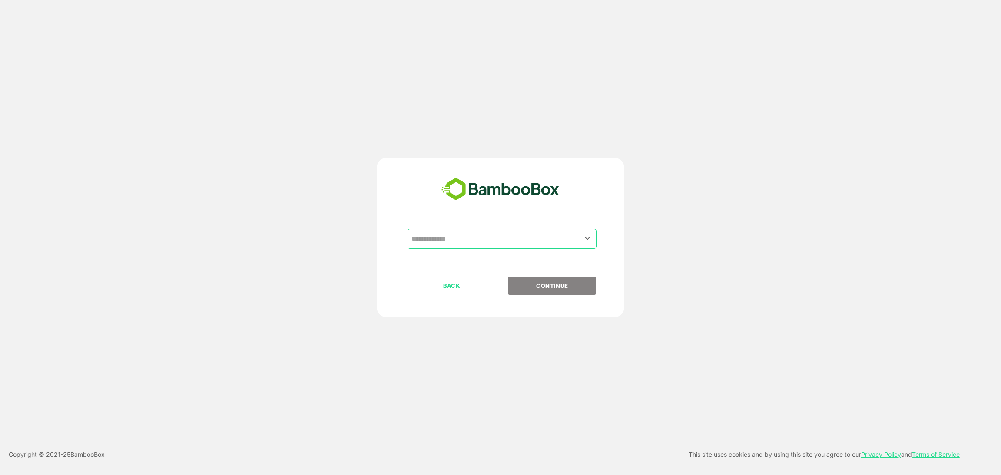
click at [430, 239] on input "text" at bounding box center [501, 239] width 185 height 17
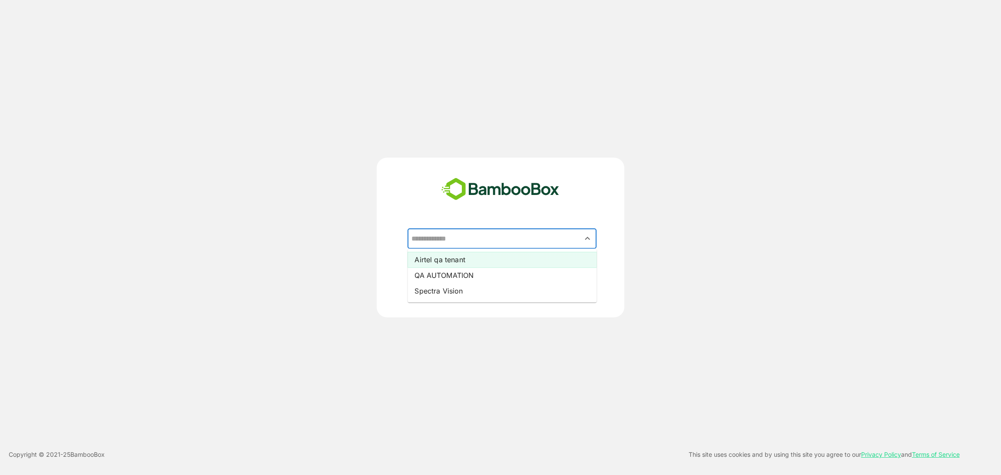
click at [435, 259] on li "Airtel qa tenant" at bounding box center [501, 260] width 189 height 16
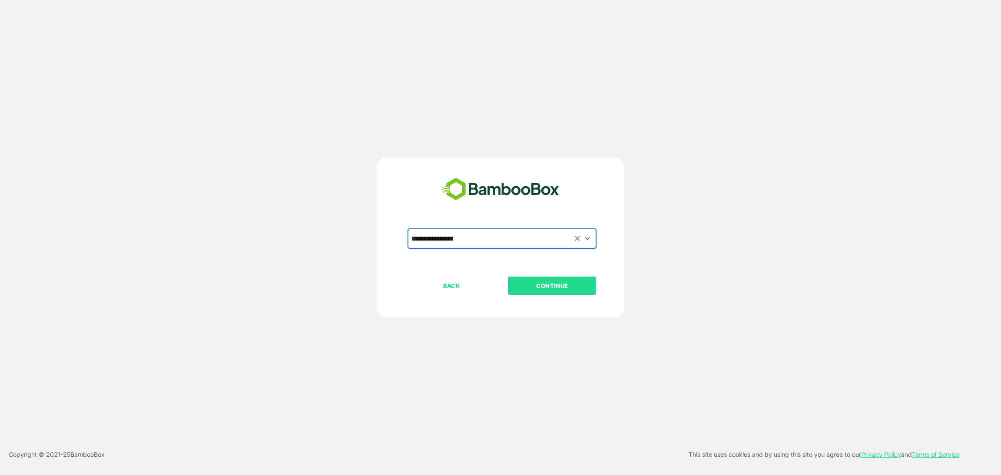
type input "**********"
click at [557, 288] on p "CONTINUE" at bounding box center [552, 286] width 87 height 10
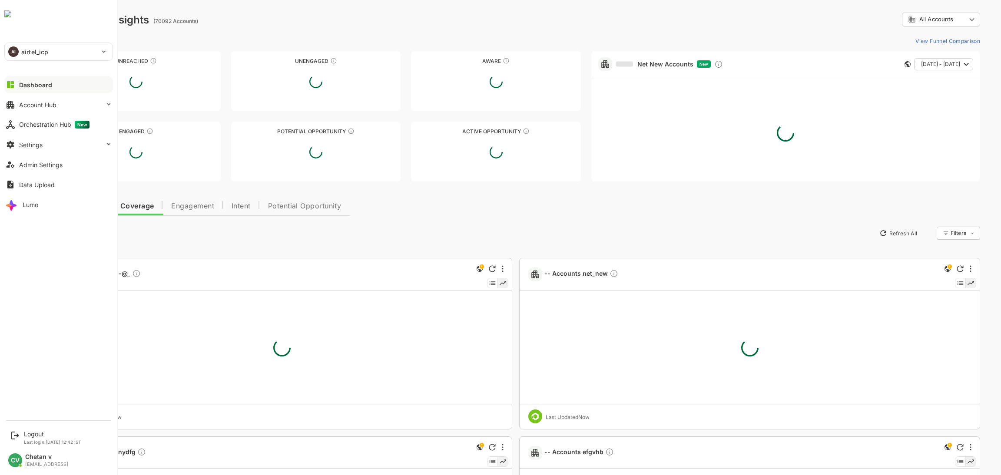
click at [24, 54] on p "airtel_icp" at bounding box center [34, 51] width 27 height 9
click at [50, 78] on li "AI airtel" at bounding box center [60, 75] width 109 height 19
type input "**********"
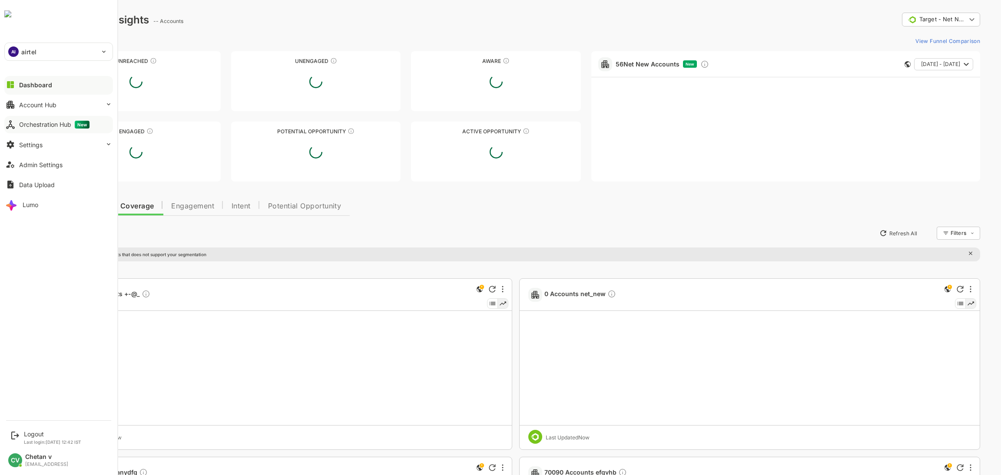
click at [30, 123] on div "Orchestration Hub New" at bounding box center [54, 125] width 70 height 8
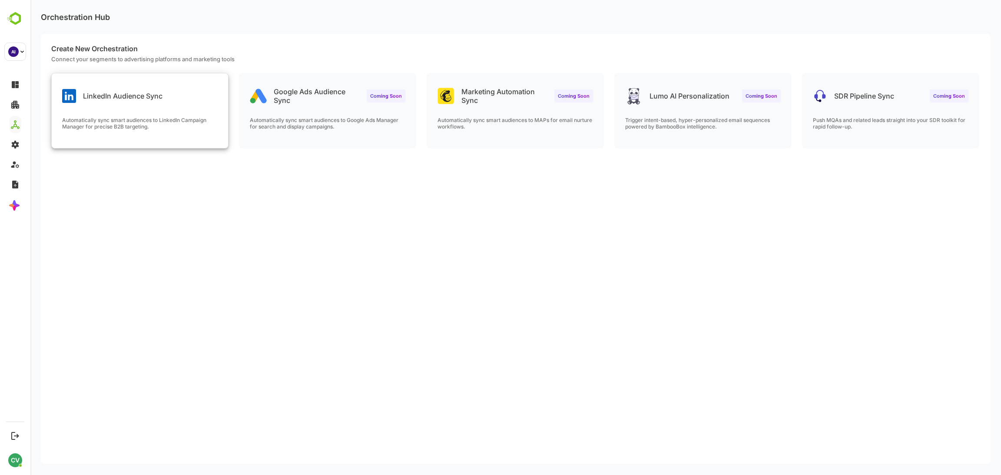
click at [190, 118] on p "Automatically sync smart audiences to LinkedIn Campaign Manager for precise B2B…" at bounding box center [139, 123] width 155 height 13
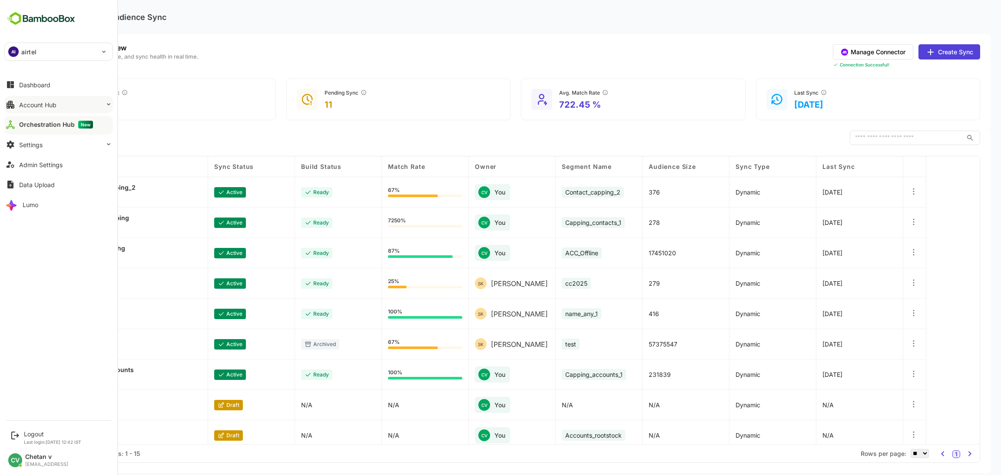
click at [44, 110] on button "Account Hub" at bounding box center [58, 104] width 109 height 17
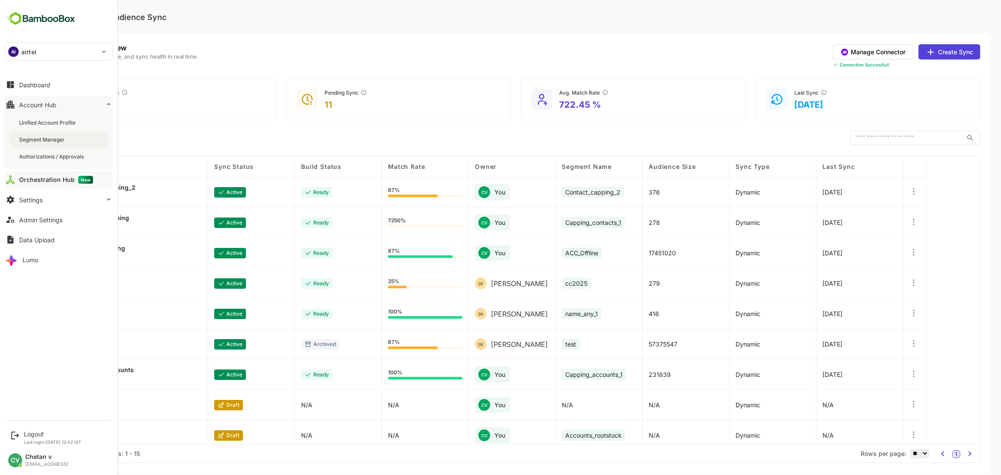
click at [46, 137] on div "Segment Manager" at bounding box center [42, 139] width 47 height 7
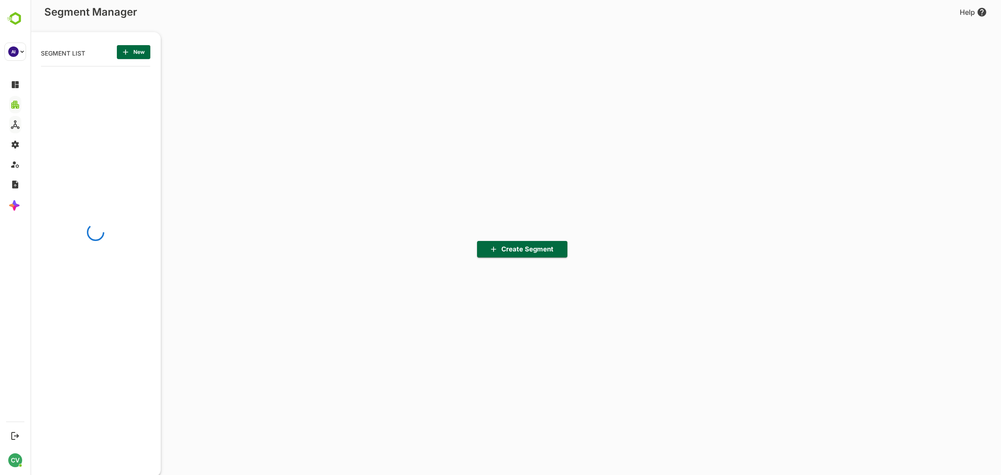
scroll to position [331, 107]
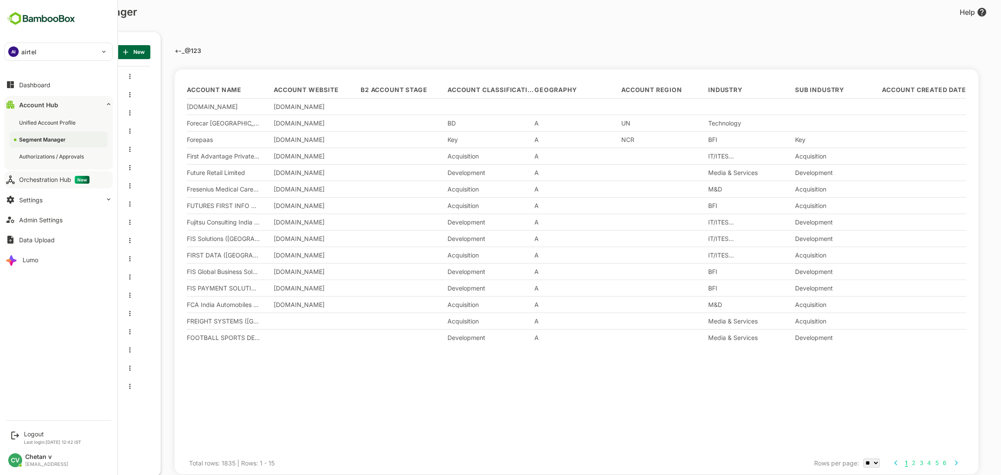
click at [56, 182] on div "Orchestration Hub New" at bounding box center [54, 180] width 70 height 8
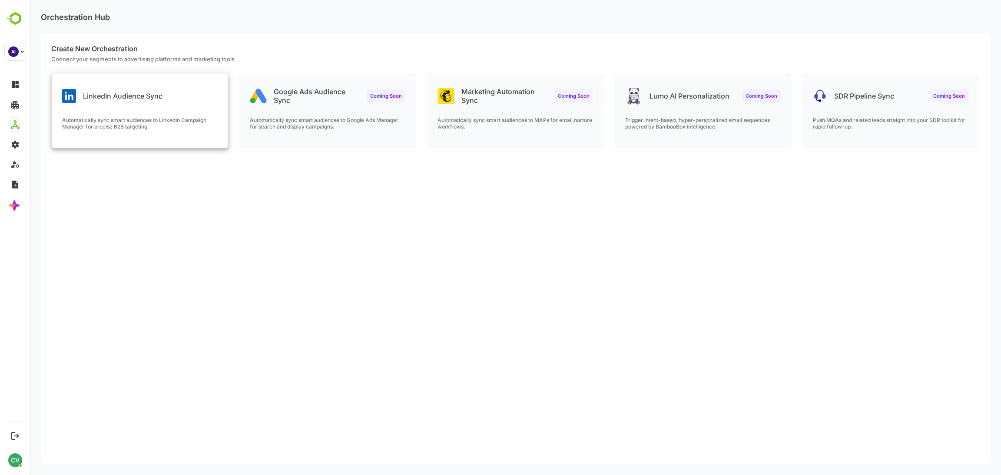
click at [150, 138] on div "Automatically sync smart audiences to LinkedIn Campaign Manager for precise B2B…" at bounding box center [140, 132] width 176 height 31
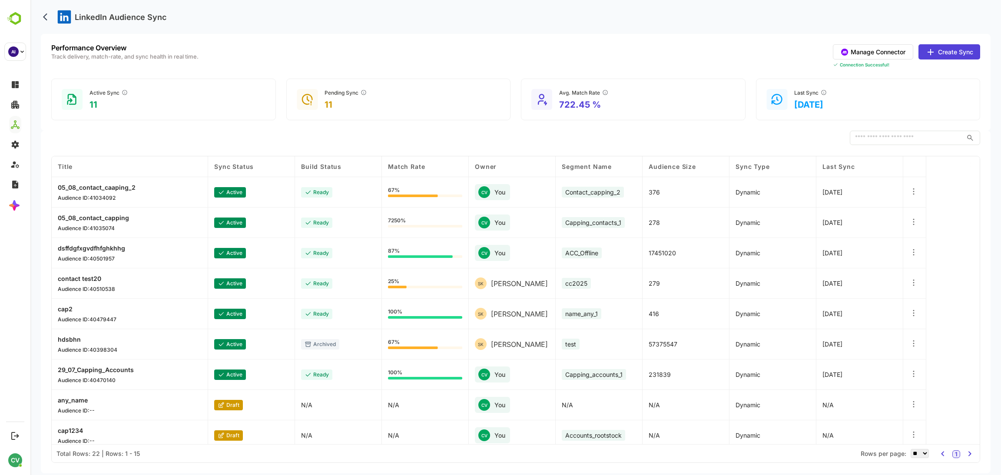
click at [109, 248] on p "dsffdgfxgvdfhfghkhhg" at bounding box center [91, 248] width 67 height 7
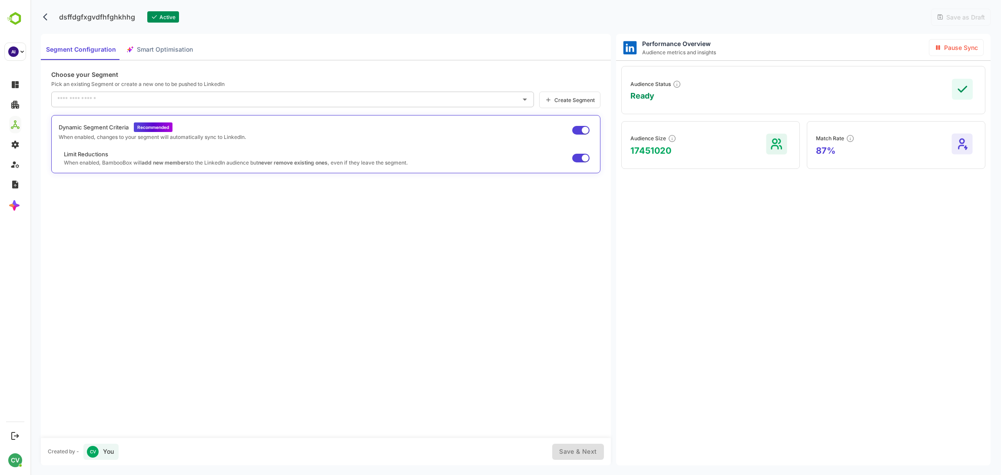
type input "**********"
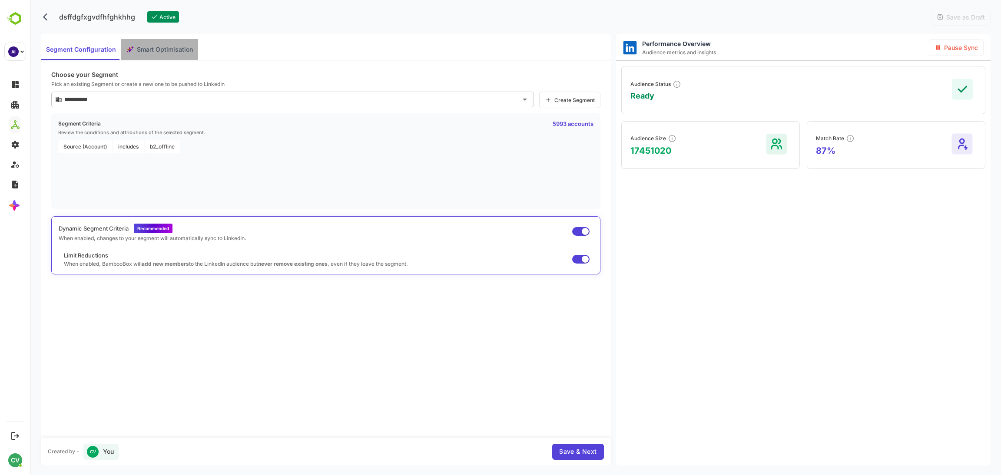
click at [160, 49] on span "Smart Optimisation" at bounding box center [165, 49] width 56 height 11
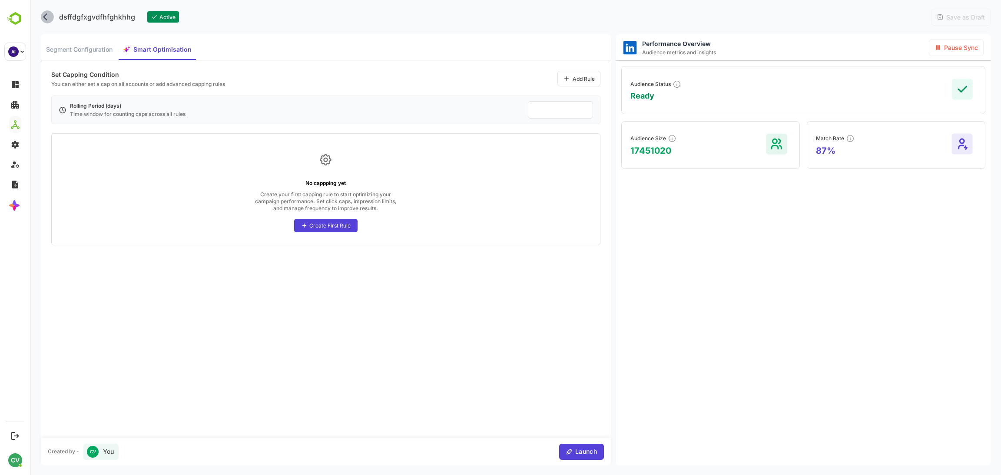
click at [43, 15] on icon "back" at bounding box center [47, 17] width 9 height 9
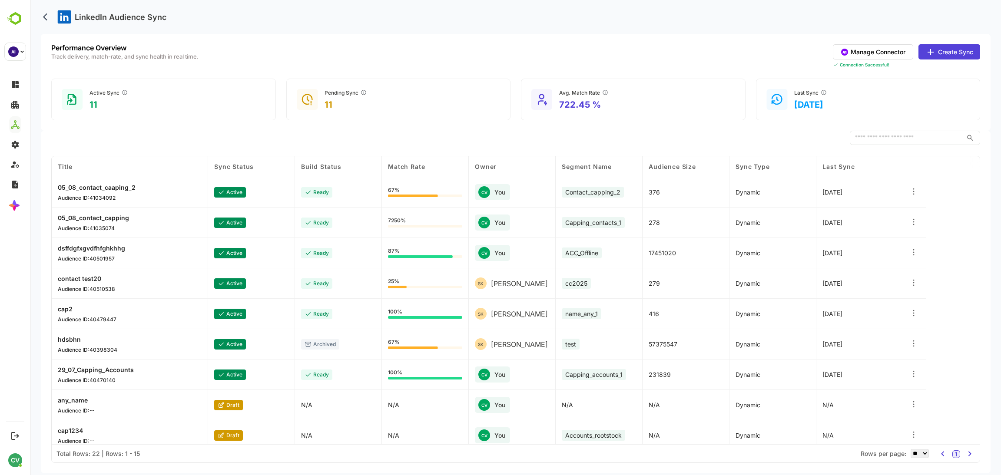
click at [114, 246] on p "dsffdgfxgvdfhfghkhhg" at bounding box center [91, 248] width 67 height 7
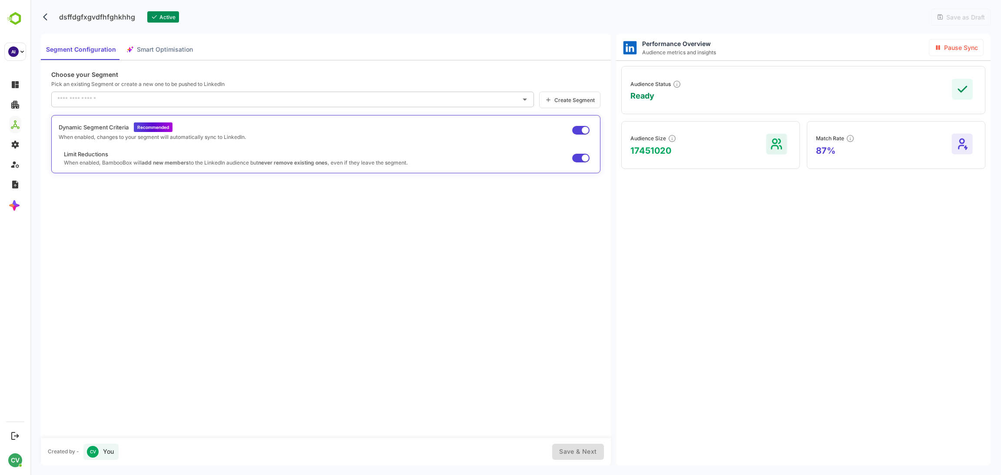
type input "**********"
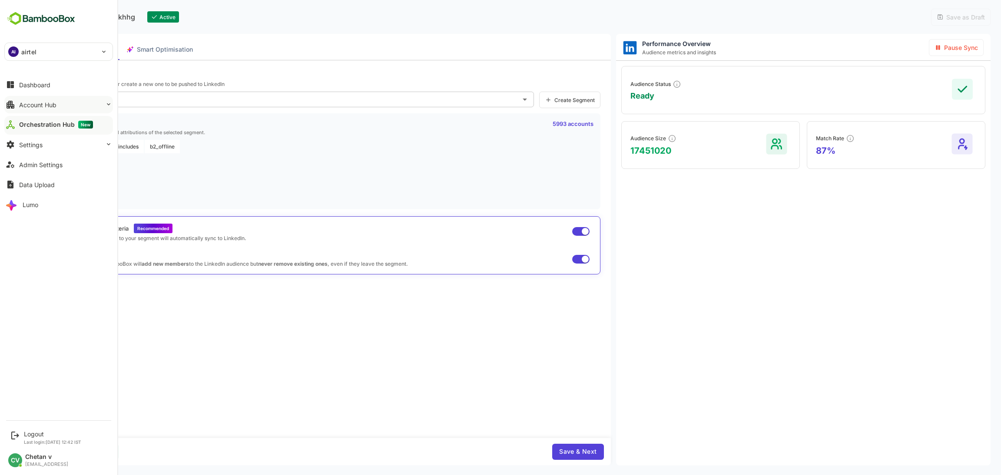
click at [36, 108] on button "Account Hub" at bounding box center [58, 104] width 109 height 17
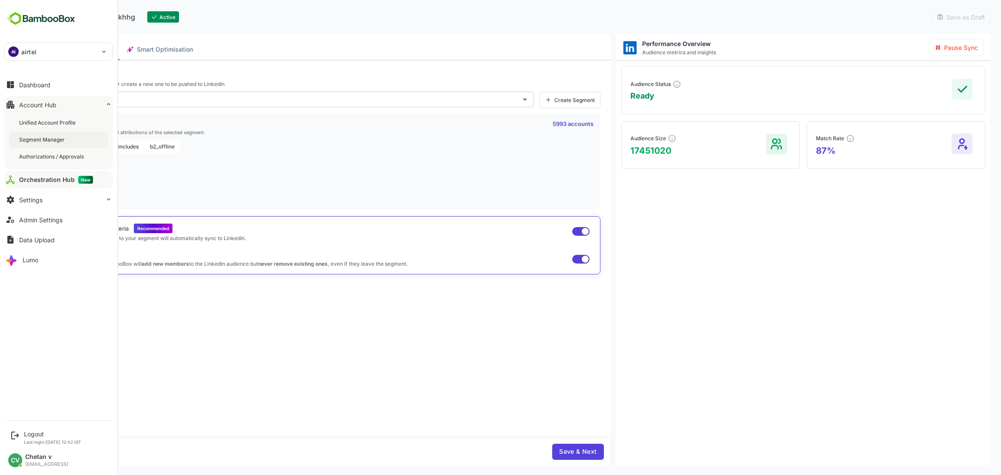
click at [47, 139] on div "Segment Manager" at bounding box center [42, 139] width 47 height 7
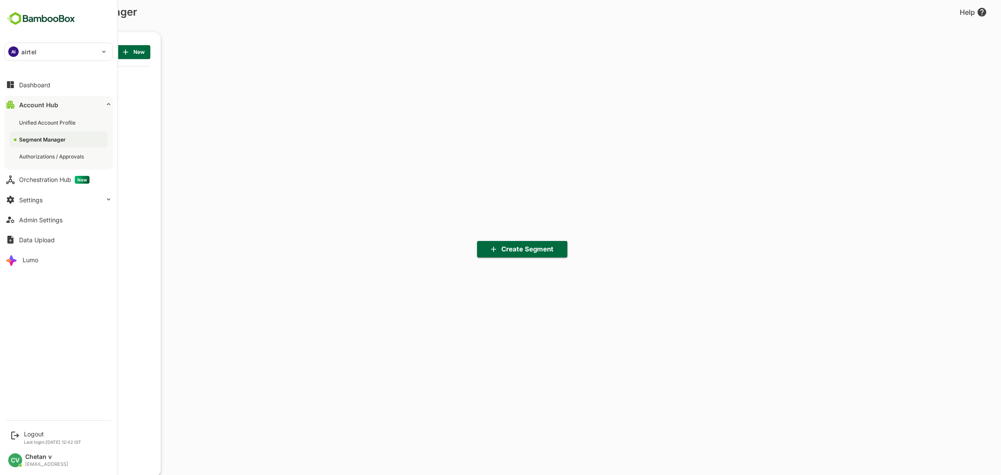
scroll to position [331, 107]
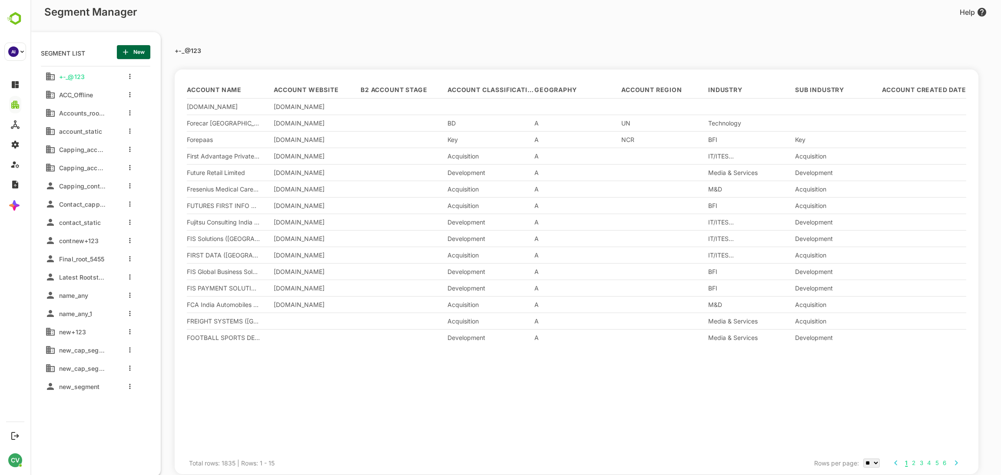
click at [72, 89] on div "ACC_Offline" at bounding box center [75, 93] width 38 height 11
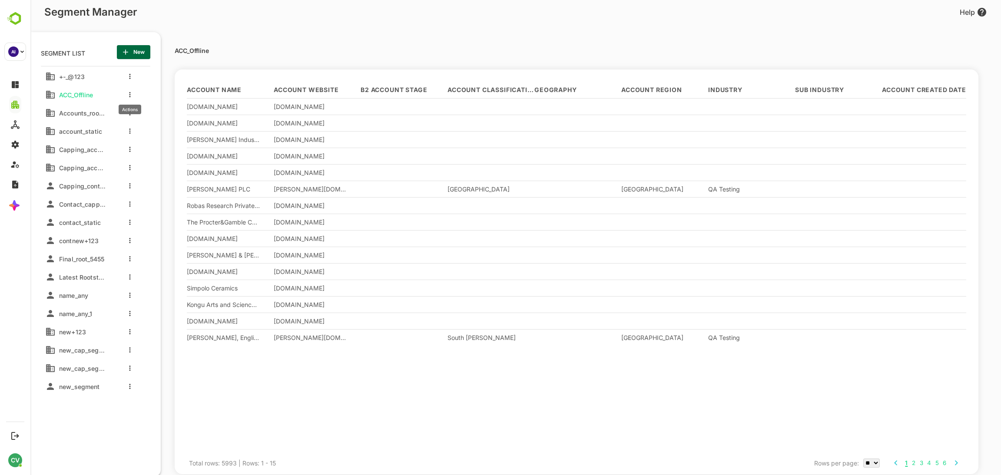
click at [131, 97] on button "more actions" at bounding box center [130, 95] width 4 height 8
click at [154, 112] on span "Edit" at bounding box center [174, 109] width 47 height 10
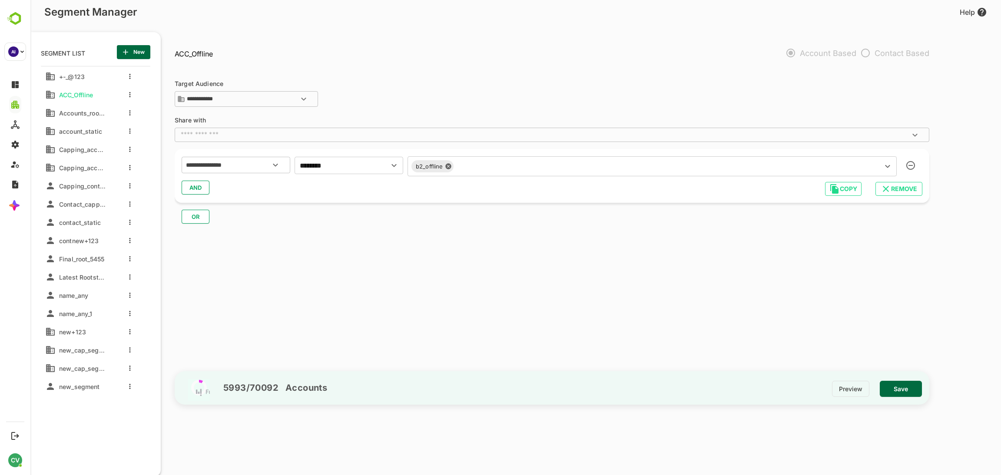
click at [131, 99] on div at bounding box center [127, 95] width 35 height 16
click at [128, 80] on button "more actions" at bounding box center [130, 77] width 4 height 8
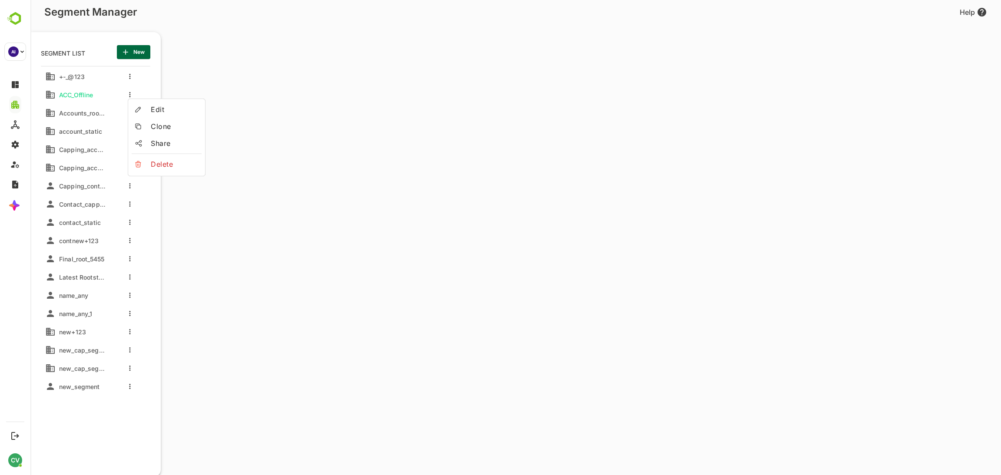
click at [158, 168] on span "Delete" at bounding box center [174, 164] width 47 height 10
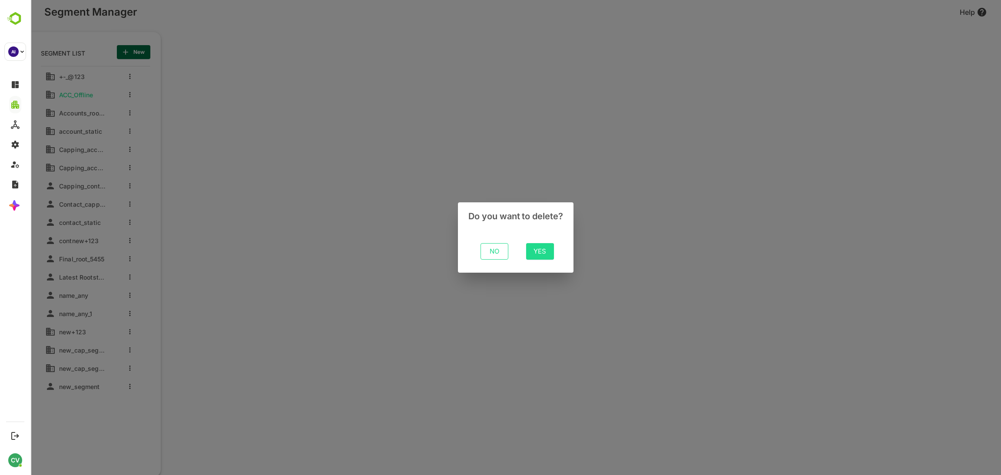
click at [541, 253] on span "Yes" at bounding box center [540, 251] width 14 height 11
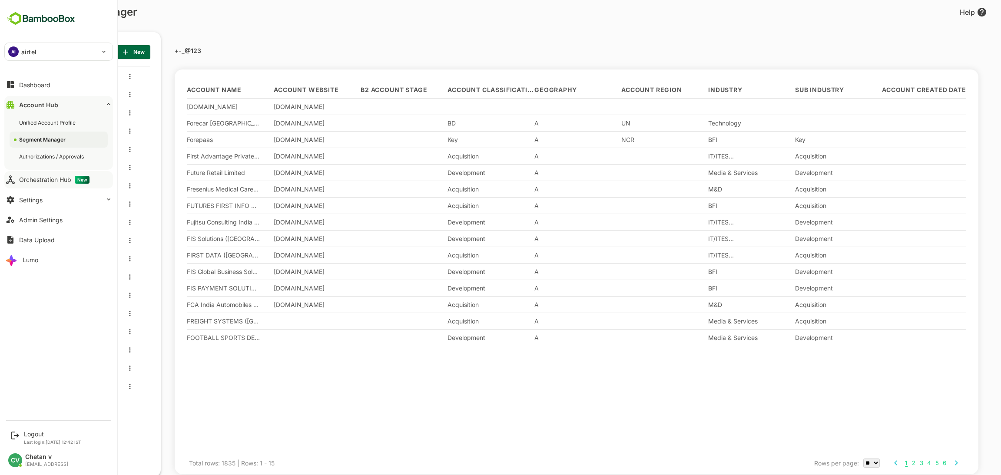
click at [43, 175] on button "Orchestration Hub New" at bounding box center [58, 179] width 109 height 17
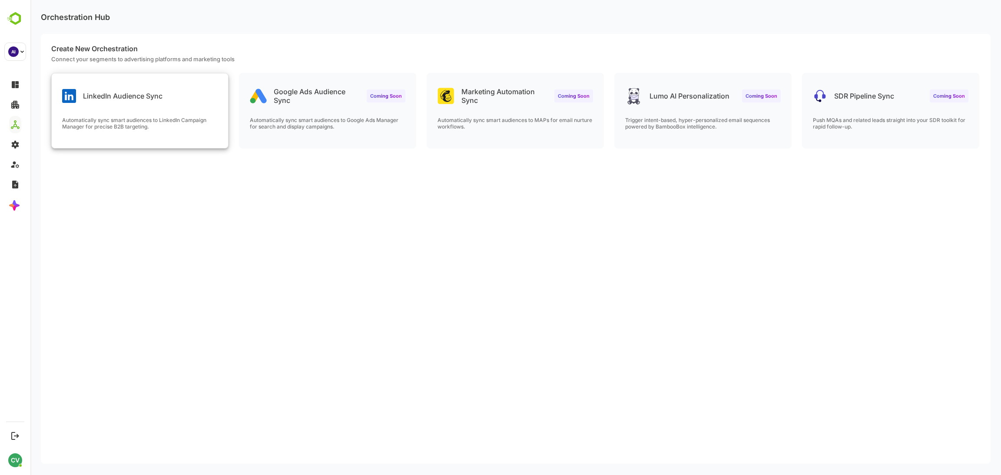
click at [159, 121] on p "Automatically sync smart audiences to LinkedIn Campaign Manager for precise B2B…" at bounding box center [139, 123] width 155 height 13
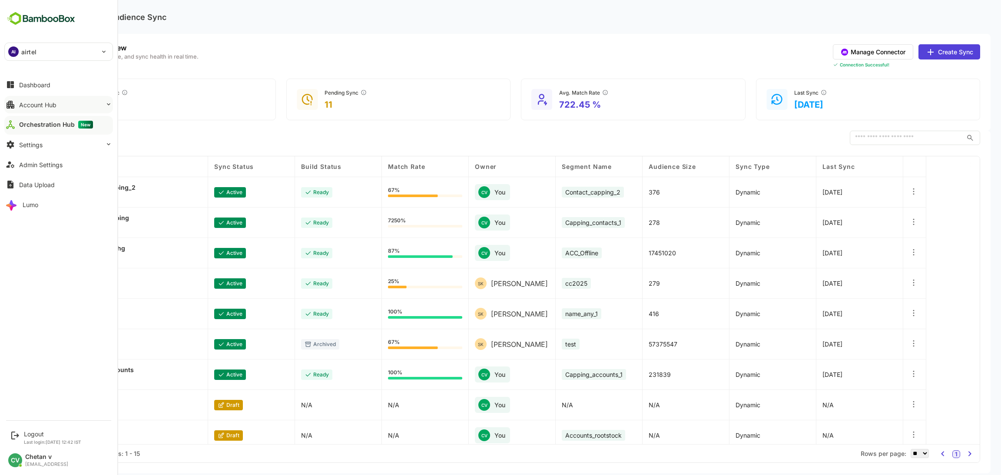
click at [30, 105] on div "Account Hub" at bounding box center [37, 104] width 37 height 7
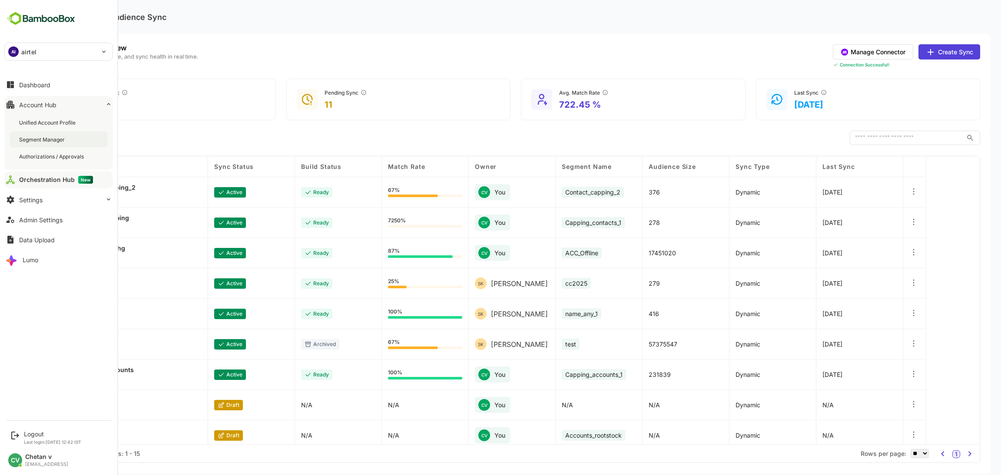
click at [46, 136] on div "Segment Manager" at bounding box center [42, 139] width 47 height 7
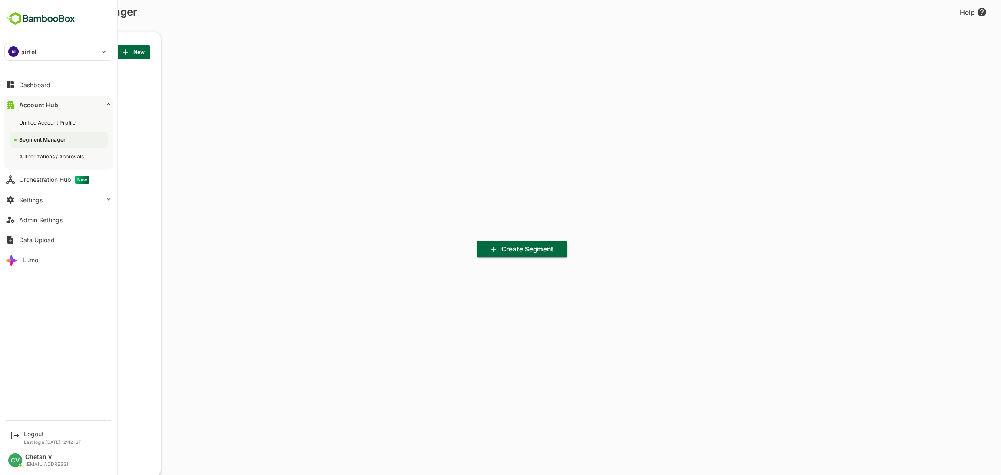
scroll to position [331, 107]
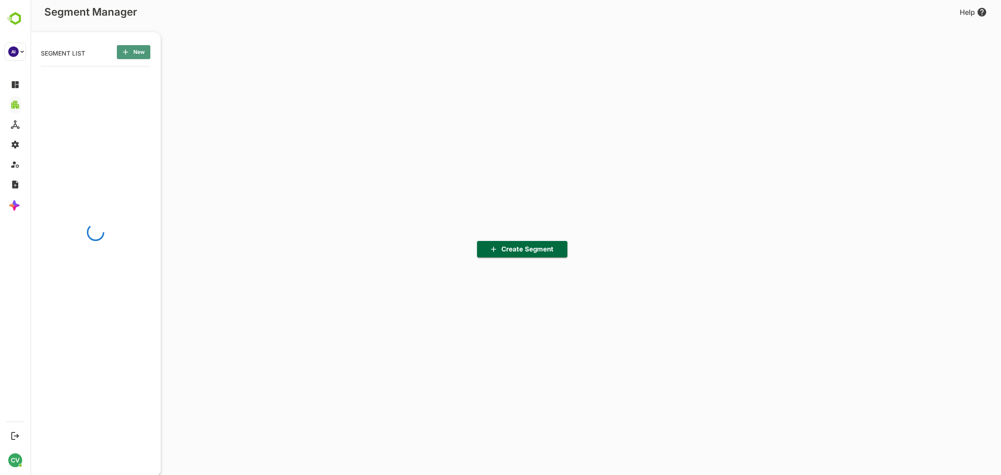
click at [132, 52] on span "New" at bounding box center [134, 51] width 20 height 11
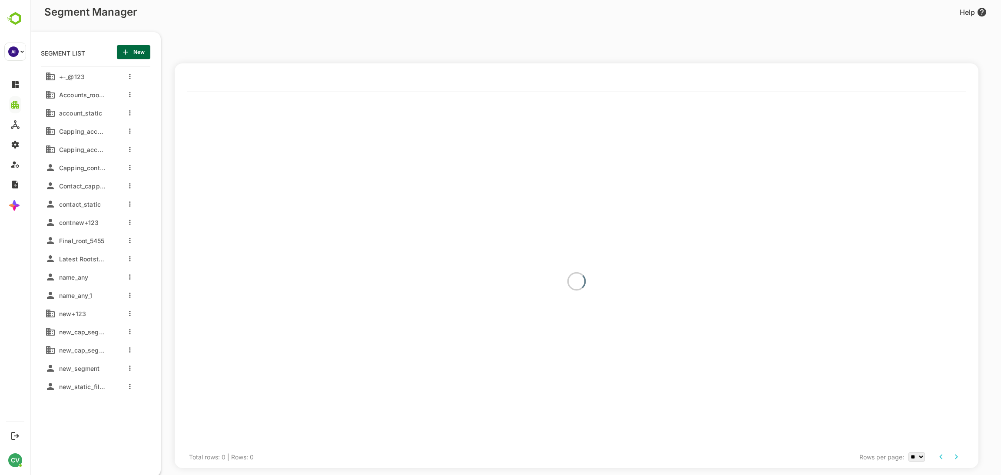
click at [129, 52] on icon "button" at bounding box center [125, 52] width 9 height 9
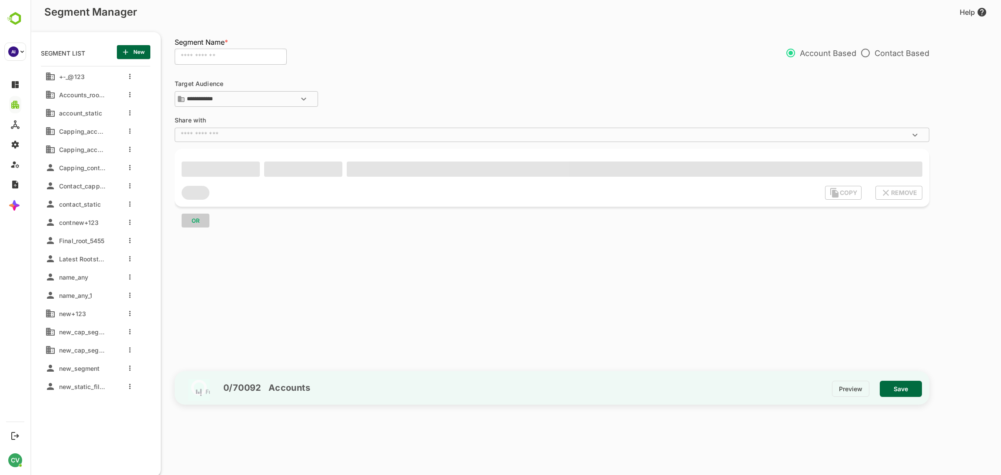
click at [247, 54] on input "text" at bounding box center [231, 57] width 112 height 17
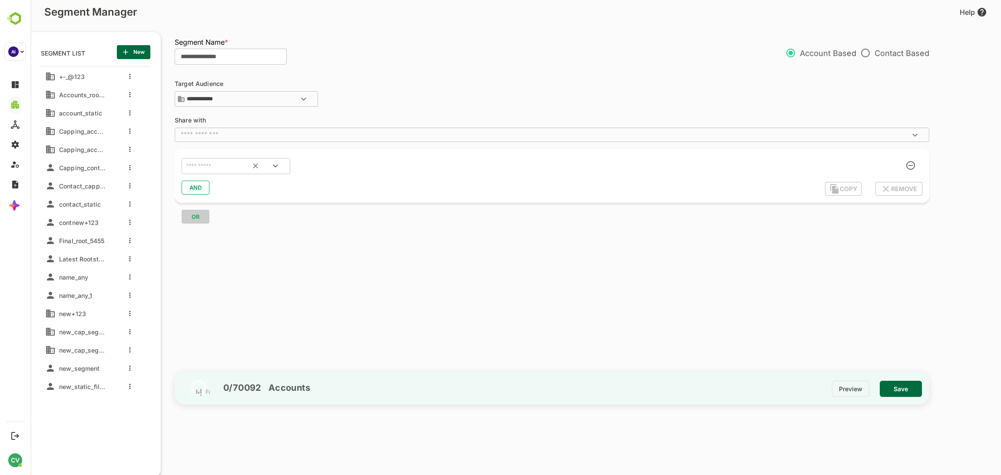
type input "**********"
click at [225, 166] on input "text" at bounding box center [225, 166] width 82 height 11
type input "****"
click at [203, 211] on div "Customer Name" at bounding box center [214, 203] width 41 height 18
click at [322, 173] on div "​" at bounding box center [348, 165] width 109 height 17
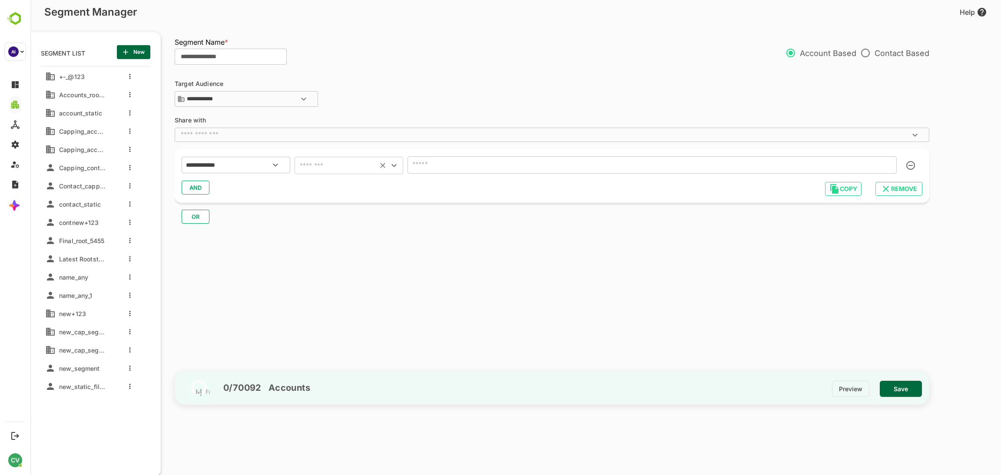
click at [331, 169] on input "text" at bounding box center [336, 165] width 78 height 12
click at [330, 250] on li "starts with" at bounding box center [348, 250] width 109 height 16
type input "**********"
click at [492, 159] on input "text" at bounding box center [651, 164] width 489 height 17
type input "*"
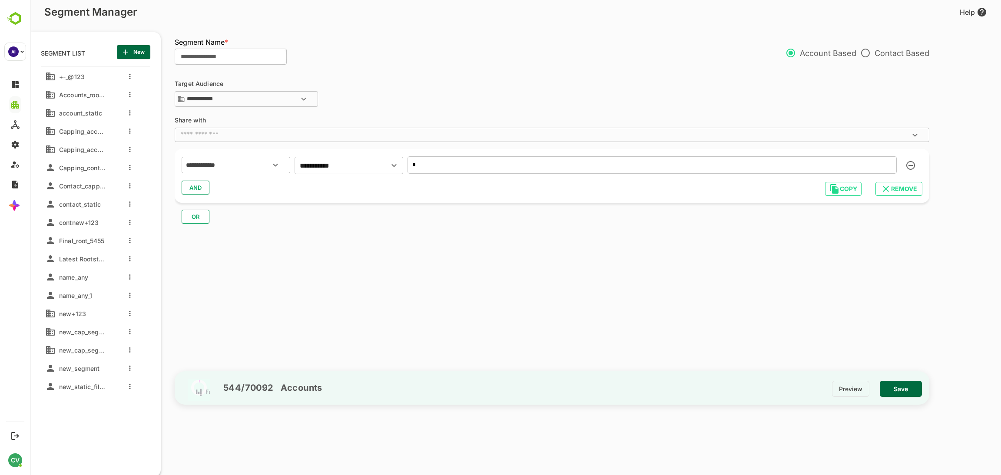
click at [896, 389] on span "Save" at bounding box center [900, 389] width 28 height 11
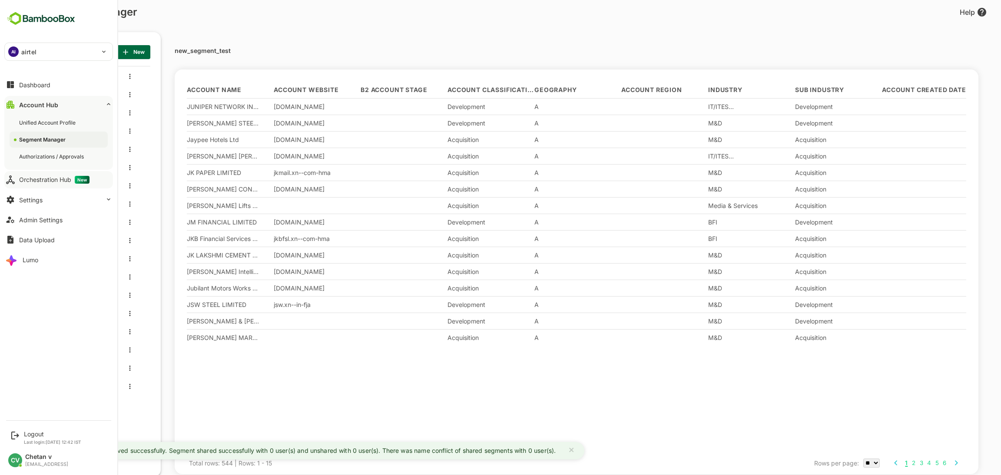
click at [41, 178] on div "Orchestration Hub New" at bounding box center [54, 180] width 70 height 8
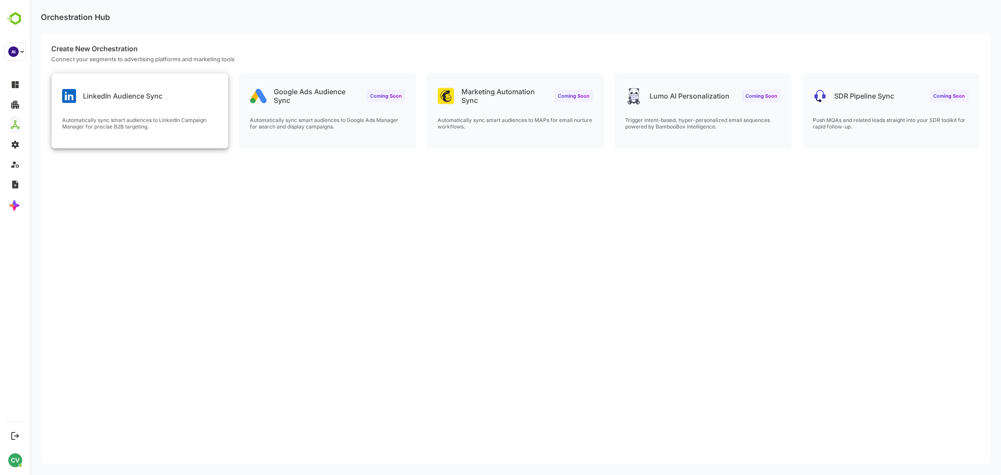
click at [136, 121] on p "Automatically sync smart audiences to LinkedIn Campaign Manager for precise B2B…" at bounding box center [139, 123] width 155 height 13
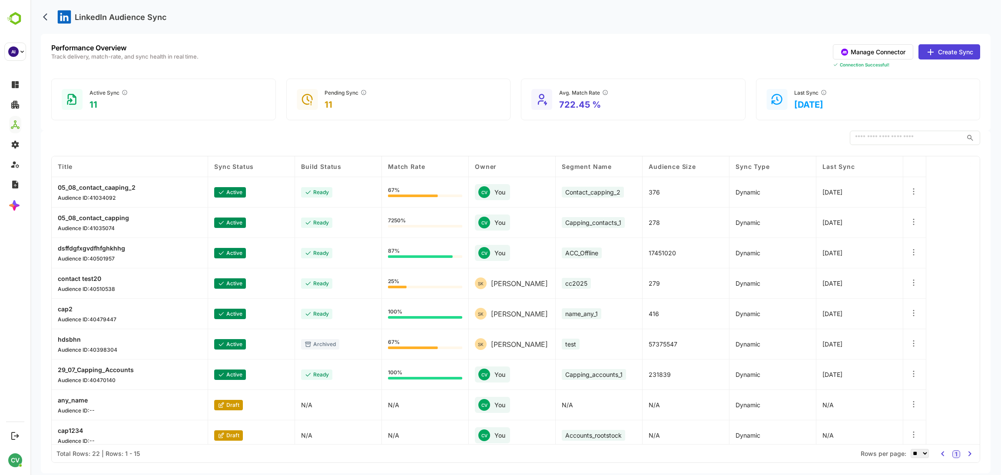
click at [92, 219] on p "05_08_contact_capping" at bounding box center [93, 217] width 71 height 7
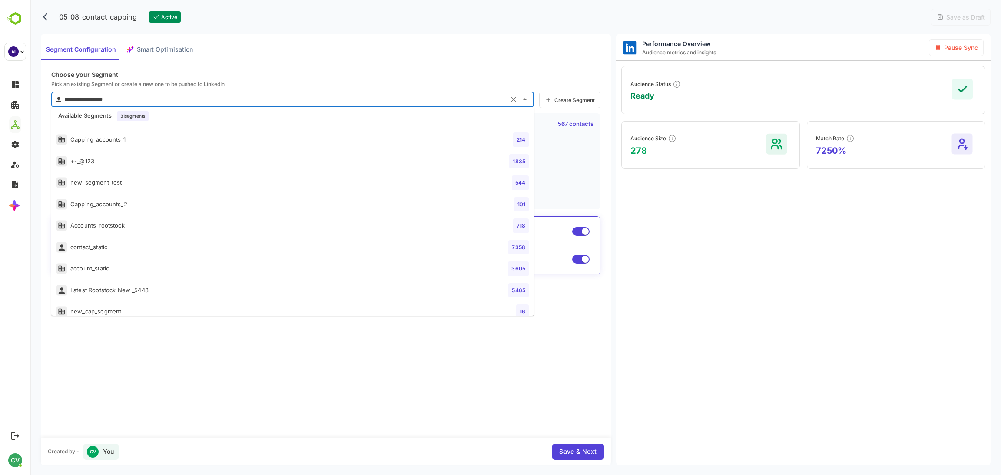
click at [164, 98] on input "**********" at bounding box center [283, 100] width 443 height 14
click at [120, 141] on div "new_segment_test" at bounding box center [88, 139] width 65 height 11
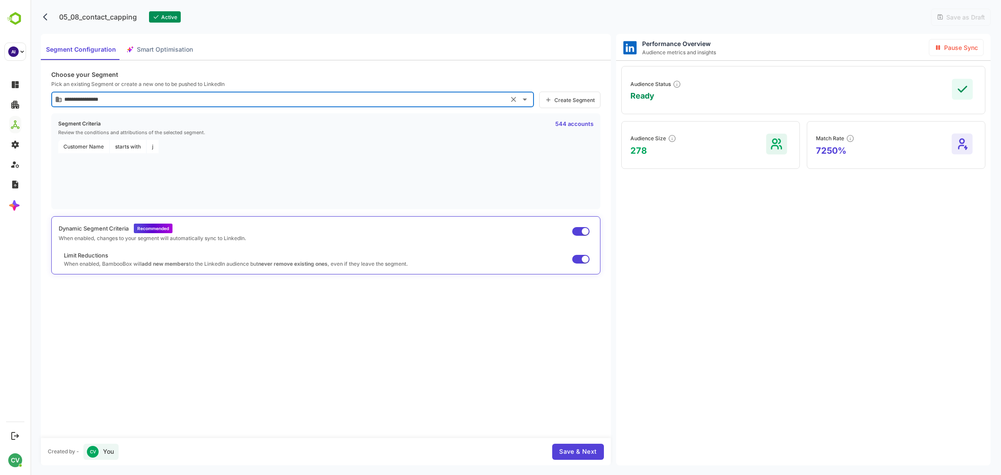
type input "**********"
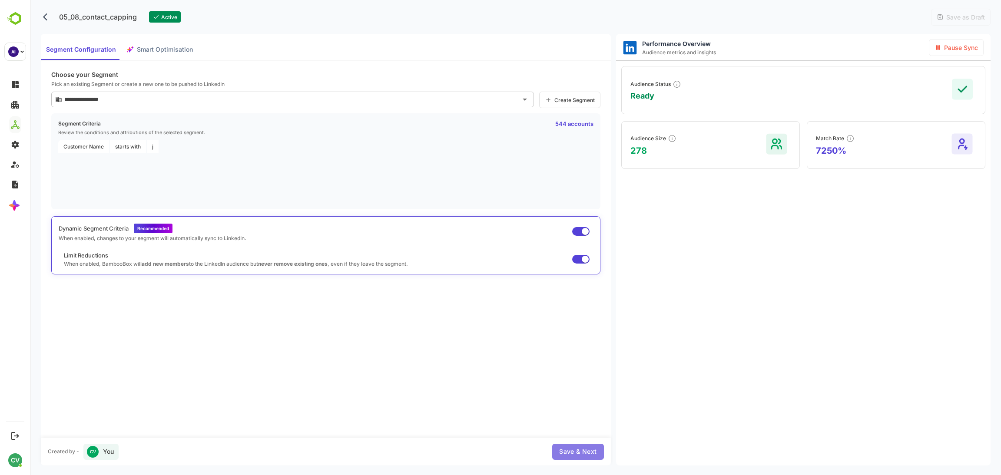
click at [572, 456] on span "Save & Next" at bounding box center [577, 451] width 37 height 11
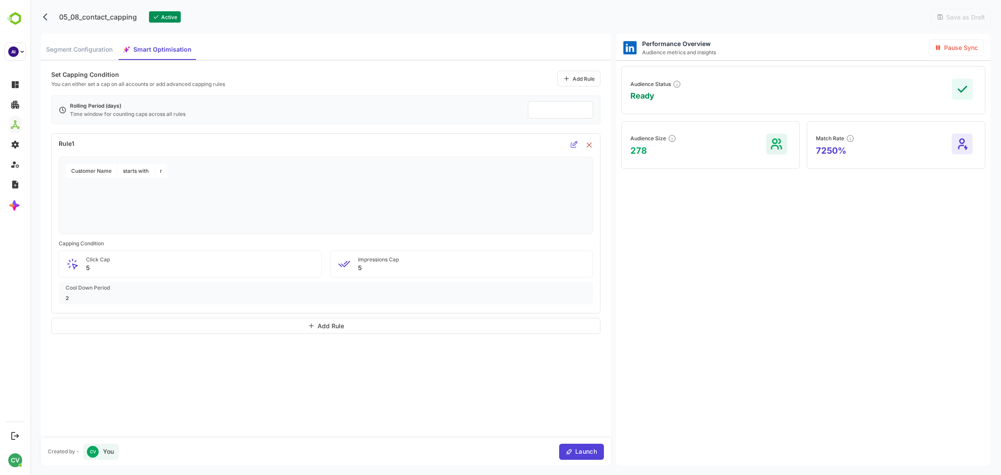
click at [573, 452] on span "Launch" at bounding box center [584, 451] width 24 height 11
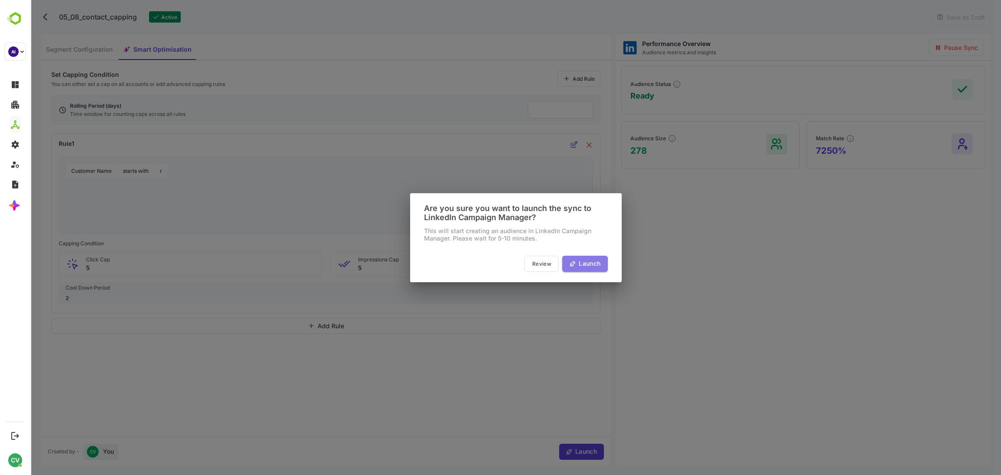
click at [593, 265] on span "Launch" at bounding box center [588, 263] width 24 height 11
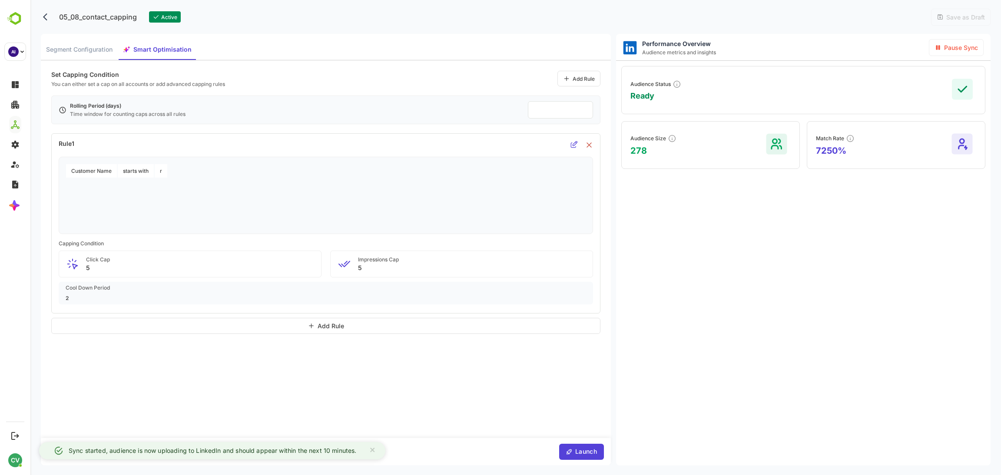
click at [46, 22] on button "back" at bounding box center [47, 16] width 13 height 13
click at [60, 51] on span "Segment Configuration" at bounding box center [79, 49] width 66 height 11
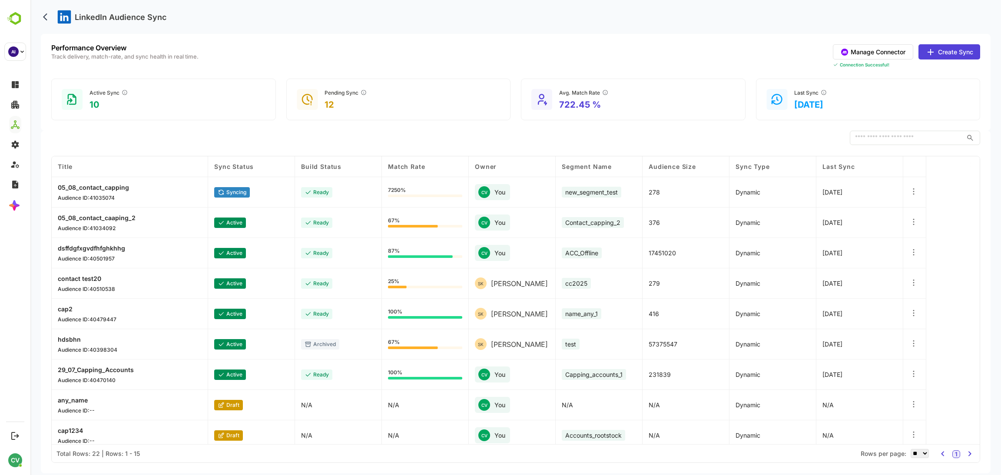
click at [111, 250] on p "dsffdgfxgvdfhfghkhhg" at bounding box center [91, 248] width 67 height 7
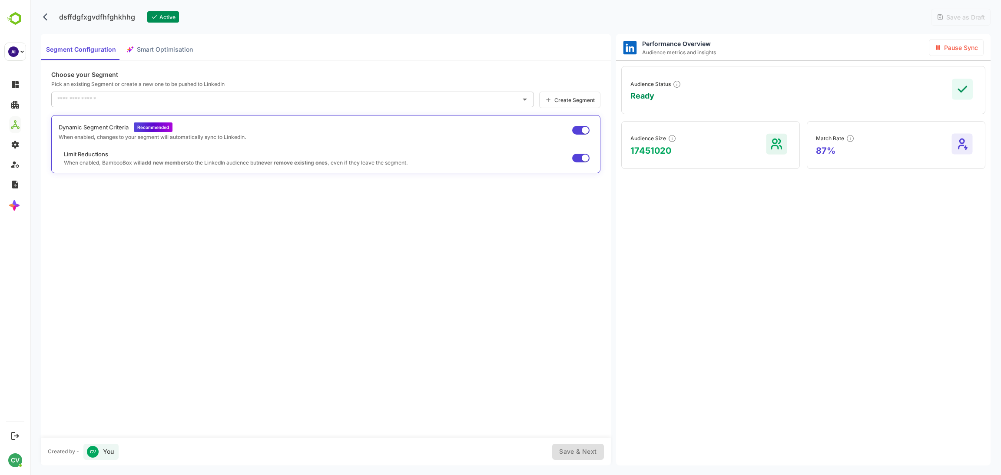
click at [264, 105] on input "text" at bounding box center [286, 100] width 462 height 14
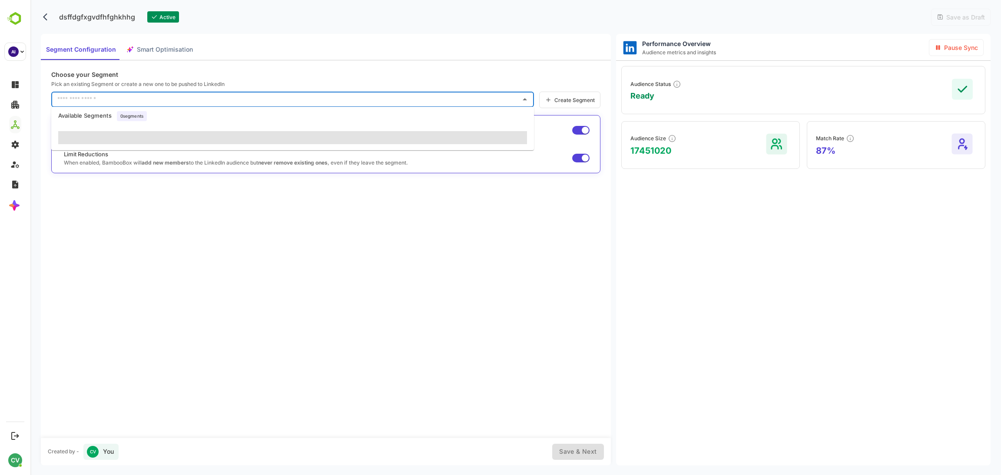
click at [296, 60] on div "Choose your Segment Pick an existing Segment or create a new one to be pushed t…" at bounding box center [326, 249] width 570 height 378
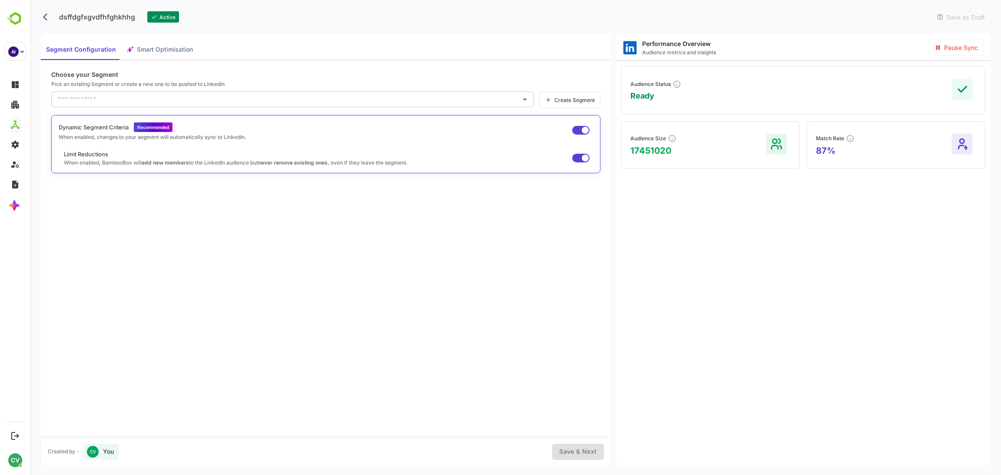
click at [251, 93] on input "text" at bounding box center [286, 100] width 462 height 14
click at [297, 78] on div "Choose your Segment Pick an existing Segment or create a new one to be pushed t…" at bounding box center [326, 249] width 570 height 378
click at [295, 61] on div "Choose your Segment Pick an existing Segment or create a new one to be pushed t…" at bounding box center [326, 249] width 570 height 378
click at [163, 260] on div "Choose your Segment Pick an existing Segment or create a new one to be pushed t…" at bounding box center [326, 249] width 570 height 378
click at [195, 99] on input "text" at bounding box center [286, 100] width 462 height 14
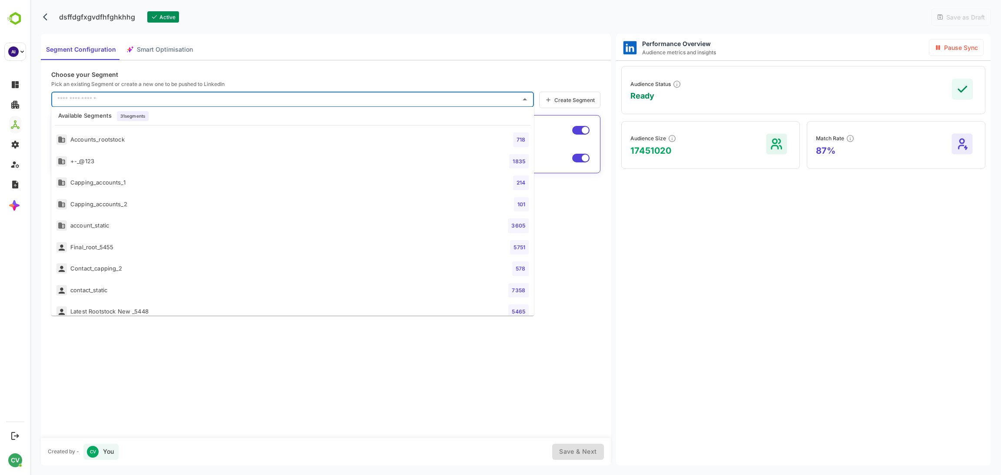
click at [232, 345] on div "Choose your Segment Pick an existing Segment or create a new one to be pushed t…" at bounding box center [326, 249] width 570 height 378
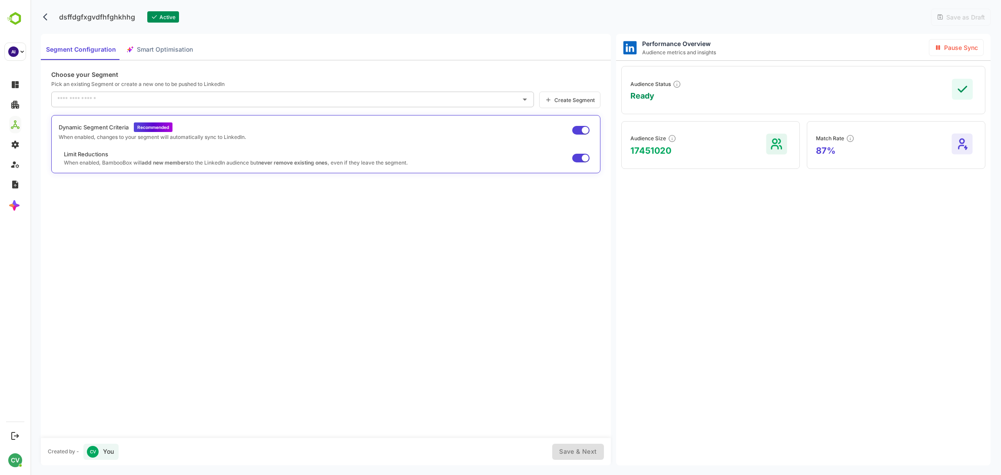
click at [176, 102] on input "text" at bounding box center [286, 100] width 462 height 14
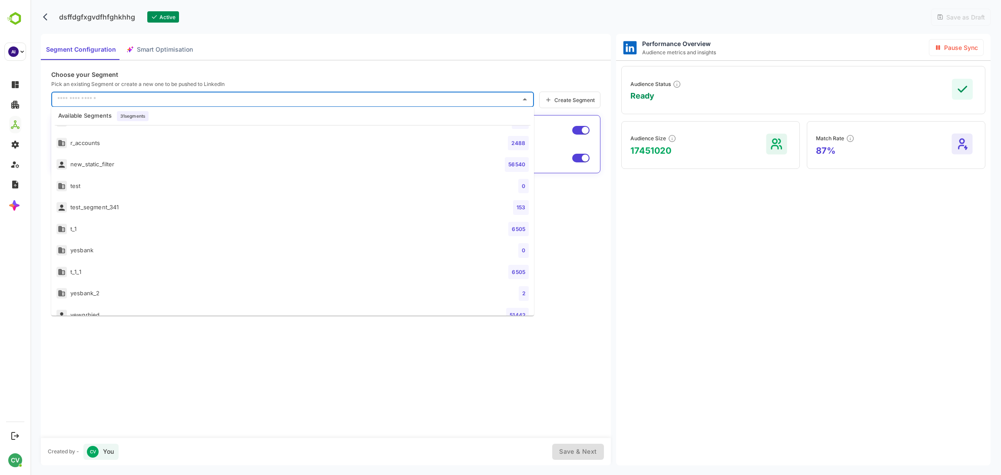
scroll to position [483, 0]
click at [262, 345] on div "Choose your Segment Pick an existing Segment or create a new one to be pushed t…" at bounding box center [326, 249] width 570 height 378
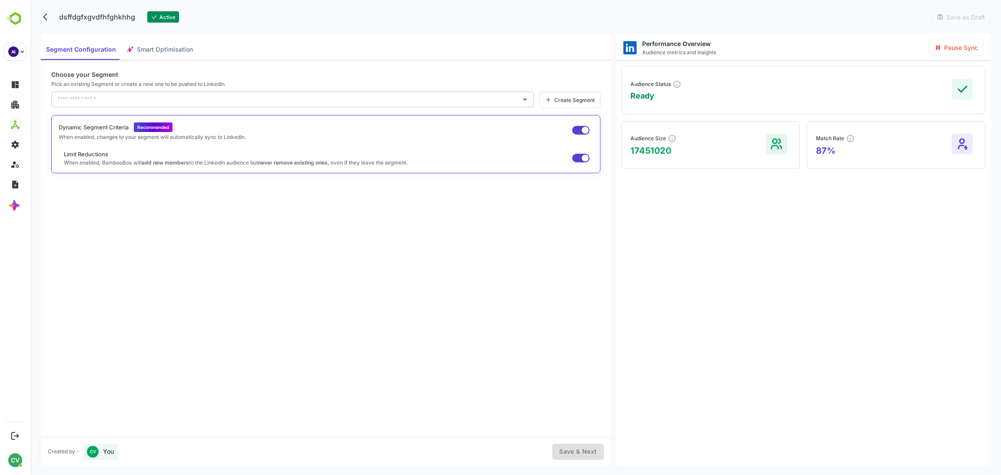
click at [162, 52] on div "Segment Configuration Smart Optimisation" at bounding box center [119, 49] width 157 height 21
click at [165, 47] on div "Segment Configuration Smart Optimisation" at bounding box center [119, 49] width 157 height 21
drag, startPoint x: 176, startPoint y: 36, endPoint x: 168, endPoint y: 47, distance: 14.0
click at [172, 40] on div "Segment Configuration Smart Optimisation" at bounding box center [326, 47] width 570 height 26
click at [168, 48] on div "Segment Configuration Smart Optimisation" at bounding box center [119, 49] width 157 height 21
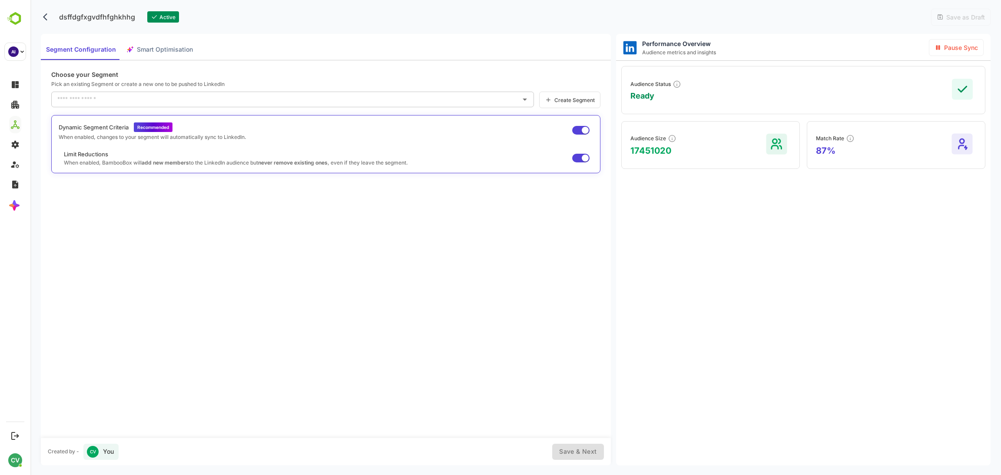
click at [168, 48] on div "Segment Configuration Smart Optimisation" at bounding box center [119, 49] width 157 height 21
click at [169, 48] on div "Segment Configuration Smart Optimisation" at bounding box center [119, 49] width 157 height 21
click at [328, 85] on p "Pick an existing Segment or create a new one to be pushed to LinkedIn" at bounding box center [325, 84] width 549 height 7
click at [49, 19] on icon "back" at bounding box center [47, 17] width 9 height 9
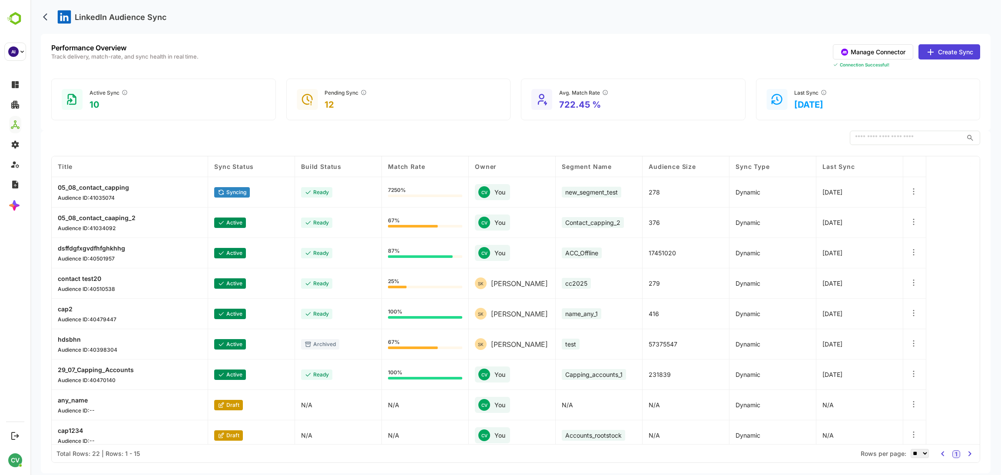
click at [113, 248] on p "dsffdgfxgvdfhfghkhhg" at bounding box center [91, 248] width 67 height 7
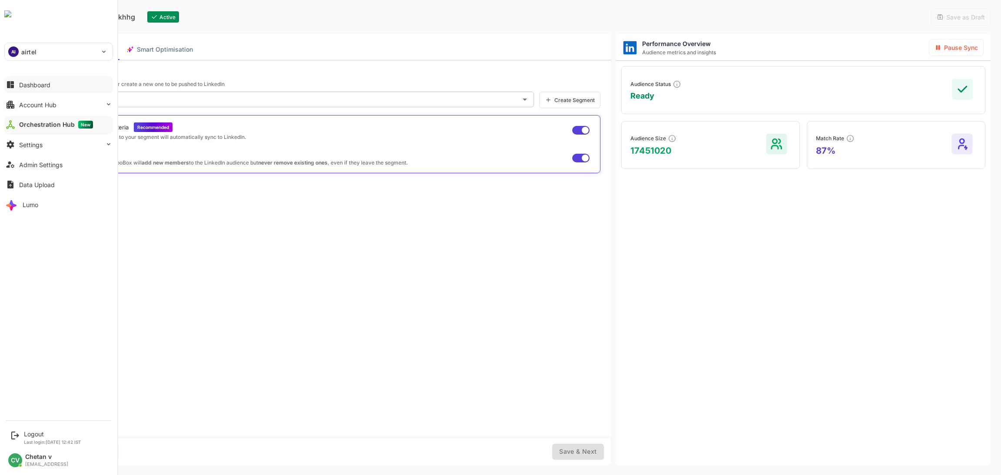
click at [33, 86] on div "Dashboard" at bounding box center [34, 84] width 31 height 7
click at [33, 86] on div "Dashboard" at bounding box center [35, 84] width 33 height 7
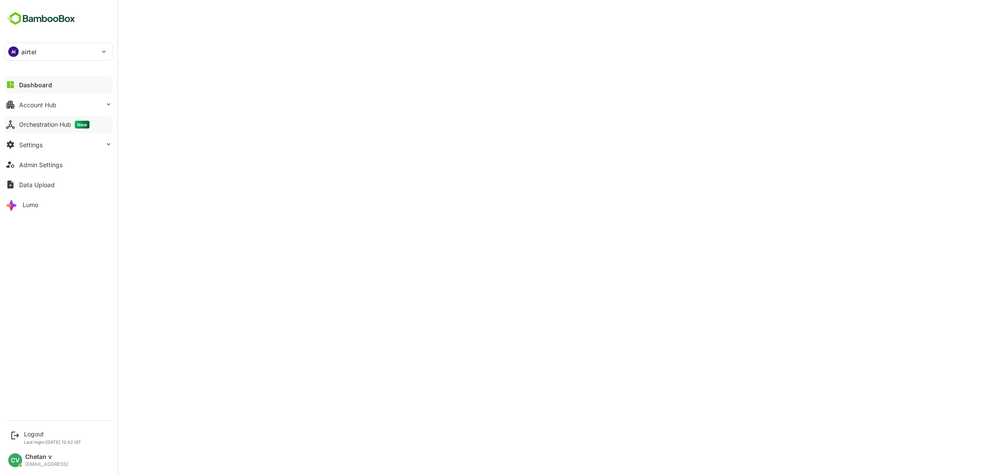
click at [64, 129] on button "Orchestration Hub New" at bounding box center [58, 124] width 109 height 17
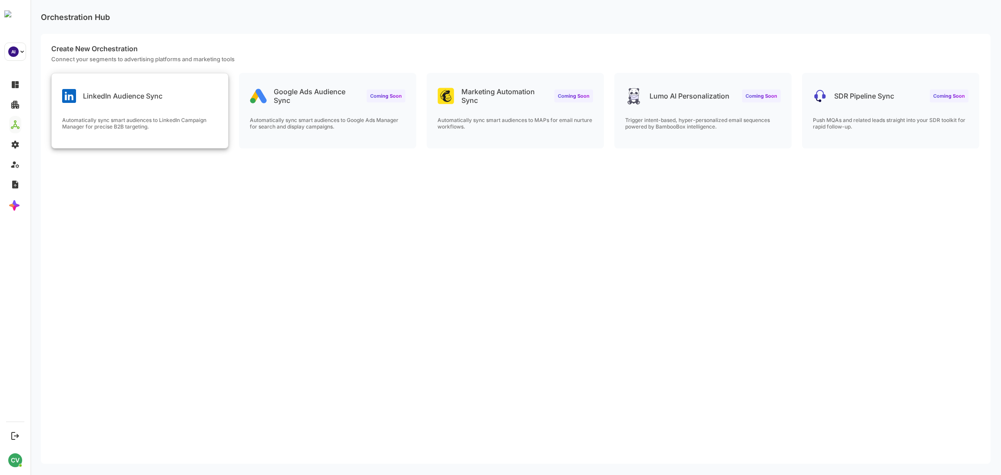
click at [134, 99] on p "LinkedIn Audience Sync" at bounding box center [122, 96] width 79 height 9
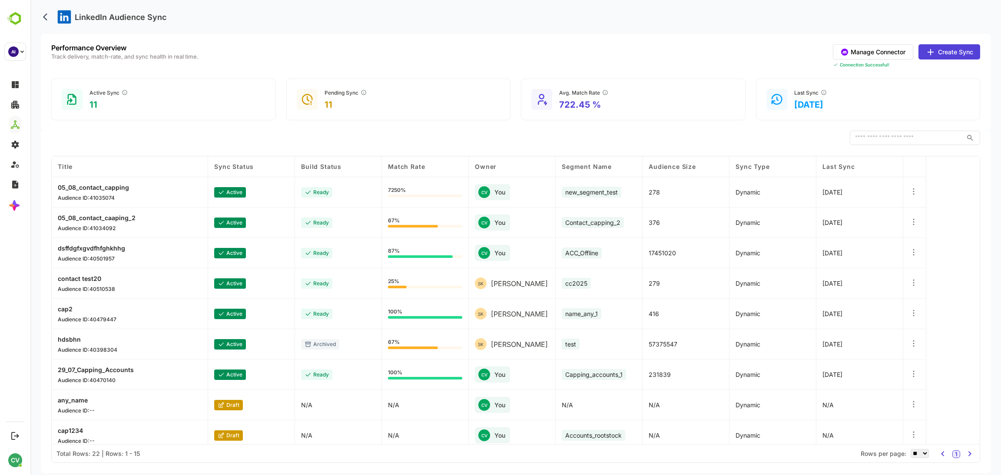
click at [115, 250] on p "dsffdgfxgvdfhfghkhhg" at bounding box center [91, 248] width 67 height 7
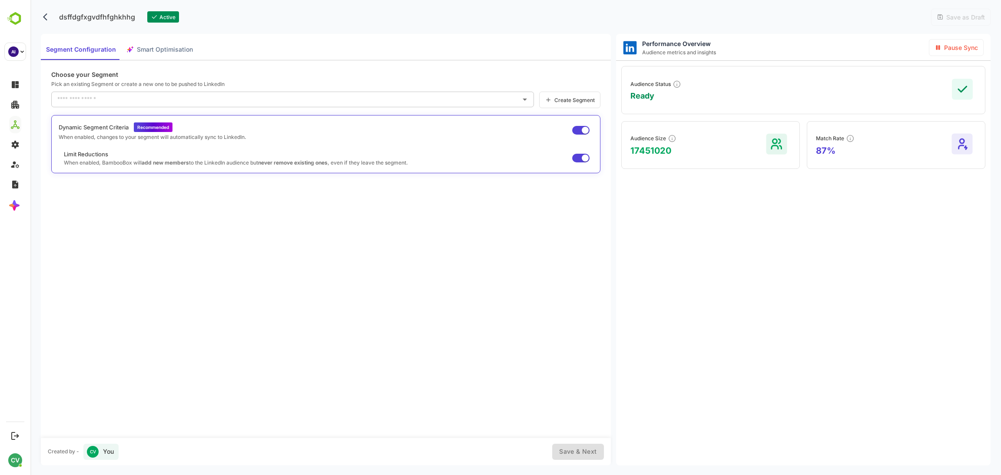
click at [160, 47] on div "Segment Configuration Smart Optimisation" at bounding box center [119, 49] width 157 height 21
click at [171, 50] on div "Segment Configuration Smart Optimisation" at bounding box center [119, 49] width 157 height 21
click at [188, 102] on input "text" at bounding box center [286, 100] width 462 height 14
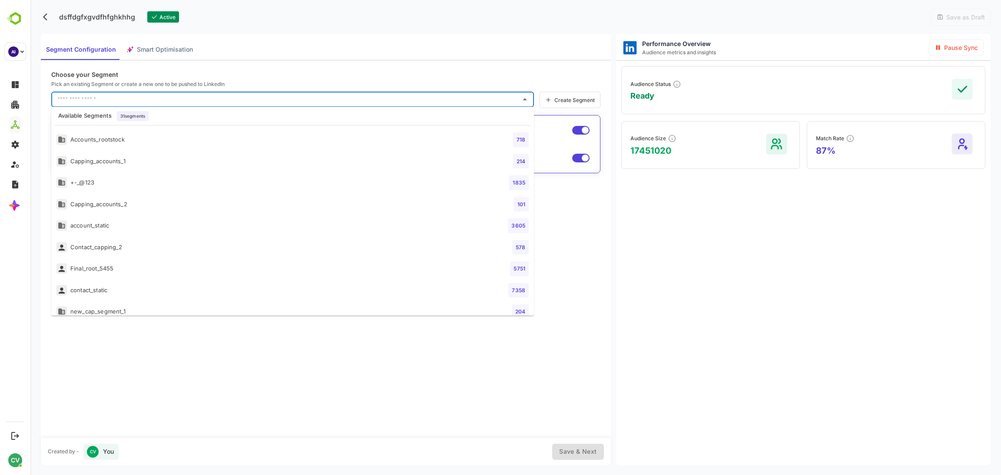
click at [252, 390] on div "Choose your Segment Pick an existing Segment or create a new one to be pushed t…" at bounding box center [326, 249] width 570 height 378
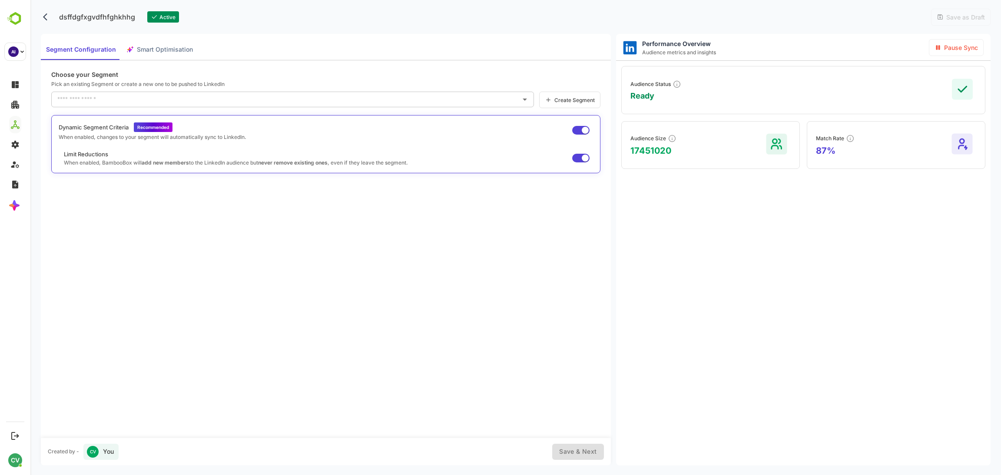
click at [176, 100] on input "text" at bounding box center [286, 100] width 462 height 14
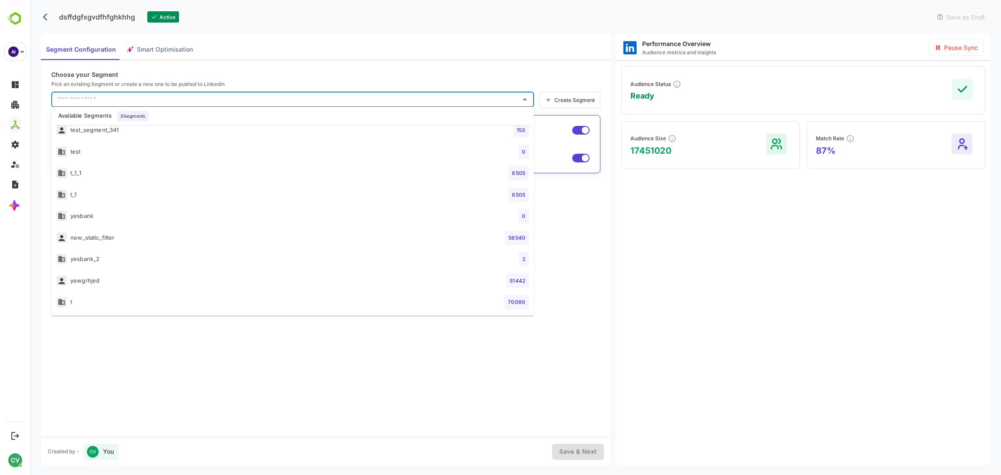
scroll to position [4, 0]
click at [263, 391] on div "Choose your Segment Pick an existing Segment or create a new one to be pushed t…" at bounding box center [326, 249] width 570 height 378
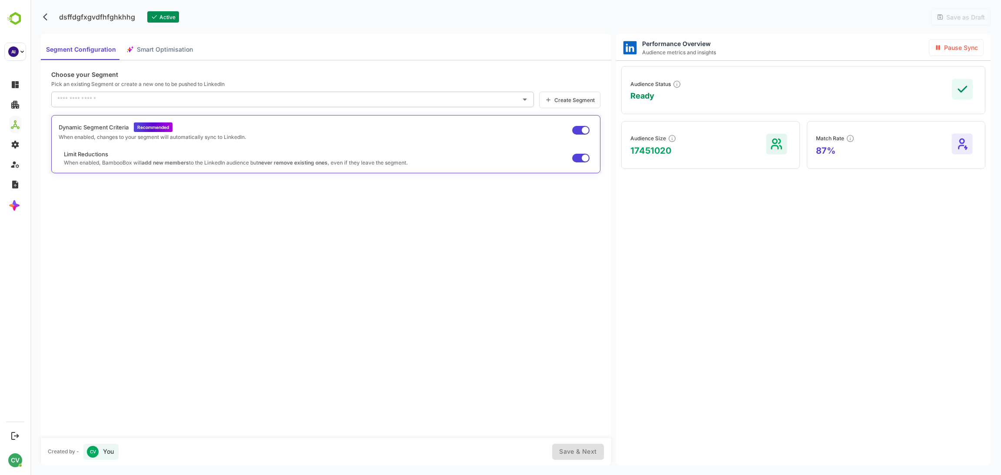
click at [167, 48] on div "Segment Configuration Smart Optimisation" at bounding box center [119, 49] width 157 height 21
click at [41, 17] on button "back" at bounding box center [47, 16] width 13 height 13
click at [47, 19] on icon "back" at bounding box center [47, 17] width 9 height 9
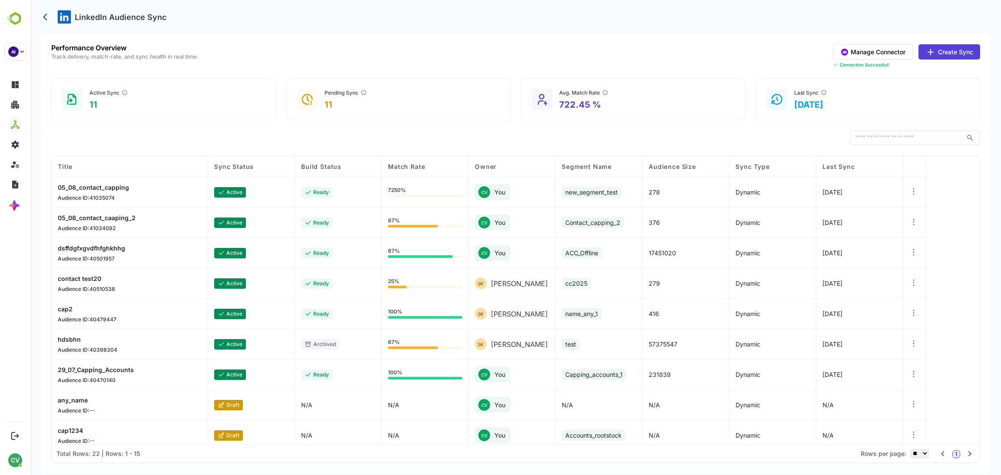
click at [530, 288] on div "[PERSON_NAME]" at bounding box center [512, 283] width 87 height 30
click at [533, 285] on div "[PERSON_NAME]" at bounding box center [512, 283] width 87 height 30
drag, startPoint x: 533, startPoint y: 285, endPoint x: 542, endPoint y: 278, distance: 11.2
click at [542, 278] on div "[PERSON_NAME]" at bounding box center [512, 283] width 87 height 30
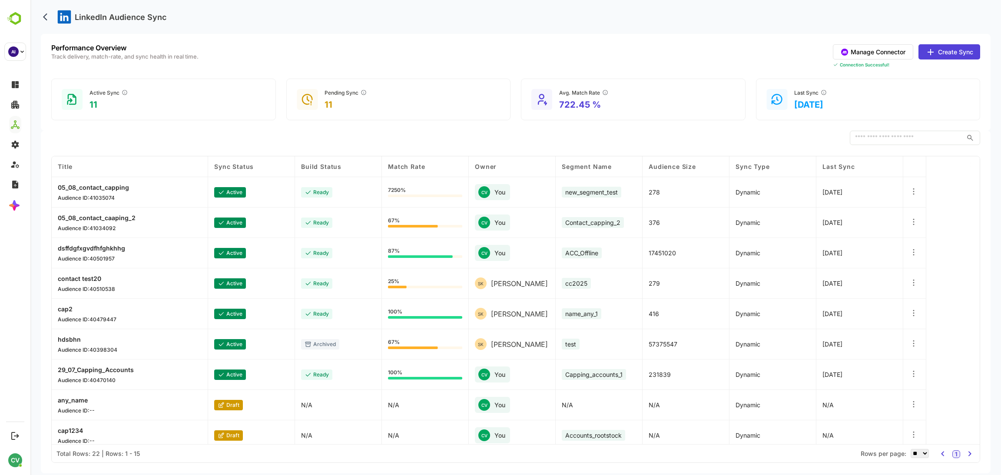
click at [938, 55] on button "Create Sync" at bounding box center [949, 51] width 62 height 15
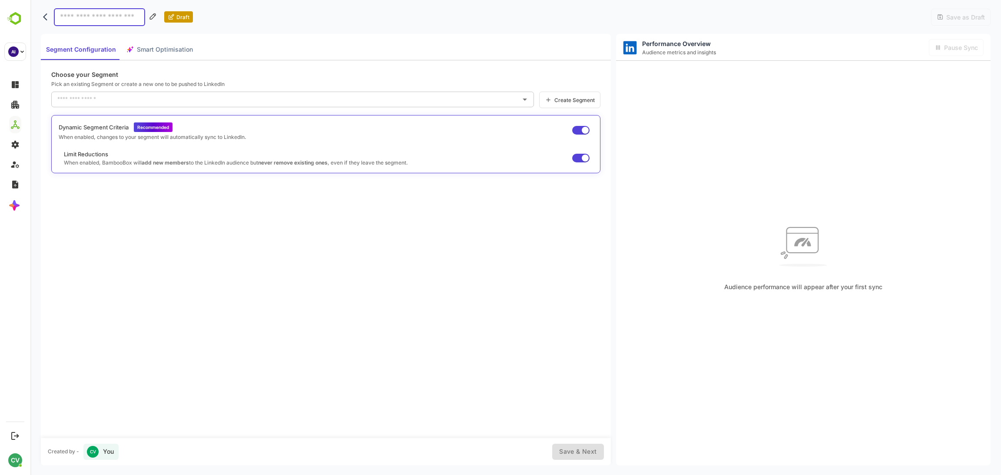
click at [146, 94] on input "text" at bounding box center [286, 100] width 462 height 14
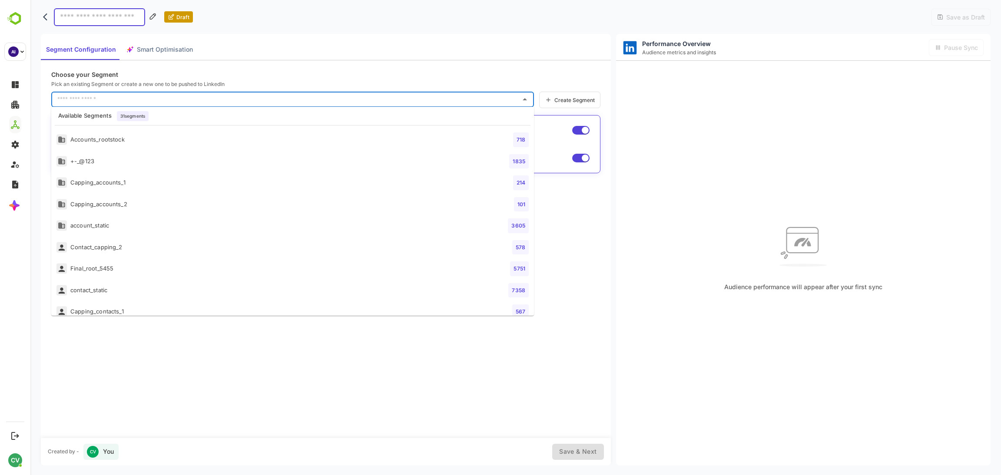
click at [126, 187] on li "Capping_accounts_1 214" at bounding box center [292, 183] width 483 height 22
type input "**********"
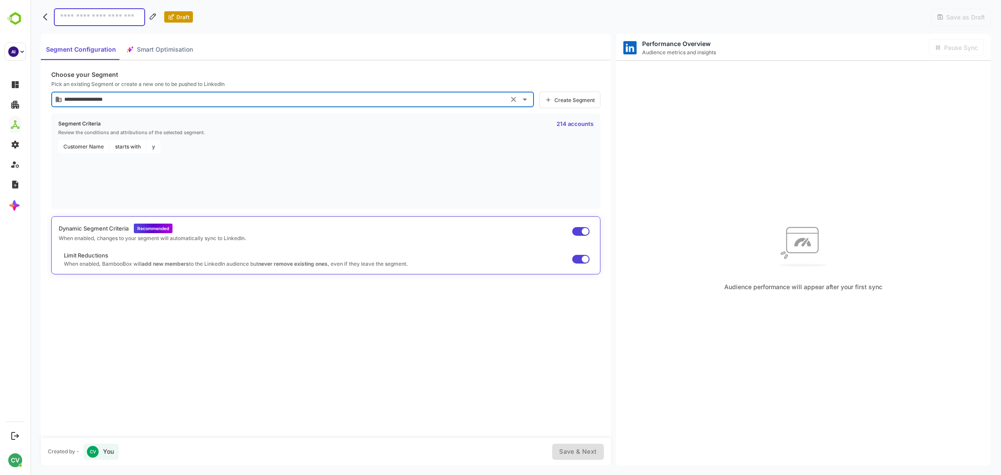
click at [169, 48] on span "Smart Optimisation" at bounding box center [165, 49] width 56 height 11
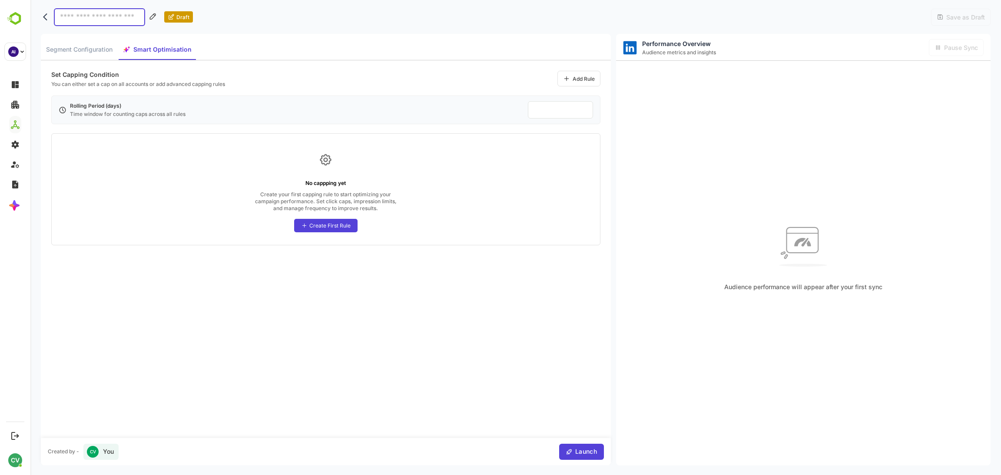
click at [339, 227] on div "Create First Rule" at bounding box center [329, 225] width 41 height 7
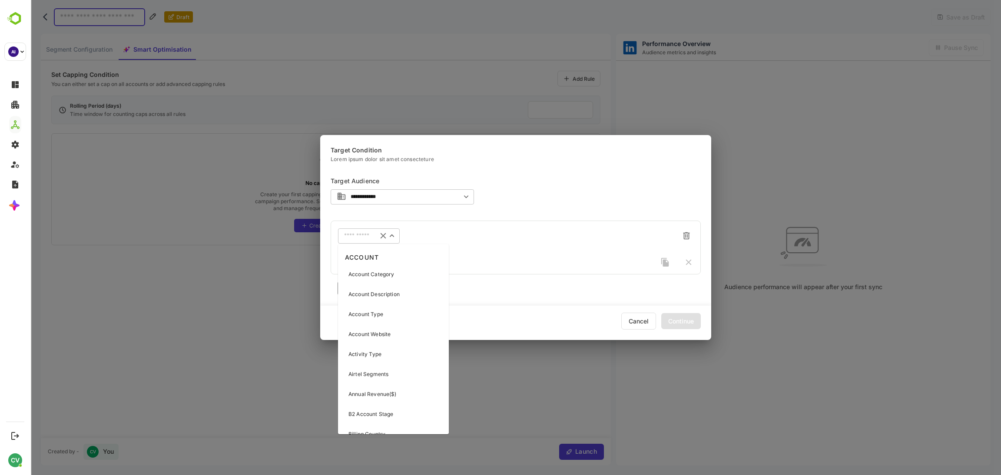
click at [369, 238] on input "text" at bounding box center [357, 236] width 27 height 7
click at [374, 198] on input "**********" at bounding box center [403, 197] width 106 height 7
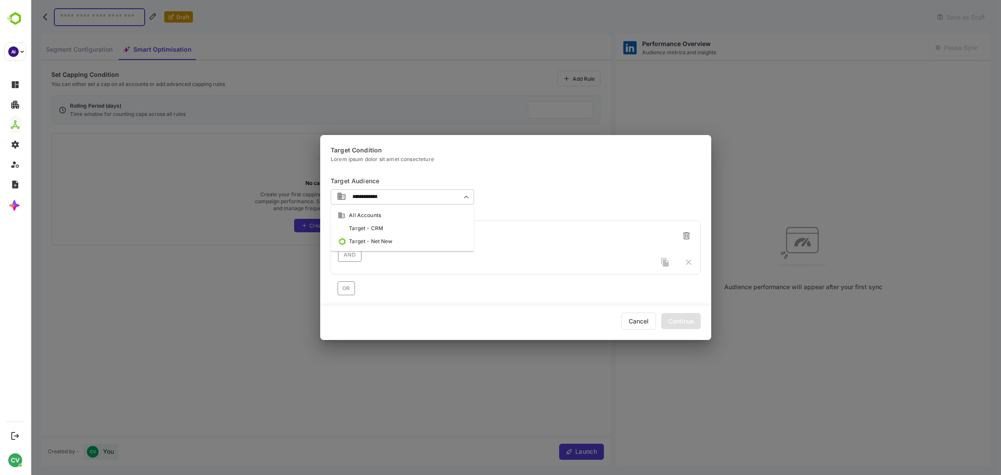
click at [369, 225] on div "Target - CRM" at bounding box center [366, 229] width 34 height 8
click at [360, 241] on div "​" at bounding box center [369, 236] width 62 height 16
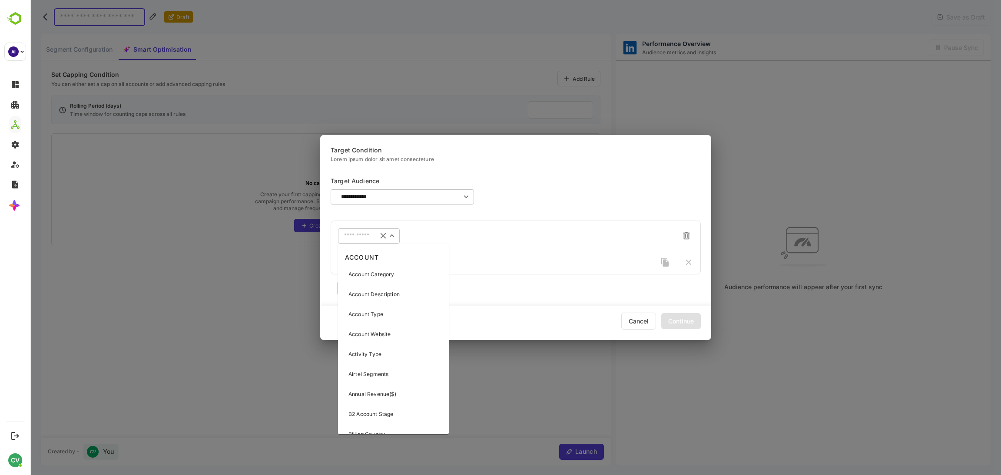
click at [422, 195] on input "**********" at bounding box center [399, 197] width 116 height 7
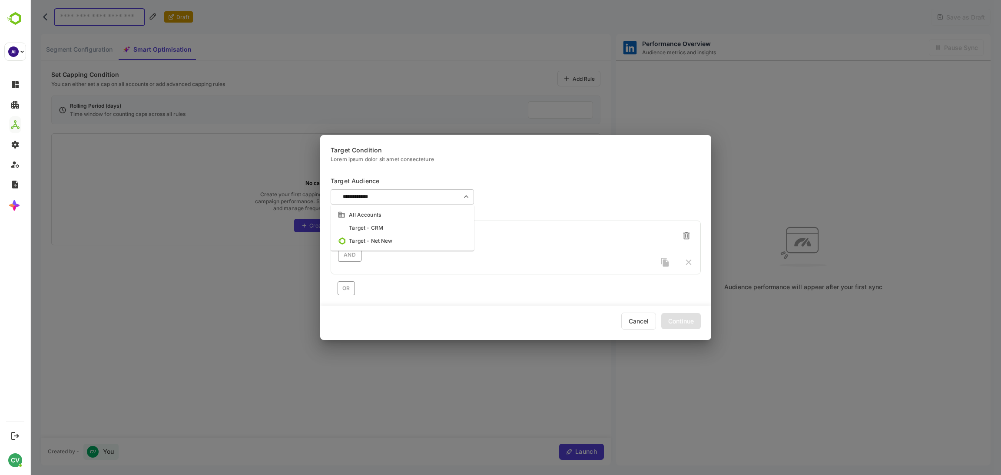
click at [390, 214] on li "All Accounts" at bounding box center [402, 214] width 143 height 13
type input "**********"
click at [407, 199] on input "**********" at bounding box center [404, 197] width 105 height 7
click at [592, 141] on div "**********" at bounding box center [515, 237] width 391 height 205
click at [362, 232] on div "​" at bounding box center [369, 236] width 62 height 16
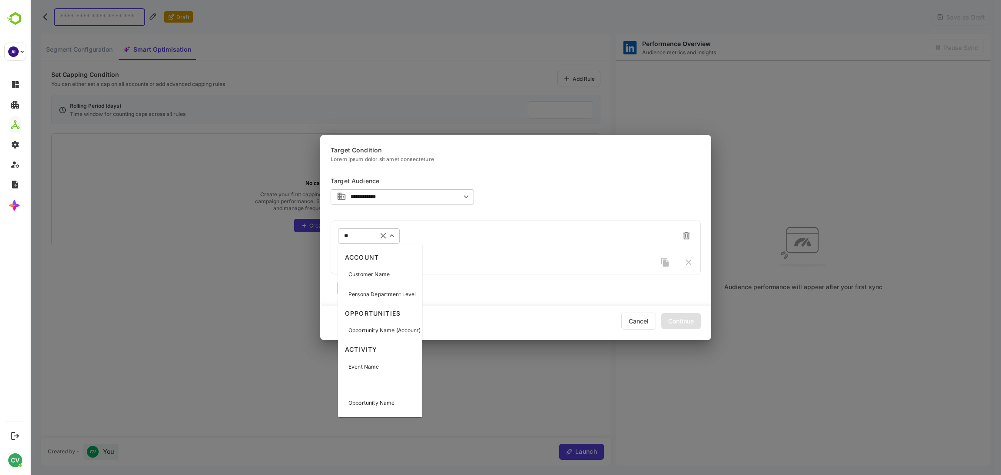
type input "***"
click at [376, 273] on p "Customer Name" at bounding box center [368, 275] width 41 height 8
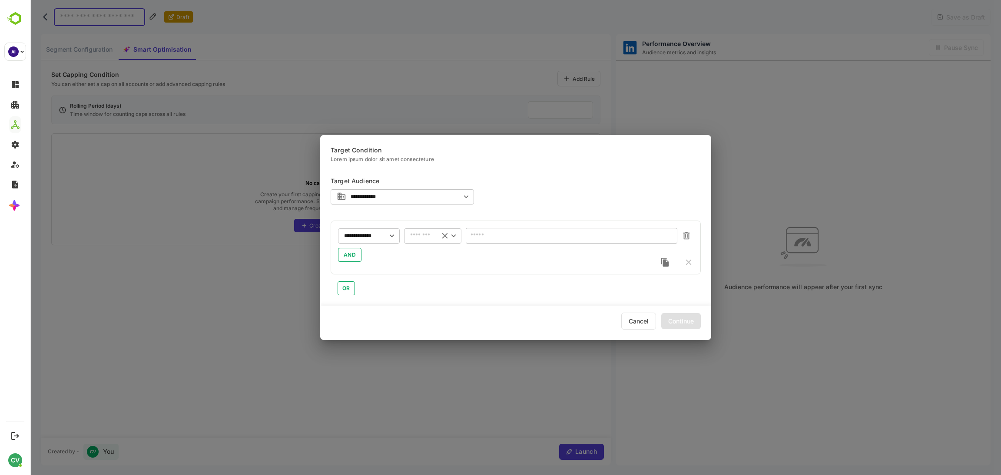
click at [425, 241] on div "​" at bounding box center [432, 236] width 57 height 16
click at [429, 305] on li "starts with" at bounding box center [432, 306] width 57 height 13
type input "**********"
click at [509, 237] on input "text" at bounding box center [572, 236] width 212 height 16
type input "*"
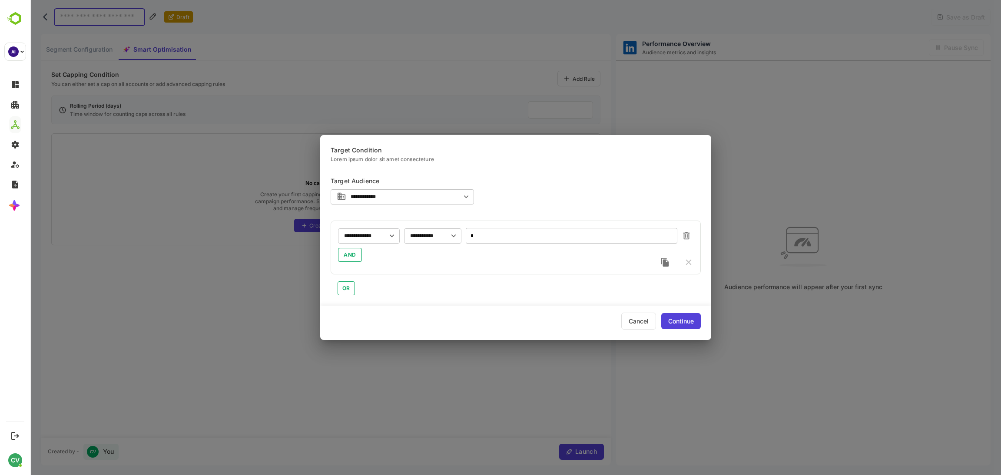
click at [668, 318] on div "Continue" at bounding box center [681, 321] width 40 height 16
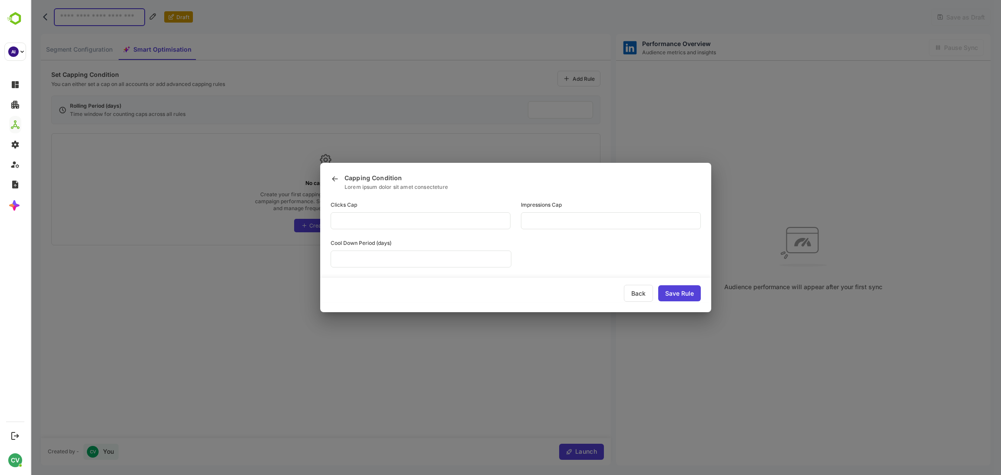
click at [685, 296] on div "Save Rule" at bounding box center [679, 293] width 43 height 16
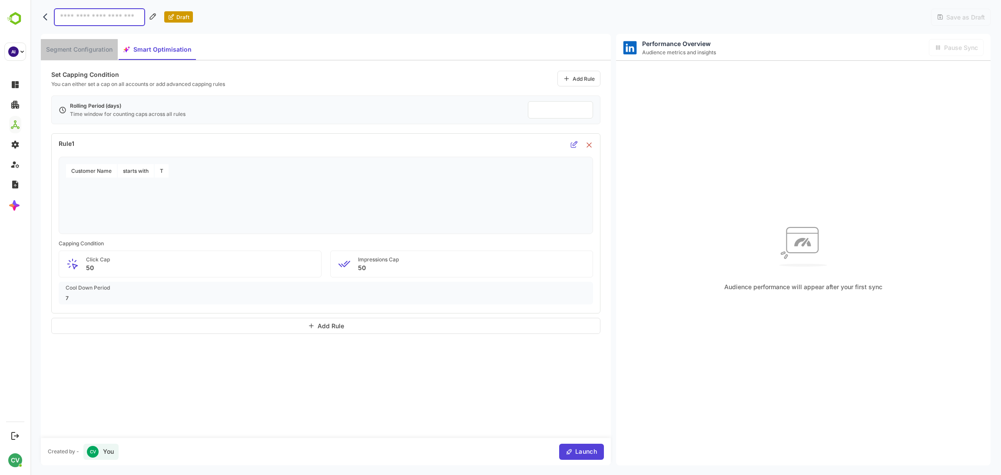
click at [79, 48] on span "Segment Configuration" at bounding box center [79, 49] width 66 height 11
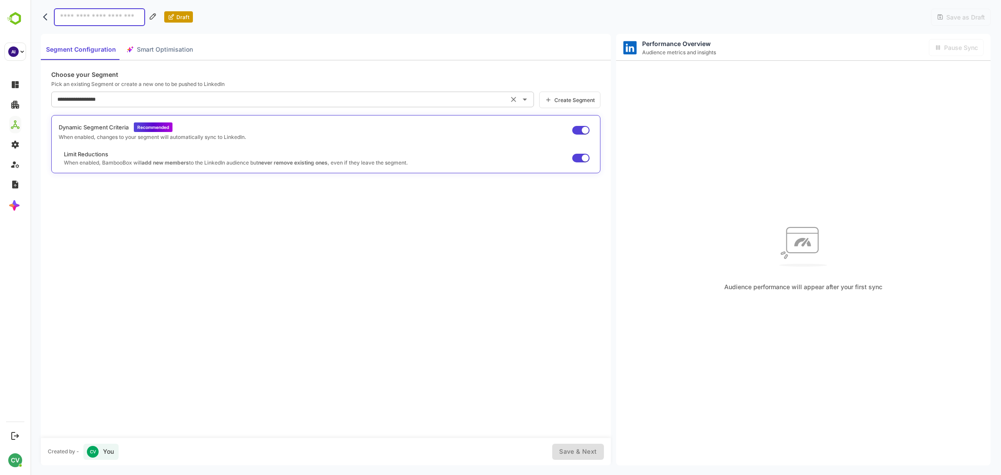
click at [162, 94] on input "**********" at bounding box center [280, 100] width 450 height 14
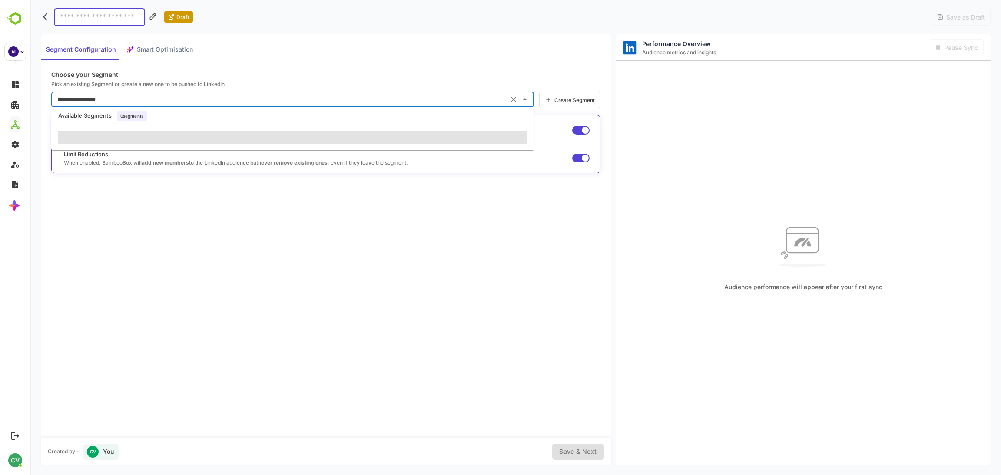
click at [258, 344] on div "**********" at bounding box center [326, 249] width 570 height 378
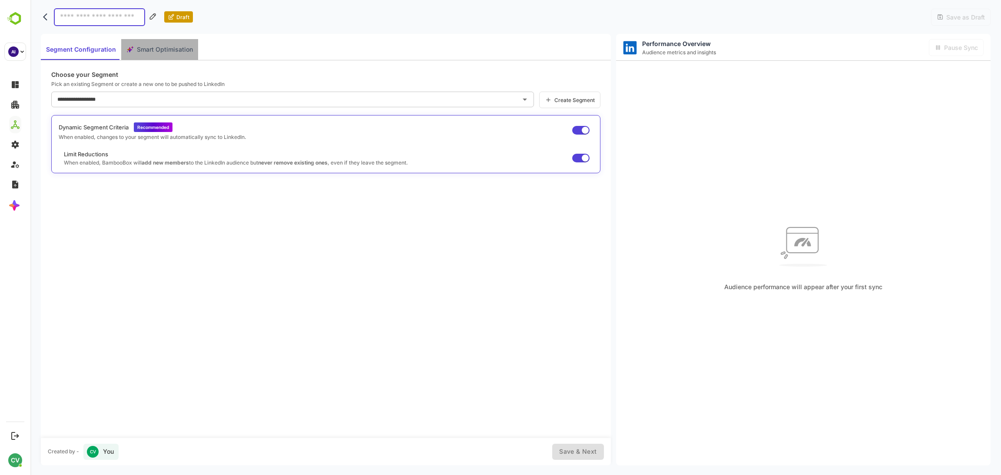
click at [150, 48] on span "Smart Optimisation" at bounding box center [165, 49] width 56 height 11
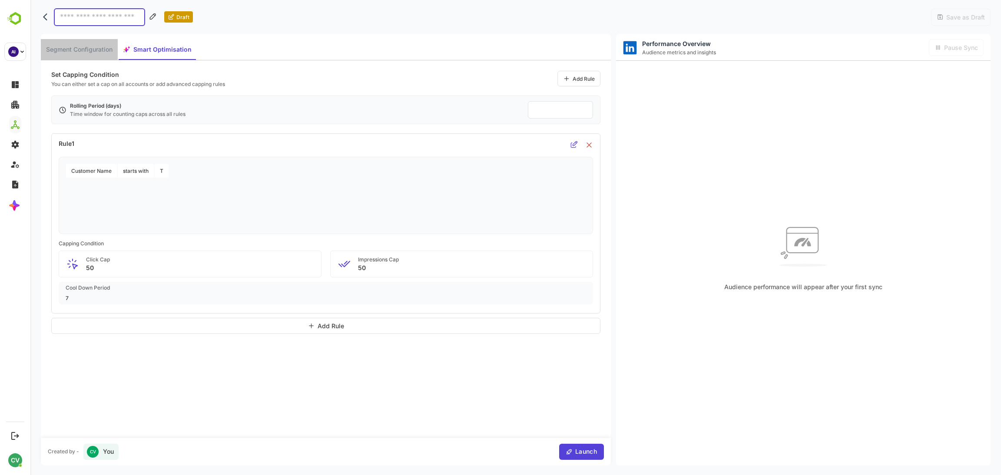
click at [86, 45] on span "Segment Configuration" at bounding box center [79, 49] width 66 height 11
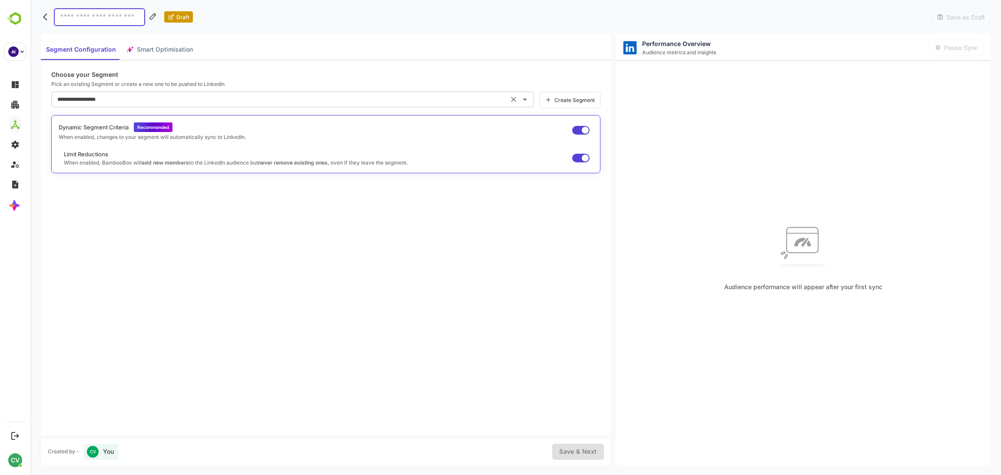
click at [122, 92] on div "**********" at bounding box center [292, 100] width 483 height 16
click at [256, 73] on p "Choose your Segment" at bounding box center [325, 74] width 549 height 7
click at [210, 102] on input "**********" at bounding box center [280, 100] width 450 height 14
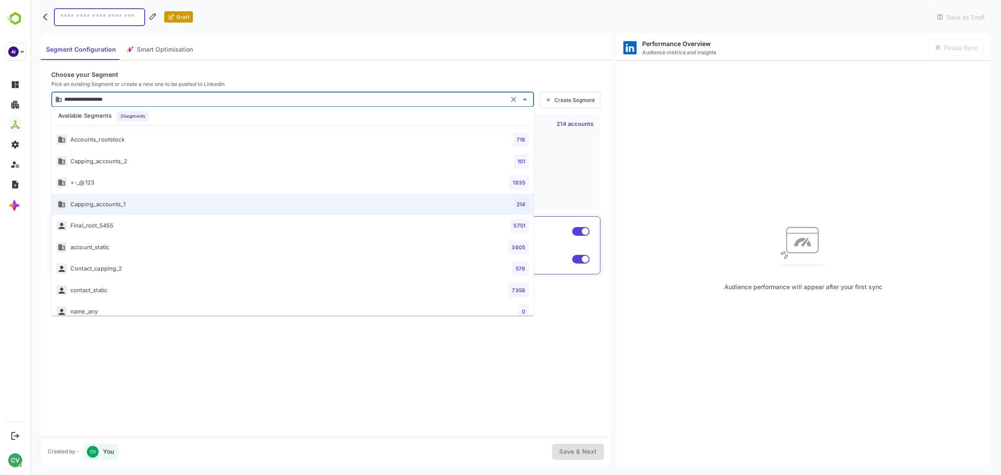
click at [329, 70] on div "**********" at bounding box center [326, 249] width 570 height 378
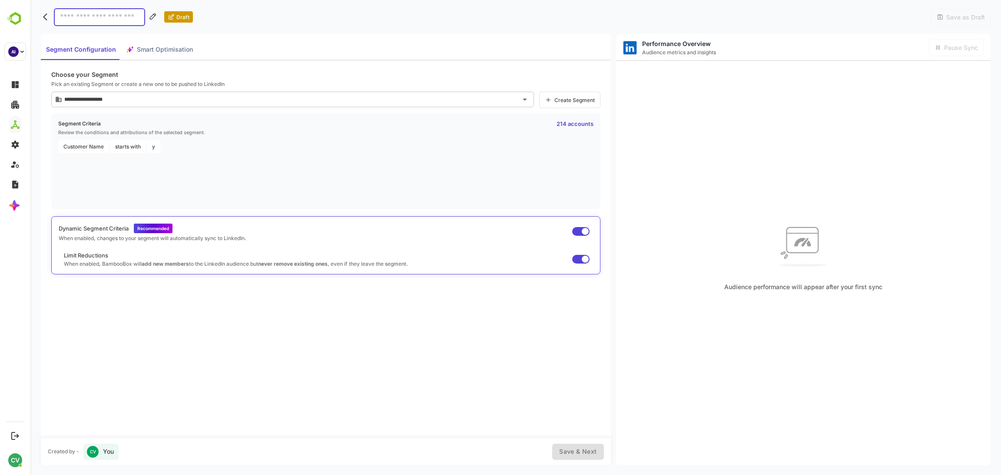
click at [167, 49] on span "Smart Optimisation" at bounding box center [165, 49] width 56 height 11
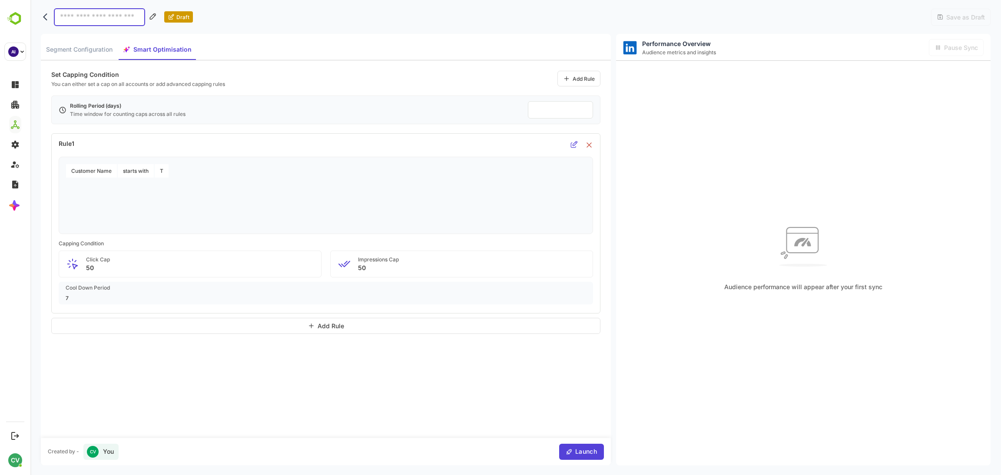
click at [119, 16] on input at bounding box center [99, 17] width 91 height 18
type input "*"
click at [962, 11] on div "Save as Draft" at bounding box center [961, 17] width 60 height 17
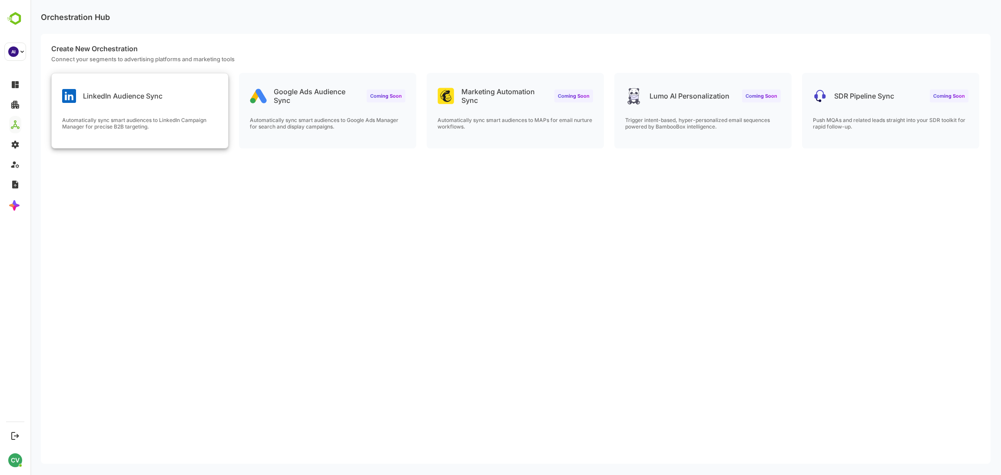
click at [202, 102] on div "LinkedIn Audience Sync" at bounding box center [140, 88] width 176 height 31
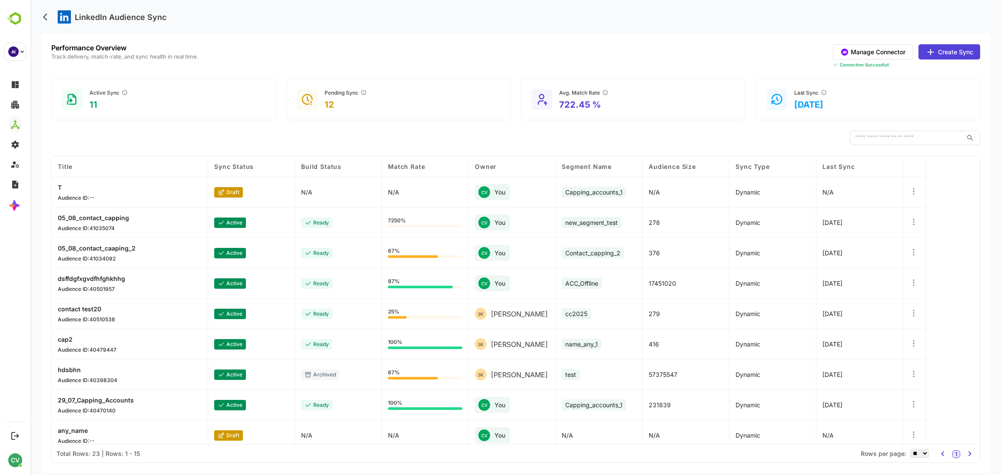
click at [115, 276] on p "dsffdgfxgvdfhfghkhhg" at bounding box center [91, 278] width 67 height 7
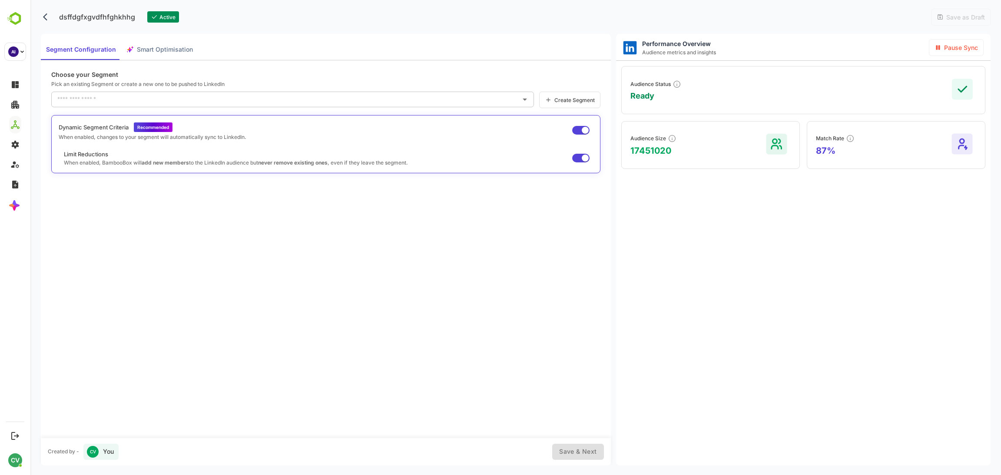
click at [699, 302] on div "Performance Overview Audience metrics and insights Pause Sync Audience Status R…" at bounding box center [803, 250] width 374 height 432
